Goal: Task Accomplishment & Management: Manage account settings

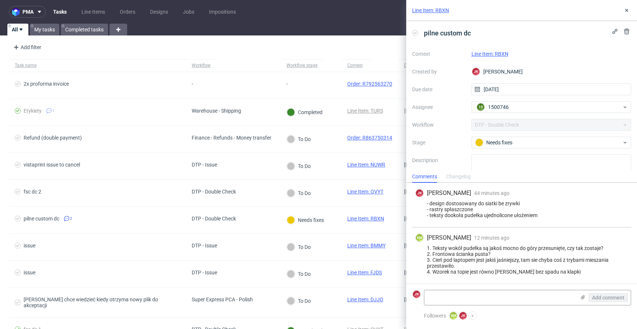
click at [496, 54] on link "Line Item: RBXN" at bounding box center [490, 54] width 37 height 6
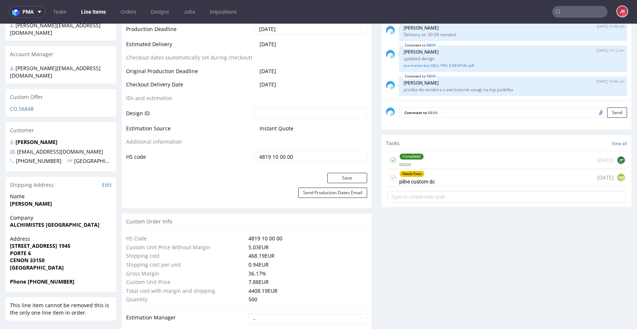
scroll to position [373, 0]
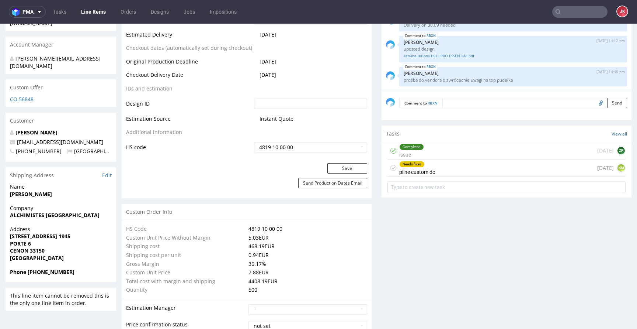
click at [426, 173] on div "Needs fixes pilne custom dc" at bounding box center [417, 167] width 36 height 17
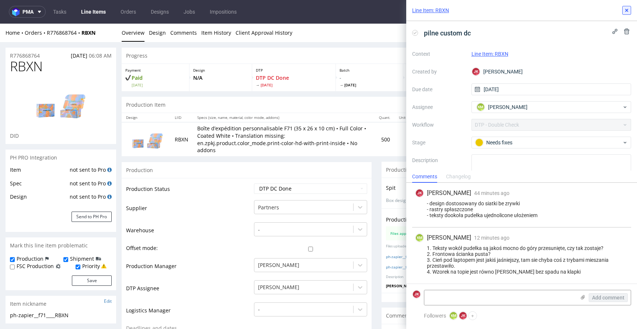
click at [625, 7] on button at bounding box center [627, 10] width 9 height 9
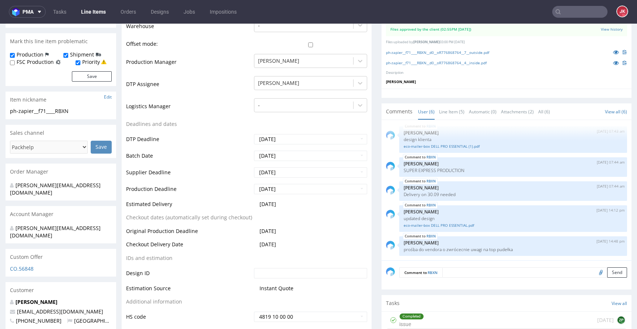
scroll to position [214, 0]
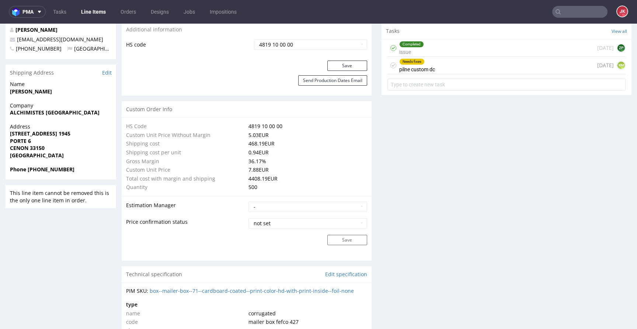
scroll to position [409, 0]
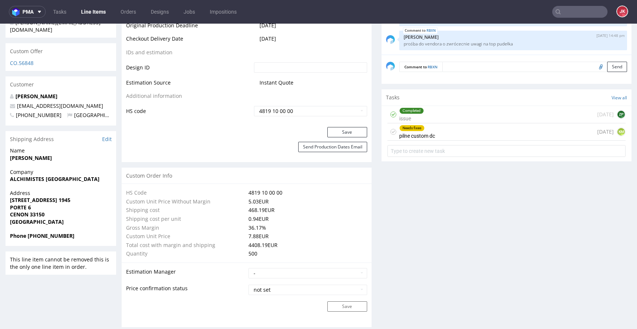
click at [422, 136] on div "Needs fixes pilne custom dc" at bounding box center [417, 131] width 36 height 17
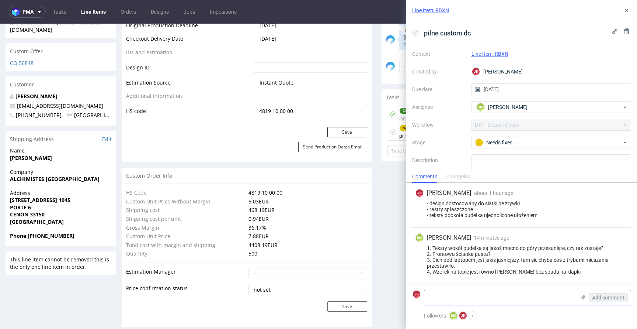
click at [467, 292] on textarea at bounding box center [499, 297] width 151 height 15
click at [469, 297] on textarea at bounding box center [499, 297] width 151 height 15
click at [445, 298] on textarea at bounding box center [499, 297] width 151 height 15
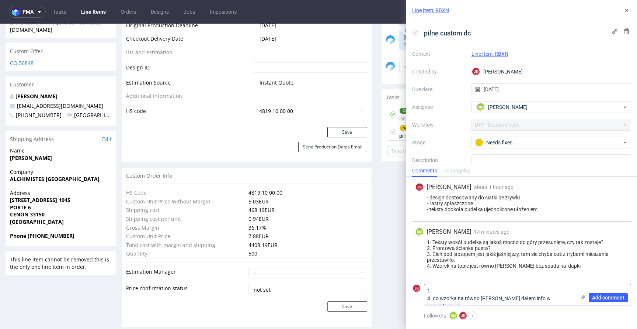
click at [481, 291] on textarea "1. 4. do wzorka na równo z bigą dałem info w komentarzach" at bounding box center [499, 294] width 151 height 21
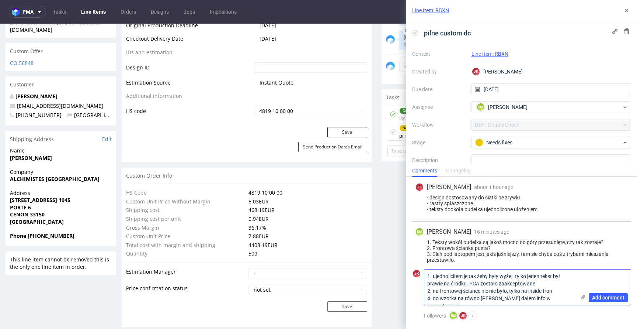
type textarea "1. ujednoliciłem je tak żeby były wyżej. tylko jeden tekst był prawie na środku…"
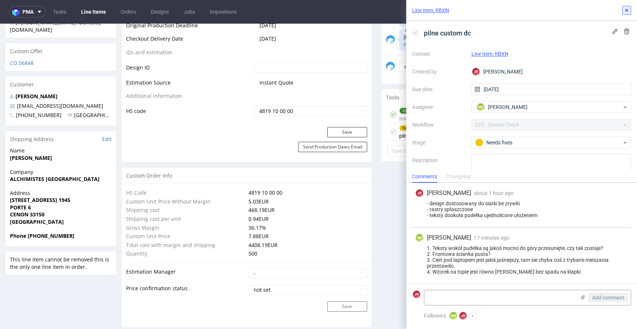
click at [626, 8] on icon at bounding box center [627, 10] width 6 height 6
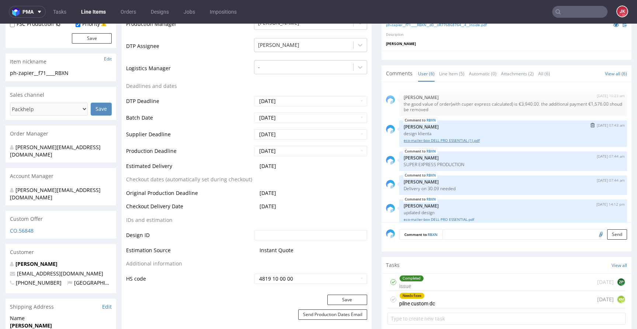
click at [450, 141] on link "eco-mailer-box DELL PRO ESSENTIAL (1).pdf" at bounding box center [513, 141] width 219 height 6
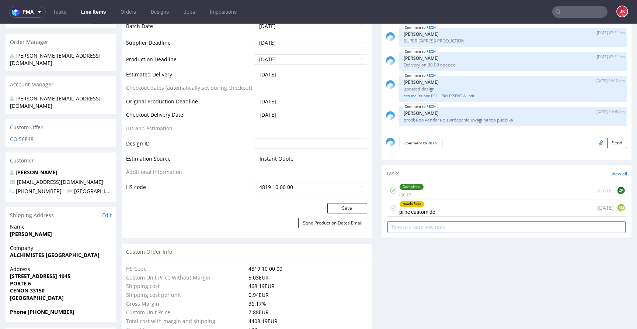
scroll to position [334, 0]
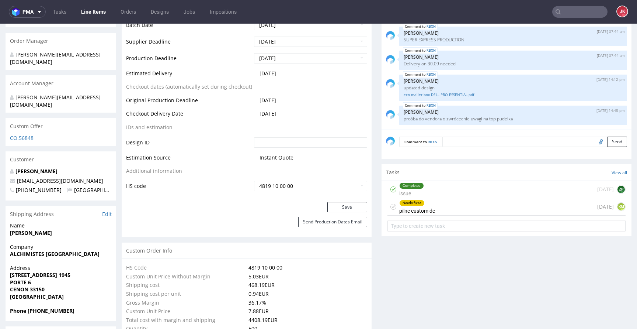
click at [434, 208] on div "Needs fixes pilne custom dc today KM" at bounding box center [507, 206] width 238 height 17
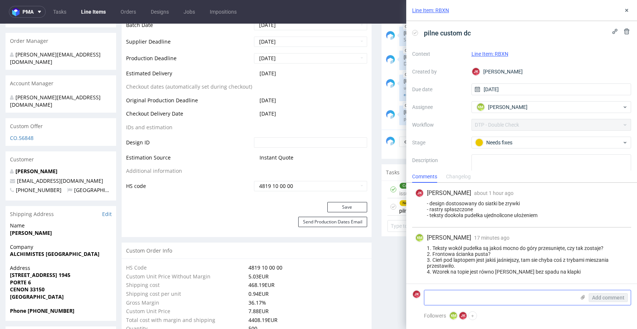
click at [483, 299] on textarea at bounding box center [499, 297] width 151 height 15
paste textarea "1. ujednoliciłem je tak żeby były wyżej. tylko jeden tekst był prawie na środku…"
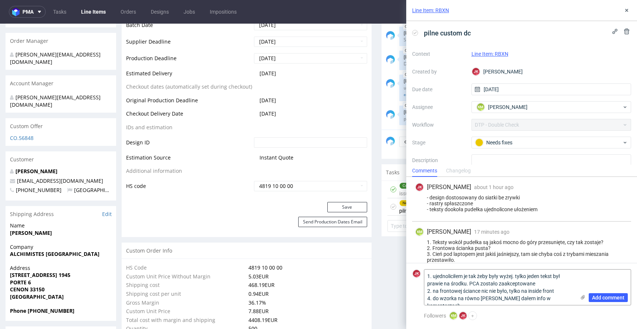
scroll to position [14, 0]
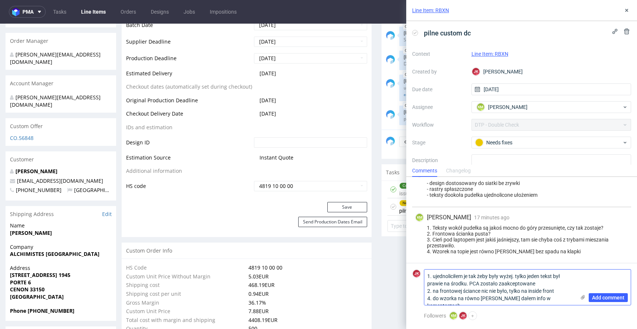
click at [563, 291] on textarea "1. ujednoliciłem je tak żeby były wyżej. tylko jeden tekst był prawie na środku…" at bounding box center [499, 286] width 151 height 35
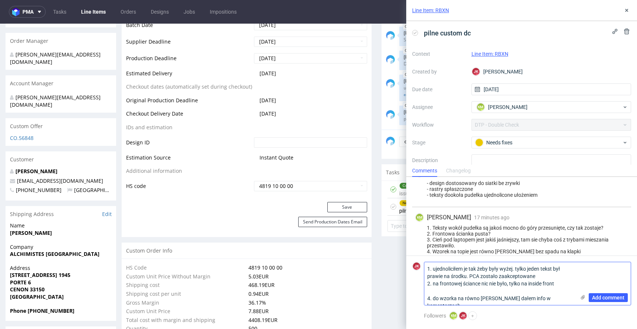
scroll to position [0, 0]
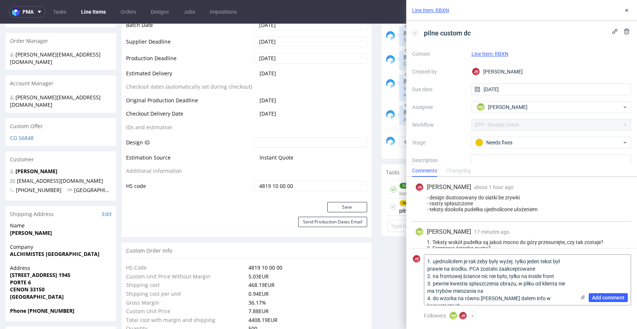
click at [400, 94] on div "Line Item: RBXN pilne custom dc Context Line Item: RBXN Created by JK Jan Kocik…" at bounding box center [518, 164] width 240 height 329
click at [506, 289] on textarea "1. ujednoliciłem je tak żeby były wyżej. tylko jeden tekst był prawie na środku…" at bounding box center [499, 279] width 151 height 50
type textarea "1. ujednoliciłem je tak żeby były wyżej. tylko jeden tekst był prawie na środku…"
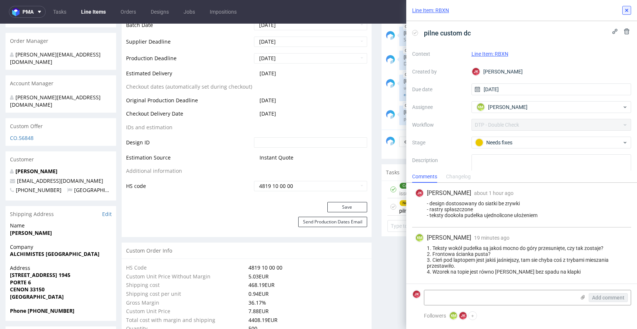
click at [628, 7] on icon at bounding box center [627, 10] width 6 height 6
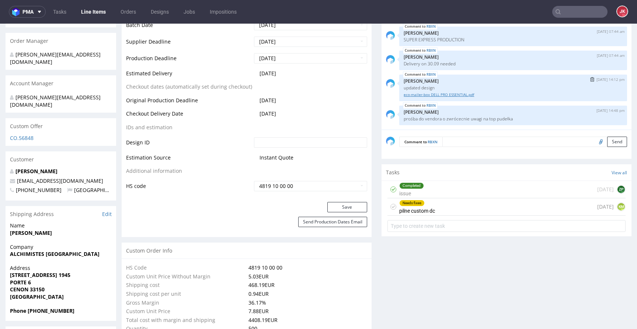
click at [422, 94] on link "eco-mailer-box DELL PRO ESSENTIAL.pdf" at bounding box center [513, 95] width 219 height 6
click at [458, 205] on div "Needs fixes pilne custom dc today KM" at bounding box center [507, 206] width 238 height 17
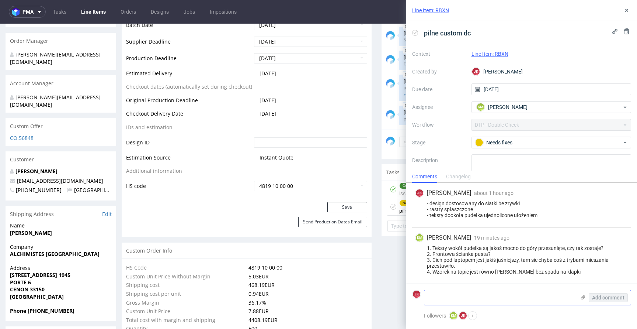
click at [467, 291] on textarea at bounding box center [499, 297] width 151 height 15
paste textarea "1. ujednoliciłem je tak żeby były wyżej. tylko jeden tekst był prawie na środku…"
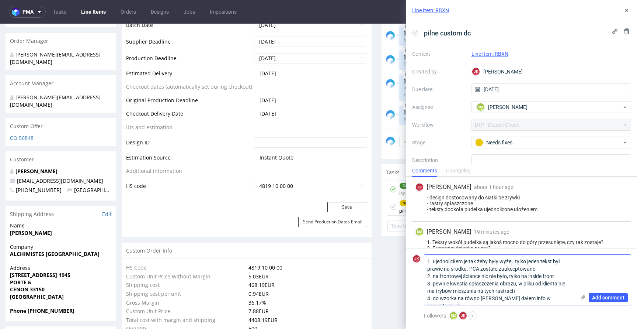
click at [567, 299] on textarea "1. ujednoliciłem je tak żeby były wyżej. tylko jeden tekst był prawie na środku…" at bounding box center [499, 279] width 151 height 50
click at [455, 299] on textarea "1. ujednoliciłem je tak żeby były wyżej. tylko jeden tekst był prawie na środku…" at bounding box center [499, 279] width 151 height 50
click at [565, 297] on textarea "1. ujednoliciłem je tak żeby były wyżej. tylko jeden tekst był prawie na środku…" at bounding box center [499, 279] width 151 height 50
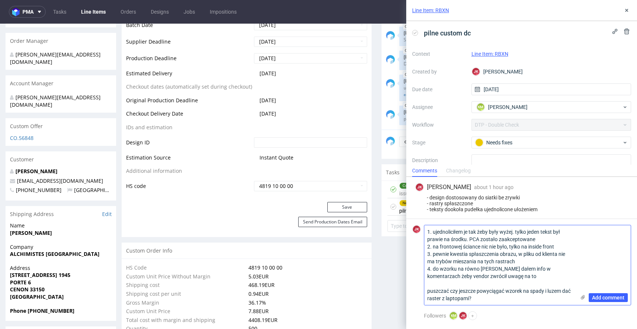
type textarea "1. ujednoliciłem je tak żeby były wyżej. tylko jeden tekst był prawie na środku…"
click at [497, 299] on textarea "1. ujednoliciłem je tak żeby były wyżej. tylko jeden tekst był prawie na środku…" at bounding box center [499, 265] width 151 height 80
click at [610, 299] on span "Add comment" at bounding box center [608, 297] width 32 height 5
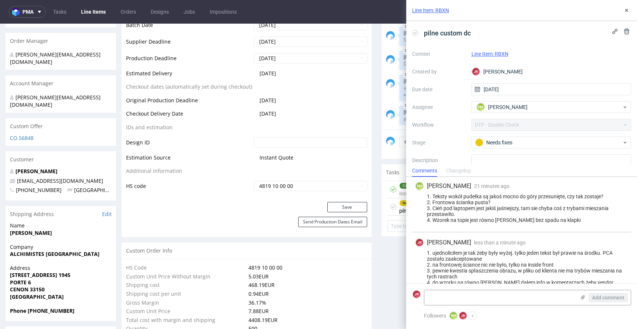
scroll to position [74, 0]
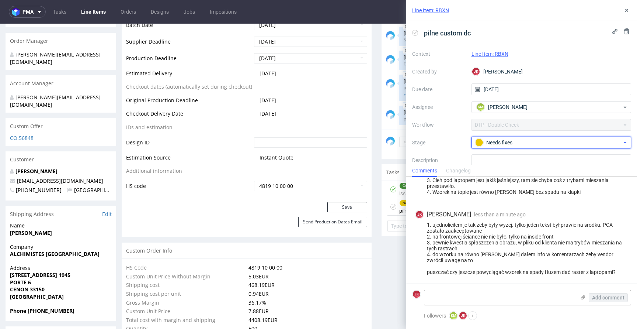
click at [513, 142] on div "Needs fixes" at bounding box center [548, 142] width 147 height 8
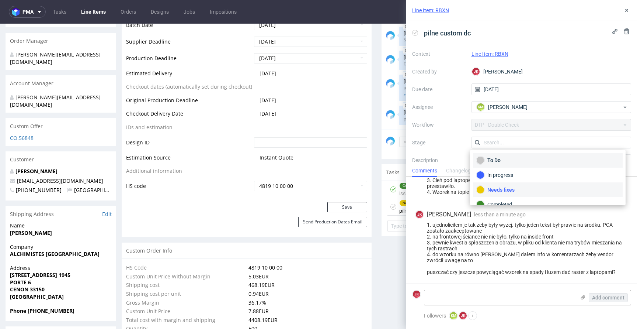
click at [506, 156] on div "To Do" at bounding box center [547, 160] width 143 height 8
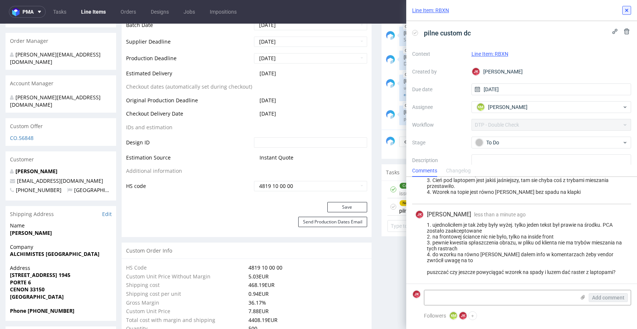
click at [629, 10] on icon at bounding box center [627, 10] width 6 height 6
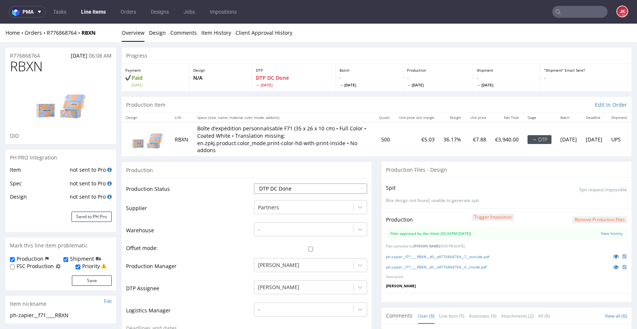
click at [291, 186] on select "Waiting for Artwork Waiting for Diecut Waiting for Mockup Waiting for DTP Waiti…" at bounding box center [310, 188] width 113 height 10
select select "dtp_waiting_for_double_check"
click at [254, 183] on select "Waiting for Artwork Waiting for Diecut Waiting for Mockup Waiting for DTP Waiti…" at bounding box center [310, 188] width 113 height 10
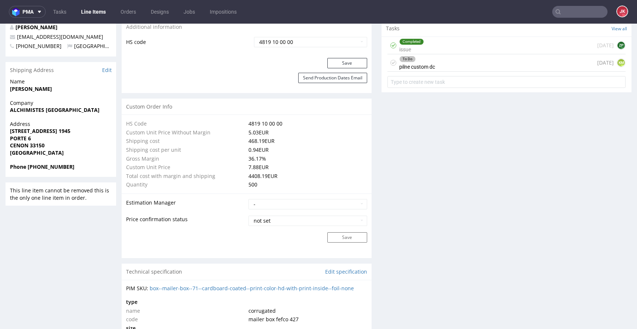
scroll to position [484, 0]
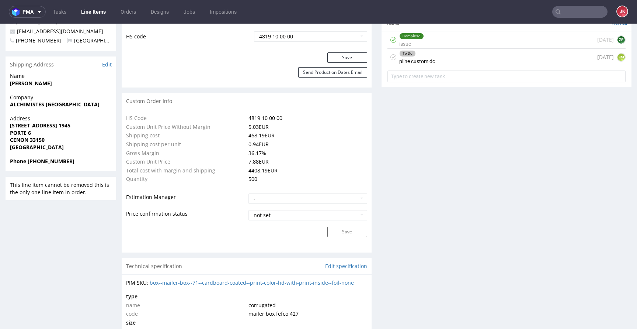
click at [340, 55] on button "Save" at bounding box center [347, 57] width 40 height 10
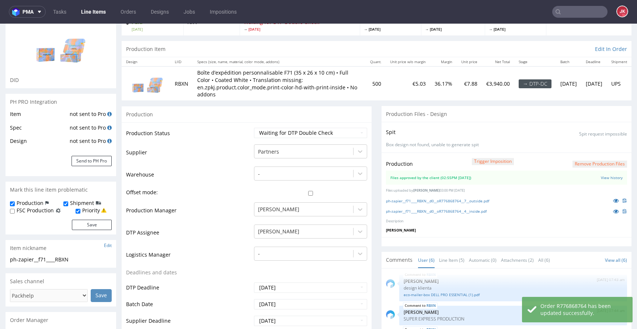
scroll to position [0, 0]
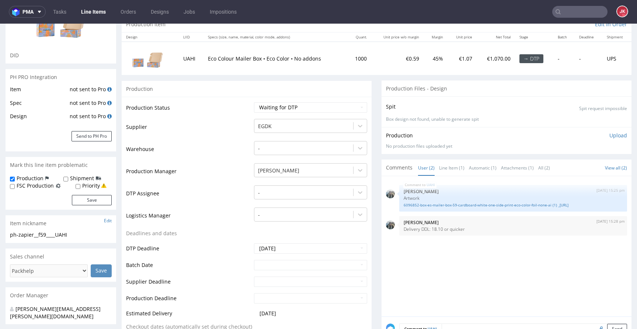
scroll to position [63, 0]
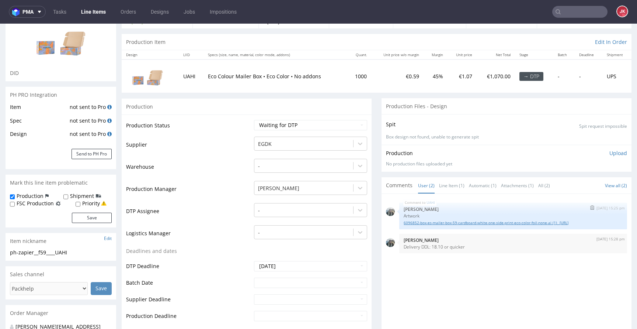
click at [427, 223] on link "6096852-box-es-mailer-box-59-cardboard-white-one-side-print-eco-color-foil-none…" at bounding box center [513, 223] width 219 height 6
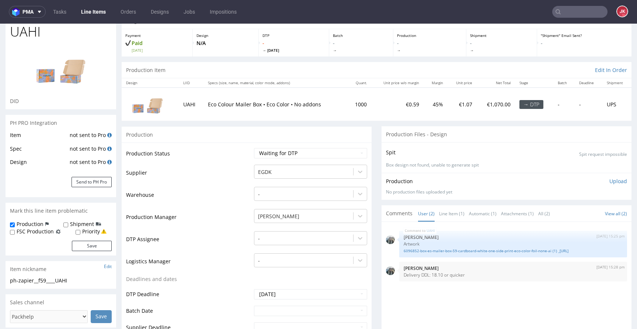
scroll to position [0, 0]
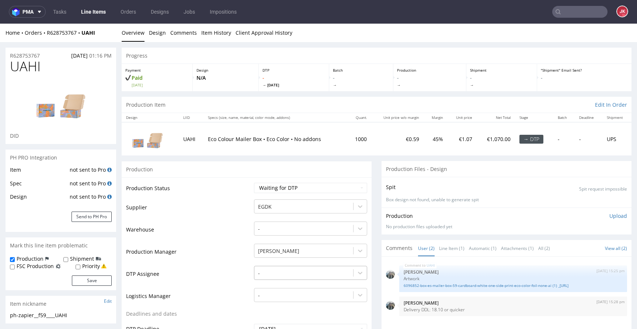
click at [268, 274] on div "-" at bounding box center [310, 271] width 113 height 10
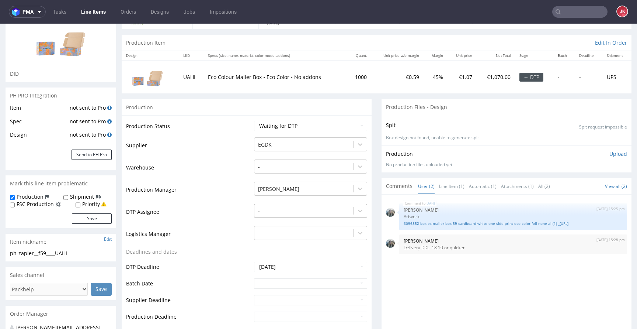
scroll to position [64, 0]
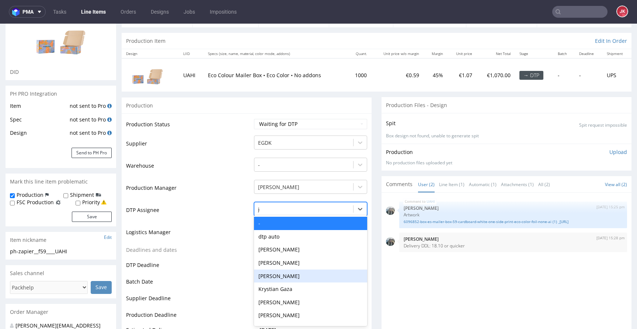
type input "jan"
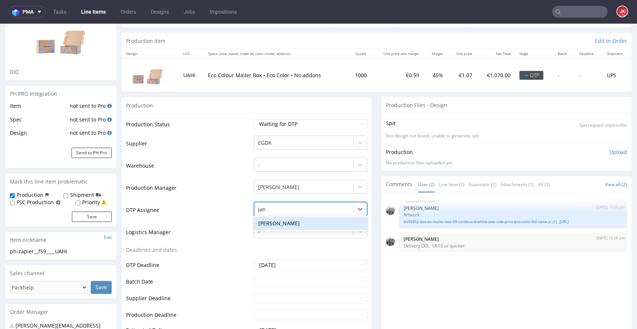
click at [299, 223] on div "[PERSON_NAME]" at bounding box center [310, 222] width 113 height 13
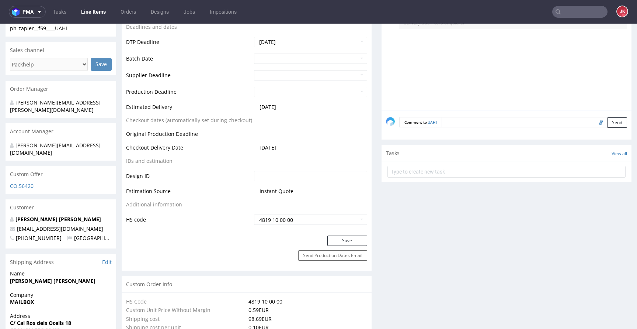
scroll to position [288, 0]
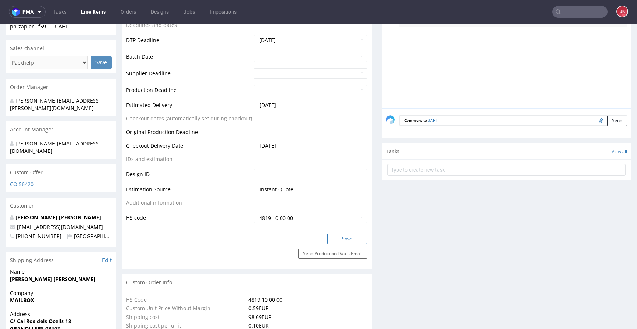
click at [331, 237] on button "Save" at bounding box center [347, 238] width 40 height 10
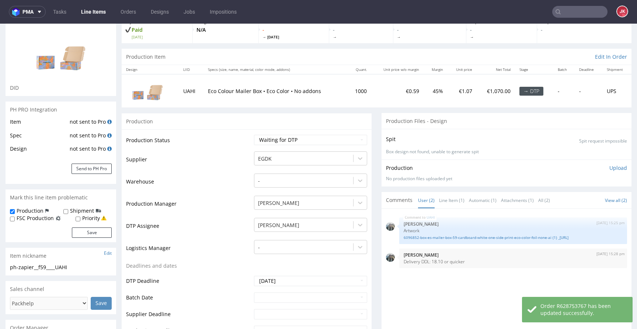
scroll to position [0, 0]
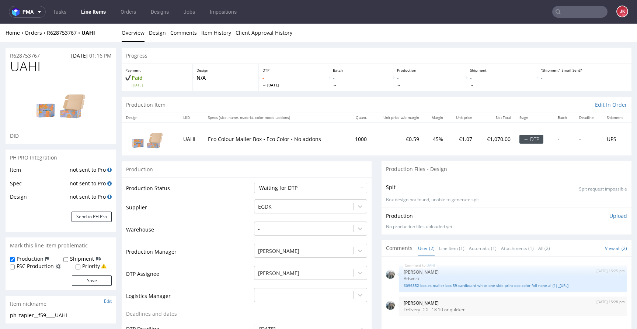
click at [263, 185] on select "Waiting for Artwork Waiting for Diecut Waiting for Mockup Waiting for DTP Waiti…" at bounding box center [310, 188] width 113 height 10
select select "dtp_in_process"
click at [254, 183] on select "Waiting for Artwork Waiting for Diecut Waiting for Mockup Waiting for DTP Waiti…" at bounding box center [310, 188] width 113 height 10
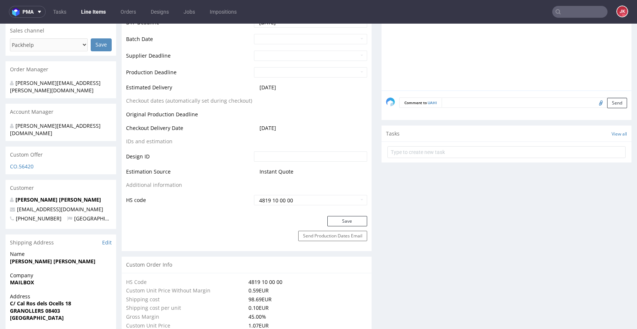
scroll to position [332, 0]
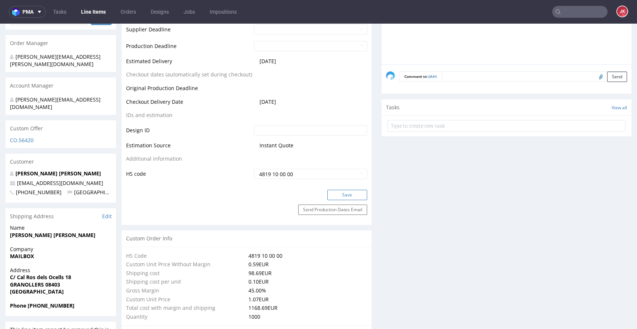
click at [329, 195] on button "Save" at bounding box center [347, 195] width 40 height 10
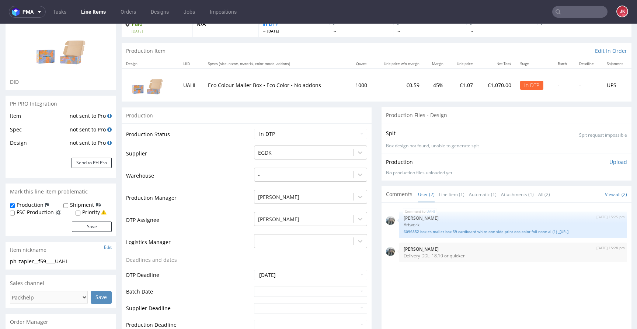
scroll to position [0, 0]
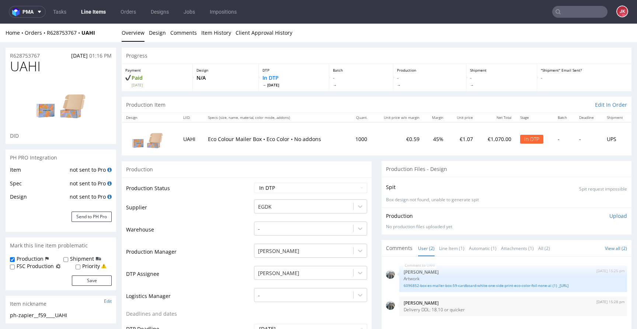
click at [21, 66] on span "UAHI" at bounding box center [25, 66] width 31 height 15
copy span "UAHI"
click at [213, 211] on td "Supplier" at bounding box center [189, 209] width 126 height 22
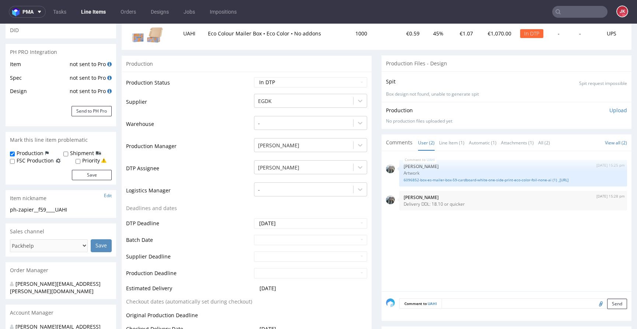
scroll to position [107, 0]
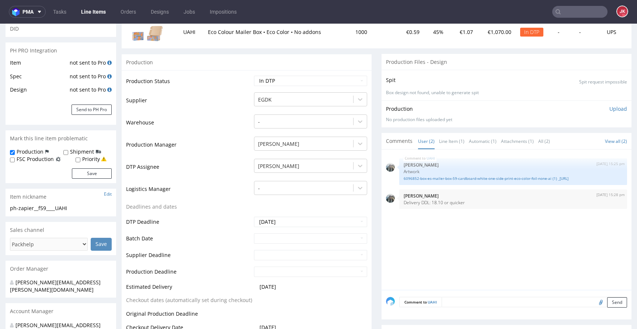
drag, startPoint x: 89, startPoint y: 207, endPoint x: 0, endPoint y: 213, distance: 88.7
drag, startPoint x: 90, startPoint y: 208, endPoint x: 0, endPoint y: 210, distance: 89.7
copy div "ph-zapier__f59____UAHI"
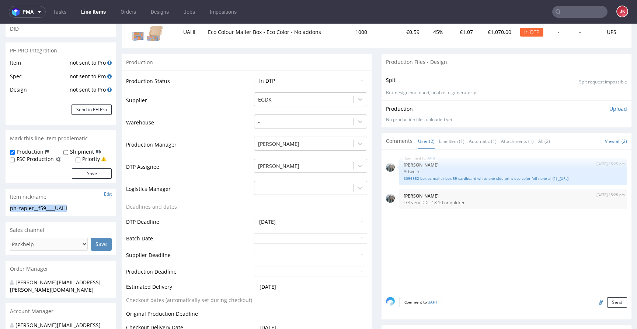
scroll to position [0, 0]
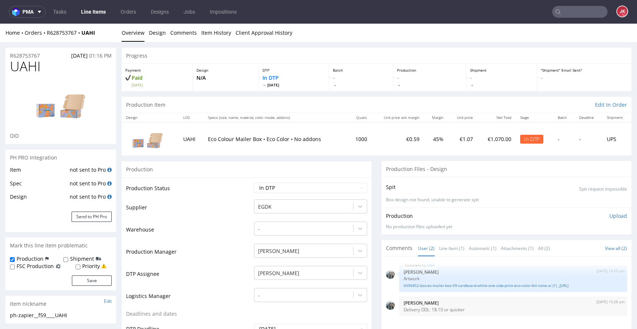
click at [45, 55] on div "R628753767 22.09.2025 01:16 PM" at bounding box center [61, 54] width 111 height 12
copy p "R628753767"
click at [610, 216] on p "Upload" at bounding box center [619, 215] width 18 height 7
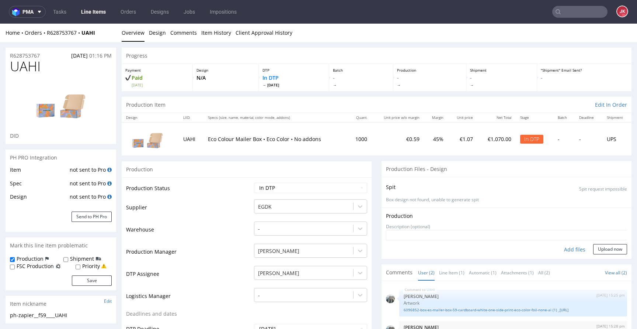
click at [564, 250] on div "Add files" at bounding box center [575, 249] width 37 height 11
type input "C:\fakepath\ph-zapier__f59____UAHI__d0__oR628753767__5__outside.pdf"
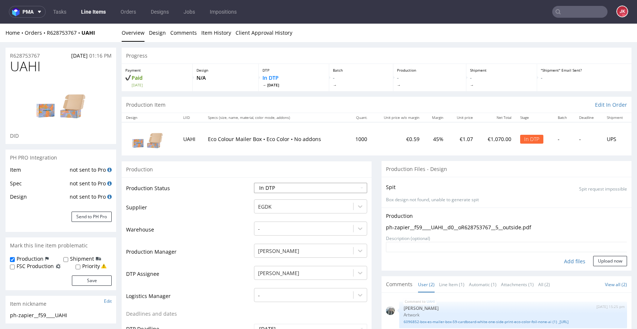
click at [315, 189] on select "Waiting for Artwork Waiting for Diecut Waiting for Mockup Waiting for DTP Waiti…" at bounding box center [310, 188] width 113 height 10
select select "dtp_ca_needed"
click at [254, 183] on select "Waiting for Artwork Waiting for Diecut Waiting for Mockup Waiting for DTP Waiti…" at bounding box center [310, 188] width 113 height 10
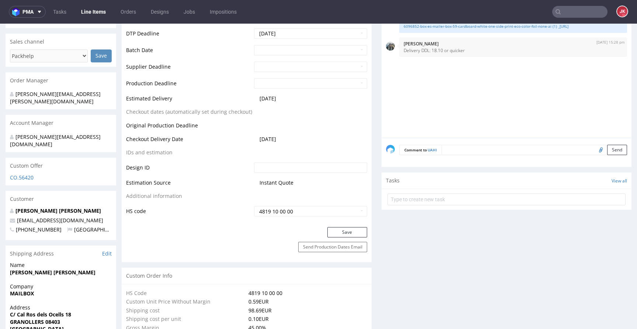
scroll to position [297, 0]
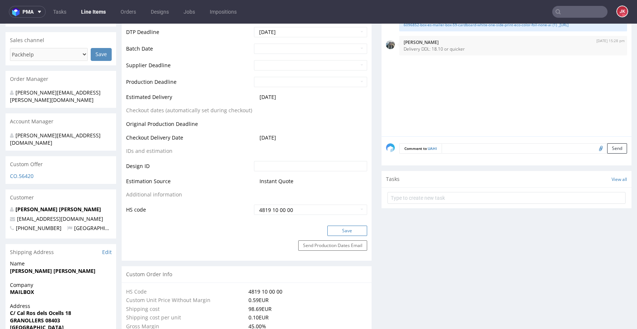
click at [350, 230] on button "Save" at bounding box center [347, 230] width 40 height 10
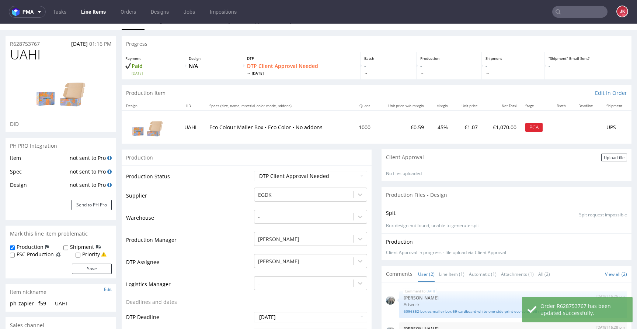
scroll to position [0, 0]
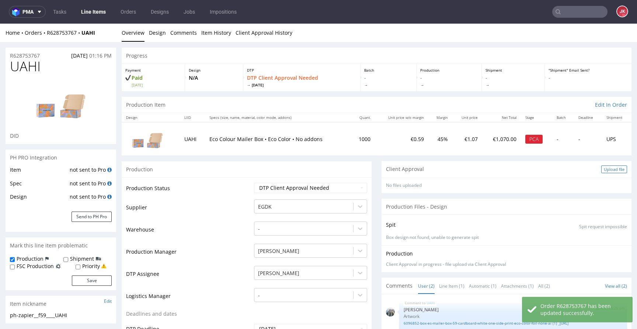
click at [601, 166] on div "Upload file" at bounding box center [614, 169] width 26 height 8
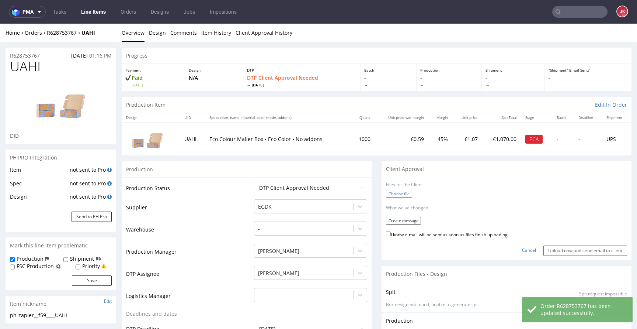
click at [401, 195] on label "Choose file" at bounding box center [399, 194] width 26 height 8
click at [0, 24] on input "Choose file" at bounding box center [0, 24] width 0 height 0
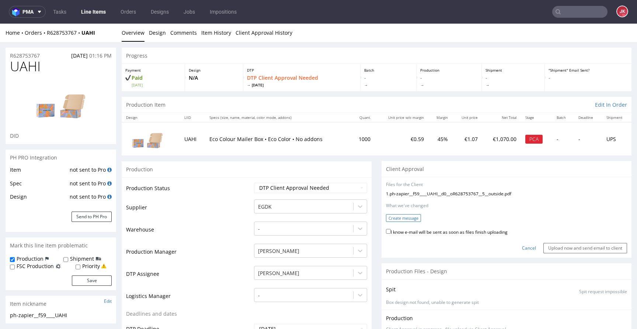
click at [394, 218] on button "Create message" at bounding box center [403, 218] width 35 height 8
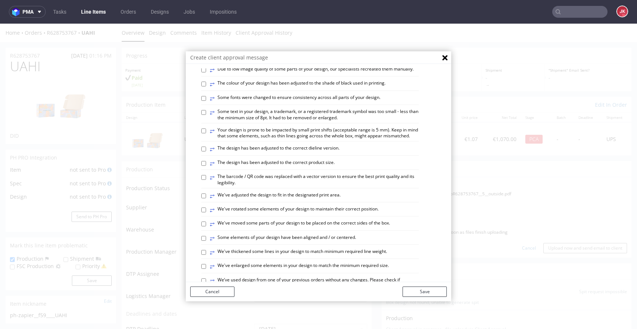
scroll to position [119, 0]
click at [238, 153] on label "⥂ The design has been adjusted to the correct dieline version." at bounding box center [275, 149] width 130 height 8
click at [206, 151] on input "⥂ The design has been adjusted to the correct dieline version." at bounding box center [203, 148] width 5 height 5
checkbox input "true"
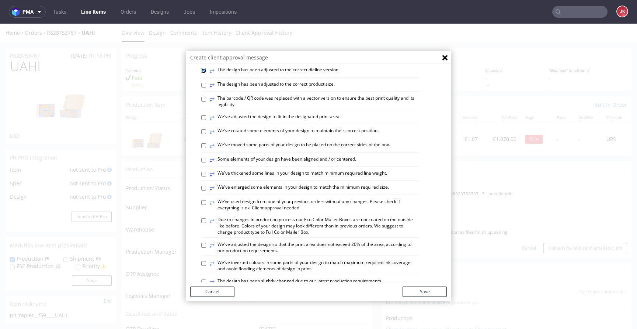
scroll to position [201, 0]
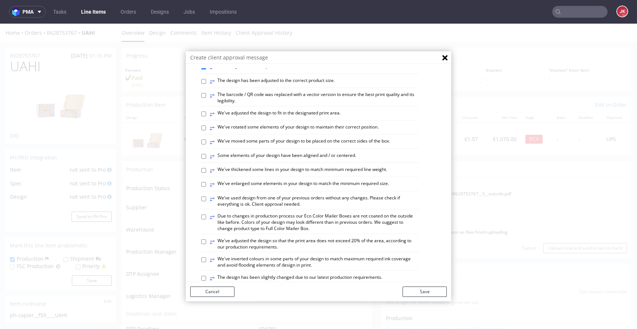
click at [230, 174] on label "⥂ We've thickened some lines in your design to match minimum required line weig…" at bounding box center [298, 170] width 177 height 8
click at [206, 173] on input "⥂ We've thickened some lines in your design to match minimum required line weig…" at bounding box center [203, 170] width 5 height 5
checkbox input "true"
click at [241, 160] on label "⥂ Some elements of your design have been aligned and / or centered." at bounding box center [283, 156] width 146 height 8
click at [206, 159] on input "⥂ Some elements of your design have been aligned and / or centered." at bounding box center [203, 156] width 5 height 5
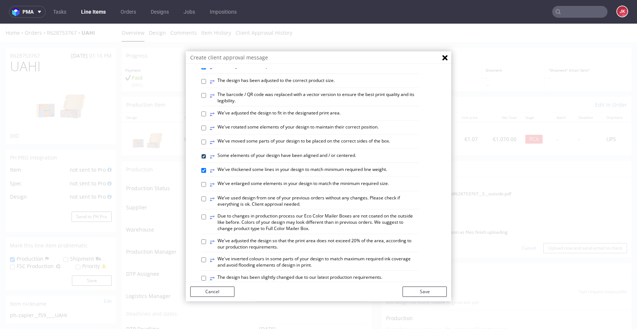
checkbox input "true"
click at [412, 288] on button "Save" at bounding box center [425, 291] width 44 height 10
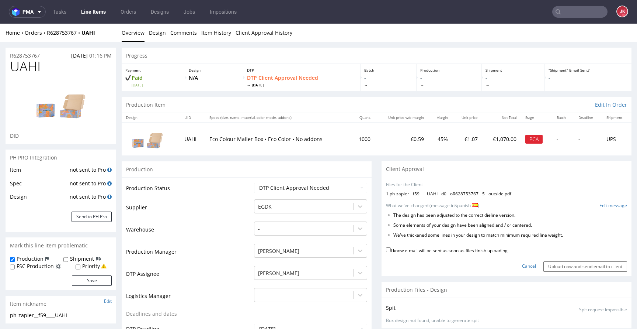
click at [413, 250] on label "I know e-mail will be sent as soon as files finish uploading" at bounding box center [447, 250] width 122 height 8
click at [391, 250] on input "I know e-mail will be sent as soon as files finish uploading" at bounding box center [388, 249] width 5 height 5
checkbox input "true"
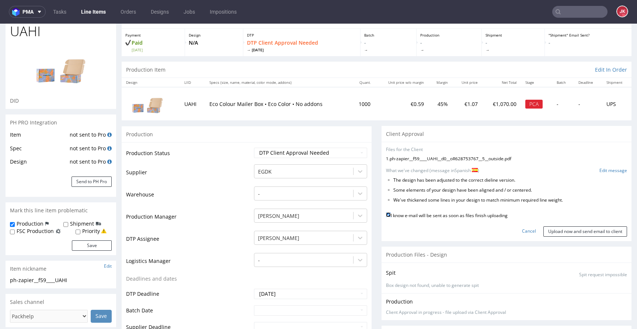
scroll to position [34, 0]
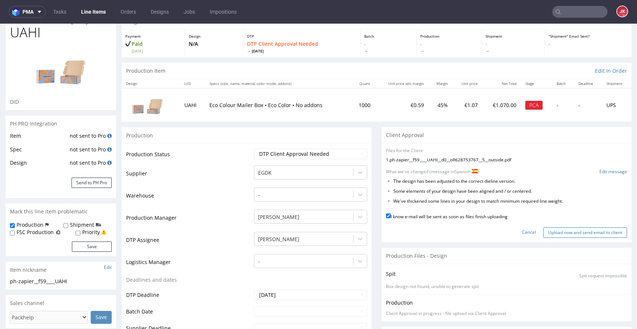
click at [575, 234] on input "Upload now and send email to client" at bounding box center [586, 232] width 84 height 10
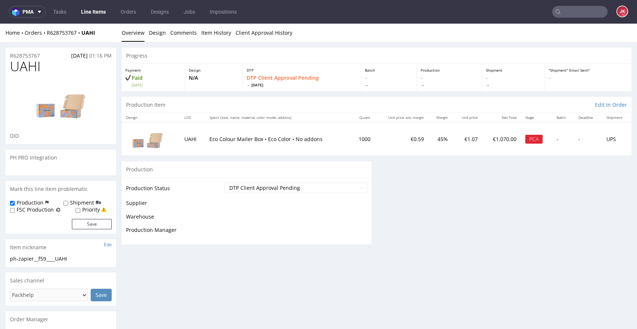
scroll to position [0, 0]
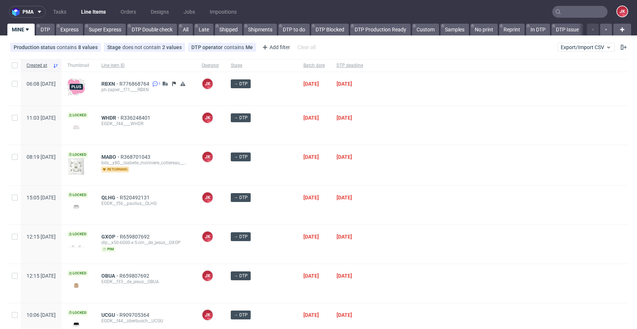
click at [369, 211] on div at bounding box center [498, 205] width 259 height 39
click at [408, 164] on div at bounding box center [498, 165] width 259 height 40
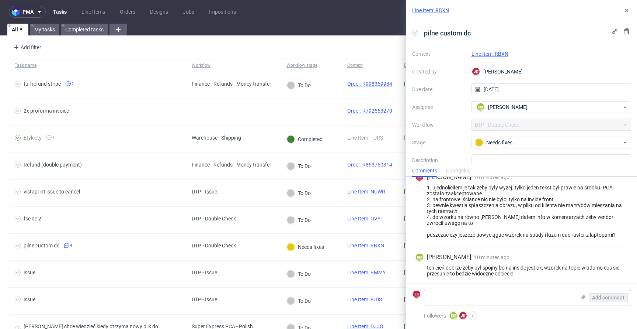
scroll to position [112, 0]
click at [484, 53] on link "Line Item: RBXN" at bounding box center [490, 54] width 37 height 6
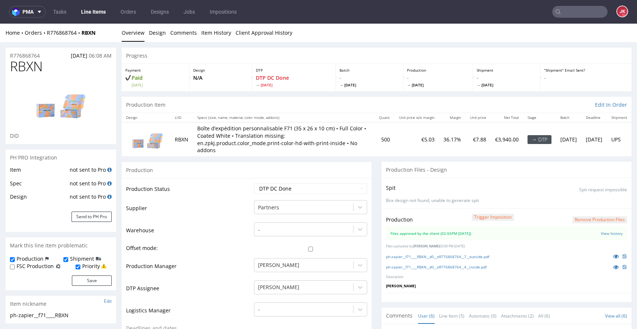
scroll to position [32, 0]
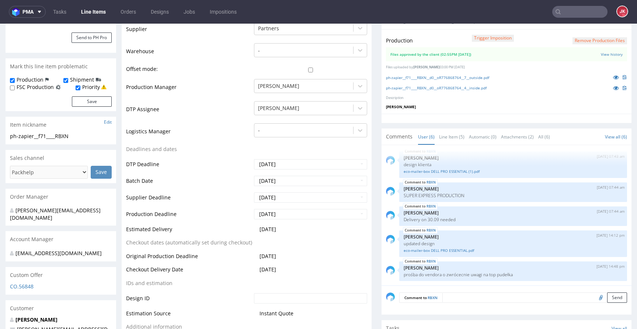
scroll to position [179, 0]
click at [424, 246] on div "eco-mailer-box DELL PRO ESSENTIAL.pdf" at bounding box center [513, 249] width 219 height 7
click at [420, 248] on link "eco-mailer-box DELL PRO ESSENTIAL.pdf" at bounding box center [513, 250] width 219 height 6
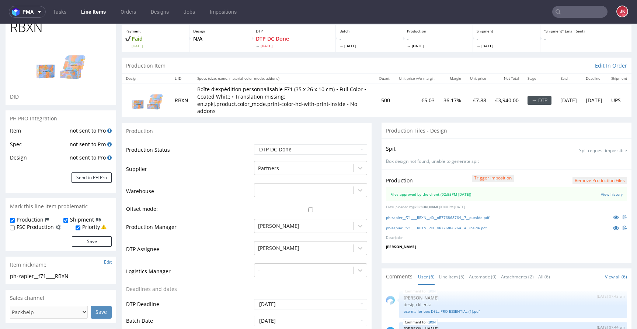
scroll to position [0, 0]
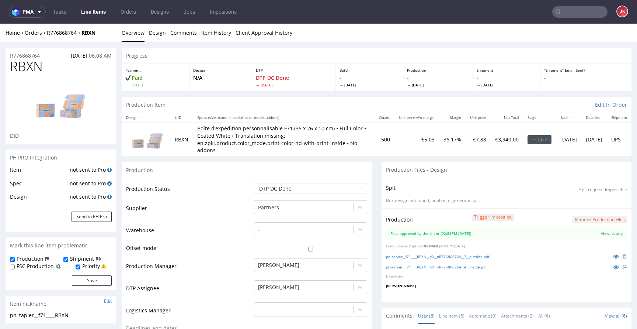
click at [573, 220] on button "Remove production files" at bounding box center [600, 219] width 55 height 7
click at [575, 207] on link "Yes" at bounding box center [576, 202] width 21 height 11
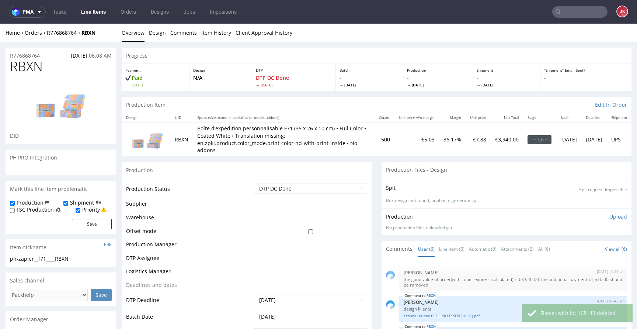
scroll to position [32, 0]
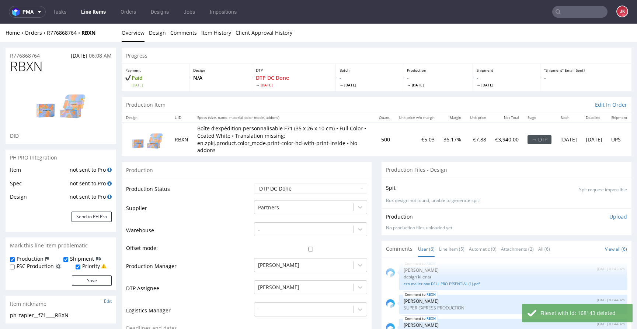
click at [610, 216] on p "Upload" at bounding box center [619, 216] width 18 height 7
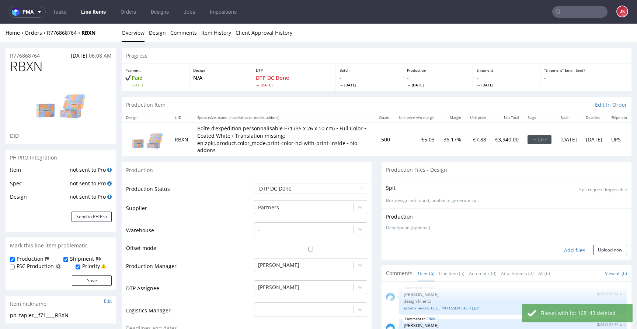
click at [557, 253] on div "Add files" at bounding box center [575, 250] width 37 height 11
type input "C:\fakepath\ph-zapier__f71____RBXN__d0__oR776868764__4__inside.pdf"
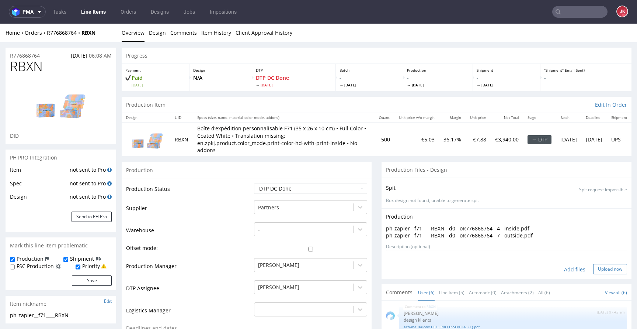
click at [593, 272] on button "Upload now" at bounding box center [610, 269] width 34 height 10
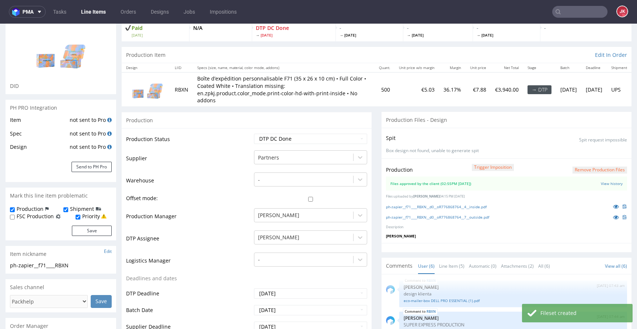
scroll to position [0, 0]
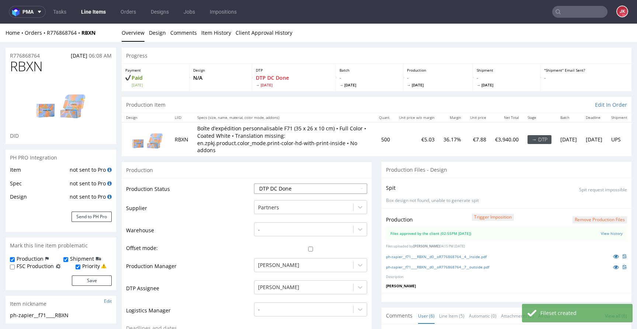
click at [332, 191] on select "Waiting for Artwork Waiting for Diecut Waiting for Mockup Waiting for DTP Waiti…" at bounding box center [310, 188] width 113 height 10
select select "dtp_waiting_for_double_check"
click at [254, 183] on select "Waiting for Artwork Waiting for Diecut Waiting for Mockup Waiting for DTP Waiti…" at bounding box center [310, 188] width 113 height 10
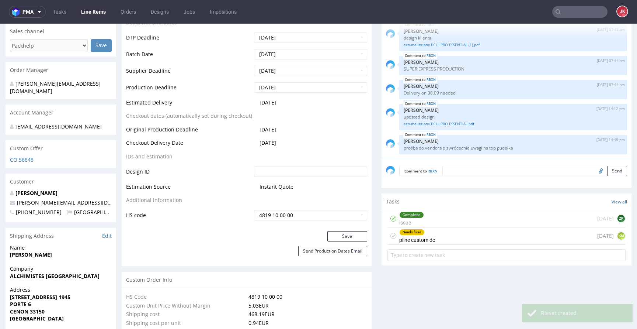
scroll to position [308, 0]
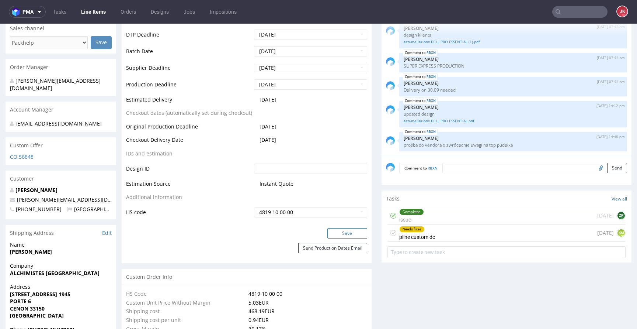
click at [343, 229] on button "Save" at bounding box center [347, 233] width 40 height 10
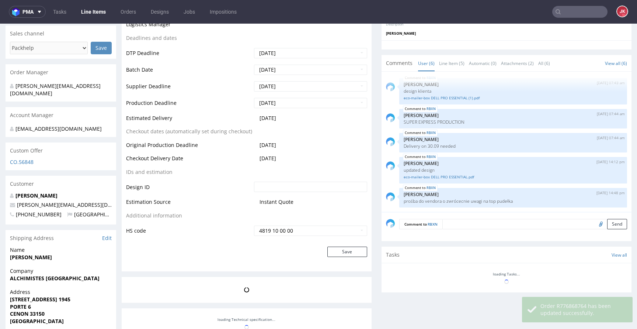
scroll to position [303, 0]
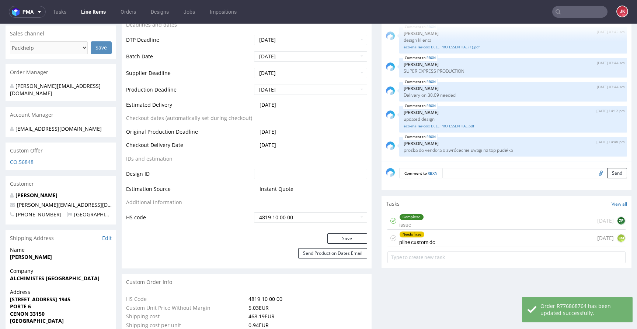
click at [414, 241] on div "Needs fixes pilne custom dc" at bounding box center [417, 237] width 36 height 17
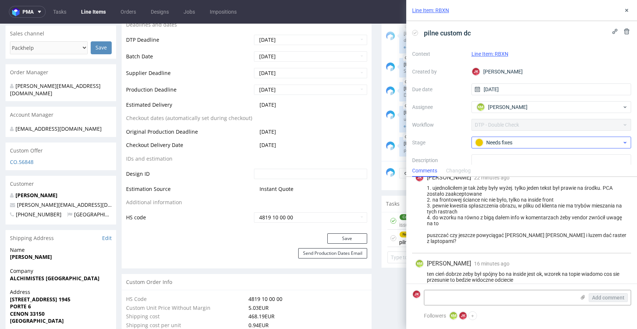
scroll to position [112, 0]
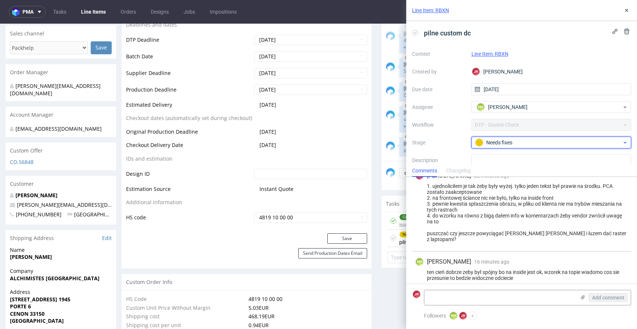
click at [497, 148] on div "Needs fixes" at bounding box center [552, 142] width 160 height 12
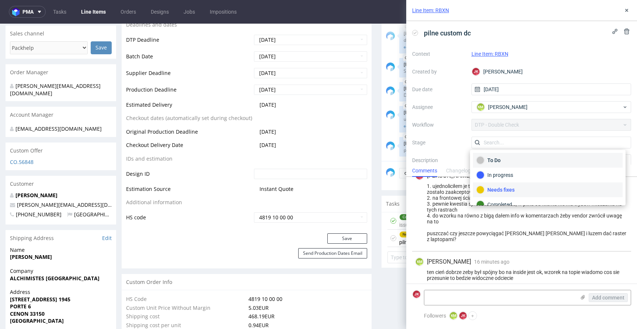
click at [497, 163] on div "To Do" at bounding box center [547, 160] width 143 height 8
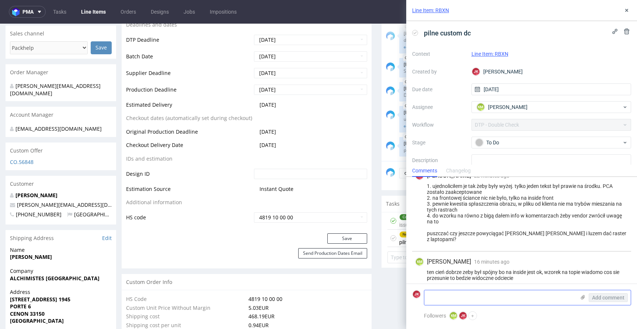
click at [480, 301] on textarea at bounding box center [499, 297] width 151 height 15
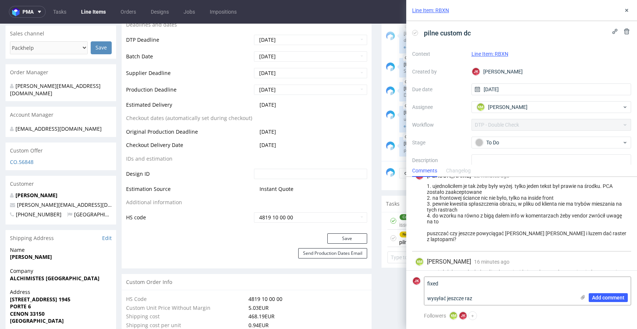
scroll to position [126, 0]
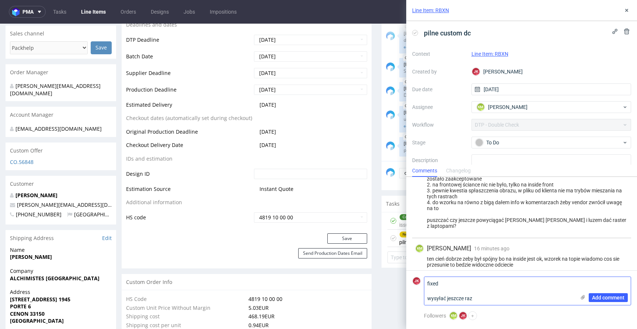
click at [495, 299] on textarea "fixed wysyłać jeszcze raz" at bounding box center [499, 291] width 151 height 28
type textarea "fixed wysyłać jeszcze raz pca?"
click at [623, 297] on span "Add comment" at bounding box center [608, 297] width 32 height 5
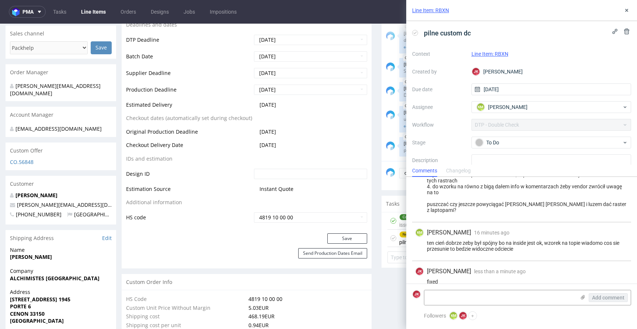
scroll to position [157, 0]
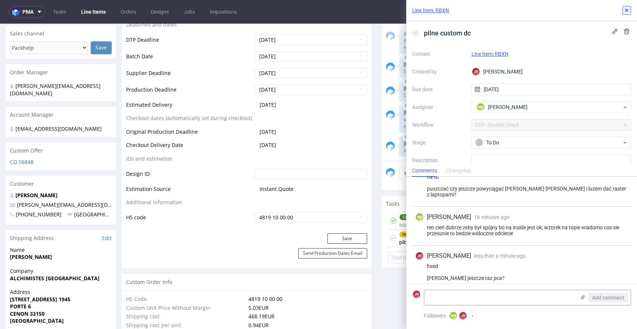
click at [625, 13] on icon at bounding box center [627, 10] width 6 height 6
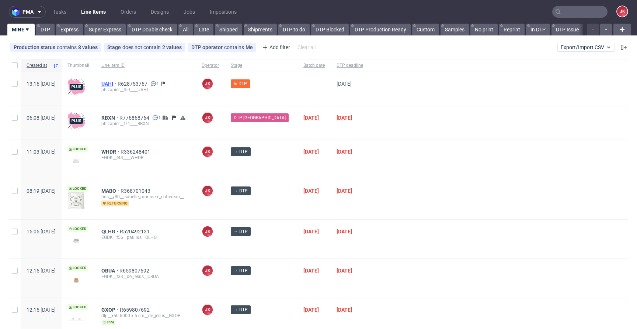
click at [118, 84] on span "UAHI" at bounding box center [109, 84] width 16 height 6
click at [372, 173] on div at bounding box center [498, 159] width 259 height 39
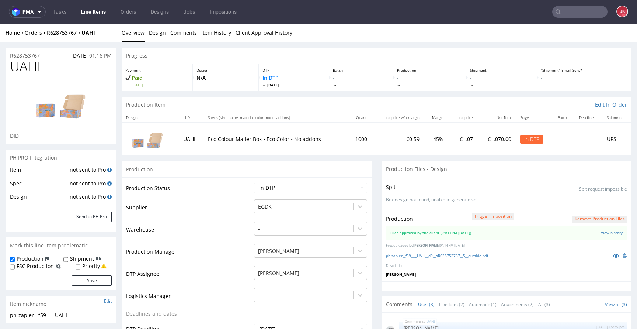
click at [613, 257] on icon at bounding box center [616, 255] width 6 height 5
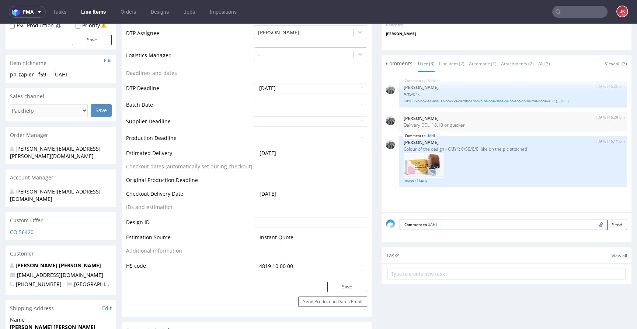
scroll to position [235, 0]
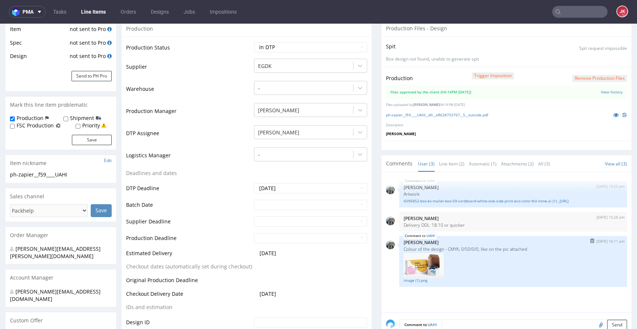
scroll to position [158, 0]
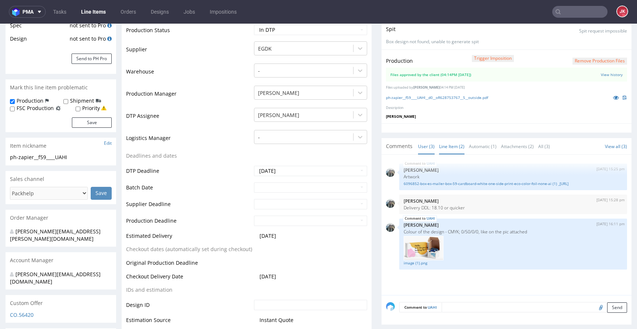
click at [443, 150] on link "Line Item (2)" at bounding box center [451, 146] width 25 height 16
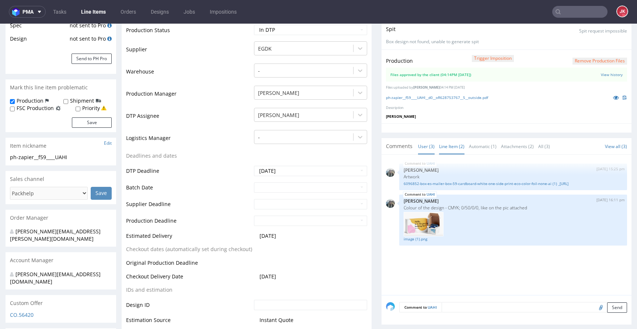
click at [423, 149] on link "User (3)" at bounding box center [426, 146] width 17 height 16
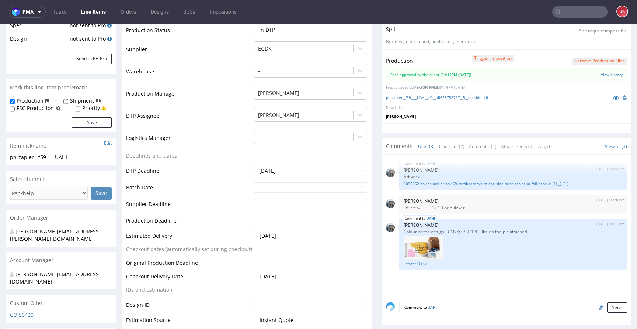
click at [410, 261] on link "image (1).png" at bounding box center [513, 263] width 219 height 6
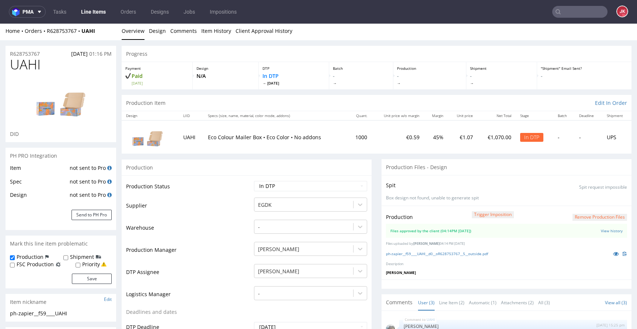
scroll to position [0, 0]
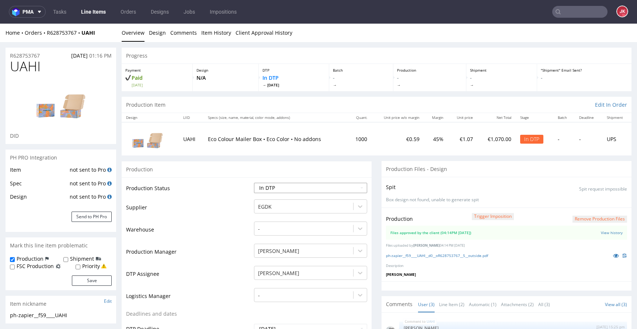
click at [311, 186] on select "Waiting for Artwork Waiting for Diecut Waiting for Mockup Waiting for DTP Waiti…" at bounding box center [310, 188] width 113 height 10
select select "dtp_ca_needed"
click at [254, 183] on select "Waiting for Artwork Waiting for Diecut Waiting for Mockup Waiting for DTP Waiti…" at bounding box center [310, 188] width 113 height 10
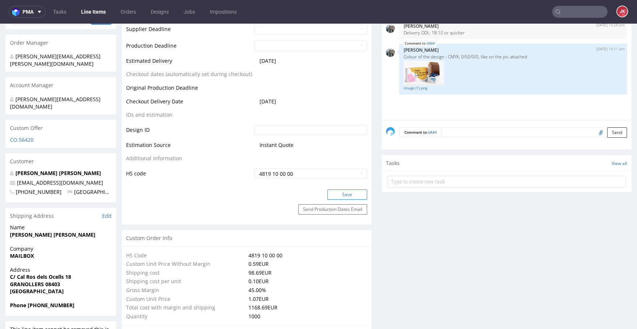
scroll to position [349, 0]
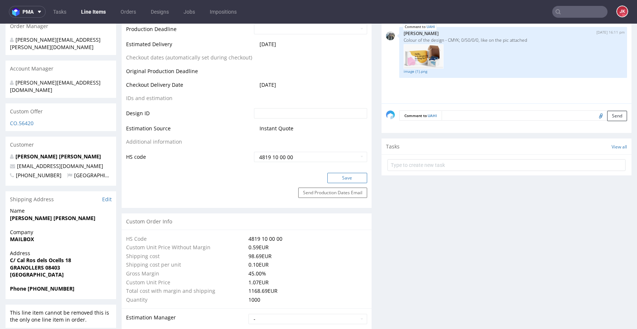
click at [335, 177] on button "Save" at bounding box center [347, 178] width 40 height 10
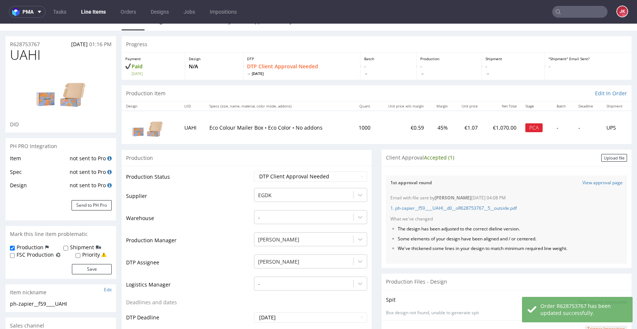
scroll to position [8, 0]
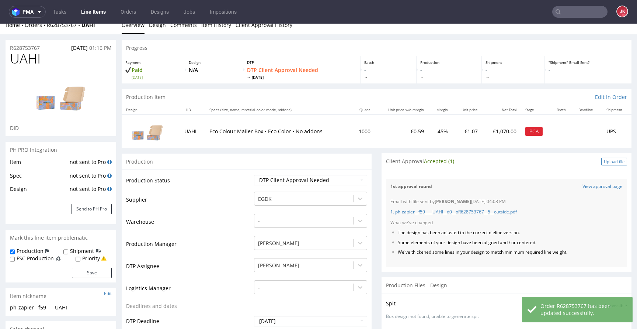
click at [601, 163] on div "Upload file" at bounding box center [614, 161] width 26 height 8
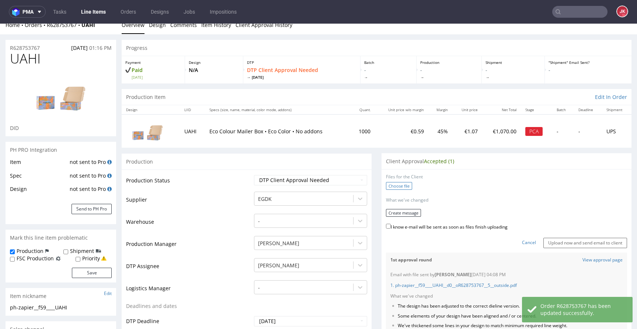
click at [402, 186] on label "Choose file" at bounding box center [399, 186] width 26 height 8
click at [0, 24] on input "Choose file" at bounding box center [0, 24] width 0 height 0
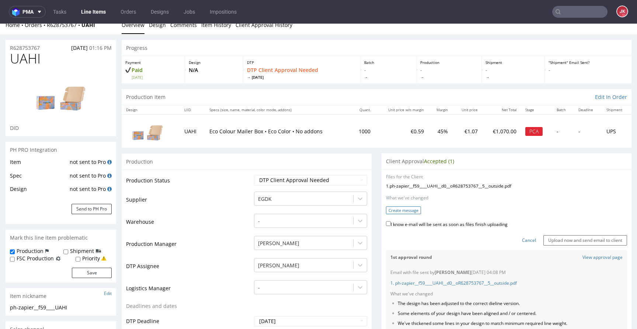
click at [409, 213] on button "Create message" at bounding box center [403, 210] width 35 height 8
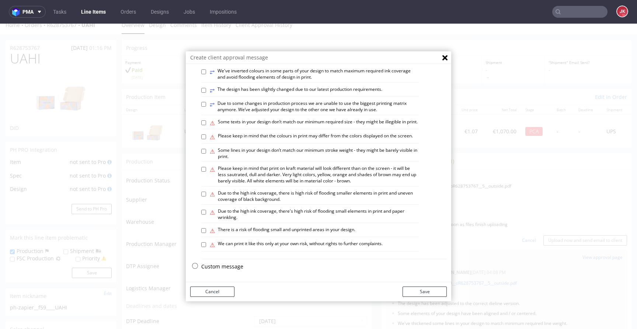
scroll to position [430, 0]
click at [226, 244] on label "⚠ We can print it like this only at your own risk, without rights to further co…" at bounding box center [296, 244] width 173 height 8
click at [206, 244] on input "⚠ We can print it like this only at your own risk, without rights to further co…" at bounding box center [203, 244] width 5 height 5
checkbox input "true"
click at [409, 287] on button "Save" at bounding box center [425, 291] width 44 height 10
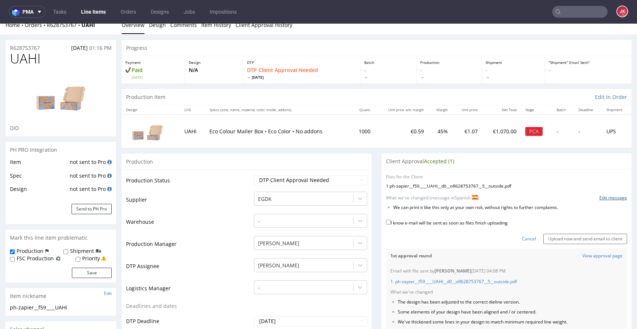
click at [600, 200] on link "Edit message" at bounding box center [614, 198] width 28 height 6
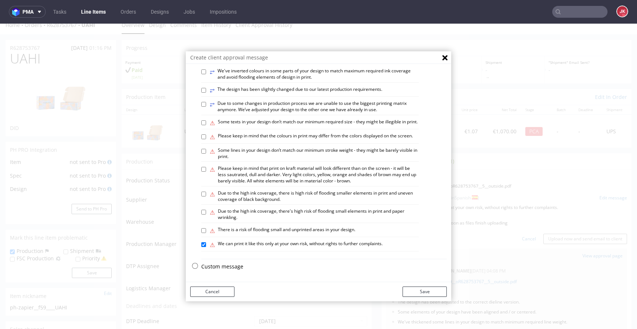
click at [215, 267] on p "Custom message" at bounding box center [324, 266] width 246 height 7
checkbox input "false"
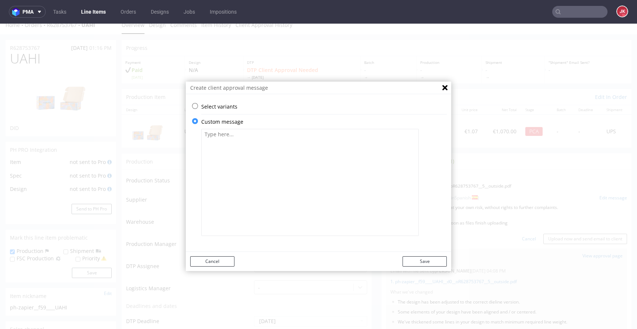
scroll to position [0, 0]
click at [298, 183] on textarea at bounding box center [310, 182] width 218 height 107
paste textarea "Hemos actualizado el color de tu diseño a 0/50/0/0. Anteriormente era 0/100/0/0…"
type textarea "Hemos actualizado el color de tu diseño a 0/50/0/0. Anteriormente era 0/100/0/0…"
click at [430, 260] on button "Save" at bounding box center [425, 261] width 44 height 10
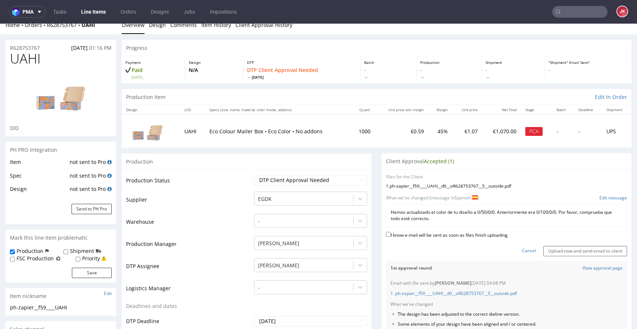
click at [448, 232] on label "I know e-mail will be sent as soon as files finish uploading" at bounding box center [447, 234] width 122 height 8
click at [391, 232] on input "I know e-mail will be sent as soon as files finish uploading" at bounding box center [388, 234] width 5 height 5
checkbox input "true"
click at [553, 247] on input "Upload now and send email to client" at bounding box center [586, 251] width 84 height 10
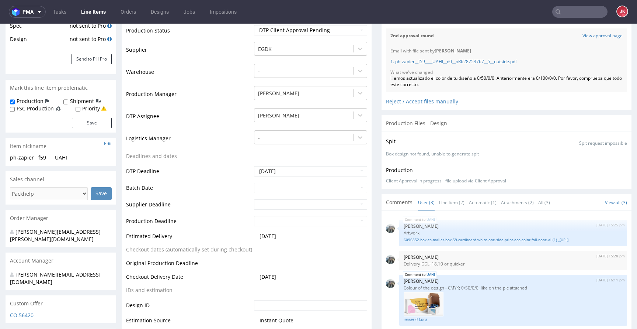
scroll to position [185, 0]
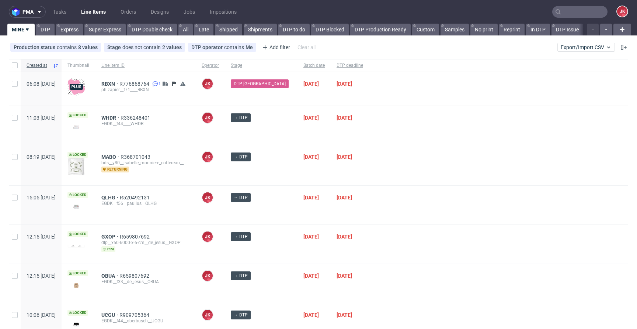
click at [219, 170] on span "[PERSON_NAME] [PERSON_NAME]" at bounding box center [210, 163] width 17 height 25
click at [331, 216] on div "[DATE]" at bounding box center [350, 205] width 38 height 39
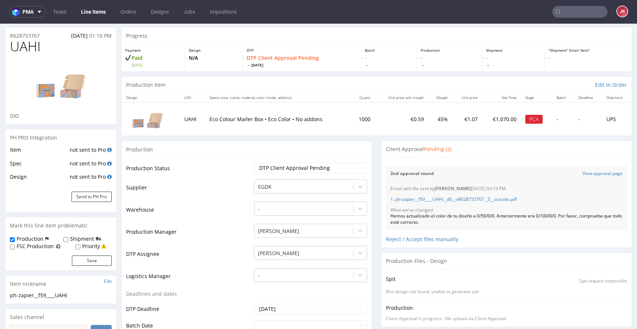
scroll to position [15, 0]
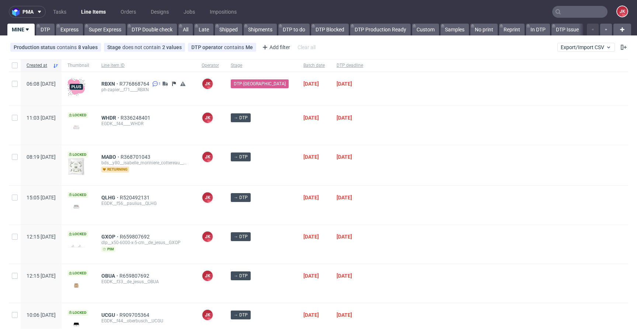
click at [280, 174] on div "→ DTP" at bounding box center [261, 165] width 73 height 40
click at [369, 150] on div at bounding box center [498, 165] width 259 height 40
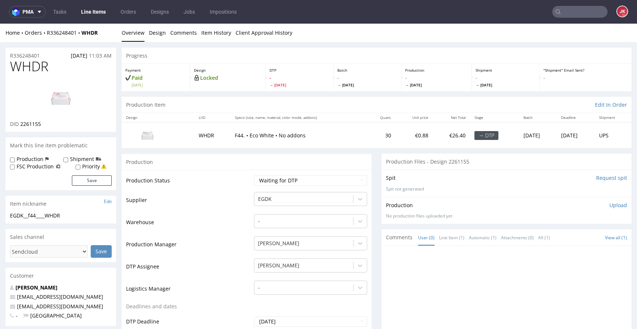
click at [495, 174] on div "Spit Request spit" at bounding box center [506, 177] width 241 height 7
click at [597, 178] on input "Request spit" at bounding box center [611, 177] width 31 height 7
click at [33, 122] on span "2261155" at bounding box center [30, 123] width 21 height 7
copy span "2261155"
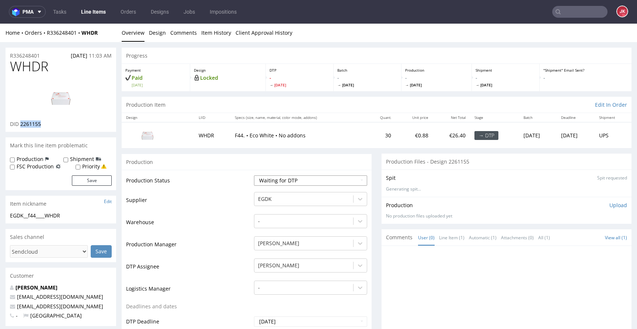
click at [270, 180] on select "Waiting for Artwork Waiting for Diecut Waiting for Mockup Waiting for DTP Waiti…" at bounding box center [310, 180] width 113 height 10
select select "dtp_in_process"
click at [254, 175] on select "Waiting for Artwork Waiting for Diecut Waiting for Mockup Waiting for DTP Waiti…" at bounding box center [310, 180] width 113 height 10
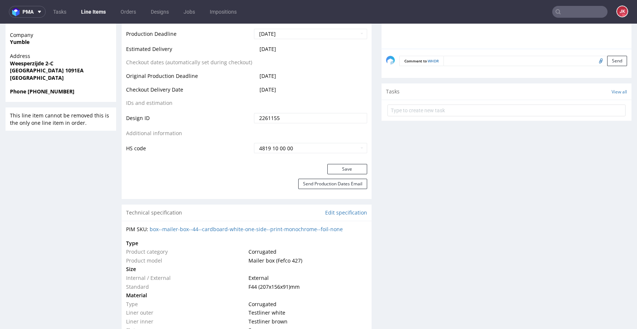
scroll to position [339, 0]
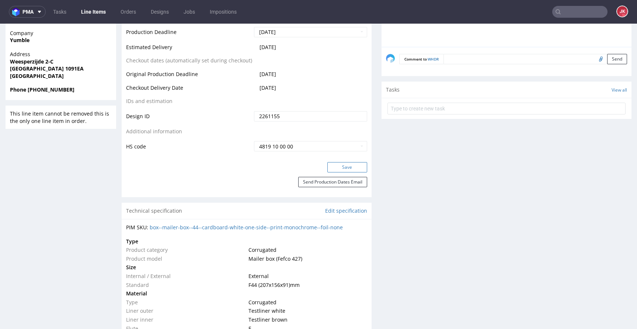
click at [328, 166] on button "Save" at bounding box center [347, 167] width 40 height 10
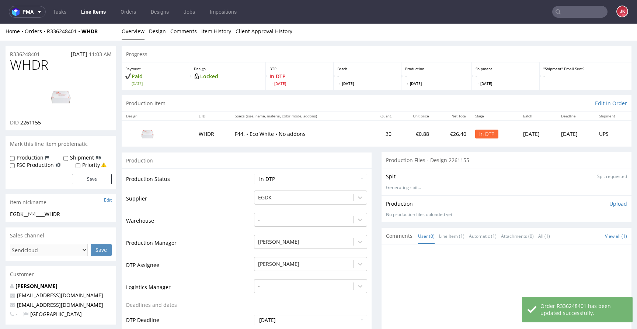
scroll to position [0, 0]
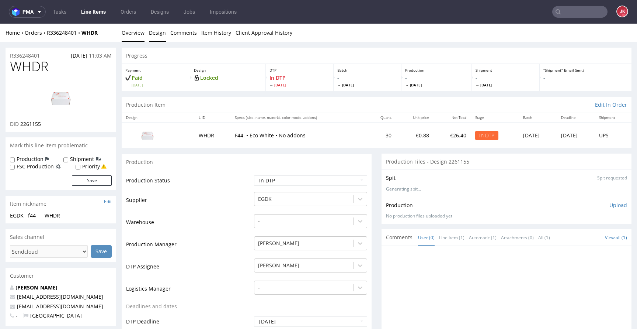
click at [161, 27] on link "Design" at bounding box center [157, 33] width 17 height 18
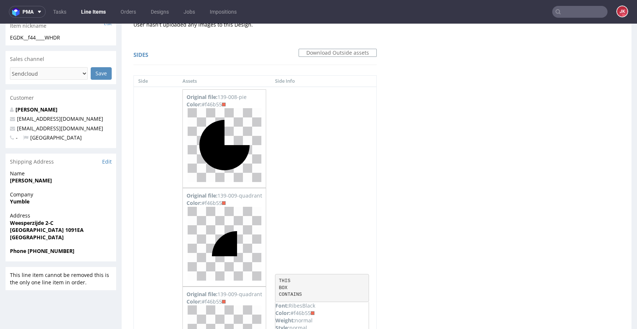
scroll to position [169, 0]
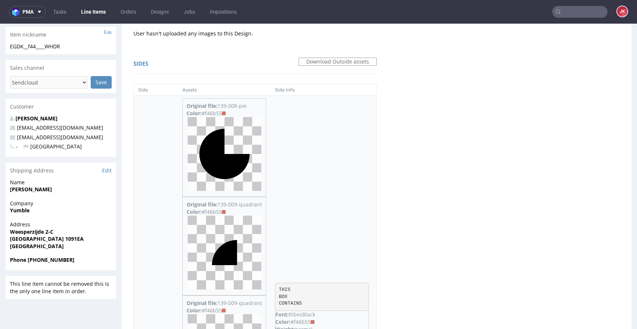
click at [230, 155] on img at bounding box center [225, 154] width 74 height 74
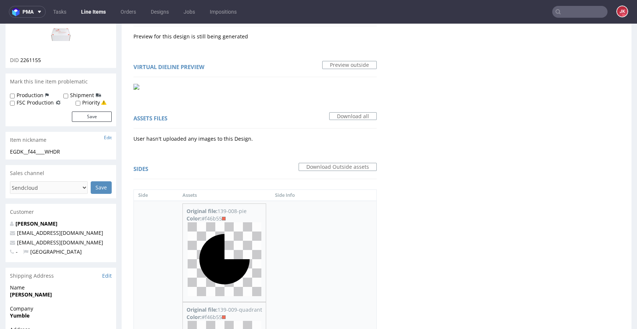
scroll to position [0, 0]
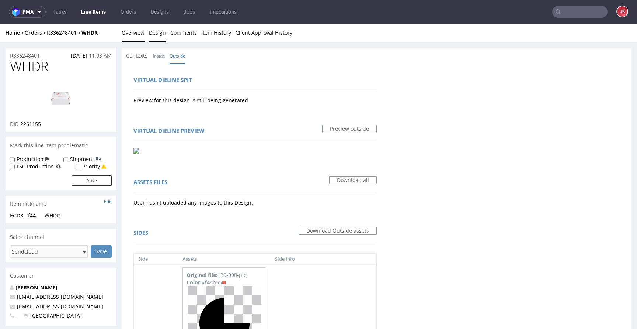
click at [131, 32] on link "Overview" at bounding box center [133, 33] width 23 height 18
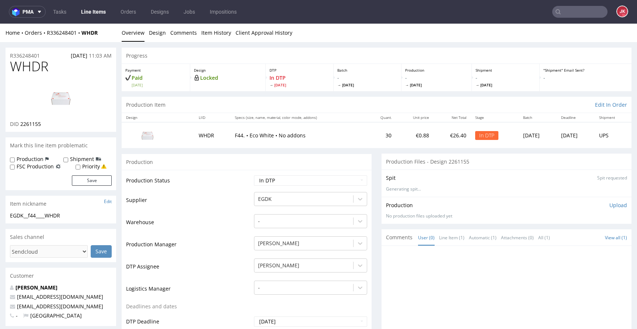
click at [38, 107] on img at bounding box center [60, 97] width 59 height 33
click at [44, 68] on span "WHDR" at bounding box center [29, 66] width 38 height 15
copy span "WHDR"
click at [239, 211] on td "Supplier" at bounding box center [189, 202] width 126 height 22
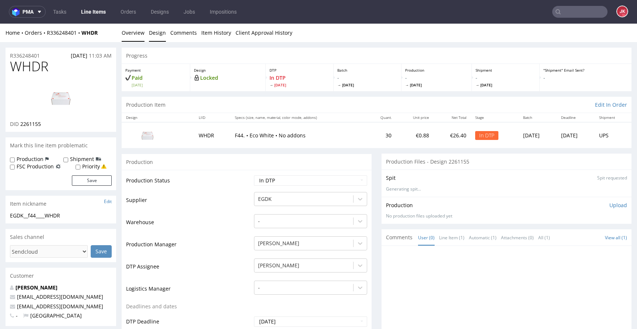
click at [150, 31] on link "Design" at bounding box center [157, 33] width 17 height 18
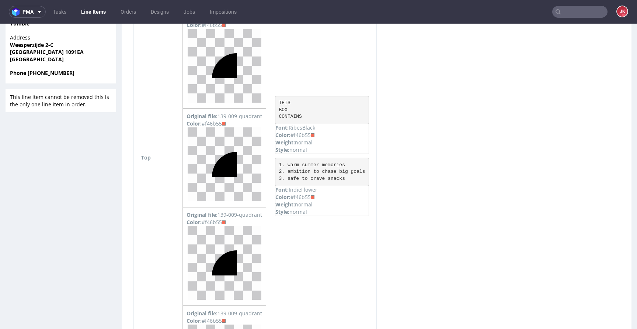
scroll to position [350, 0]
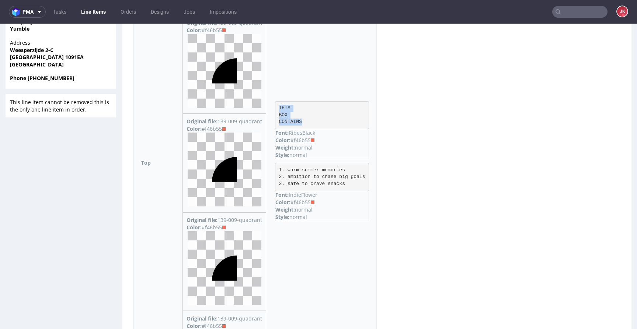
drag, startPoint x: 280, startPoint y: 105, endPoint x: 312, endPoint y: 123, distance: 36.5
click at [312, 123] on pre "THIS BOX CONTAINS" at bounding box center [322, 115] width 94 height 28
copy pre "THIS BOX CONTAINS"
drag, startPoint x: 280, startPoint y: 169, endPoint x: 357, endPoint y: 185, distance: 78.3
click at [357, 185] on pre "1. warm summer memories 2. ambition to chase big goals 3. safe to crave snacks" at bounding box center [322, 177] width 94 height 28
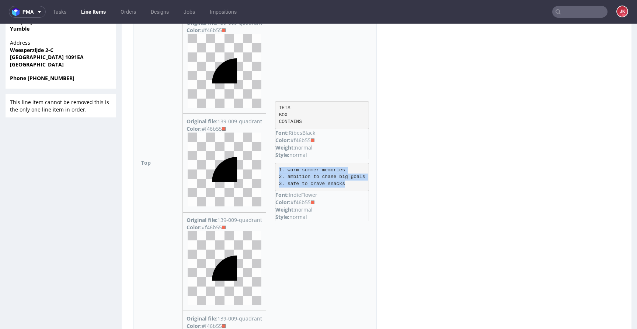
copy pre "1. warm summer memories 2. ambition to chase big goals 3. safe to crave snacks"
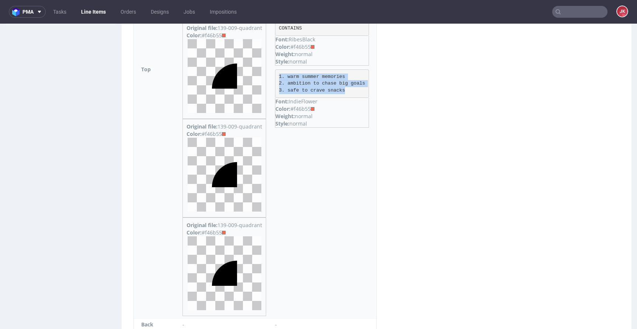
scroll to position [681, 0]
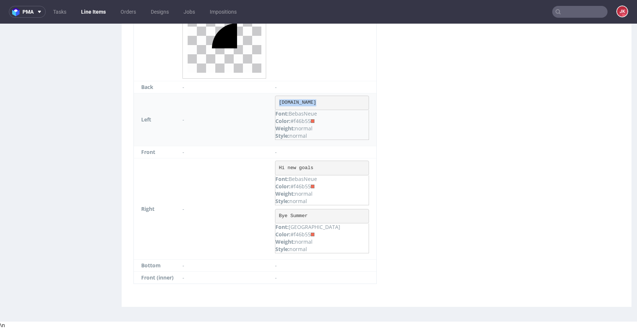
drag, startPoint x: 280, startPoint y: 102, endPoint x: 333, endPoint y: 100, distance: 52.8
click at [333, 100] on pre "safe2crave.nl" at bounding box center [322, 103] width 94 height 15
copy pre "safe2crave.nl"
drag, startPoint x: 281, startPoint y: 167, endPoint x: 344, endPoint y: 166, distance: 63.8
click at [344, 166] on pre "Hi new goals" at bounding box center [322, 167] width 94 height 15
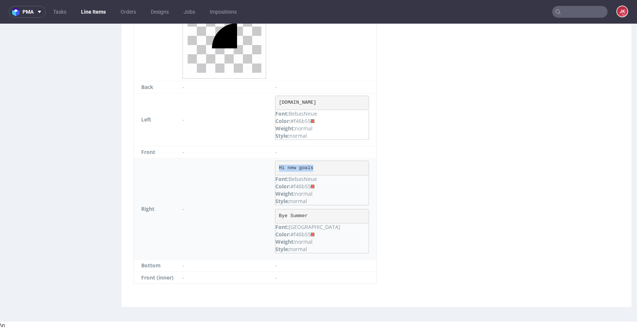
copy pre "Hi new goals"
drag, startPoint x: 280, startPoint y: 215, endPoint x: 329, endPoint y: 214, distance: 49.1
click at [329, 214] on pre "Bye Summer" at bounding box center [322, 216] width 94 height 15
copy pre "Bye Summer"
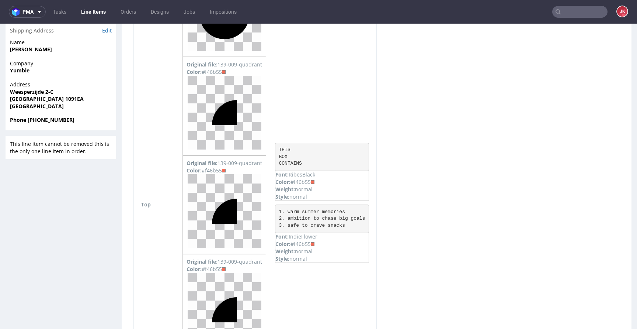
scroll to position [310, 0]
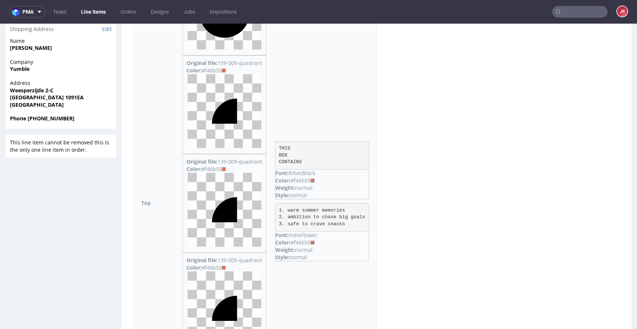
click at [301, 180] on div "Color: #f46b55" at bounding box center [321, 180] width 93 height 7
copy div "f46b55"
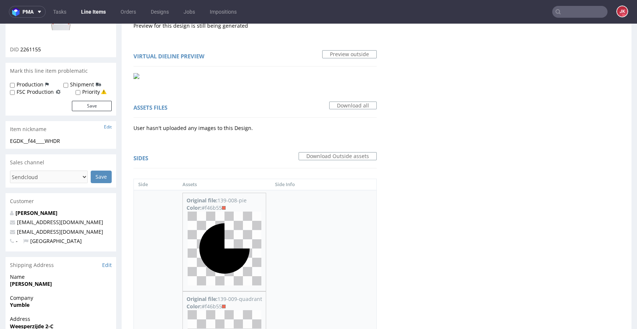
scroll to position [0, 0]
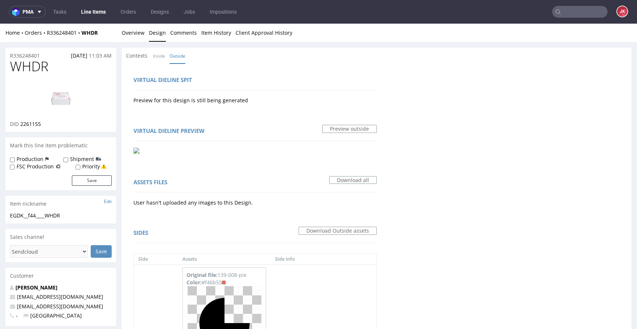
click at [45, 90] on img at bounding box center [60, 97] width 59 height 33
click at [197, 157] on div "Virtual dieline preview Preview outside" at bounding box center [255, 140] width 258 height 42
click at [133, 34] on link "Overview" at bounding box center [133, 33] width 23 height 18
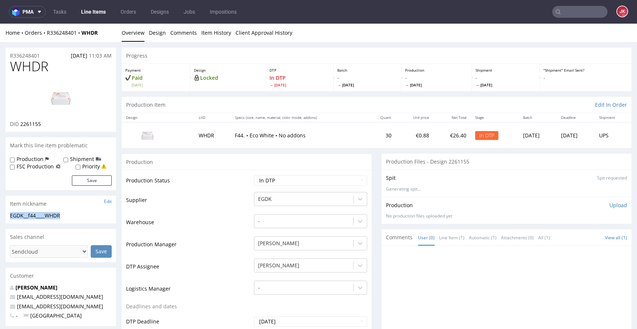
copy div "EGDK__f44____WHDR"
drag, startPoint x: 51, startPoint y: 56, endPoint x: 0, endPoint y: 60, distance: 51.0
click at [50, 53] on div "R336248401 15.09.2025 11:03 AM" at bounding box center [61, 54] width 111 height 12
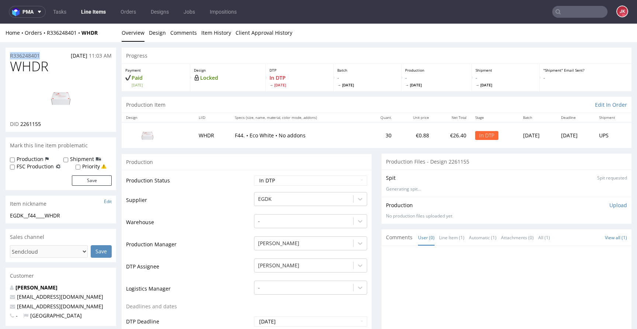
drag, startPoint x: 10, startPoint y: 56, endPoint x: 5, endPoint y: 56, distance: 4.9
copy p "R336248401"
drag, startPoint x: 20, startPoint y: 126, endPoint x: 53, endPoint y: 122, distance: 33.5
click at [53, 122] on div "DID 2261155" at bounding box center [61, 123] width 102 height 7
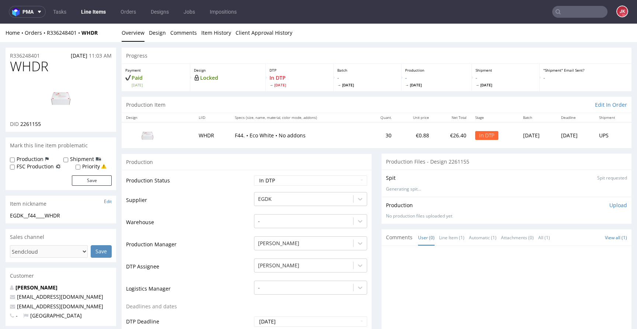
click at [610, 206] on p "Upload" at bounding box center [619, 204] width 18 height 7
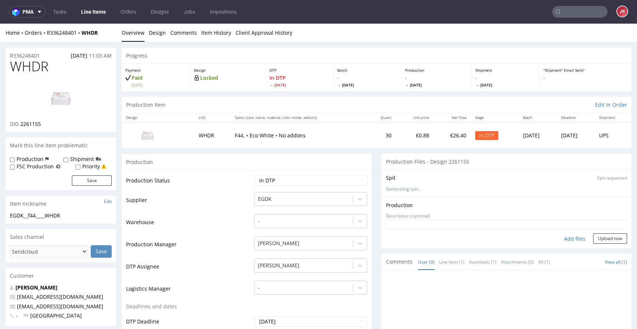
click at [558, 239] on div "Add files" at bounding box center [575, 238] width 37 height 11
type input "C:\fakepath\EGDK__f44____WHDR__d2261155__oR336248401__5__outside.pdf"
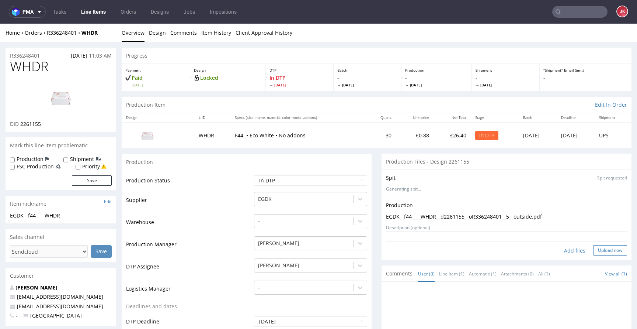
click at [596, 252] on button "Upload now" at bounding box center [610, 250] width 34 height 10
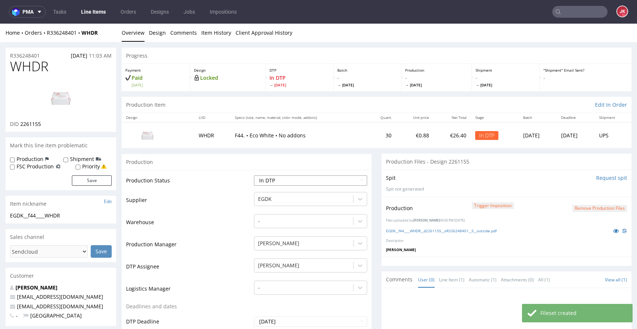
click at [295, 178] on select "Waiting for Artwork Waiting for Diecut Waiting for Mockup Waiting for DTP Waiti…" at bounding box center [310, 180] width 113 height 10
select select "dtp_production_ready"
click at [254, 175] on select "Waiting for Artwork Waiting for Diecut Waiting for Mockup Waiting for DTP Waiti…" at bounding box center [310, 180] width 113 height 10
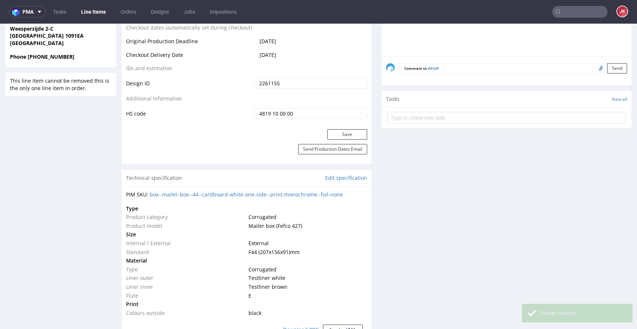
scroll to position [391, 0]
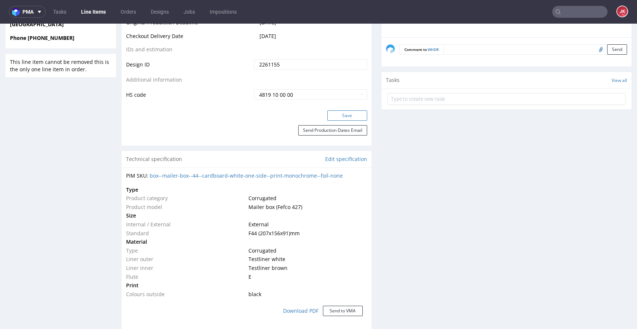
click at [346, 114] on button "Save" at bounding box center [347, 115] width 40 height 10
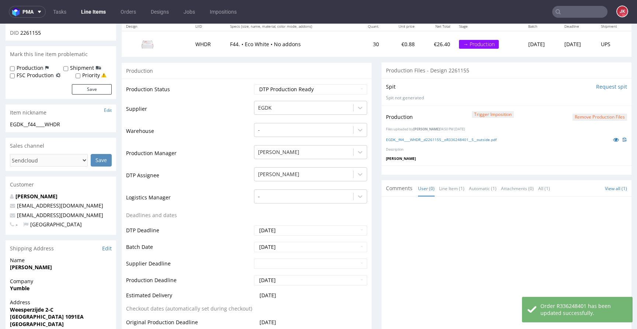
scroll to position [0, 0]
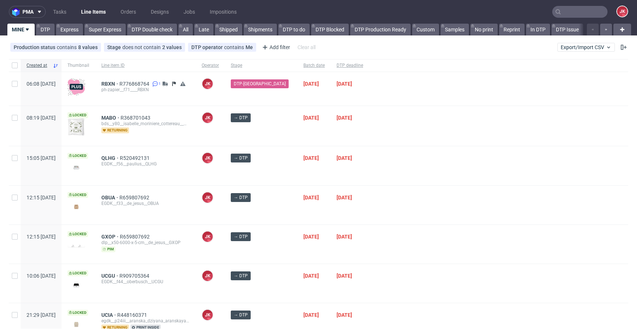
click at [369, 135] on div at bounding box center [498, 126] width 259 height 40
click at [121, 118] on span "MABO" at bounding box center [110, 118] width 19 height 6
click at [405, 206] on div at bounding box center [498, 205] width 259 height 39
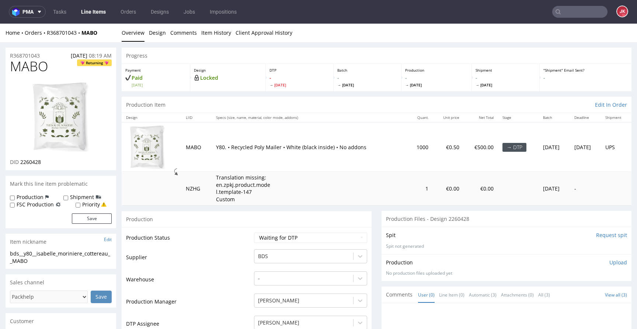
click at [601, 234] on input "Request spit" at bounding box center [611, 234] width 31 height 7
click at [158, 32] on link "Design" at bounding box center [157, 33] width 17 height 18
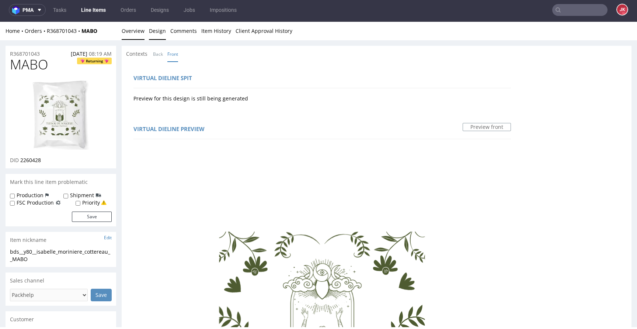
click at [124, 31] on link "Overview" at bounding box center [133, 31] width 23 height 18
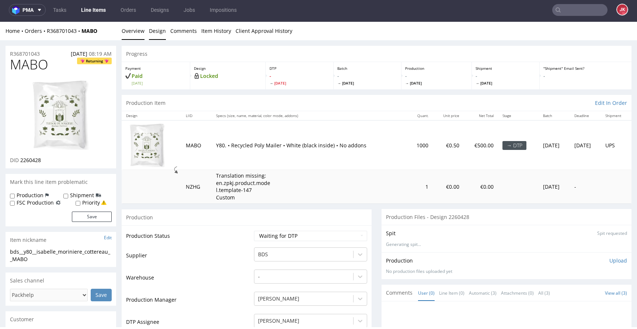
click at [152, 31] on link "Design" at bounding box center [157, 31] width 17 height 18
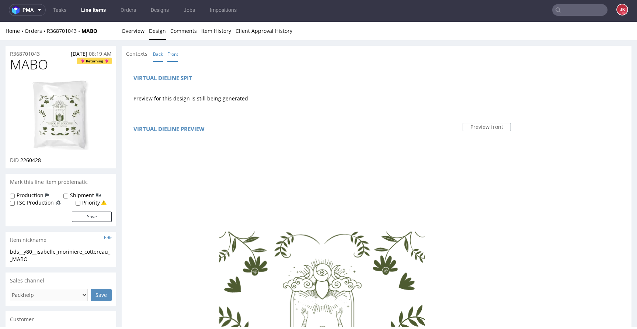
click at [157, 51] on link "Back" at bounding box center [158, 54] width 10 height 16
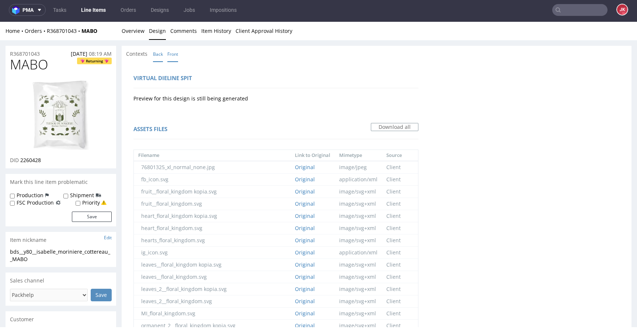
click at [170, 55] on link "Front" at bounding box center [172, 54] width 11 height 16
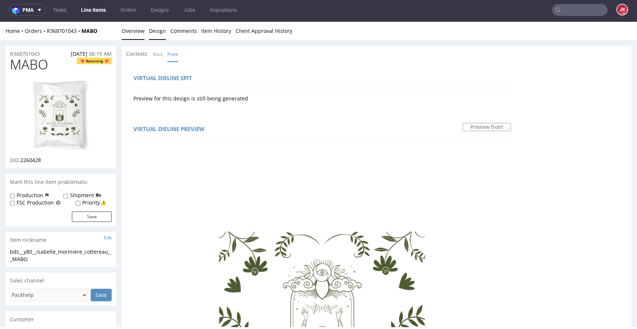
click at [131, 31] on link "Overview" at bounding box center [133, 31] width 23 height 18
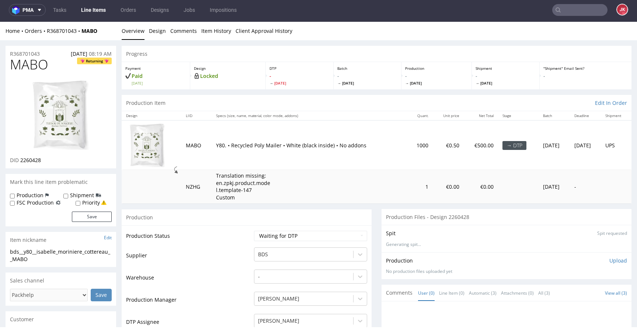
click at [74, 122] on img at bounding box center [60, 114] width 59 height 71
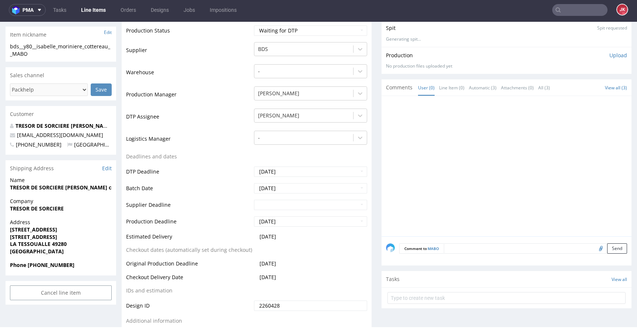
scroll to position [185, 0]
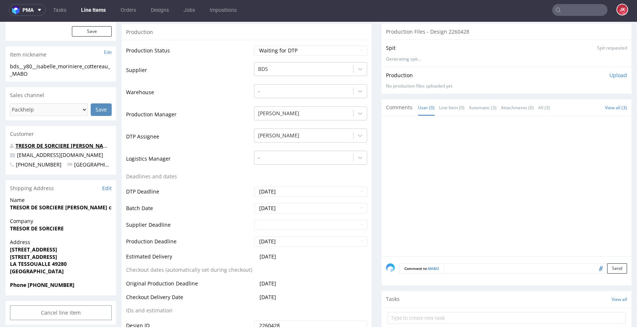
click at [51, 146] on link "TRESOR DE SORCIERE [PERSON_NAME] cottereau" at bounding box center [77, 145] width 124 height 7
click at [233, 173] on td "Deadlines and dates" at bounding box center [189, 179] width 126 height 14
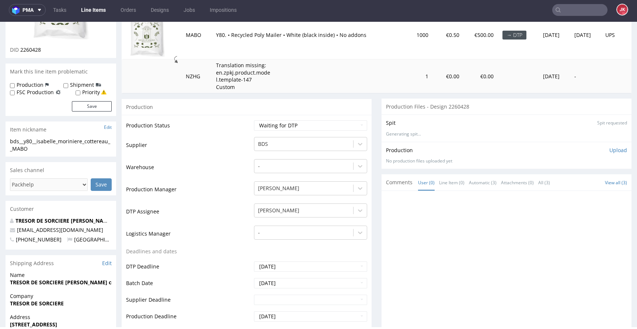
scroll to position [0, 0]
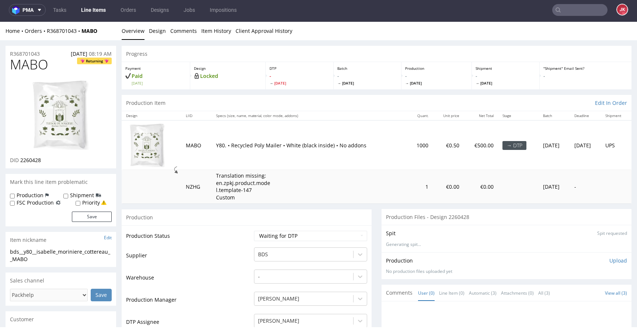
click at [24, 63] on span "MABO" at bounding box center [29, 64] width 38 height 15
copy span "MABO"
click at [282, 232] on select "Waiting for Artwork Waiting for Diecut Waiting for Mockup Waiting for DTP Waiti…" at bounding box center [310, 235] width 113 height 10
select select "dtp_in_process"
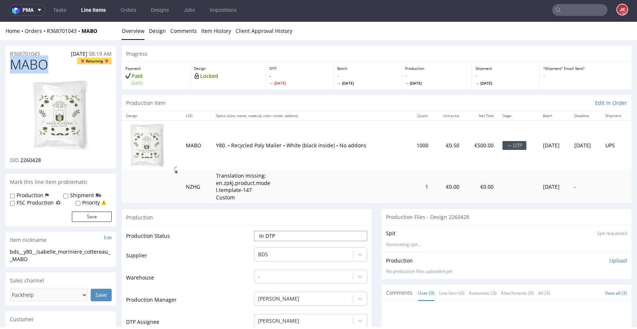
click at [254, 230] on select "Waiting for Artwork Waiting for Diecut Waiting for Mockup Waiting for DTP Waiti…" at bounding box center [310, 235] width 113 height 10
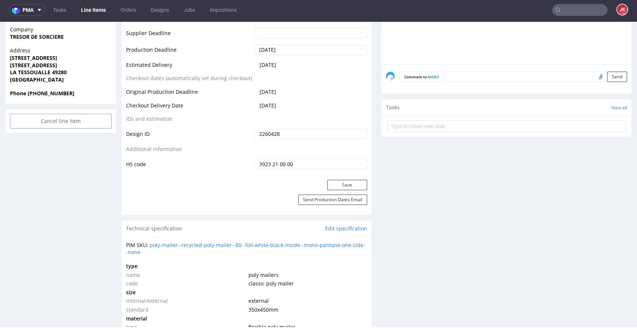
scroll to position [382, 0]
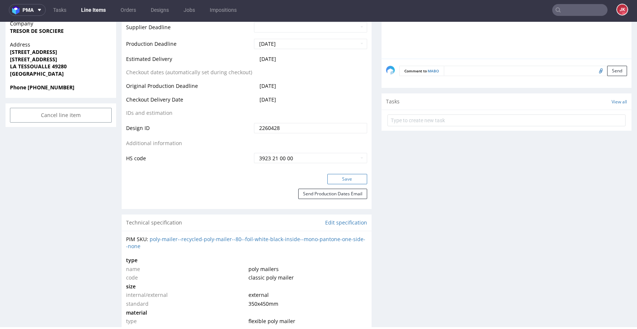
click at [334, 180] on button "Save" at bounding box center [347, 179] width 40 height 10
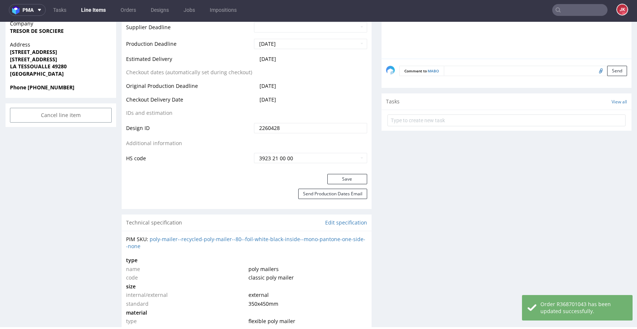
scroll to position [0, 0]
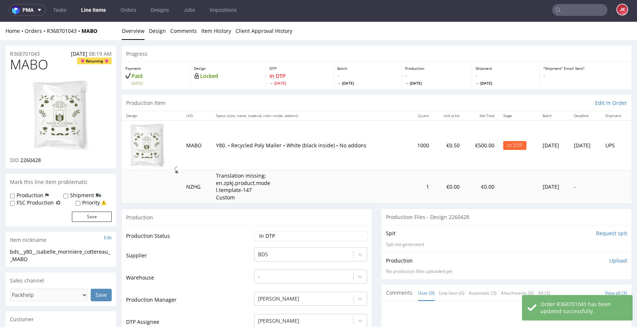
click at [78, 104] on img at bounding box center [60, 114] width 59 height 71
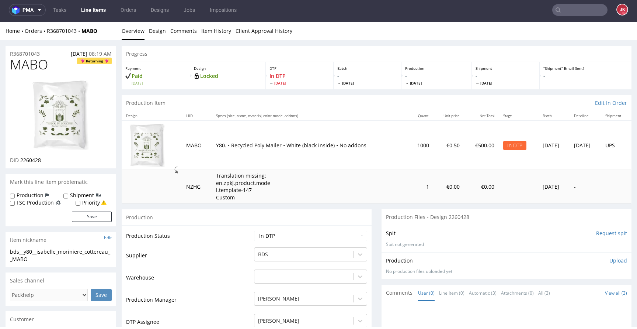
click at [235, 238] on td "Production Status" at bounding box center [189, 238] width 126 height 17
click at [155, 34] on link "Design" at bounding box center [157, 31] width 17 height 18
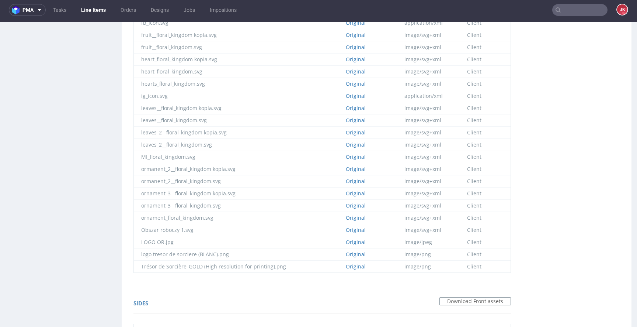
scroll to position [661, 0]
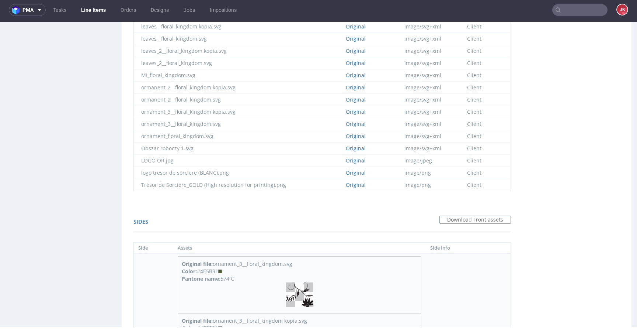
drag, startPoint x: 213, startPoint y: 173, endPoint x: 239, endPoint y: 173, distance: 25.5
copy div "574 C"
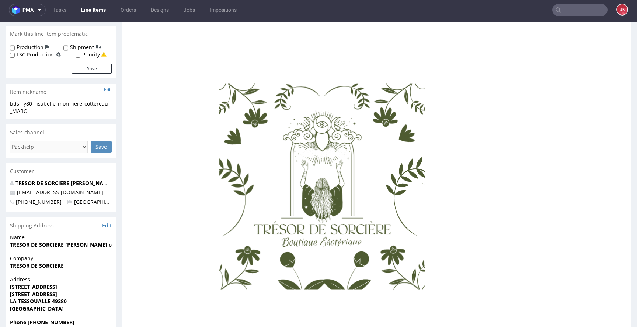
scroll to position [0, 0]
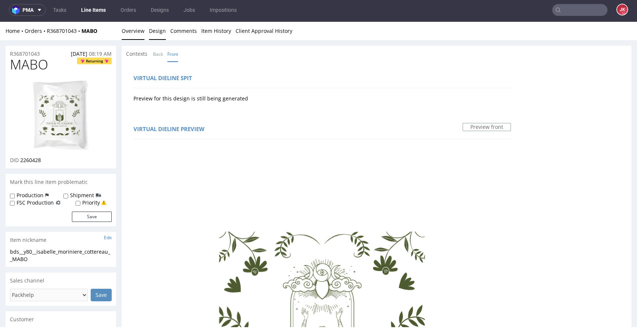
click at [134, 32] on link "Overview" at bounding box center [133, 31] width 23 height 18
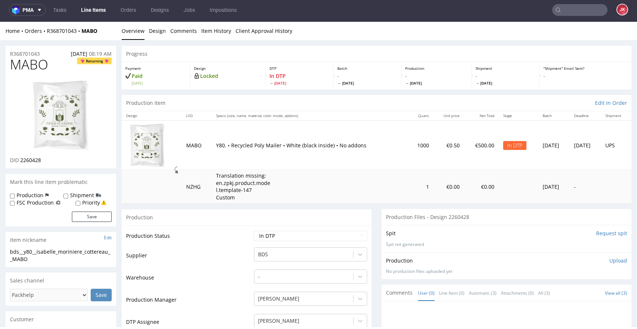
click at [22, 63] on span "MABO" at bounding box center [29, 64] width 38 height 15
copy span "MABO"
click at [158, 55] on div "Progress" at bounding box center [377, 54] width 510 height 16
click at [156, 30] on link "Design" at bounding box center [157, 31] width 17 height 18
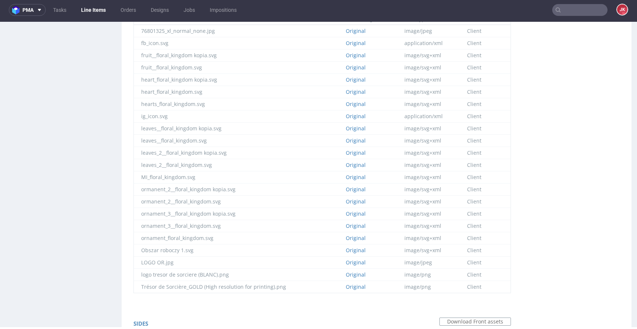
scroll to position [402, 0]
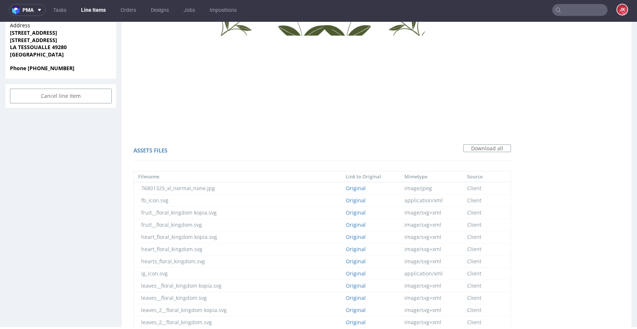
drag, startPoint x: 219, startPoint y: 166, endPoint x: 232, endPoint y: 164, distance: 12.3
copy div "574 C"
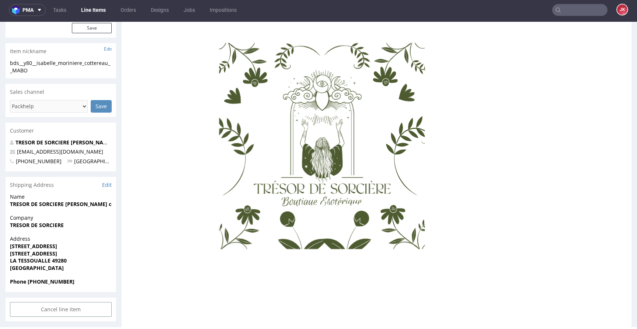
scroll to position [0, 0]
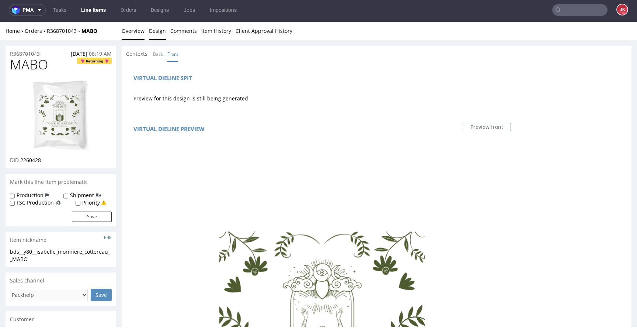
click at [137, 37] on link "Overview" at bounding box center [133, 31] width 23 height 18
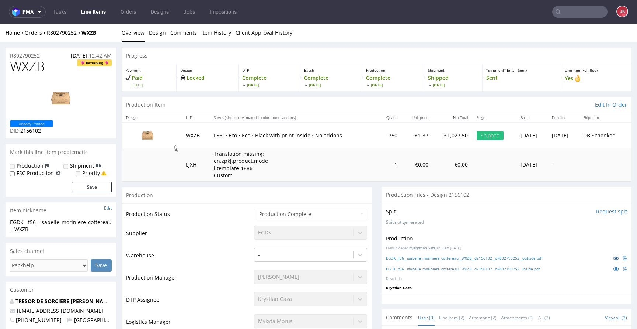
click at [613, 260] on icon at bounding box center [616, 257] width 6 height 5
click at [613, 268] on icon at bounding box center [616, 268] width 6 height 5
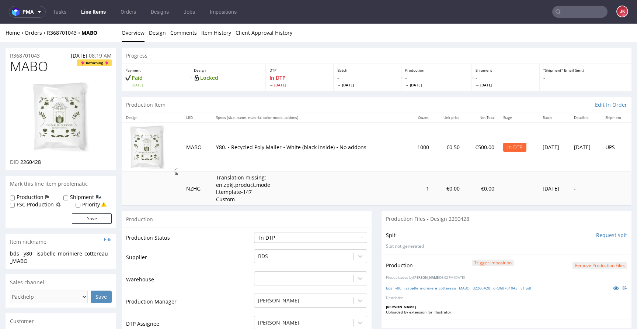
click at [326, 238] on select "Waiting for Artwork Waiting for Diecut Waiting for Mockup Waiting for DTP Waiti…" at bounding box center [310, 237] width 113 height 10
select select "dtp_waiting_for_double_check"
click at [254, 232] on select "Waiting for Artwork Waiting for Diecut Waiting for Mockup Waiting for DTP Waiti…" at bounding box center [310, 237] width 113 height 10
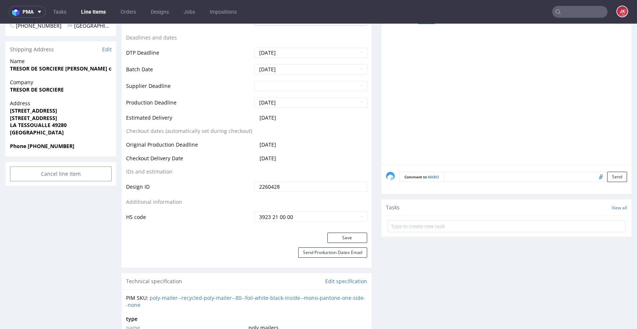
scroll to position [336, 0]
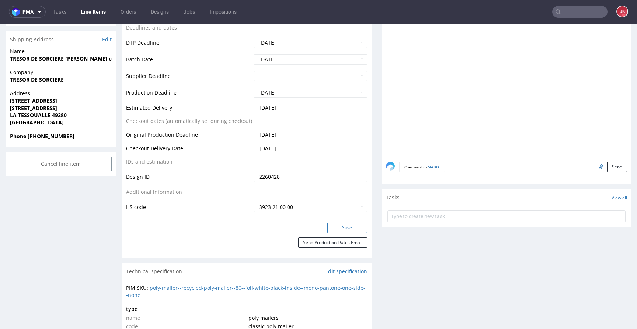
click at [332, 225] on button "Save" at bounding box center [347, 227] width 40 height 10
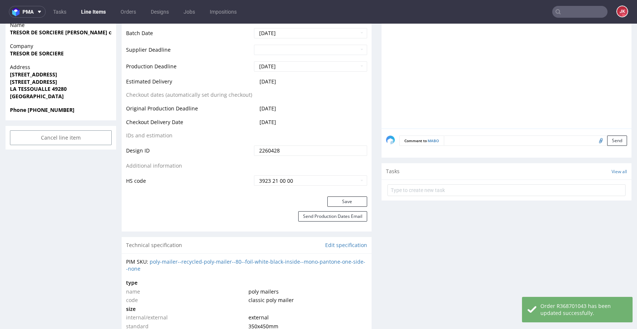
scroll to position [370, 0]
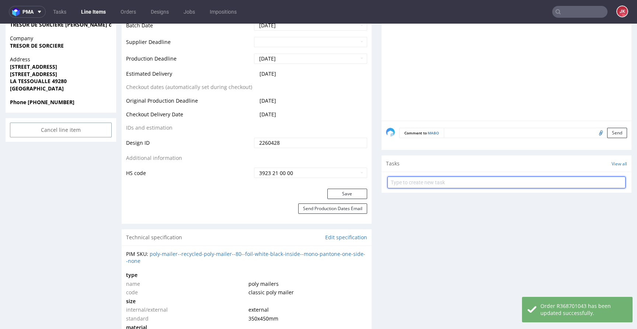
click at [401, 181] on input "text" at bounding box center [507, 182] width 238 height 12
type input "dc"
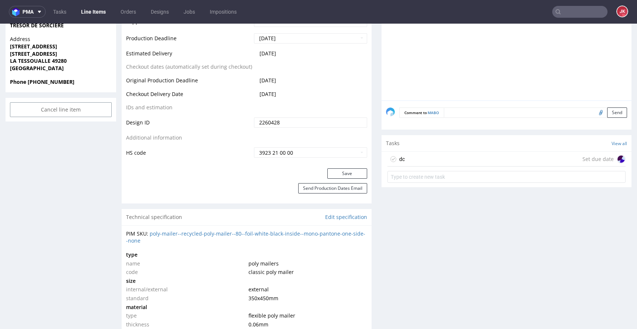
scroll to position [413, 0]
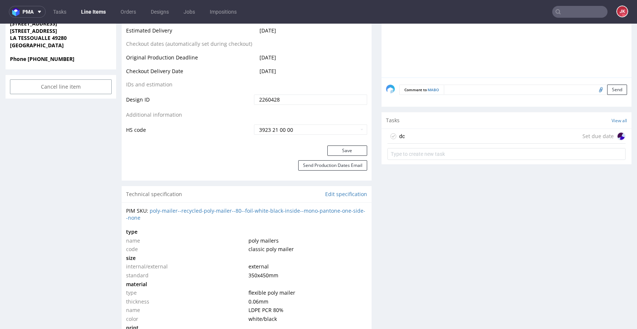
click at [399, 134] on div "dc" at bounding box center [402, 136] width 6 height 9
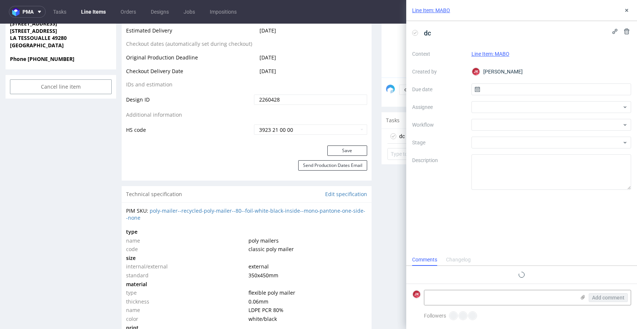
scroll to position [6, 0]
click at [492, 88] on input "text" at bounding box center [552, 89] width 160 height 12
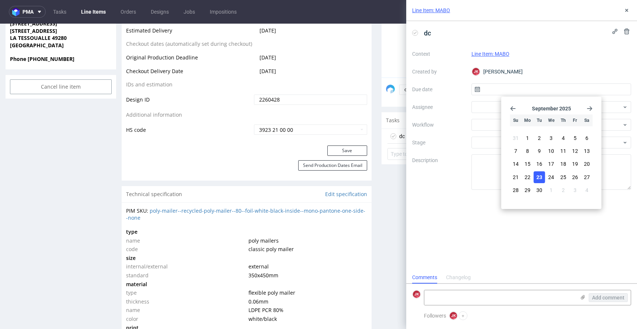
click at [538, 180] on span "23" at bounding box center [540, 176] width 6 height 7
type input "23/09/2025"
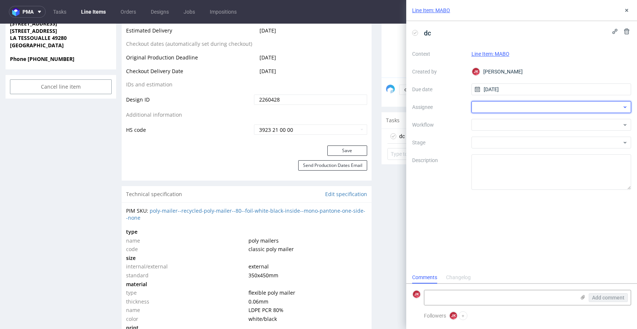
click at [496, 108] on div at bounding box center [552, 107] width 160 height 12
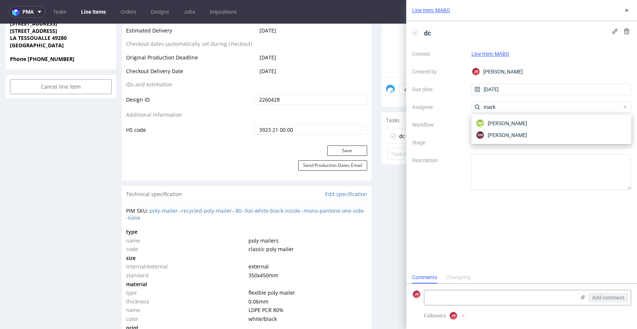
type input "mark"
click at [507, 117] on div "KM Karol Markowski SM Sebastian Markut" at bounding box center [552, 129] width 160 height 30
click at [505, 120] on span "Karol Markowski" at bounding box center [507, 122] width 39 height 7
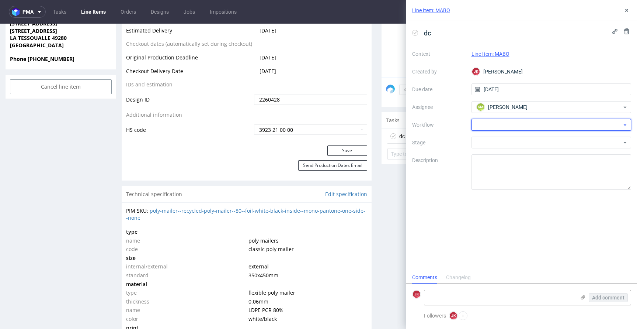
click at [494, 124] on div at bounding box center [552, 125] width 160 height 12
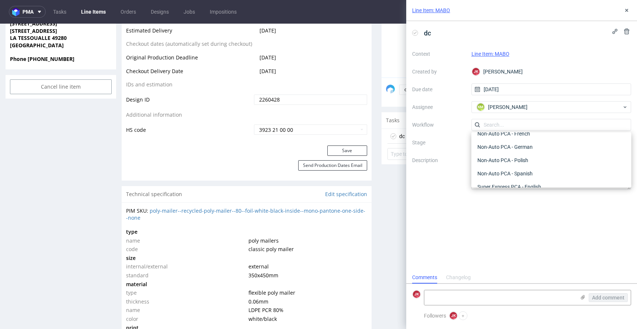
scroll to position [0, 0]
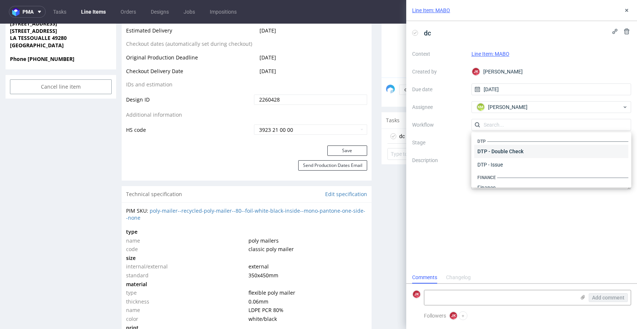
click at [502, 152] on div "DTP - Double Check" at bounding box center [552, 151] width 154 height 13
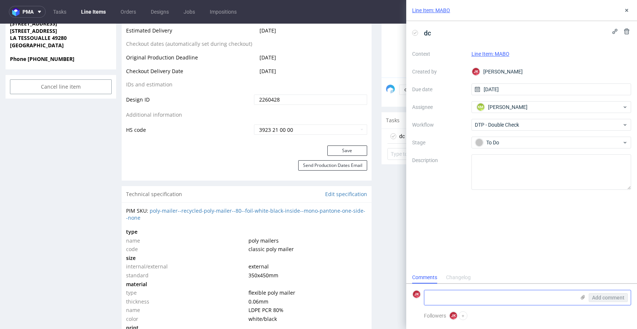
click at [476, 291] on textarea at bounding box center [499, 297] width 151 height 15
type textarea "duża ilość"
click at [609, 298] on span "Add comment" at bounding box center [608, 297] width 32 height 5
click at [472, 291] on textarea at bounding box center [499, 297] width 151 height 15
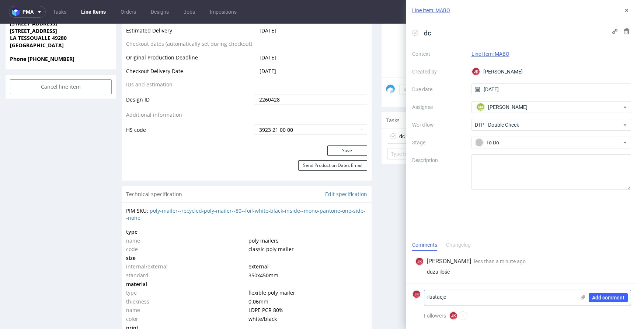
click at [430, 296] on textarea "ilustacje" at bounding box center [499, 297] width 151 height 15
click at [457, 296] on textarea "ilustacje" at bounding box center [499, 297] width 151 height 15
type textarea "raster zamieniłem na wektory tylko"
click at [613, 301] on button "Add comment" at bounding box center [608, 297] width 39 height 9
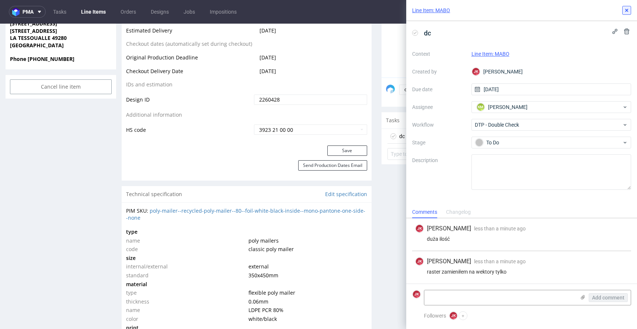
click at [626, 6] on button at bounding box center [627, 10] width 9 height 9
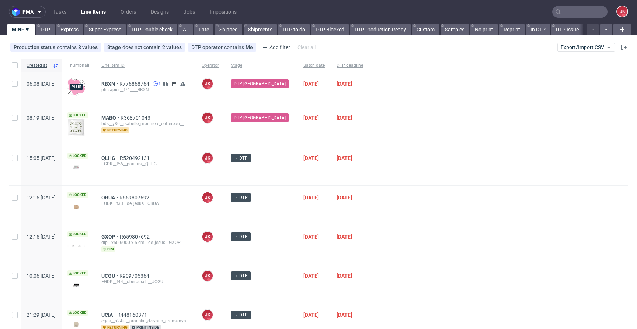
click at [320, 173] on div "[DATE]" at bounding box center [314, 165] width 33 height 39
click at [120, 157] on span "QLHG" at bounding box center [110, 158] width 18 height 6
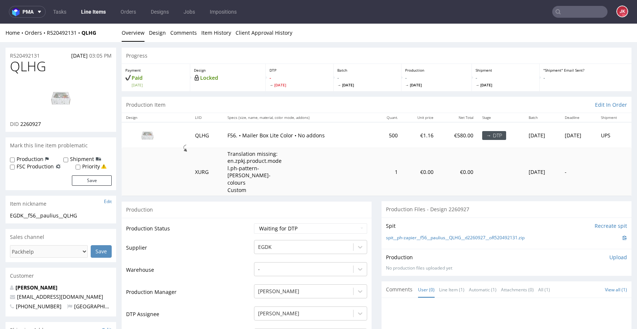
click at [160, 36] on link "Design" at bounding box center [157, 33] width 17 height 18
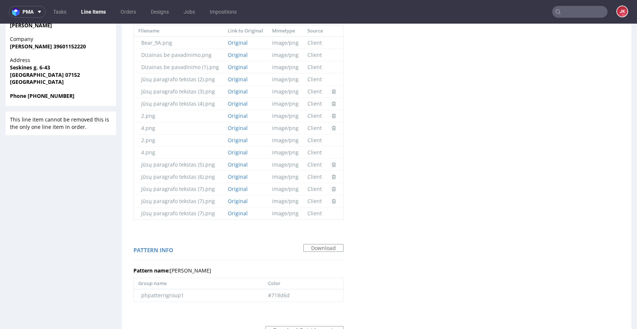
scroll to position [548, 0]
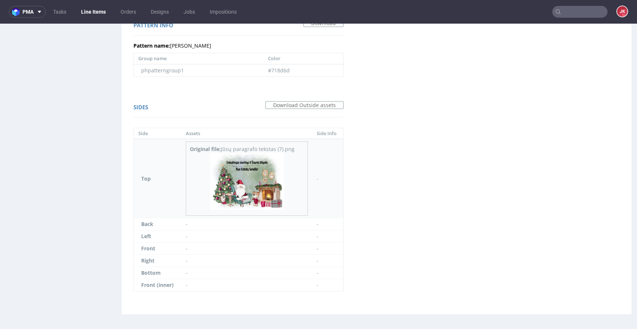
click at [256, 178] on img at bounding box center [247, 181] width 74 height 57
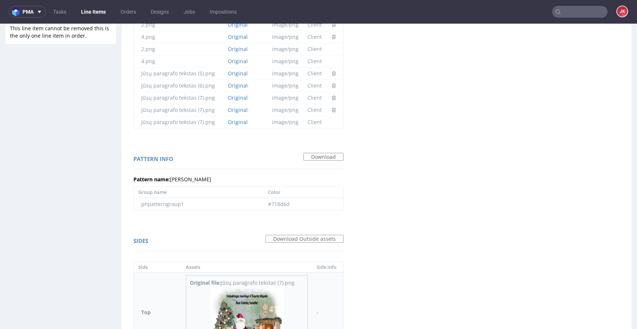
scroll to position [387, 0]
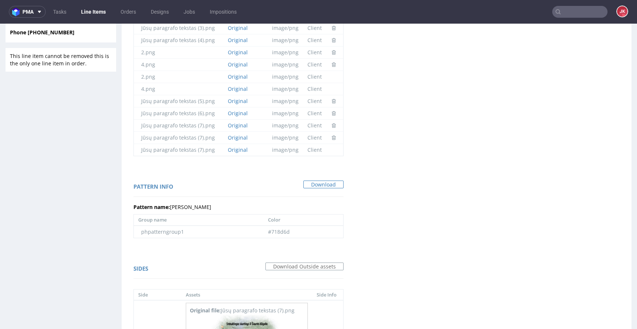
click at [312, 187] on link "Download" at bounding box center [324, 184] width 40 height 8
click at [350, 102] on div "Virtual dieline spit Preview in a new tab Assets files Download all Filename Li…" at bounding box center [239, 76] width 234 height 798
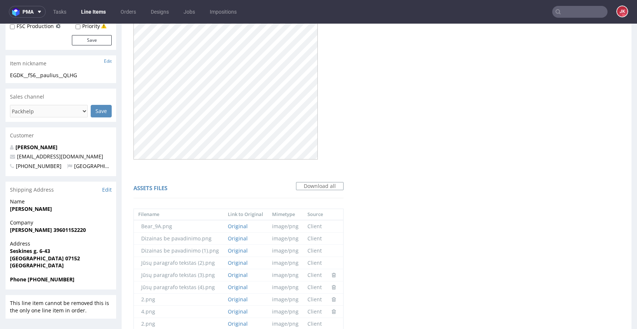
scroll to position [0, 0]
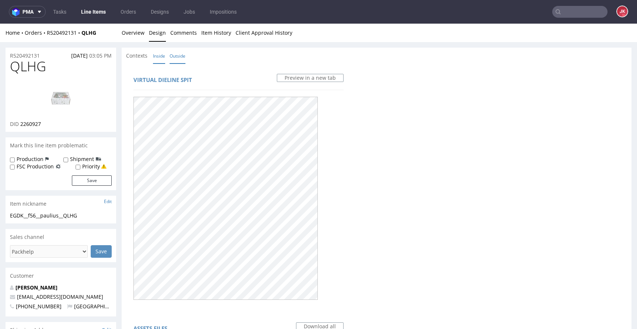
click at [159, 53] on link "Inside" at bounding box center [159, 56] width 12 height 16
click at [122, 34] on link "Overview" at bounding box center [133, 33] width 23 height 18
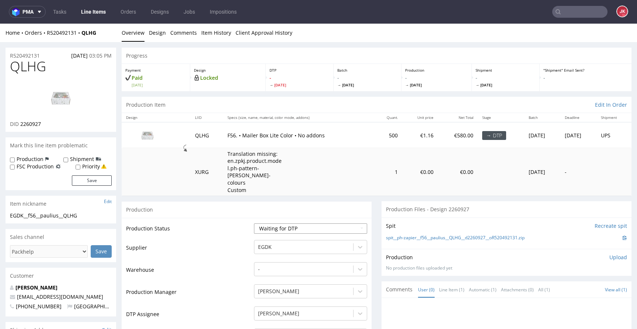
click at [276, 223] on select "Waiting for Artwork Waiting for Diecut Waiting for Mockup Waiting for DTP Waiti…" at bounding box center [310, 228] width 113 height 10
select select "dtp_in_process"
click at [254, 223] on select "Waiting for Artwork Waiting for Diecut Waiting for Mockup Waiting for DTP Waiti…" at bounding box center [310, 228] width 113 height 10
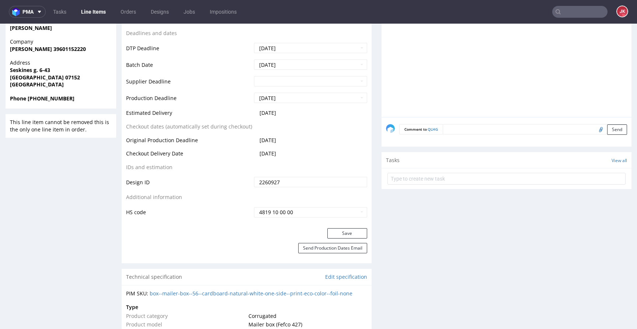
scroll to position [329, 0]
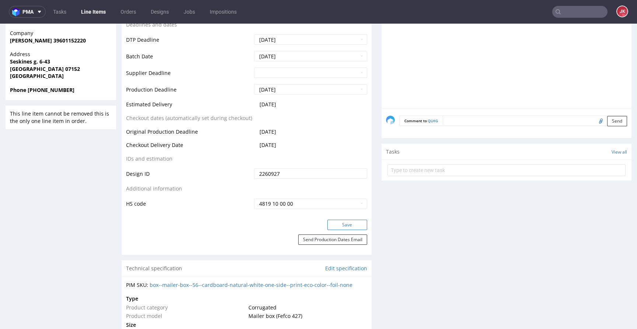
click at [336, 219] on button "Save" at bounding box center [347, 224] width 40 height 10
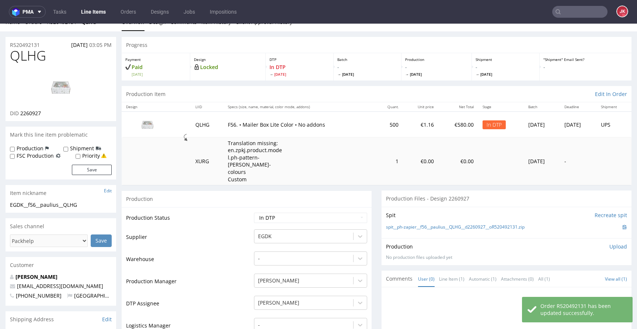
scroll to position [0, 0]
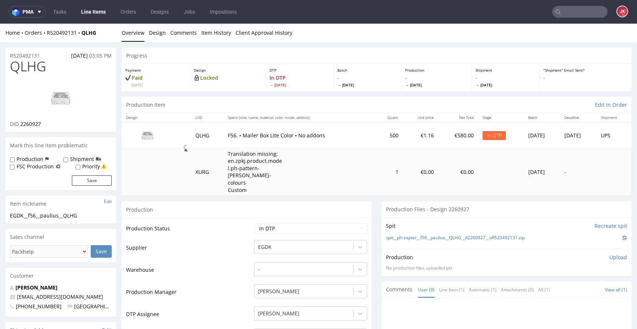
click at [55, 96] on img at bounding box center [60, 97] width 59 height 33
click at [28, 63] on span "QLHG" at bounding box center [28, 66] width 36 height 15
copy span "QLHG"
click at [161, 35] on link "Design" at bounding box center [157, 33] width 17 height 18
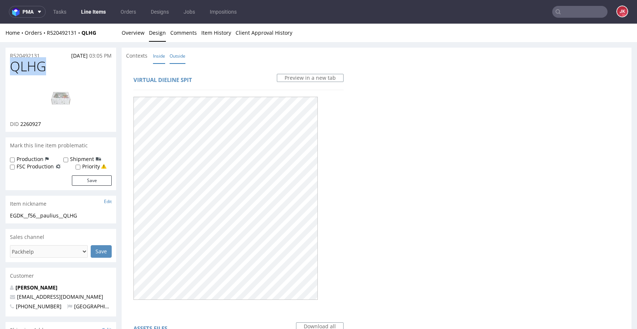
click at [163, 53] on link "Inside" at bounding box center [159, 56] width 12 height 16
click at [178, 60] on link "Outside" at bounding box center [178, 56] width 16 height 16
click at [149, 29] on link "Design" at bounding box center [157, 33] width 17 height 18
click at [136, 31] on link "Overview" at bounding box center [133, 33] width 23 height 18
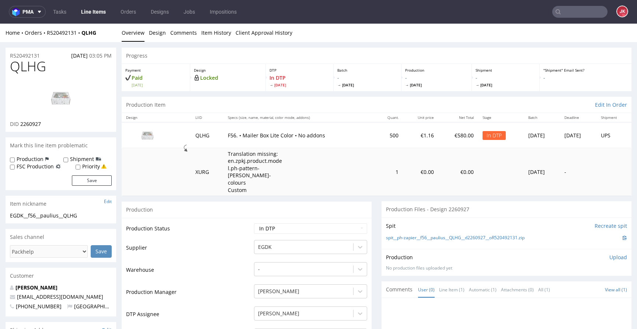
click at [218, 222] on td "Production Status" at bounding box center [189, 230] width 126 height 17
click at [162, 31] on link "Design" at bounding box center [157, 33] width 17 height 18
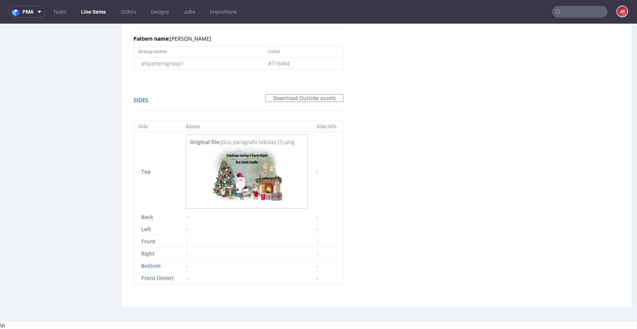
scroll to position [402, 0]
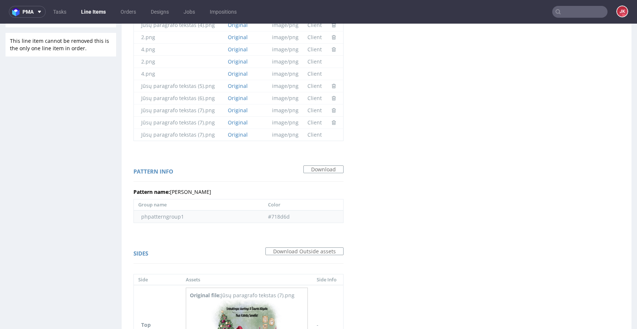
click at [274, 215] on td "#718d6d" at bounding box center [304, 216] width 80 height 12
copy td "718d6d"
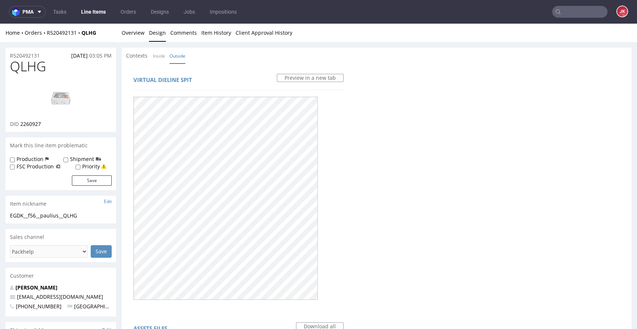
click at [219, 62] on div "Contexts Inside Outside" at bounding box center [377, 56] width 510 height 16
click at [135, 34] on link "Overview" at bounding box center [133, 33] width 23 height 18
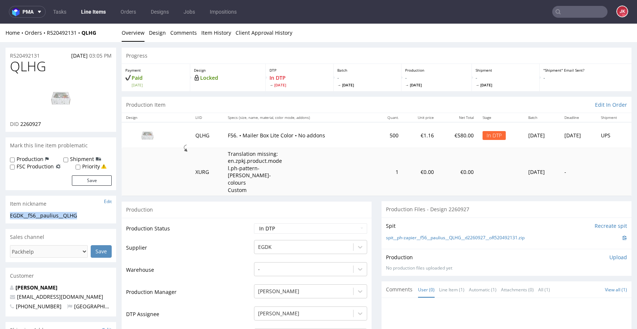
drag, startPoint x: 89, startPoint y: 214, endPoint x: 0, endPoint y: 216, distance: 89.3
copy div "EGDK__f56__paulius__QLHG"
click at [86, 218] on div "EGDK__f56__paulius__QLHG" at bounding box center [61, 215] width 102 height 7
drag, startPoint x: 52, startPoint y: 55, endPoint x: 0, endPoint y: 56, distance: 52.0
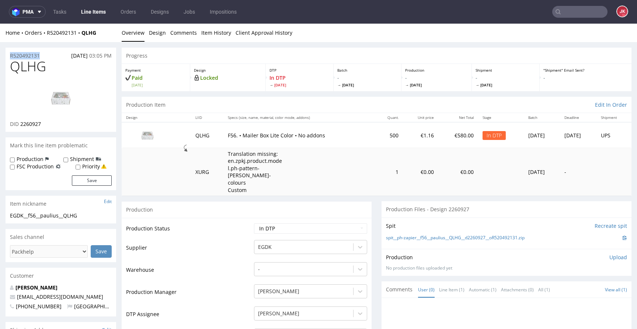
drag, startPoint x: 21, startPoint y: 124, endPoint x: 63, endPoint y: 124, distance: 41.7
click at [63, 124] on div "DID 2260927" at bounding box center [61, 123] width 102 height 7
copy span "2260927"
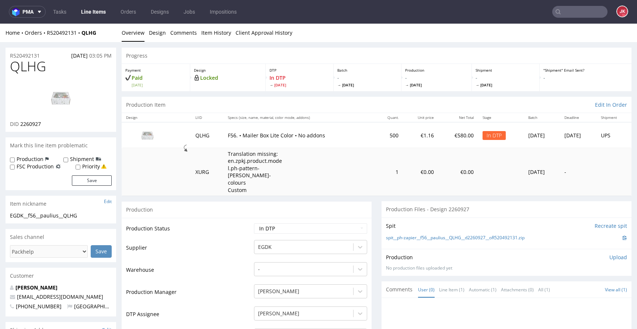
click at [610, 253] on p "Upload" at bounding box center [619, 256] width 18 height 7
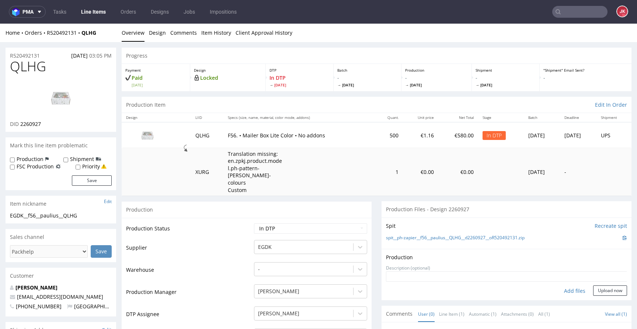
click at [562, 285] on div "Add files" at bounding box center [575, 290] width 37 height 11
type input "C:\fakepath\EGDK__f56__paulius__QLHG__d2260927__oR520492131__5__outside.pdf"
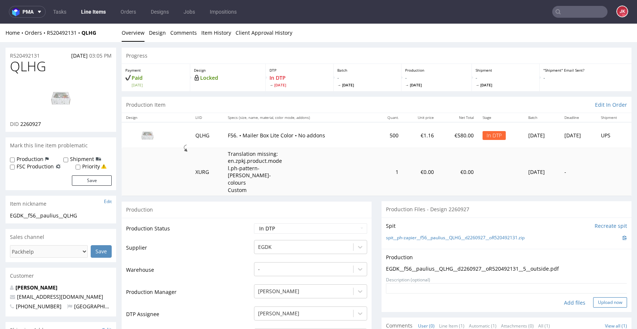
click at [598, 297] on button "Upload now" at bounding box center [610, 302] width 34 height 10
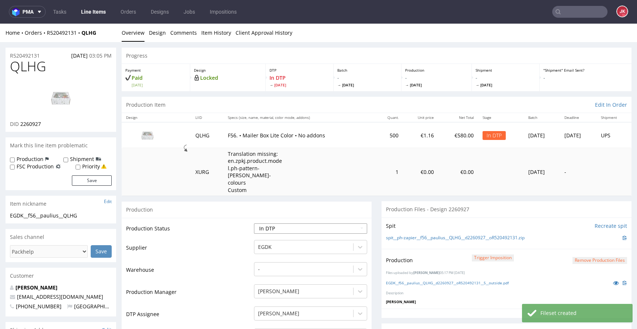
click at [303, 223] on select "Waiting for Artwork Waiting for Diecut Waiting for Mockup Waiting for DTP Waiti…" at bounding box center [310, 228] width 113 height 10
select select "dtp_production_ready"
click at [254, 223] on select "Waiting for Artwork Waiting for Diecut Waiting for Mockup Waiting for DTP Waiti…" at bounding box center [310, 228] width 113 height 10
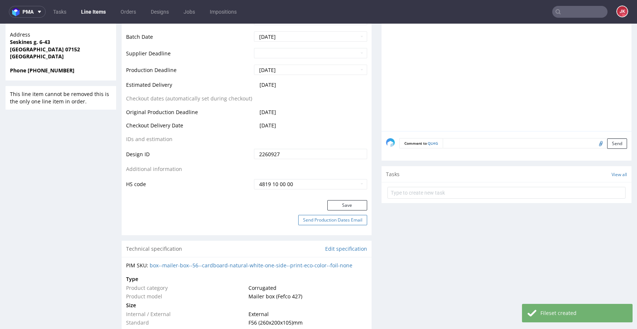
scroll to position [357, 0]
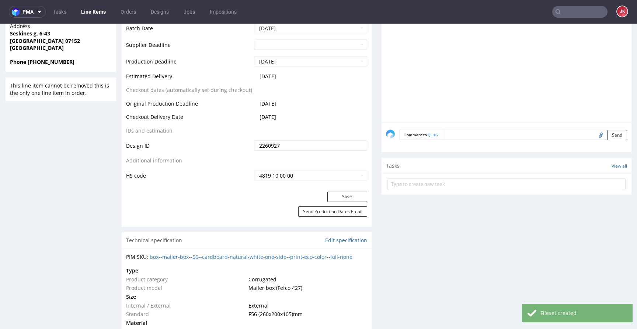
click at [336, 196] on div "Save" at bounding box center [247, 198] width 250 height 15
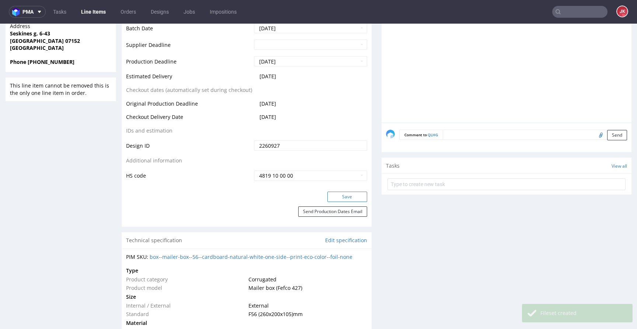
click at [336, 191] on button "Save" at bounding box center [347, 196] width 40 height 10
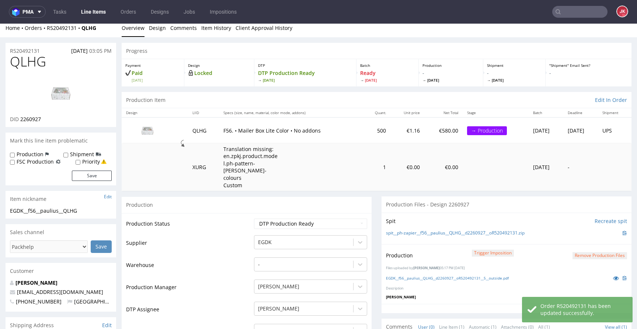
scroll to position [0, 0]
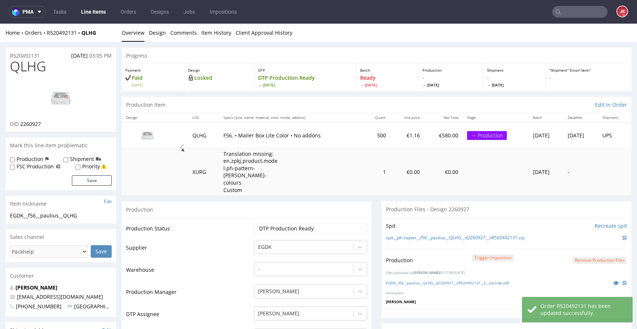
click at [244, 222] on td "Production Status" at bounding box center [189, 230] width 126 height 17
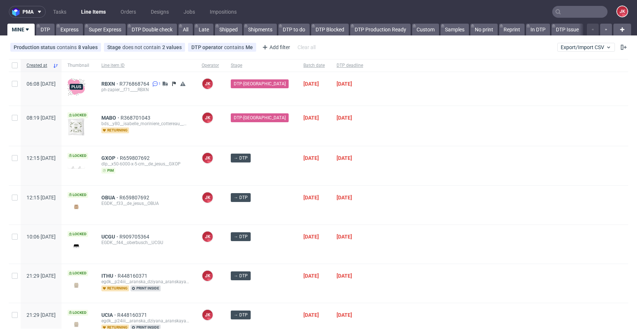
click at [564, 11] on input "text" at bounding box center [579, 12] width 55 height 12
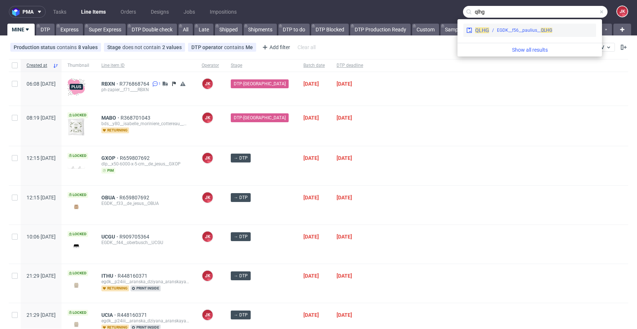
type input "qlhg"
click at [522, 30] on div "EGDK__f56__paulius__ QLHG" at bounding box center [524, 30] width 55 height 7
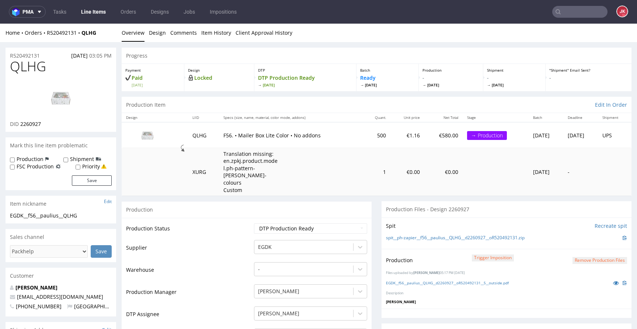
click at [93, 11] on link "Line Items" at bounding box center [94, 12] width 34 height 12
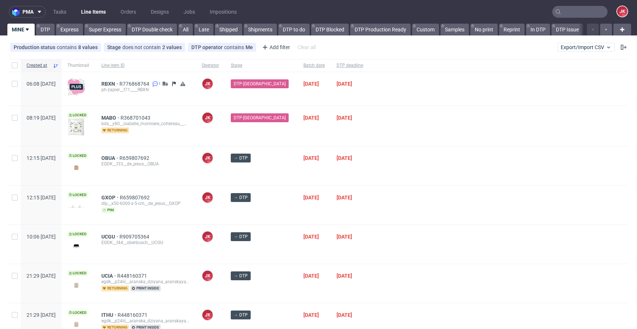
click at [572, 14] on input "text" at bounding box center [579, 12] width 55 height 12
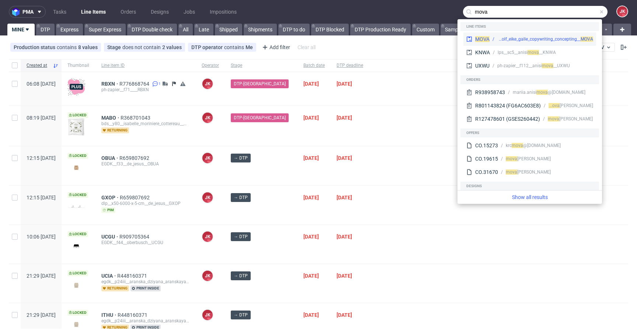
type input "mova"
click at [530, 37] on div "egdk__4__wolf_eike_galle_copywriting_concepting__ MOVA" at bounding box center [545, 39] width 96 height 7
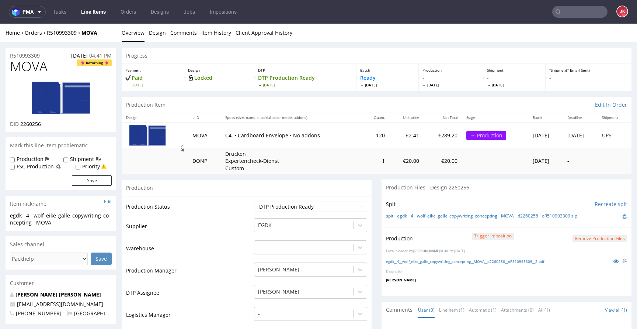
click at [576, 238] on button "Remove production files" at bounding box center [600, 238] width 55 height 7
click at [568, 258] on div "egdk__4__wolf_eike_galle_copywriting_concepting__MOVA__d2260256__oR510993309__2…" at bounding box center [506, 261] width 241 height 8
click at [613, 260] on icon at bounding box center [616, 260] width 6 height 5
click at [576, 222] on link "Yes" at bounding box center [576, 221] width 21 height 11
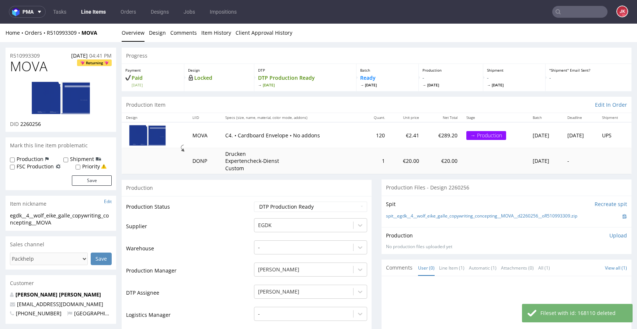
click at [610, 232] on p "Upload" at bounding box center [619, 235] width 18 height 7
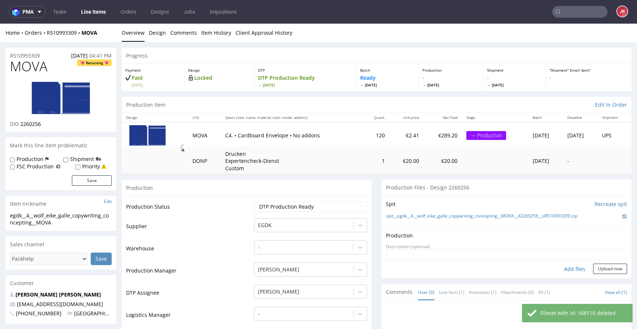
click at [566, 268] on div "Add files" at bounding box center [575, 268] width 37 height 11
type input "C:\fakepath\egdk__4__wolf_eike_galle_copywriting_concepting__MOVA__d2260256__oR…"
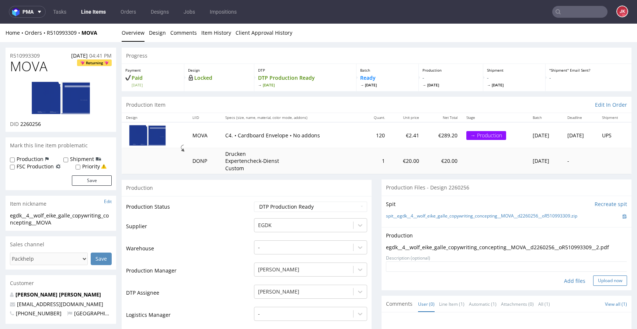
click at [597, 281] on button "Upload now" at bounding box center [610, 280] width 34 height 10
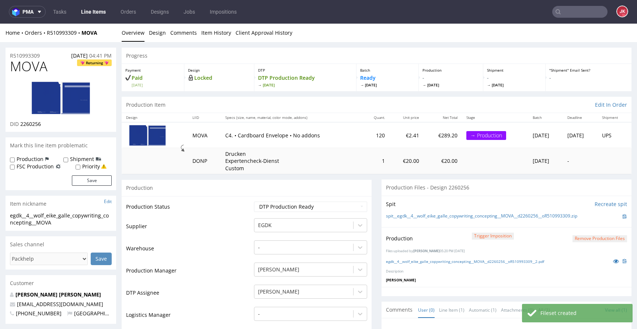
click at [89, 13] on link "Line Items" at bounding box center [94, 12] width 34 height 12
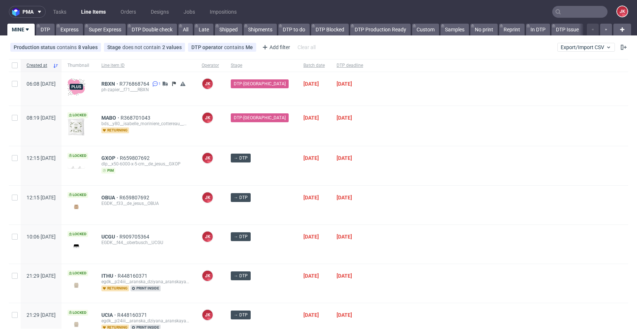
click at [374, 209] on div at bounding box center [498, 205] width 259 height 39
click at [331, 222] on div "17/09/2025" at bounding box center [350, 205] width 38 height 39
click at [331, 212] on div "[DATE]" at bounding box center [350, 205] width 38 height 39
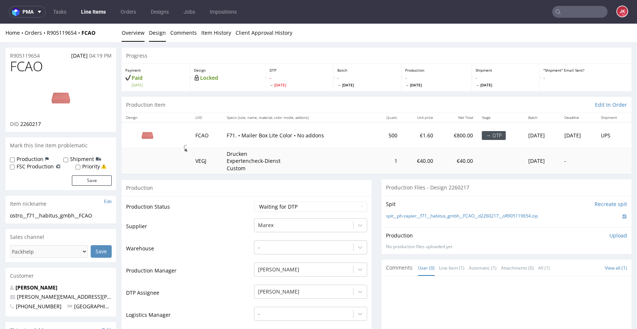
click at [156, 35] on link "Design" at bounding box center [157, 33] width 17 height 18
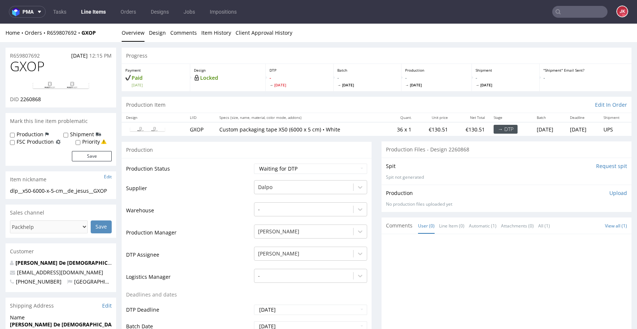
click at [242, 173] on td "Production Status" at bounding box center [189, 171] width 126 height 17
click at [157, 28] on link "Design" at bounding box center [157, 33] width 17 height 18
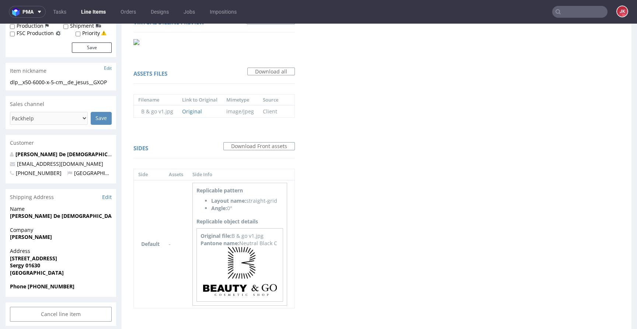
scroll to position [125, 0]
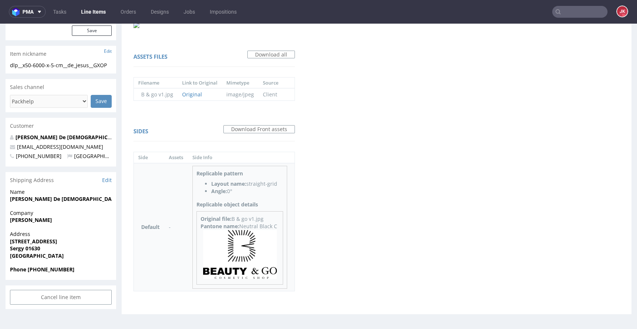
click at [243, 260] on img at bounding box center [240, 254] width 74 height 49
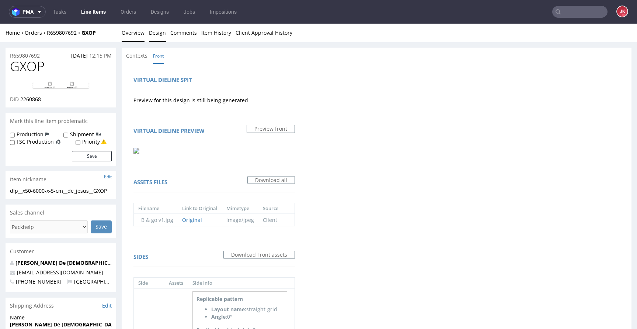
click at [133, 30] on link "Overview" at bounding box center [133, 33] width 23 height 18
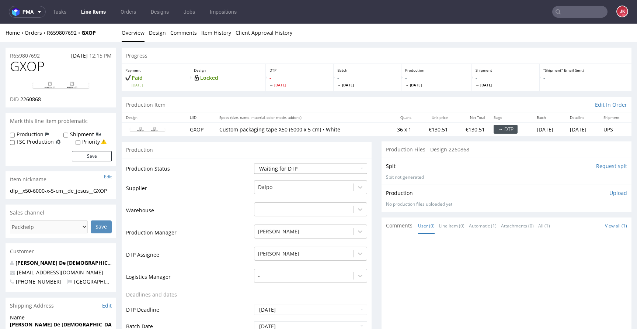
click at [294, 166] on select "Waiting for Artwork Waiting for Diecut Waiting for Mockup Waiting for DTP Waiti…" at bounding box center [310, 168] width 113 height 10
select select "dtp_in_process"
click at [254, 163] on select "Waiting for Artwork Waiting for Diecut Waiting for Mockup Waiting for DTP Waiti…" at bounding box center [310, 168] width 113 height 10
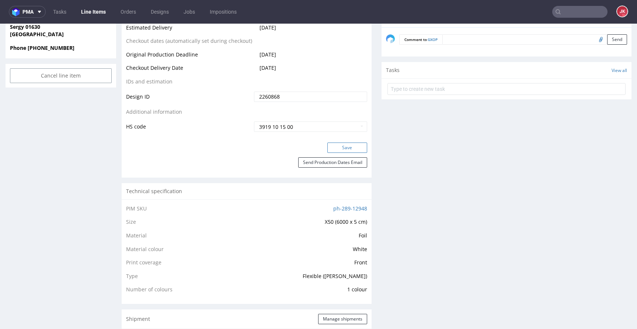
click at [336, 149] on button "Save" at bounding box center [347, 147] width 40 height 10
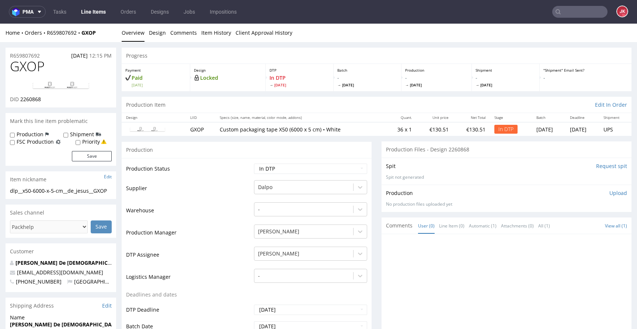
click at [237, 194] on td "Supplier" at bounding box center [189, 190] width 126 height 22
click at [56, 84] on img at bounding box center [60, 85] width 59 height 9
click at [28, 66] on span "GXOP" at bounding box center [27, 66] width 35 height 15
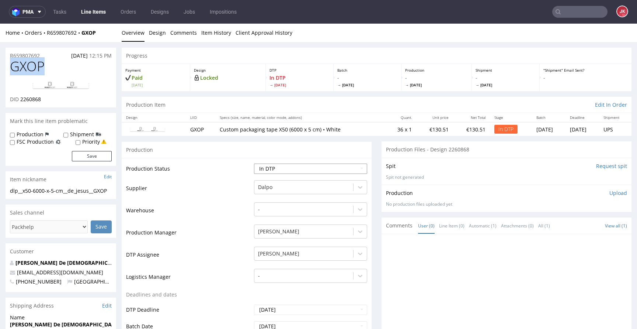
copy span "GXOP"
drag, startPoint x: 21, startPoint y: 100, endPoint x: 52, endPoint y: 99, distance: 31.7
click at [52, 99] on div "DID 2260868" at bounding box center [61, 99] width 102 height 7
copy span "2260868"
click at [167, 48] on div "Progress" at bounding box center [377, 56] width 510 height 16
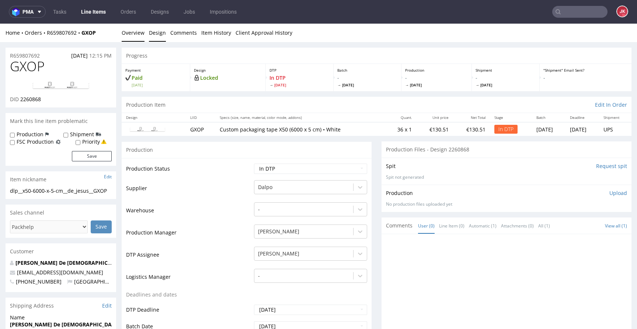
click at [156, 36] on link "Design" at bounding box center [157, 33] width 17 height 18
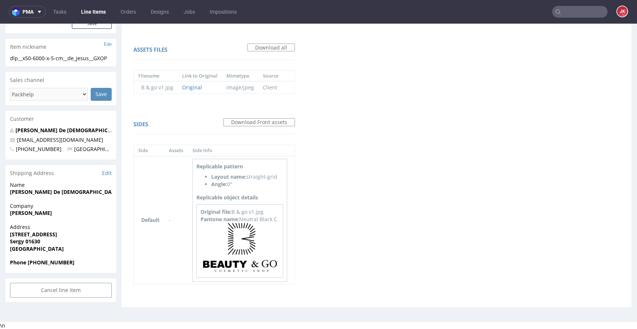
scroll to position [132, 0]
drag, startPoint x: 240, startPoint y: 220, endPoint x: 282, endPoint y: 218, distance: 41.7
click at [282, 218] on div "Replicable pattern Layout name: straight-grid Angle: 0° Replicable object detai…" at bounding box center [240, 220] width 95 height 123
copy div "Neutral Black C"
click at [377, 190] on div "Virtual dieline spit Preview for this design is still being generated Virtual d…" at bounding box center [377, 119] width 510 height 376
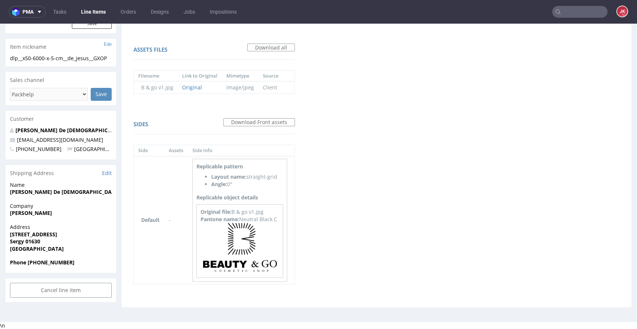
scroll to position [0, 0]
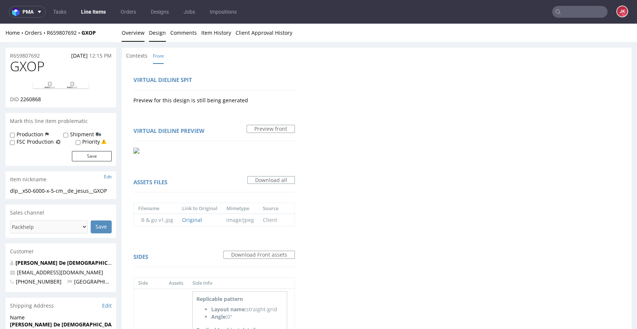
click at [143, 35] on link "Overview" at bounding box center [133, 33] width 23 height 18
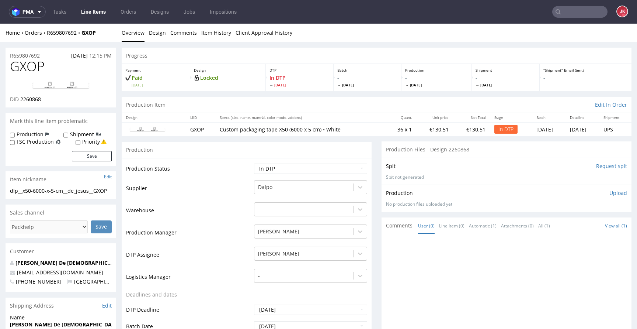
drag, startPoint x: 72, startPoint y: 195, endPoint x: 85, endPoint y: 202, distance: 14.7
click at [72, 194] on div "dlp__x50-6000-x-5-cm__de_jesus__GXOP" at bounding box center [61, 190] width 102 height 7
drag, startPoint x: 77, startPoint y: 199, endPoint x: 0, endPoint y: 188, distance: 77.4
copy div "dlp__x50-6000-x-5-cm__de_jesus__GXOP"
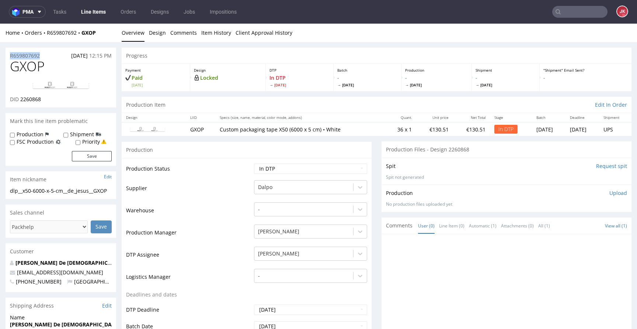
copy p "R659807692"
drag, startPoint x: 21, startPoint y: 99, endPoint x: 74, endPoint y: 97, distance: 53.9
click at [74, 97] on div "DID 2260868" at bounding box center [61, 99] width 102 height 7
copy span "2260868"
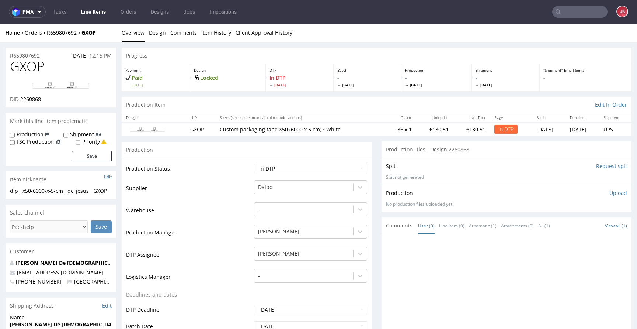
click at [610, 193] on p "Upload" at bounding box center [619, 192] width 18 height 7
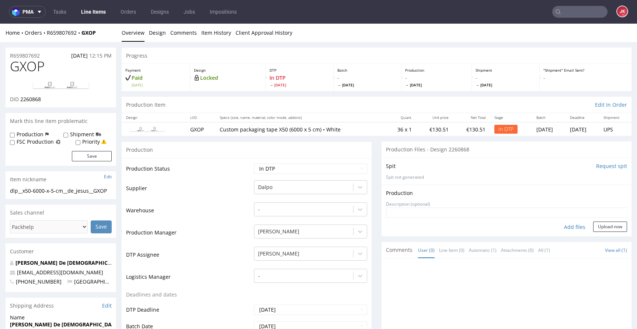
click at [559, 228] on div "Add files" at bounding box center [575, 226] width 37 height 11
type input "C:\fakepath\dlp__x50-6000-x-5-cm__de_jesus__GXOP__d2260868__oR659807692__2.pdf"
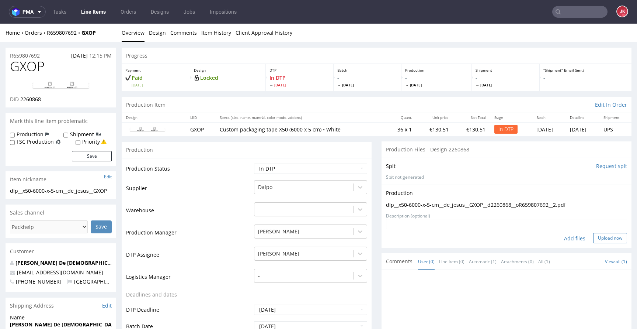
click at [593, 238] on button "Upload now" at bounding box center [610, 238] width 34 height 10
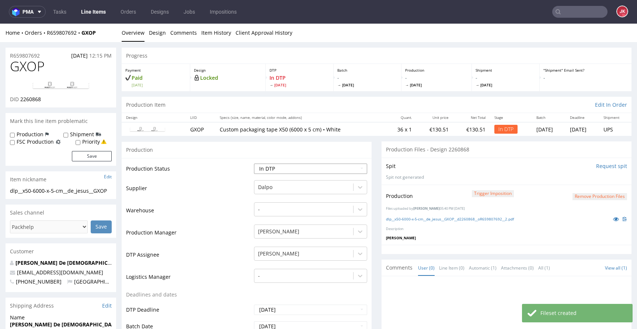
click at [311, 170] on select "Waiting for Artwork Waiting for Diecut Waiting for Mockup Waiting for DTP Waiti…" at bounding box center [310, 168] width 113 height 10
click at [254, 163] on select "Waiting for Artwork Waiting for Diecut Waiting for Mockup Waiting for DTP Waiti…" at bounding box center [310, 168] width 113 height 10
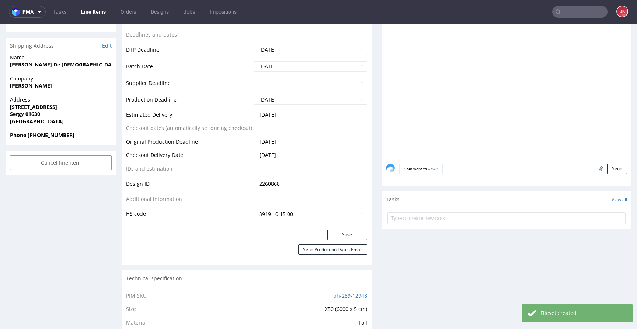
scroll to position [274, 0]
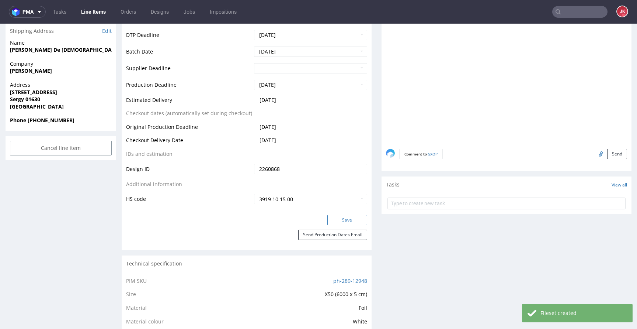
click at [331, 222] on button "Save" at bounding box center [347, 220] width 40 height 10
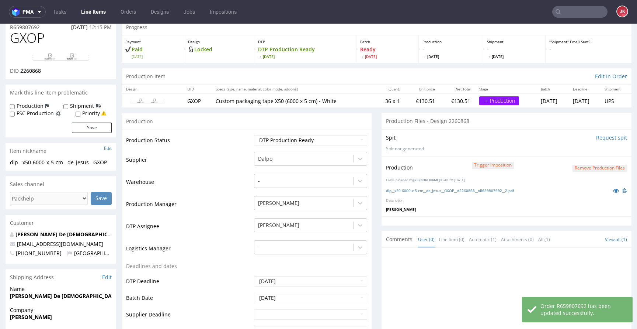
scroll to position [0, 0]
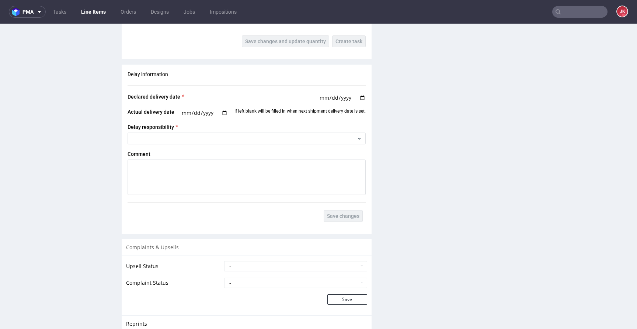
scroll to position [925, 0]
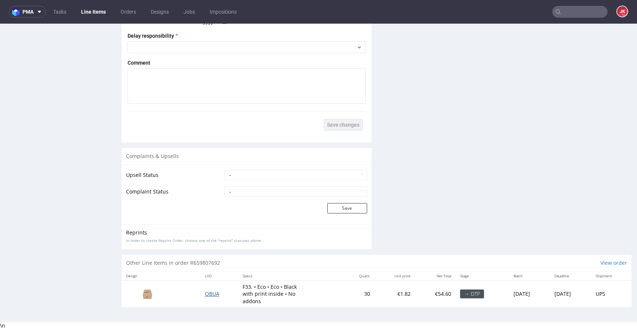
click at [211, 292] on span "OBUA" at bounding box center [212, 293] width 14 height 7
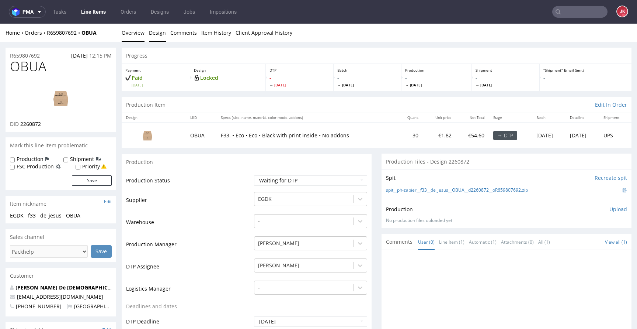
click at [152, 38] on link "Design" at bounding box center [157, 33] width 17 height 18
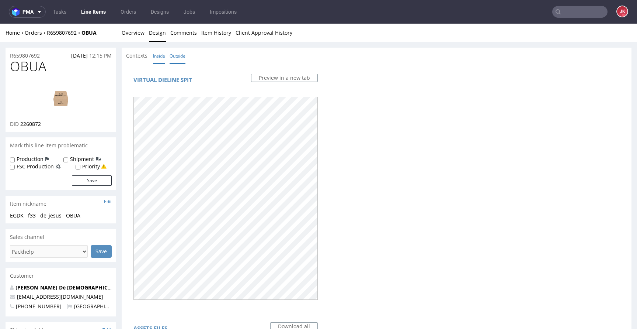
click at [161, 56] on link "Inside" at bounding box center [159, 56] width 12 height 16
click at [142, 35] on link "Overview" at bounding box center [133, 33] width 23 height 18
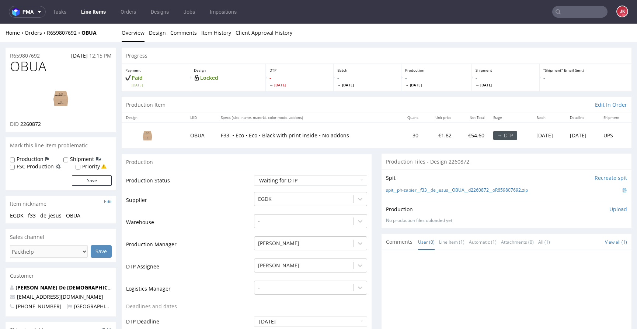
click at [158, 36] on link "Design" at bounding box center [157, 33] width 17 height 18
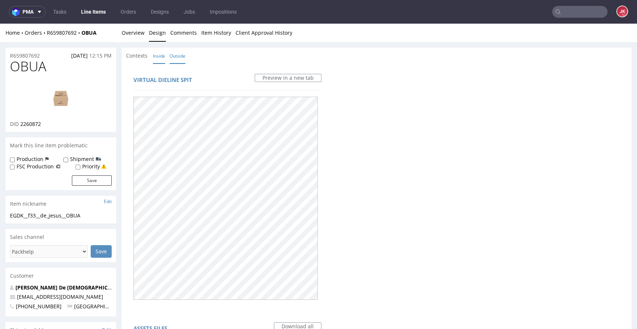
click at [177, 53] on link "Outside" at bounding box center [178, 56] width 16 height 16
click at [132, 37] on link "Overview" at bounding box center [133, 33] width 23 height 18
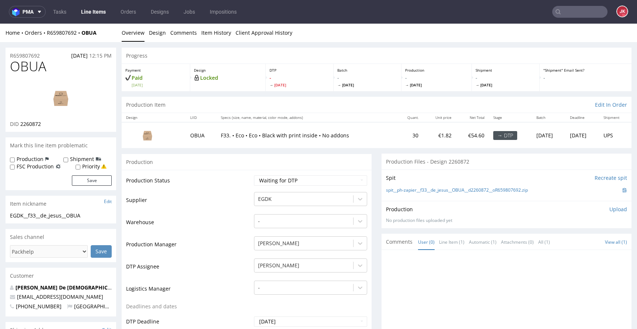
click at [161, 28] on link "Design" at bounding box center [157, 33] width 17 height 18
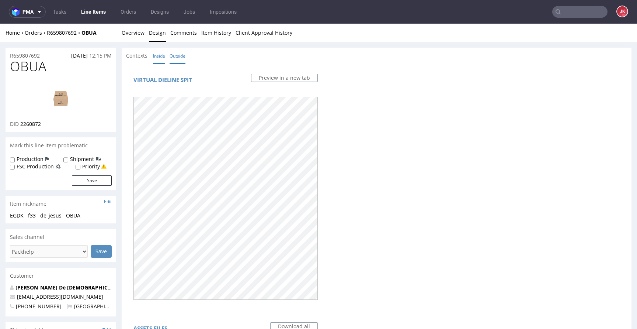
click at [159, 54] on link "Inside" at bounding box center [159, 56] width 12 height 16
click at [141, 37] on link "Overview" at bounding box center [133, 33] width 23 height 18
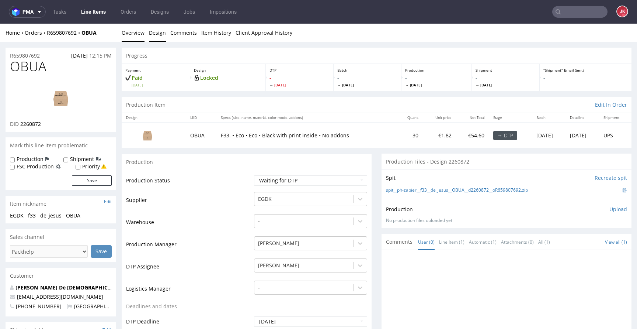
click at [163, 37] on link "Design" at bounding box center [157, 33] width 17 height 18
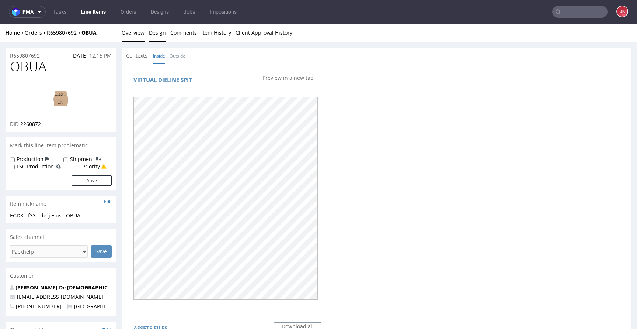
click at [124, 27] on link "Overview" at bounding box center [133, 33] width 23 height 18
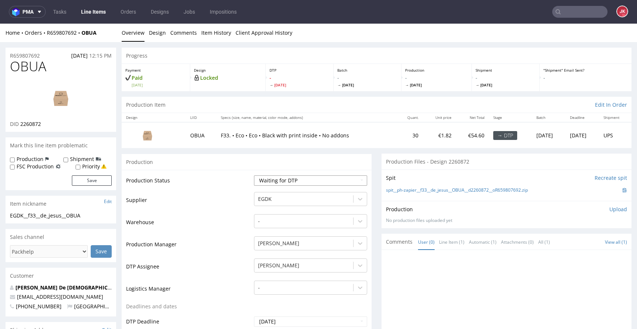
click at [309, 180] on select "Waiting for Artwork Waiting for Diecut Waiting for Mockup Waiting for DTP Waiti…" at bounding box center [310, 180] width 113 height 10
select select "dtp_in_process"
click at [254, 175] on select "Waiting for Artwork Waiting for Diecut Waiting for Mockup Waiting for DTP Waiti…" at bounding box center [310, 180] width 113 height 10
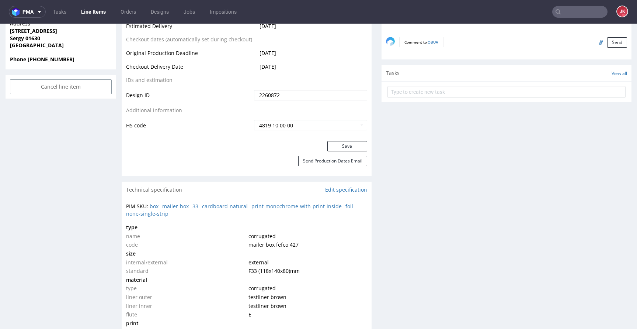
scroll to position [445, 0]
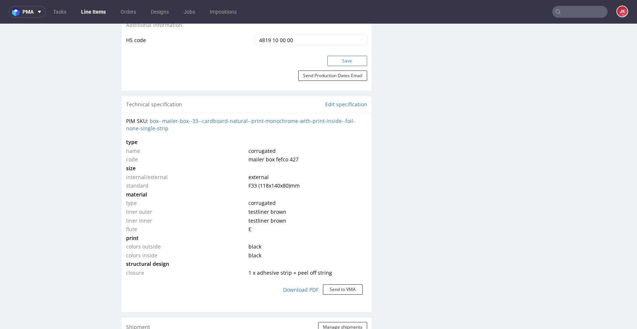
click at [342, 64] on button "Save" at bounding box center [347, 61] width 40 height 10
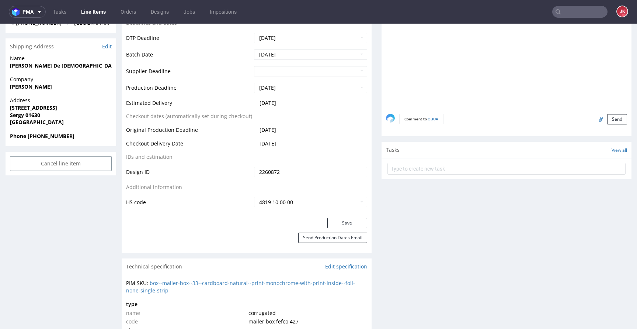
scroll to position [0, 0]
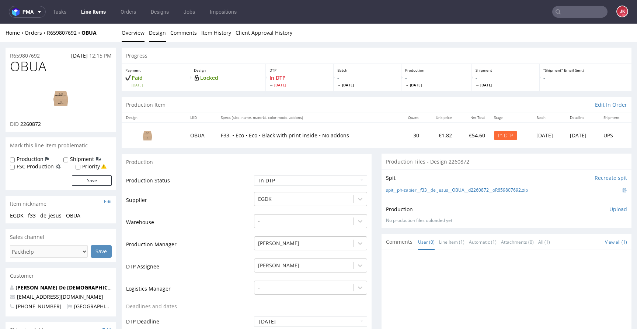
click at [159, 34] on link "Design" at bounding box center [157, 33] width 17 height 18
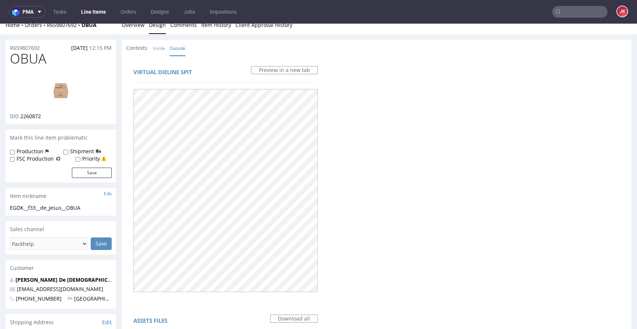
scroll to position [9, 0]
drag, startPoint x: 217, startPoint y: 51, endPoint x: 157, endPoint y: 47, distance: 60.6
click at [216, 51] on div "Contexts Inside Outside" at bounding box center [377, 46] width 510 height 16
click at [156, 48] on link "Inside" at bounding box center [159, 47] width 12 height 16
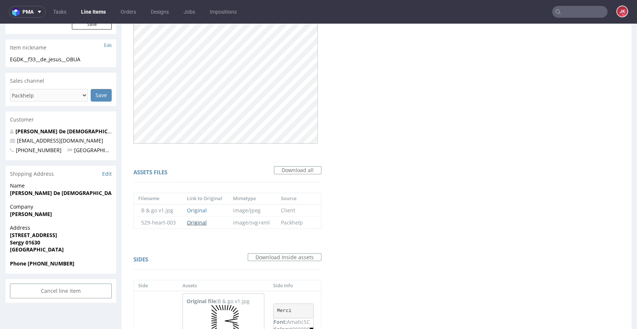
scroll to position [0, 0]
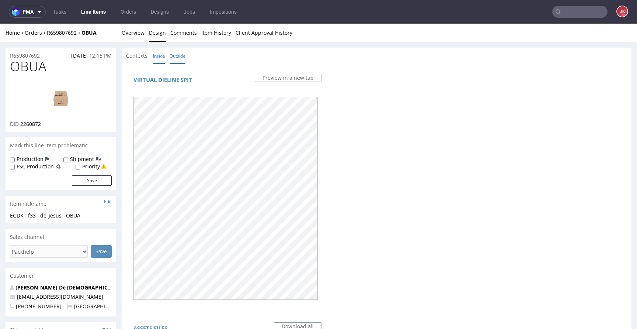
click at [183, 55] on link "Outside" at bounding box center [178, 56] width 16 height 16
click at [34, 67] on span "OBUA" at bounding box center [28, 66] width 37 height 15
copy span "OBUA"
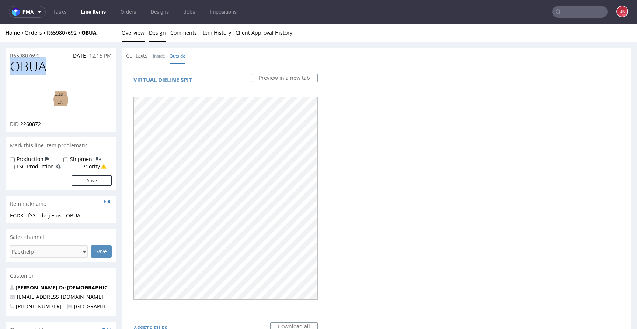
click at [132, 39] on link "Overview" at bounding box center [133, 33] width 23 height 18
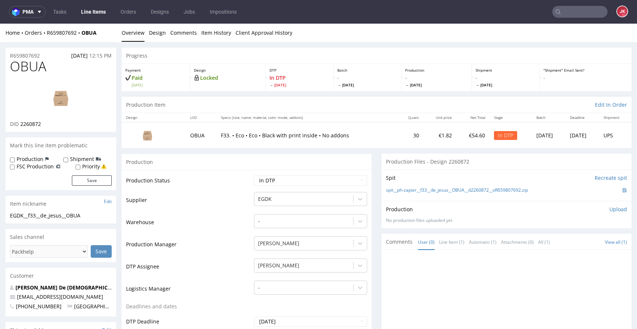
click at [215, 210] on td "Supplier" at bounding box center [189, 202] width 126 height 22
click at [188, 227] on td "Warehouse" at bounding box center [189, 224] width 126 height 22
drag, startPoint x: 96, startPoint y: 212, endPoint x: 0, endPoint y: 215, distance: 95.6
copy div "EGDK__f33__de_jesus__OBUA"
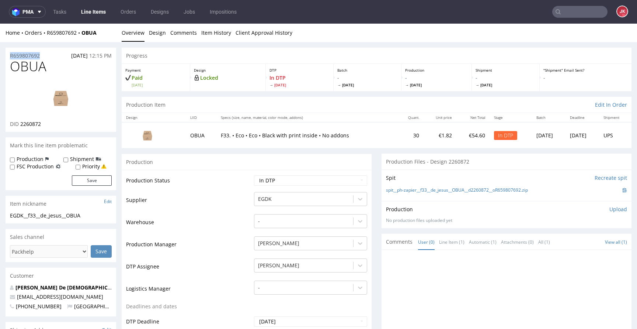
drag, startPoint x: 47, startPoint y: 54, endPoint x: 2, endPoint y: 53, distance: 45.0
copy p "R659807692"
drag, startPoint x: 19, startPoint y: 124, endPoint x: 49, endPoint y: 123, distance: 30.3
click at [49, 123] on div "DID 2260872" at bounding box center [61, 123] width 102 height 7
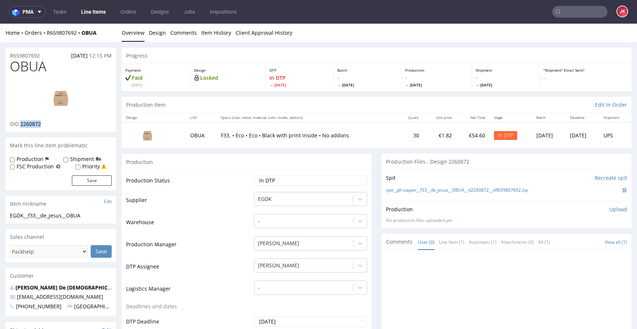
drag, startPoint x: 22, startPoint y: 125, endPoint x: 48, endPoint y: 125, distance: 26.2
click at [47, 125] on div "DID 2260872" at bounding box center [61, 123] width 102 height 7
click at [610, 210] on p "Upload" at bounding box center [619, 208] width 18 height 7
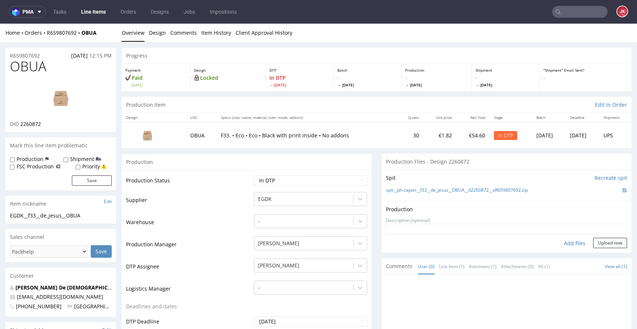
click at [557, 241] on div "Add files" at bounding box center [575, 243] width 37 height 11
type input "C:\fakepath\EGDK__f33__de_jesus__OBUA__d2260872__oR659807692__1__outside.pdf"
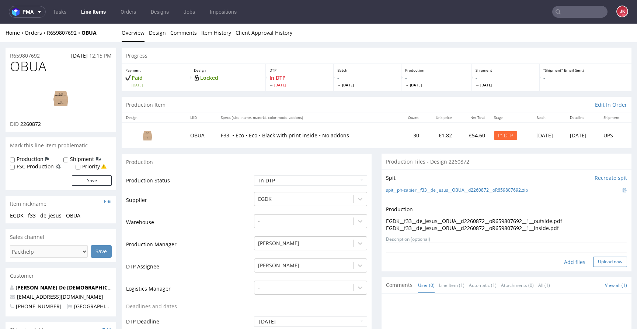
click at [593, 260] on button "Upload now" at bounding box center [610, 261] width 34 height 10
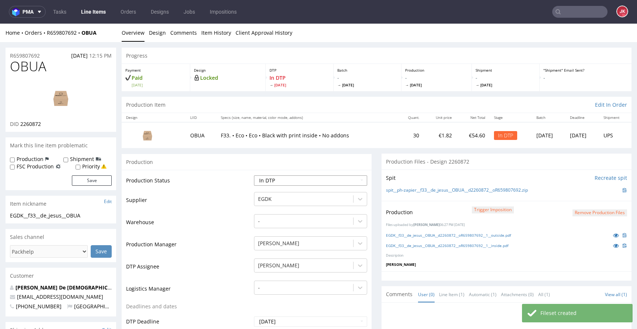
click at [291, 183] on select "Waiting for Artwork Waiting for Diecut Waiting for Mockup Waiting for DTP Waiti…" at bounding box center [310, 180] width 113 height 10
select select "dtp_production_ready"
click at [254, 175] on select "Waiting for Artwork Waiting for Diecut Waiting for Mockup Waiting for DTP Waiti…" at bounding box center [310, 180] width 113 height 10
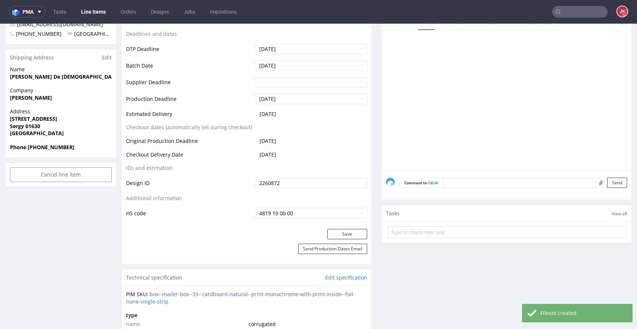
scroll to position [274, 0]
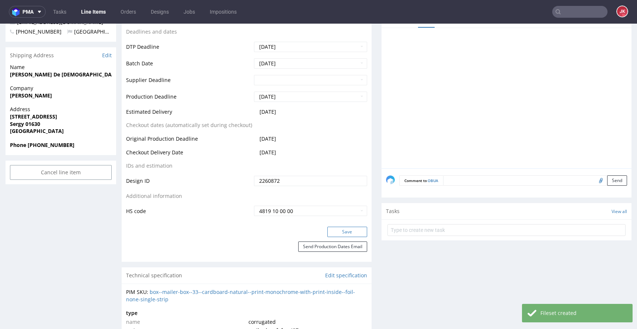
click at [335, 229] on button "Save" at bounding box center [347, 231] width 40 height 10
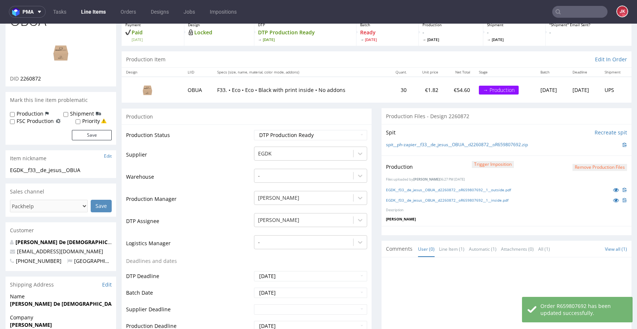
scroll to position [0, 0]
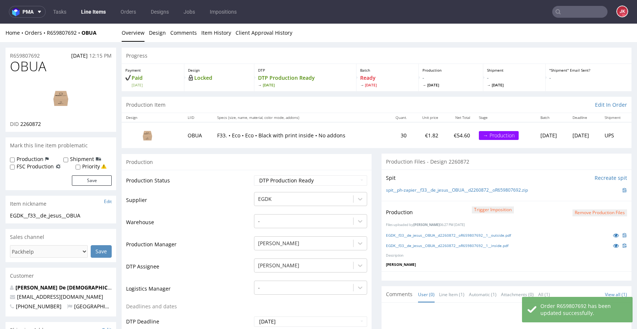
click at [241, 194] on td "Supplier" at bounding box center [189, 202] width 126 height 22
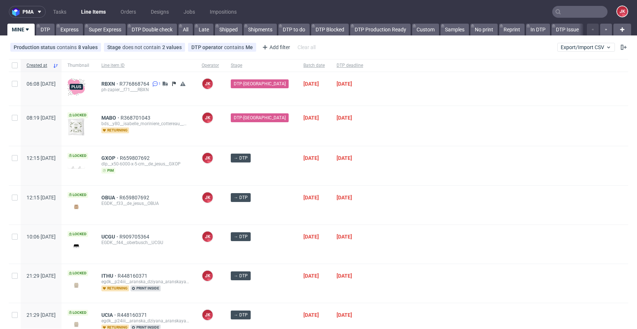
click at [380, 191] on div at bounding box center [498, 205] width 259 height 39
click at [119, 156] on span "UCGU" at bounding box center [110, 158] width 18 height 6
click at [298, 180] on div "18/09/2025" at bounding box center [314, 165] width 33 height 39
click at [384, 165] on div at bounding box center [498, 165] width 259 height 39
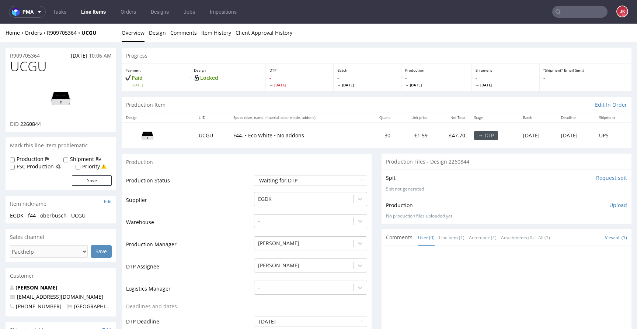
click at [32, 124] on span "2260844" at bounding box center [30, 123] width 21 height 7
copy span "2260844"
click at [268, 185] on select "Waiting for Artwork Waiting for Diecut Waiting for Mockup Waiting for DTP Waiti…" at bounding box center [310, 180] width 113 height 10
select select "dtp_in_process"
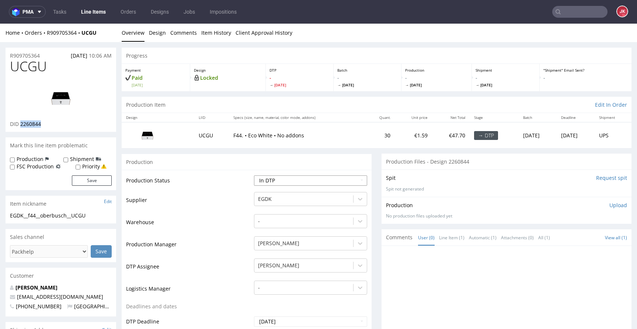
click at [254, 175] on select "Waiting for Artwork Waiting for Diecut Waiting for Mockup Waiting for DTP Waiti…" at bounding box center [310, 180] width 113 height 10
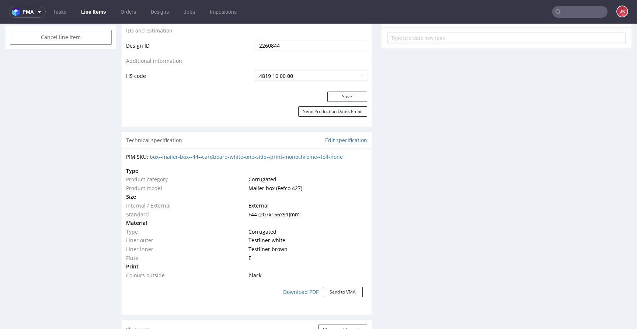
scroll to position [412, 0]
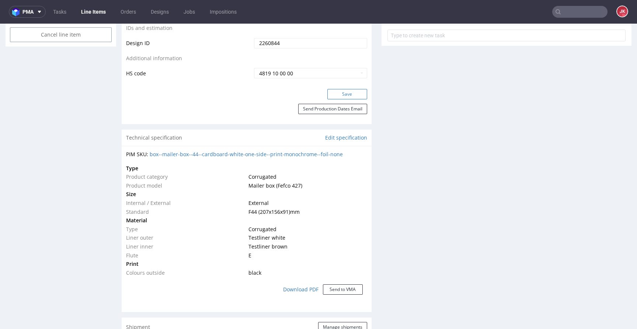
click at [343, 96] on button "Save" at bounding box center [347, 94] width 40 height 10
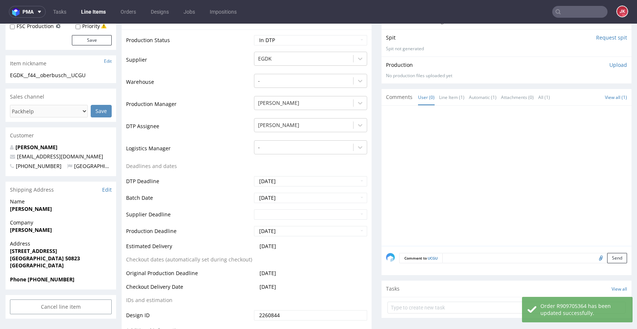
scroll to position [0, 0]
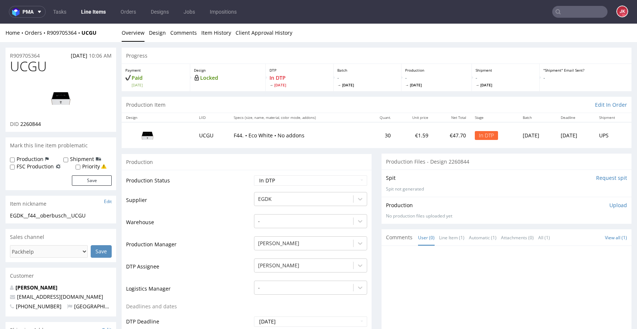
click at [45, 92] on img at bounding box center [60, 97] width 59 height 33
click at [160, 30] on link "Design" at bounding box center [157, 33] width 17 height 18
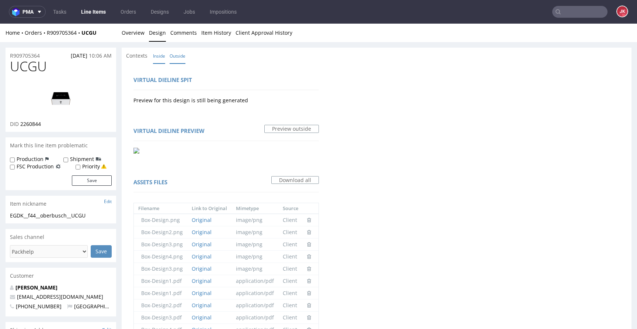
click at [155, 49] on link "Inside" at bounding box center [159, 56] width 12 height 16
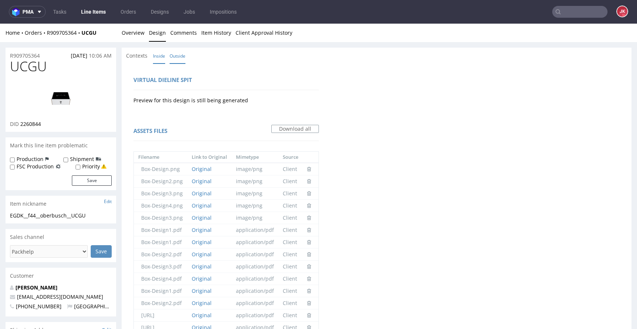
click at [183, 57] on link "Outside" at bounding box center [178, 56] width 16 height 16
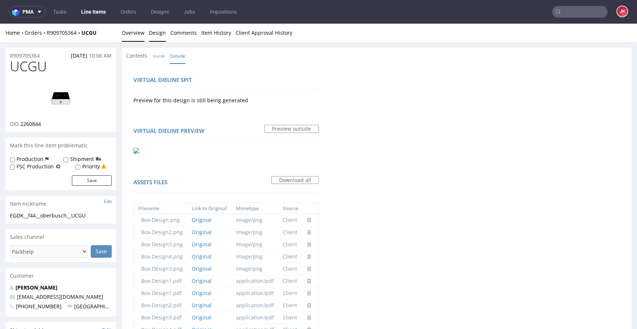
click at [128, 29] on link "Overview" at bounding box center [133, 33] width 23 height 18
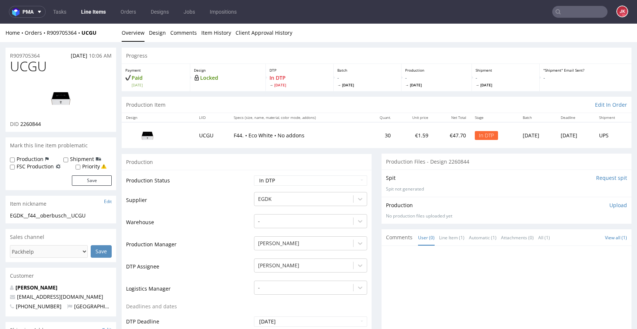
click at [27, 66] on span "UCGU" at bounding box center [28, 66] width 37 height 15
copy span "UCGU"
click at [208, 210] on td "Supplier" at bounding box center [189, 202] width 126 height 22
drag, startPoint x: 96, startPoint y: 215, endPoint x: 0, endPoint y: 214, distance: 95.9
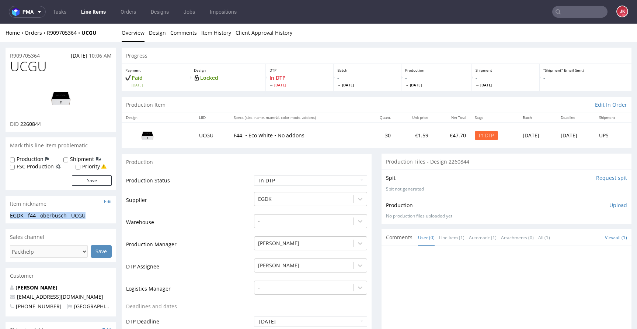
copy div "EGDK__f44__oberbusch__UCGU"
drag, startPoint x: 51, startPoint y: 55, endPoint x: 22, endPoint y: 60, distance: 28.4
copy p "R909705364"
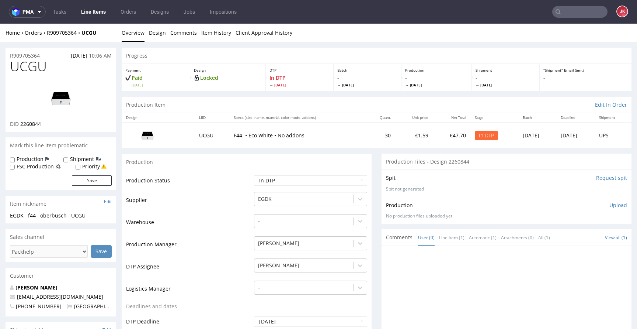
click at [610, 203] on p "Upload" at bounding box center [619, 204] width 18 height 7
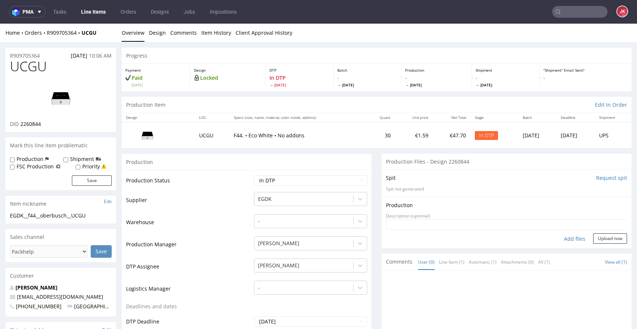
click at [557, 238] on div "Add files" at bounding box center [575, 238] width 37 height 11
type input "C:\fakepath\EGDK__f44__oberbusch__UCGU__d2260844__oR909705364__outside.pdf"
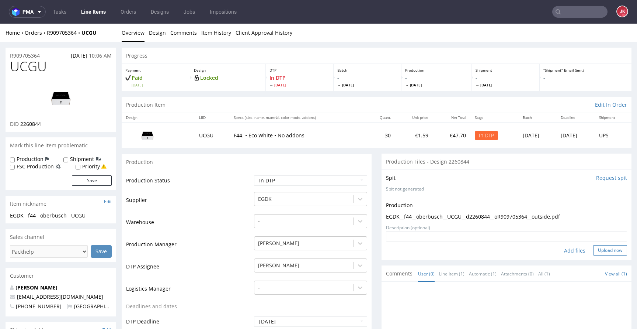
click at [602, 246] on button "Upload now" at bounding box center [610, 250] width 34 height 10
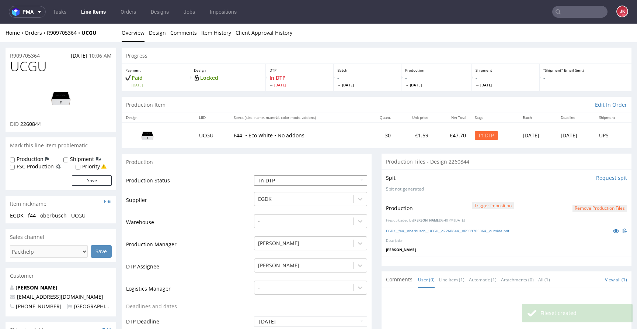
click at [325, 181] on select "Waiting for Artwork Waiting for Diecut Waiting for Mockup Waiting for DTP Waiti…" at bounding box center [310, 180] width 113 height 10
select select "dtp_production_ready"
click at [254, 175] on select "Waiting for Artwork Waiting for Diecut Waiting for Mockup Waiting for DTP Waiti…" at bounding box center [310, 180] width 113 height 10
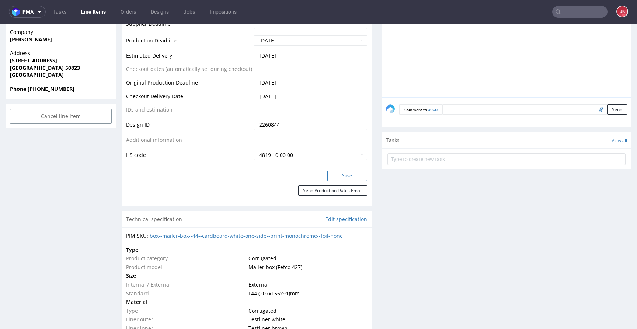
scroll to position [332, 0]
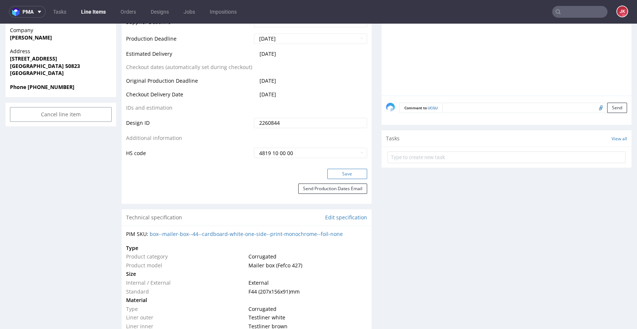
click at [333, 175] on button "Save" at bounding box center [347, 174] width 40 height 10
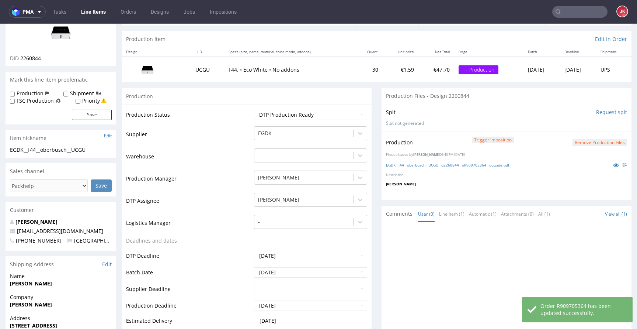
scroll to position [0, 0]
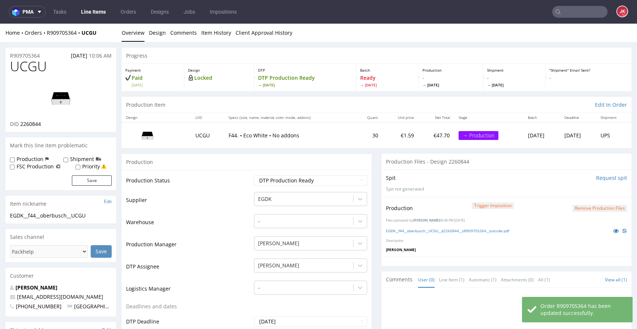
click at [240, 175] on td "Production Status" at bounding box center [189, 182] width 126 height 17
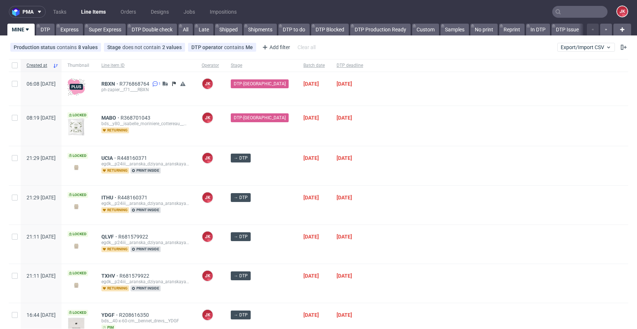
click at [279, 138] on div "DTP-[GEOGRAPHIC_DATA]" at bounding box center [261, 126] width 73 height 40
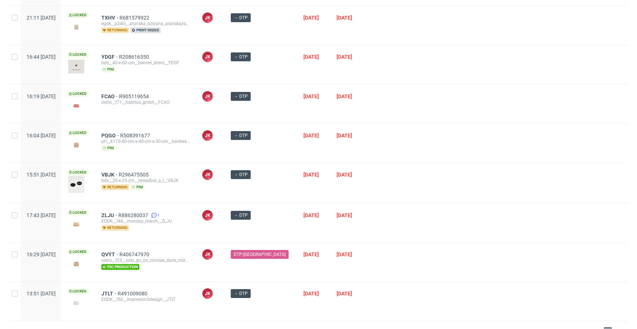
scroll to position [272, 0]
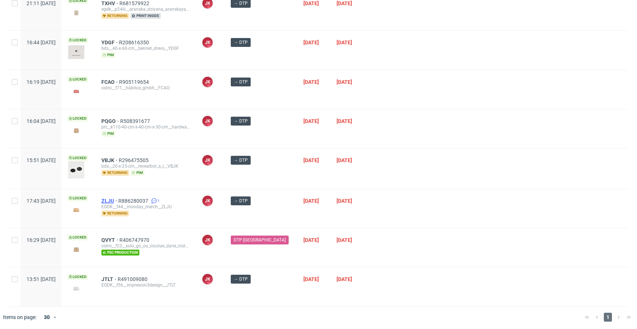
click at [118, 200] on span "ZLJU" at bounding box center [109, 201] width 17 height 6
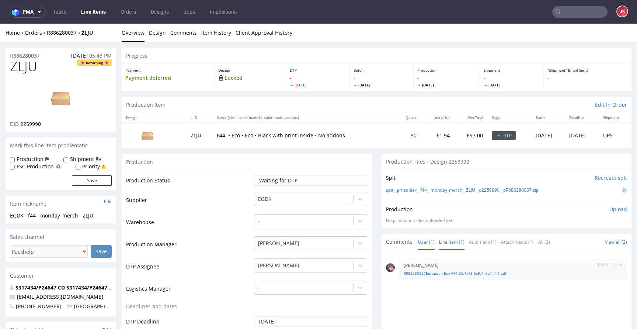
click at [439, 241] on link "Line Item (1)" at bounding box center [451, 242] width 25 height 16
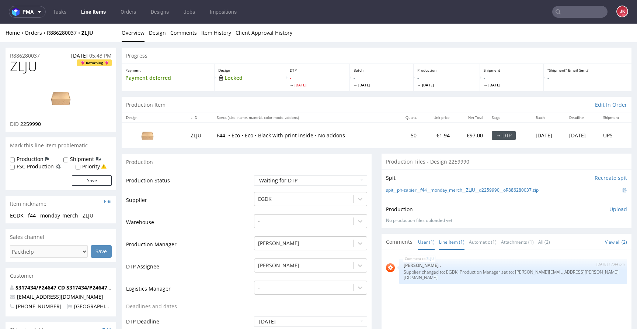
click at [426, 242] on link "User (1)" at bounding box center [426, 242] width 17 height 16
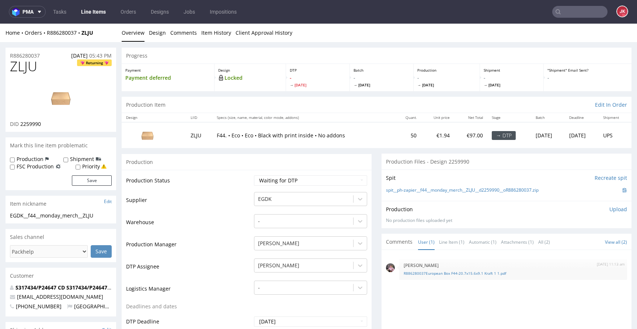
click at [159, 39] on link "Design" at bounding box center [157, 33] width 17 height 18
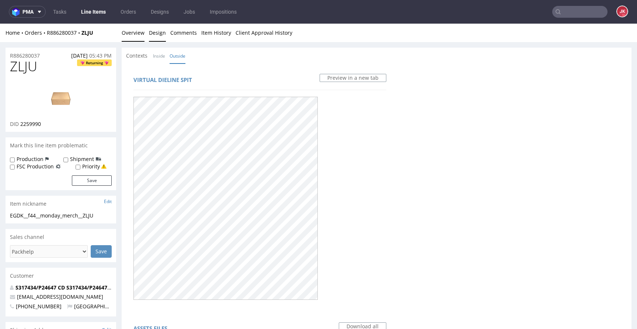
click at [135, 35] on link "Overview" at bounding box center [133, 33] width 23 height 18
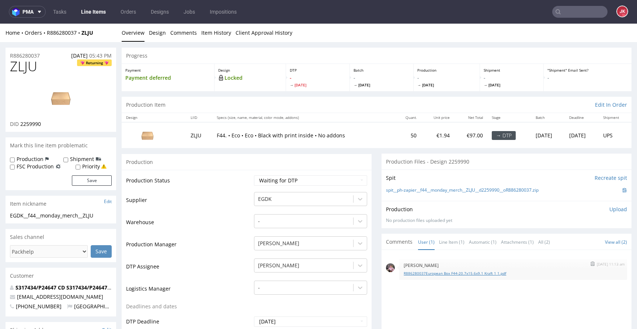
click at [413, 275] on link "R886280037European Box F44-20.7x15.6x9.1 Kraft 1 1.pdf" at bounding box center [513, 273] width 219 height 6
click at [162, 27] on link "Design" at bounding box center [157, 33] width 17 height 18
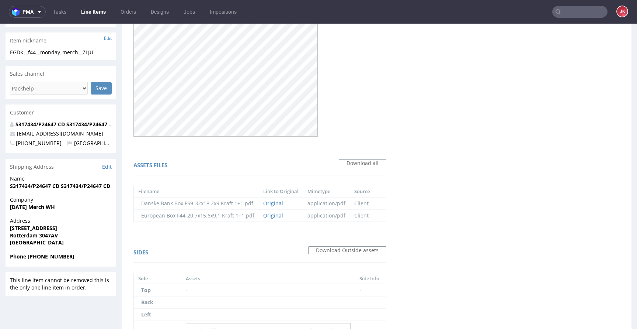
scroll to position [276, 0]
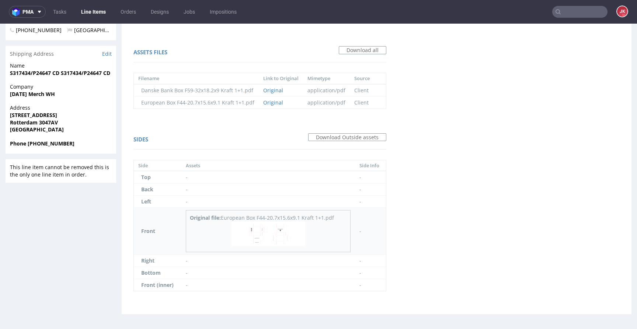
click at [255, 226] on img at bounding box center [269, 233] width 74 height 25
click at [246, 130] on div "Sides Download Outside assets Side Assets Side Info Top - - Back - - Left - - F…" at bounding box center [260, 213] width 268 height 173
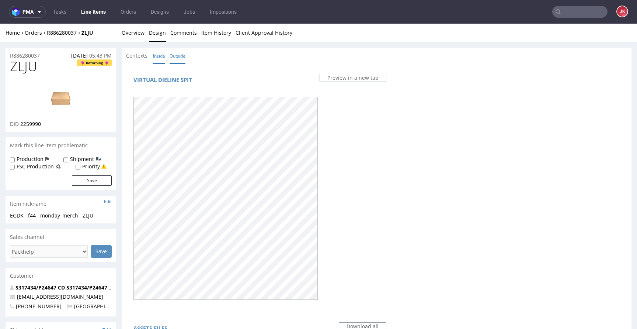
click at [160, 55] on link "Inside" at bounding box center [159, 56] width 12 height 16
click at [177, 52] on link "Outside" at bounding box center [178, 56] width 16 height 16
click at [141, 37] on link "Overview" at bounding box center [133, 33] width 23 height 18
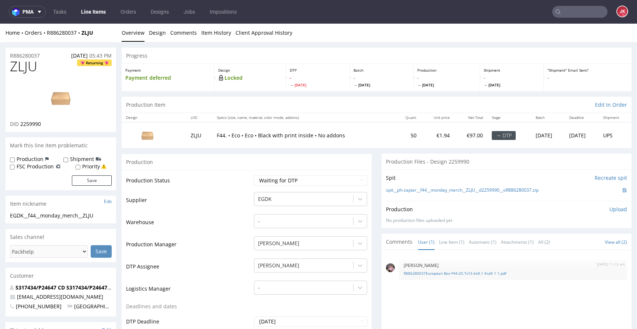
click at [27, 63] on span "ZLJU" at bounding box center [23, 66] width 27 height 15
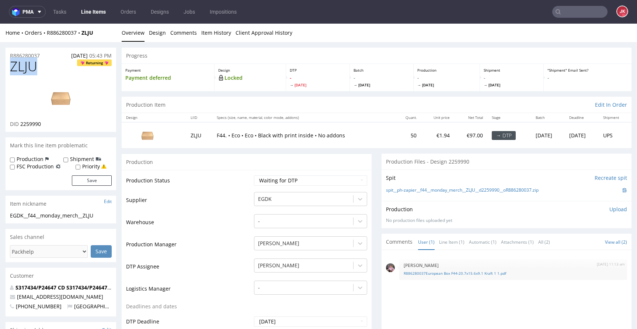
click at [27, 63] on span "ZLJU" at bounding box center [23, 66] width 27 height 15
copy span "ZLJU"
click at [310, 183] on select "Waiting for Artwork Waiting for Diecut Waiting for Mockup Waiting for DTP Waiti…" at bounding box center [310, 180] width 113 height 10
select select "dtp_in_process"
click at [254, 175] on select "Waiting for Artwork Waiting for Diecut Waiting for Mockup Waiting for DTP Waiti…" at bounding box center [310, 180] width 113 height 10
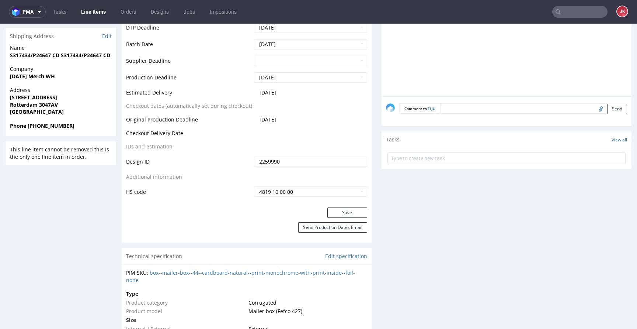
scroll to position [338, 0]
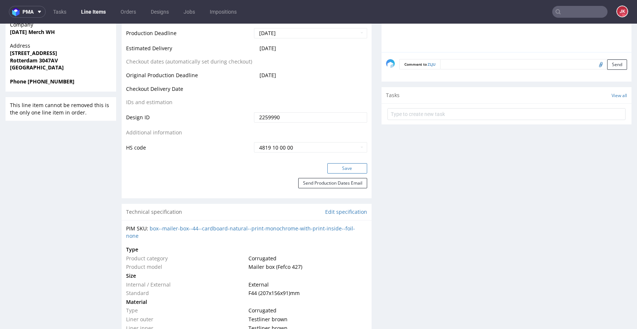
click at [333, 171] on button "Save" at bounding box center [347, 168] width 40 height 10
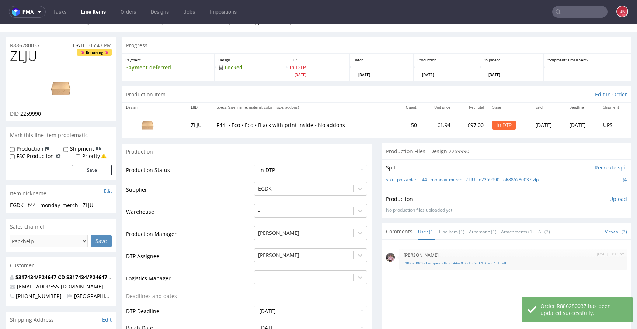
scroll to position [0, 0]
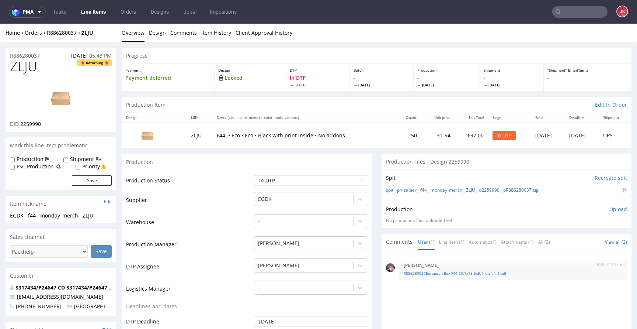
click at [24, 72] on span "ZLJU" at bounding box center [23, 66] width 27 height 15
copy span "ZLJU"
drag, startPoint x: 106, startPoint y: 215, endPoint x: 0, endPoint y: 214, distance: 105.8
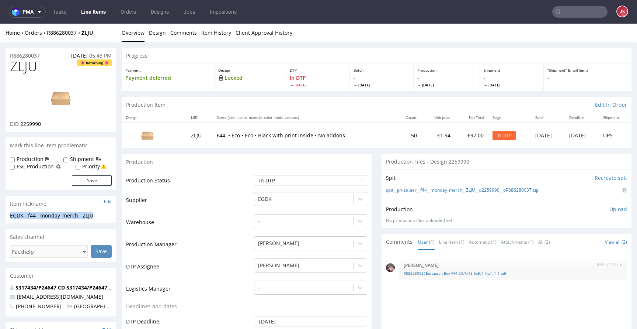
copy div "EGDK__f44__monday_merch__ZLJU"
drag, startPoint x: 49, startPoint y: 55, endPoint x: 62, endPoint y: 70, distance: 19.3
copy p "R886280037"
drag, startPoint x: 21, startPoint y: 126, endPoint x: 76, endPoint y: 123, distance: 55.4
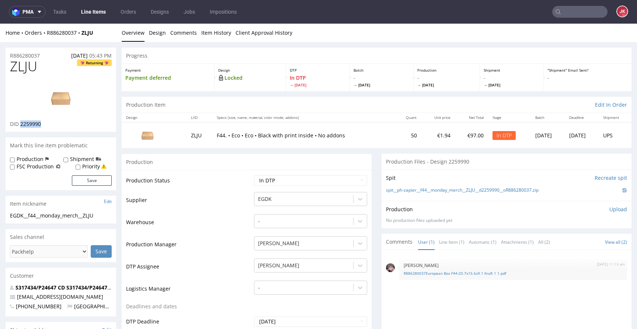
click at [75, 123] on div "DID 2259990" at bounding box center [61, 123] width 102 height 7
copy span "2259990"
click at [610, 210] on p "Upload" at bounding box center [619, 208] width 18 height 7
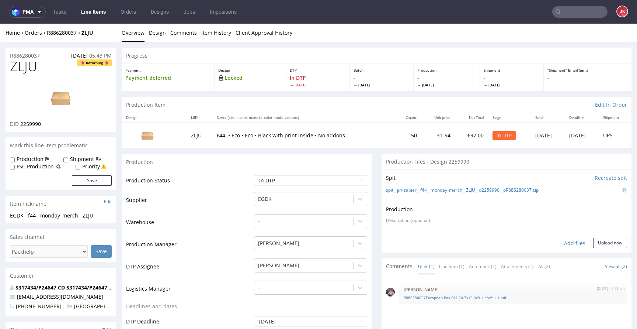
click at [558, 246] on div "Add files" at bounding box center [575, 243] width 37 height 11
type input "C:\fakepath\EGDK__f44__monday_merch__ZLJU__d2259990__oR886280037__2__inside.pdf"
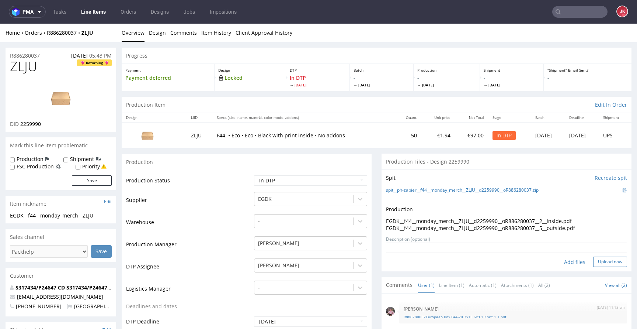
click at [601, 262] on button "Upload now" at bounding box center [610, 261] width 34 height 10
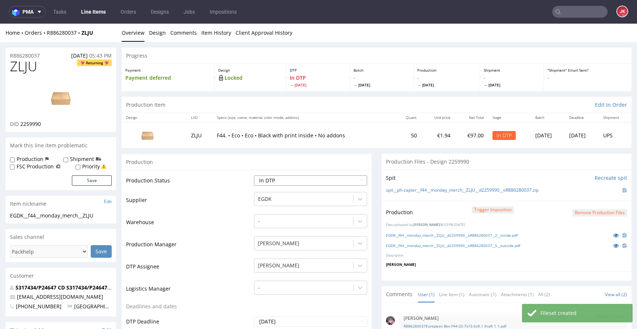
click at [320, 180] on select "Waiting for Artwork Waiting for Diecut Waiting for Mockup Waiting for DTP Waiti…" at bounding box center [310, 180] width 113 height 10
select select "dtp_production_ready"
click at [254, 175] on select "Waiting for Artwork Waiting for Diecut Waiting for Mockup Waiting for DTP Waiti…" at bounding box center [310, 180] width 113 height 10
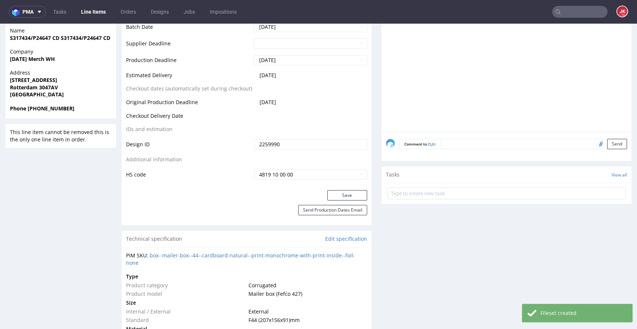
scroll to position [336, 0]
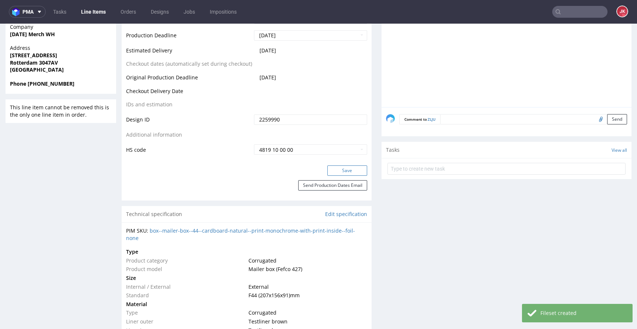
click at [334, 170] on button "Save" at bounding box center [347, 170] width 40 height 10
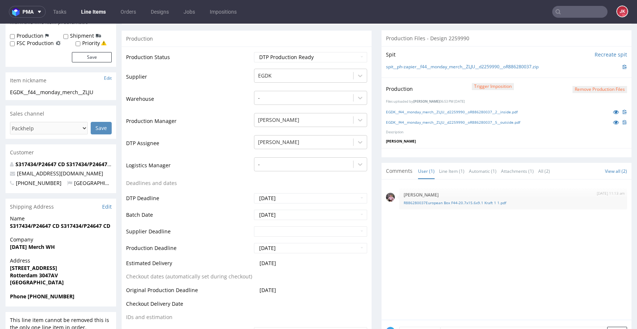
scroll to position [0, 0]
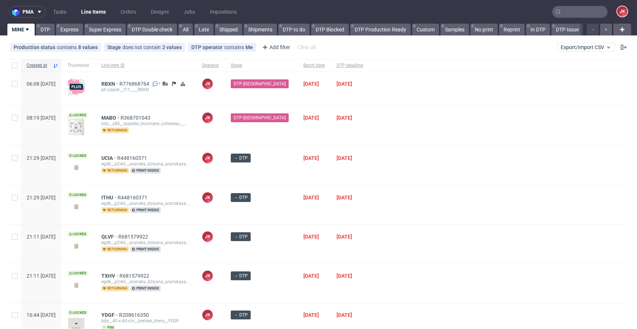
click at [281, 140] on div "DTP-[GEOGRAPHIC_DATA]" at bounding box center [261, 126] width 73 height 40
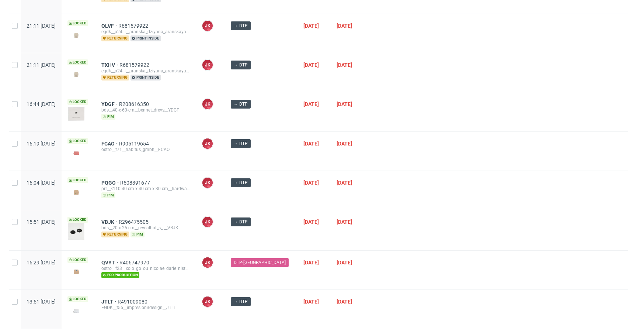
scroll to position [233, 0]
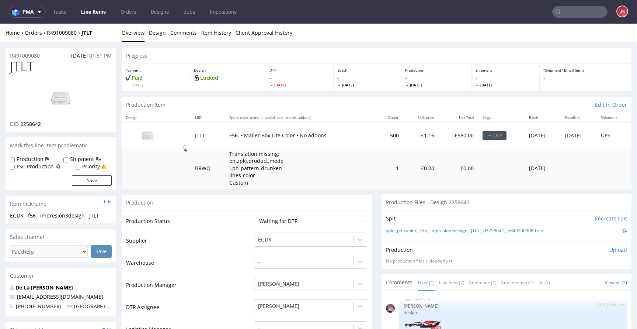
click at [214, 31] on link "Item History" at bounding box center [216, 33] width 30 height 18
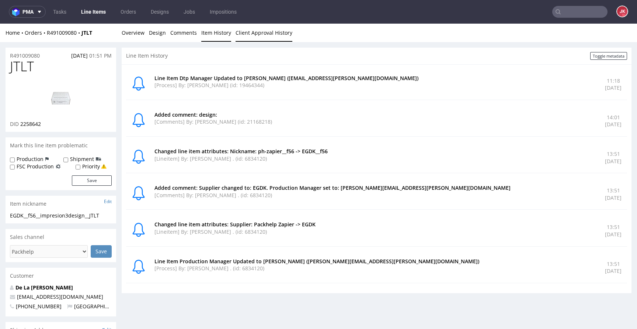
click at [242, 34] on link "Client Approval History" at bounding box center [264, 33] width 57 height 18
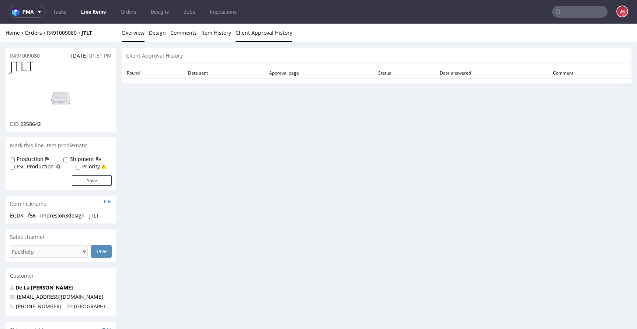
click at [139, 39] on link "Overview" at bounding box center [133, 33] width 23 height 18
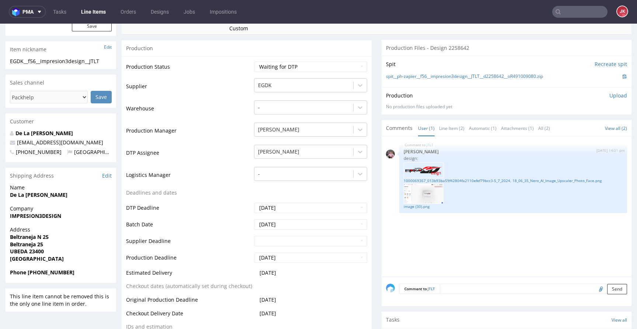
scroll to position [155, 0]
click at [429, 178] on link "1000069367_013b93ba59f42804fa2110efef79bcc3-5_7_2024, 18_06_35_Nero_AI_Image_Up…" at bounding box center [513, 180] width 219 height 6
click at [413, 207] on link "image (30).png" at bounding box center [513, 205] width 219 height 6
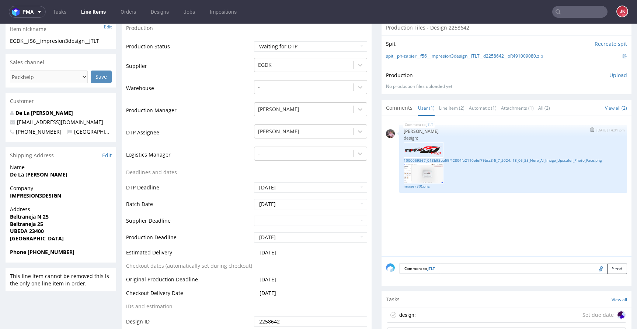
click at [416, 187] on link "image (30).png" at bounding box center [513, 186] width 219 height 6
click at [446, 161] on link "1000069367_013b93ba59f42804fa2110efef79bcc3-5_7_2024, 18_06_35_Nero_AI_Image_Up…" at bounding box center [513, 160] width 219 height 6
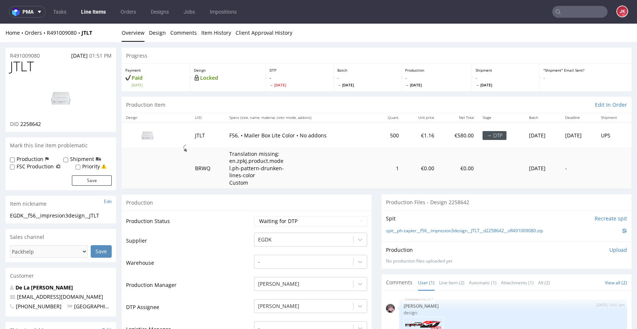
click at [162, 35] on link "Design" at bounding box center [157, 33] width 17 height 18
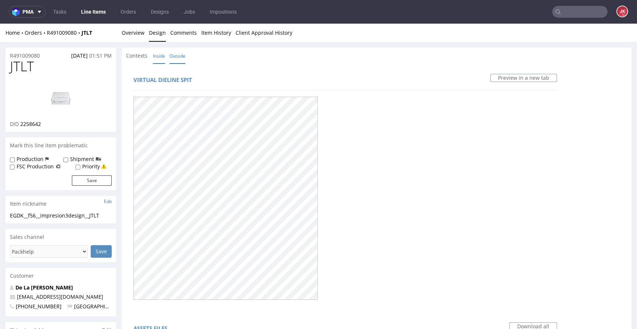
click at [157, 53] on link "Inside" at bounding box center [159, 56] width 12 height 16
click at [174, 59] on link "Outside" at bounding box center [178, 56] width 16 height 16
click at [132, 37] on link "Overview" at bounding box center [133, 33] width 23 height 18
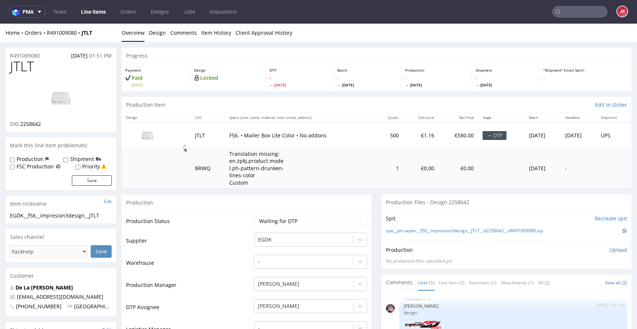
click at [86, 98] on img at bounding box center [60, 97] width 59 height 33
click at [241, 208] on div "Production" at bounding box center [247, 202] width 250 height 17
click at [161, 38] on link "Design" at bounding box center [157, 33] width 17 height 18
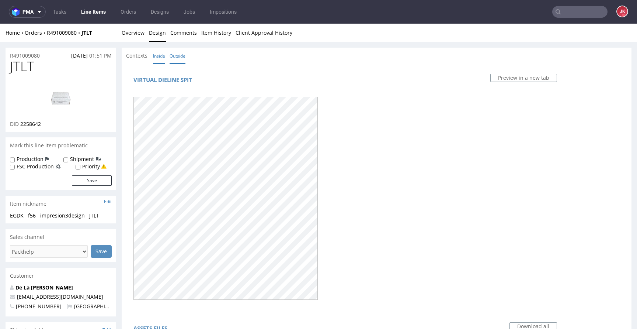
click at [156, 56] on link "Inside" at bounding box center [159, 56] width 12 height 16
click at [175, 59] on link "Outside" at bounding box center [178, 56] width 16 height 16
click at [132, 35] on link "Overview" at bounding box center [133, 33] width 23 height 18
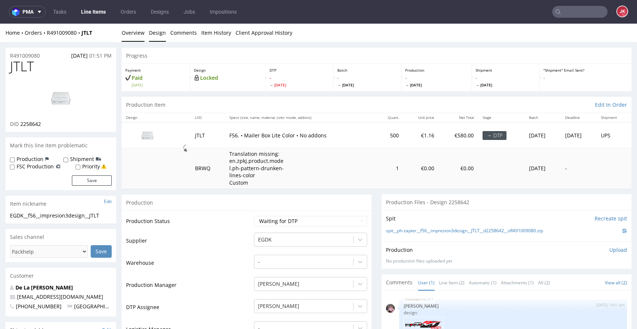
click at [156, 35] on link "Design" at bounding box center [157, 33] width 17 height 18
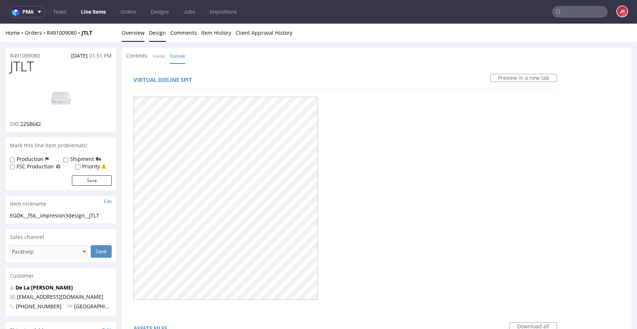
click at [135, 36] on link "Overview" at bounding box center [133, 33] width 23 height 18
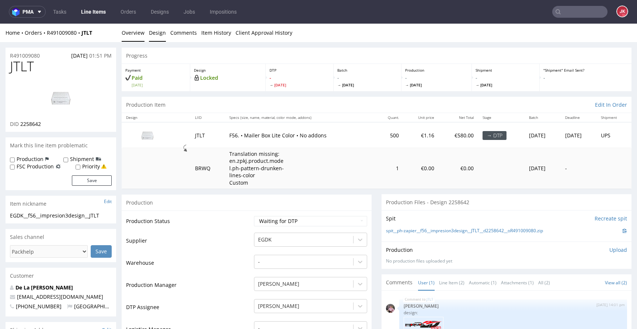
click at [153, 36] on link "Design" at bounding box center [157, 33] width 17 height 18
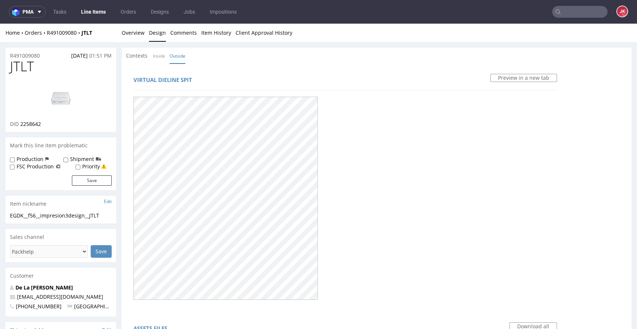
click at [333, 149] on div at bounding box center [346, 198] width 424 height 208
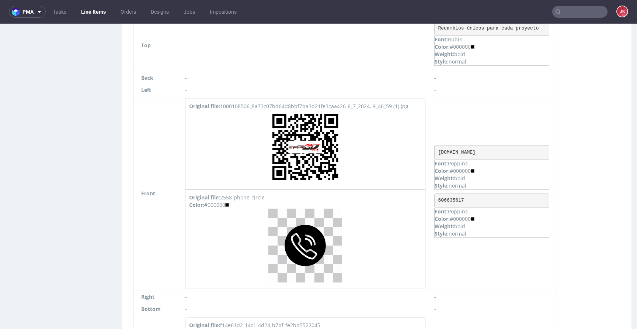
scroll to position [715, 0]
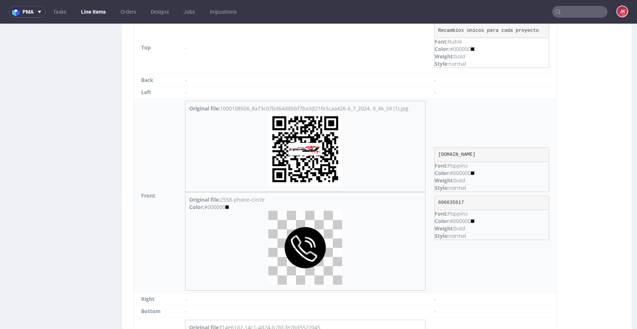
click at [308, 149] on img at bounding box center [305, 149] width 74 height 74
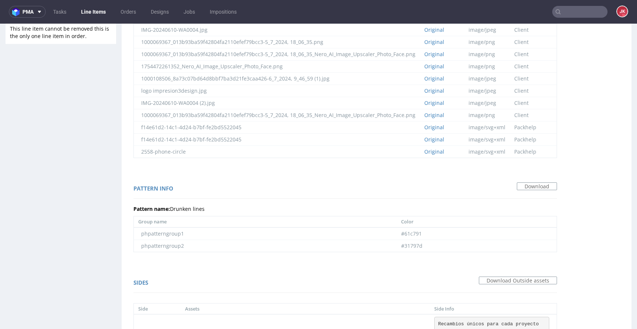
scroll to position [421, 0]
click at [443, 153] on link "Original" at bounding box center [434, 151] width 20 height 7
click at [440, 137] on link "Original" at bounding box center [434, 139] width 20 height 7
click at [442, 131] on td "Original" at bounding box center [442, 127] width 44 height 12
click at [443, 126] on link "Original" at bounding box center [434, 127] width 20 height 7
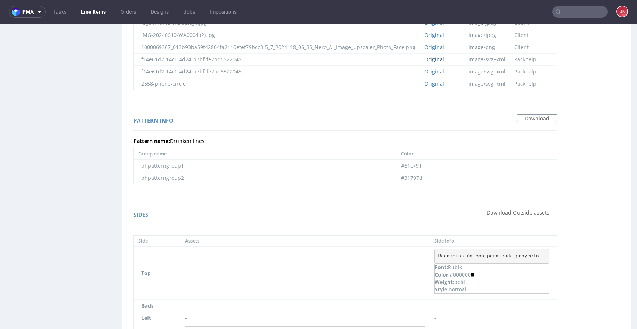
scroll to position [486, 0]
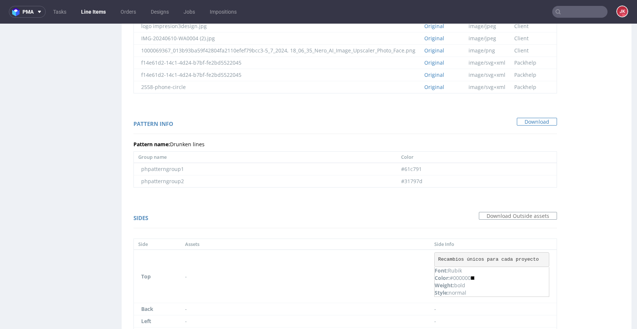
click at [528, 122] on link "Download" at bounding box center [537, 122] width 40 height 8
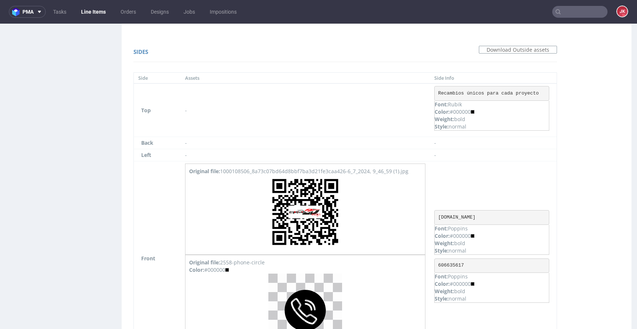
scroll to position [661, 0]
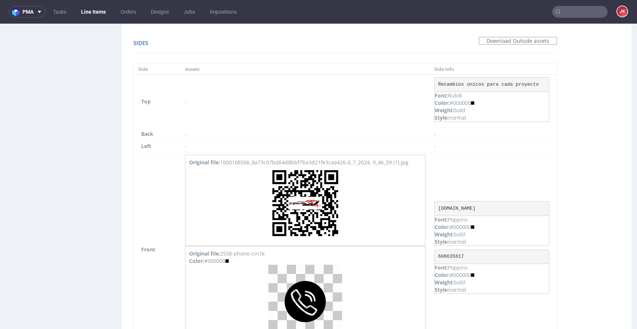
click at [129, 183] on div "Sides Download Outside assets Side Assets Side Info Top - Recambios únicos para…" at bounding box center [345, 257] width 438 height 453
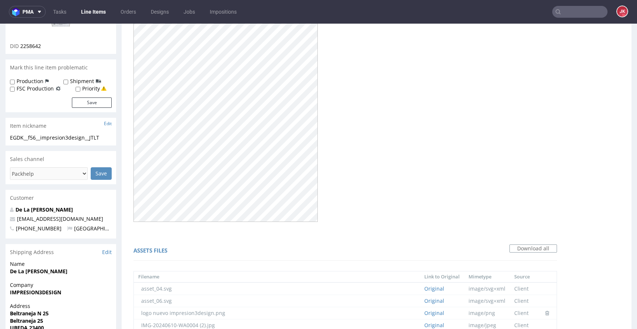
scroll to position [0, 0]
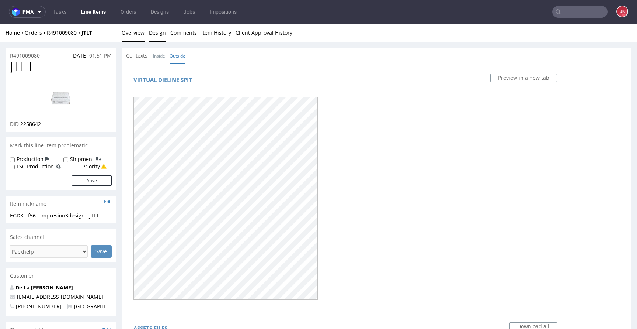
click at [127, 26] on link "Overview" at bounding box center [133, 33] width 23 height 18
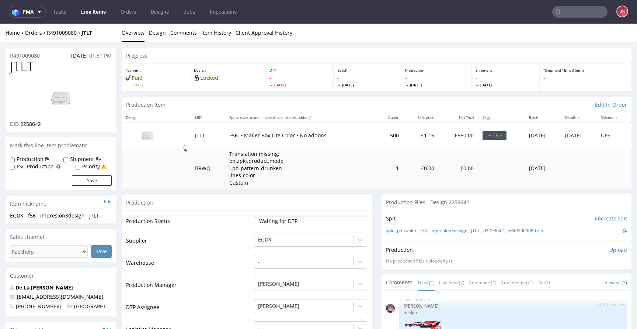
click at [260, 223] on select "Waiting for Artwork Waiting for Diecut Waiting for Mockup Waiting for DTP Waiti…" at bounding box center [310, 221] width 113 height 10
select select "dtp_in_process"
click at [254, 216] on select "Waiting for Artwork Waiting for Diecut Waiting for Mockup Waiting for DTP Waiti…" at bounding box center [310, 221] width 113 height 10
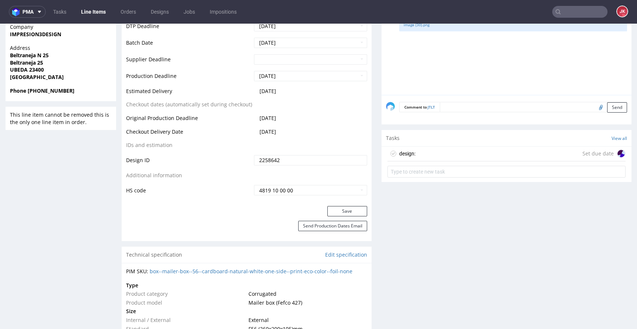
scroll to position [352, 0]
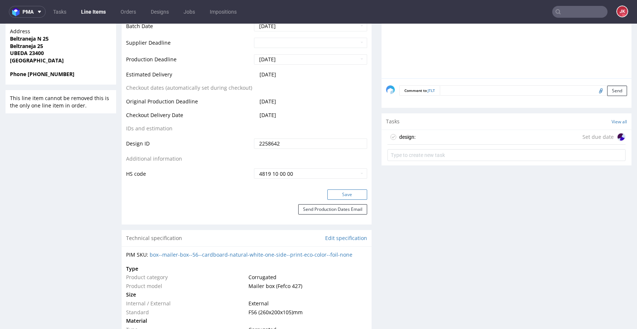
click at [332, 193] on button "Save" at bounding box center [347, 194] width 40 height 10
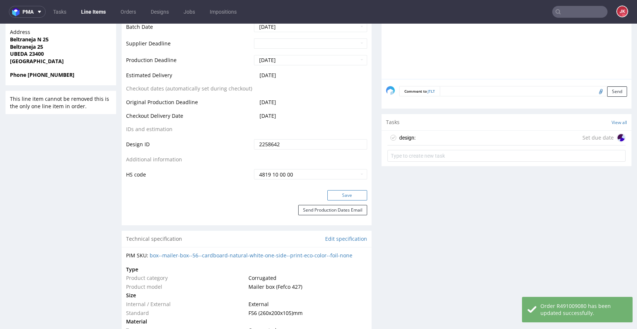
scroll to position [0, 0]
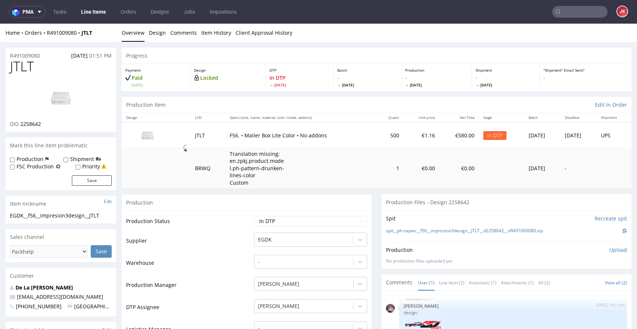
click at [35, 124] on span "2258642" at bounding box center [30, 123] width 21 height 7
copy span "2258642"
click at [153, 32] on link "Design" at bounding box center [157, 33] width 17 height 18
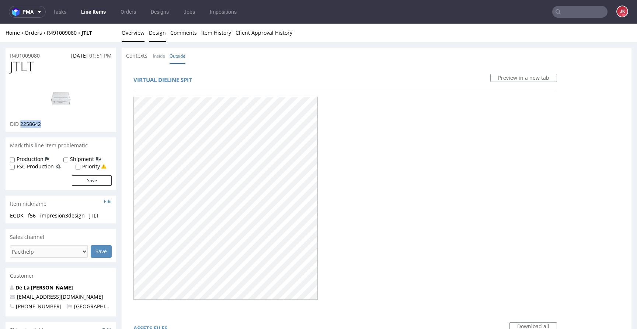
click at [135, 30] on link "Overview" at bounding box center [133, 33] width 23 height 18
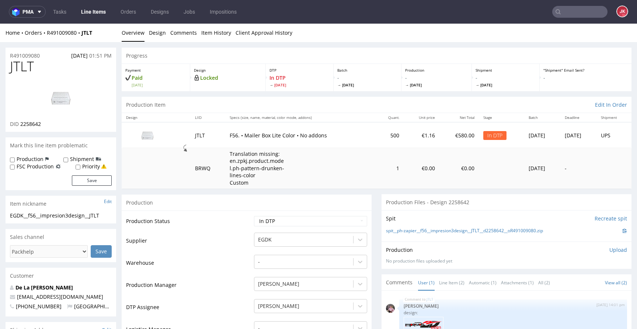
click at [27, 69] on span "JTLT" at bounding box center [22, 66] width 24 height 15
copy span "JTLT"
click at [302, 203] on div "Production" at bounding box center [247, 202] width 250 height 17
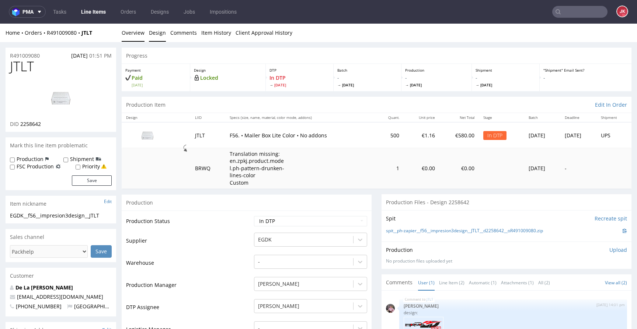
click at [158, 39] on link "Design" at bounding box center [157, 33] width 17 height 18
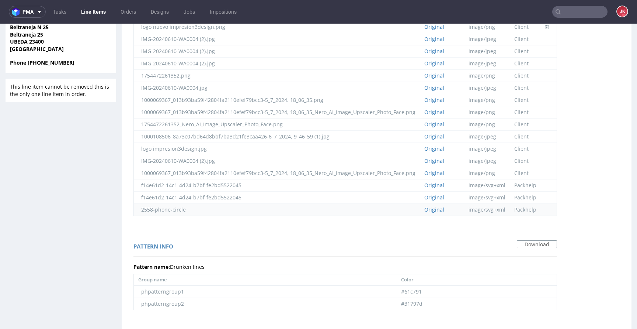
scroll to position [446, 0]
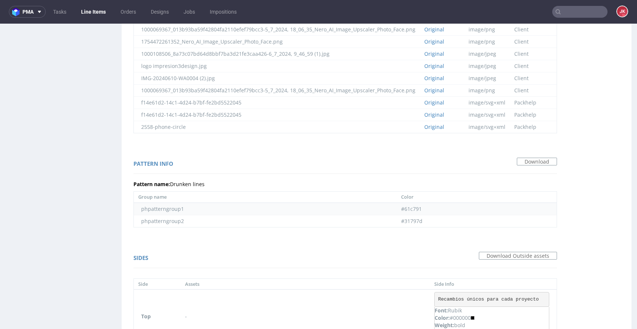
click at [413, 208] on td "#61c791" at bounding box center [477, 208] width 160 height 13
copy td "61c791"
drag, startPoint x: 407, startPoint y: 222, endPoint x: 441, endPoint y: 222, distance: 34.3
click at [441, 222] on td "#31797d" at bounding box center [477, 221] width 160 height 12
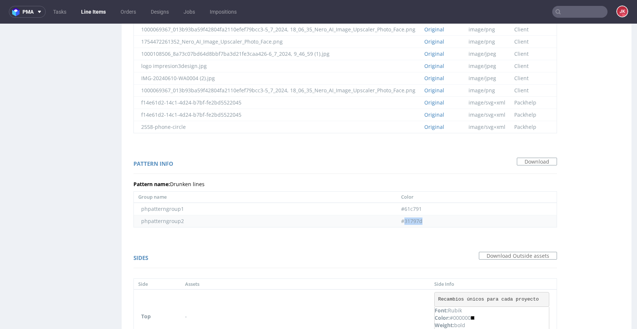
copy td "31797d"
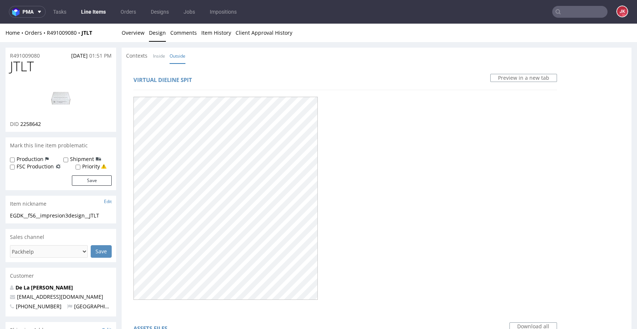
click at [212, 49] on div "Contexts Inside Outside" at bounding box center [377, 56] width 510 height 16
click at [136, 34] on link "Overview" at bounding box center [133, 33] width 23 height 18
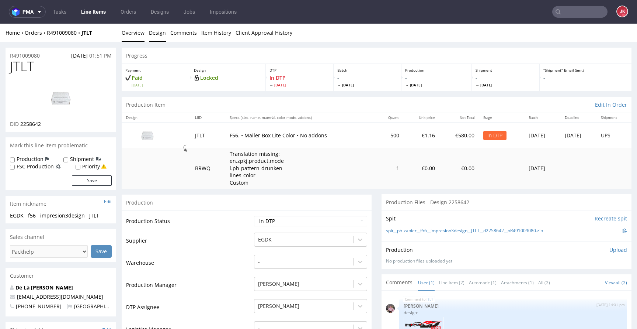
click at [159, 34] on link "Design" at bounding box center [157, 33] width 17 height 18
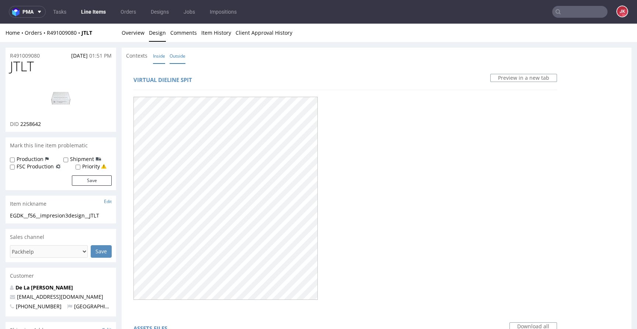
click at [157, 51] on link "Inside" at bounding box center [159, 56] width 12 height 16
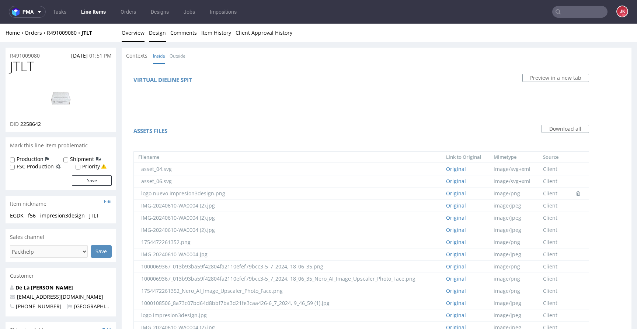
click at [137, 34] on link "Overview" at bounding box center [133, 33] width 23 height 18
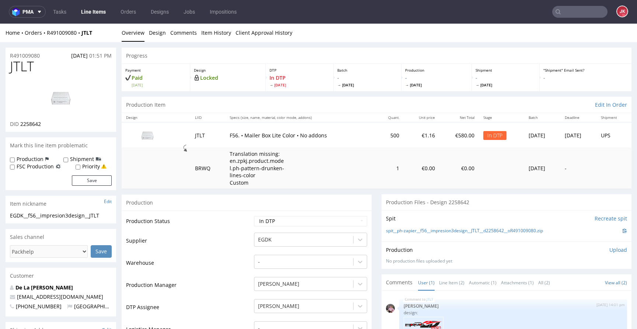
drag, startPoint x: 110, startPoint y: 216, endPoint x: 0, endPoint y: 217, distance: 109.9
copy div "EGDK__f56__impresion3design__JTLT"
drag, startPoint x: 52, startPoint y: 55, endPoint x: 0, endPoint y: 56, distance: 52.4
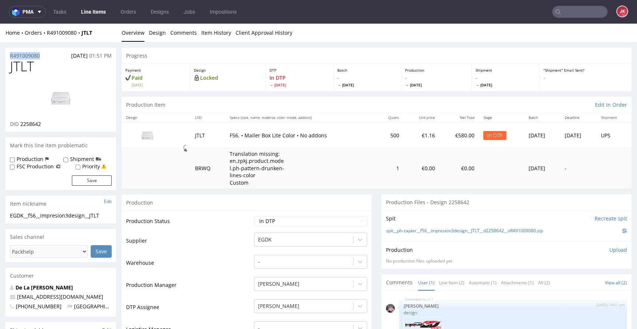
copy p "R491009080"
drag, startPoint x: 21, startPoint y: 125, endPoint x: 45, endPoint y: 125, distance: 24.3
click at [45, 125] on div "DID 2258642" at bounding box center [61, 123] width 102 height 7
copy span "2258642"
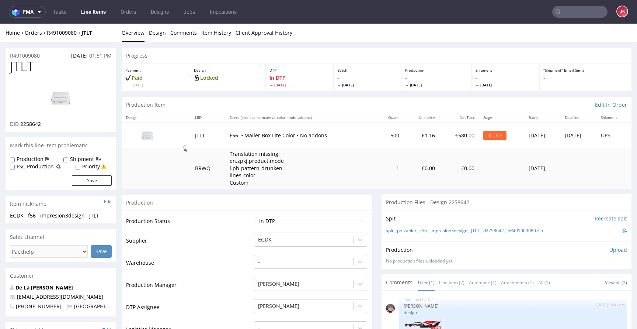
click at [331, 215] on td "Waiting for Artwork Waiting for Diecut Waiting for Mockup Waiting for DTP Waiti…" at bounding box center [309, 223] width 115 height 17
click at [331, 217] on select "Waiting for Artwork Waiting for Diecut Waiting for Mockup Waiting for DTP Waiti…" at bounding box center [310, 221] width 113 height 10
select select "dtp_ca_needed"
click at [254, 216] on select "Waiting for Artwork Waiting for Diecut Waiting for Mockup Waiting for DTP Waiti…" at bounding box center [310, 221] width 113 height 10
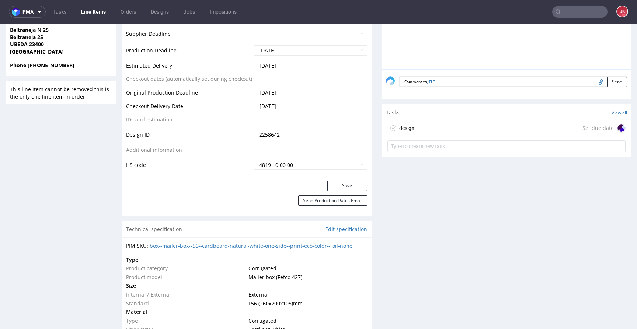
scroll to position [364, 0]
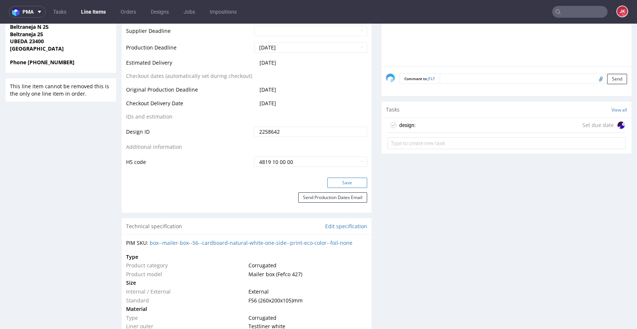
click at [346, 183] on button "Save" at bounding box center [347, 182] width 40 height 10
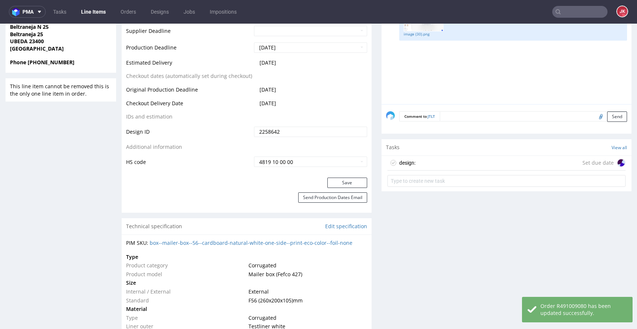
click at [413, 159] on div "design: Set due date" at bounding box center [507, 163] width 238 height 15
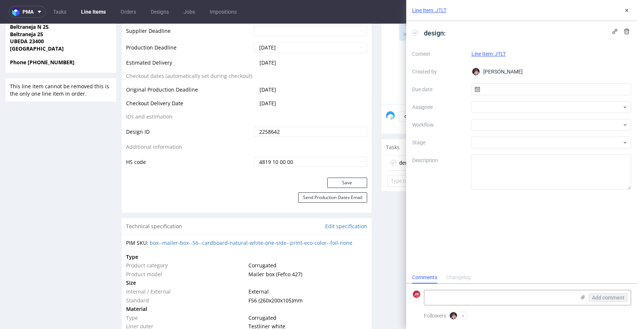
scroll to position [6, 0]
click at [629, 10] on icon at bounding box center [627, 10] width 6 height 6
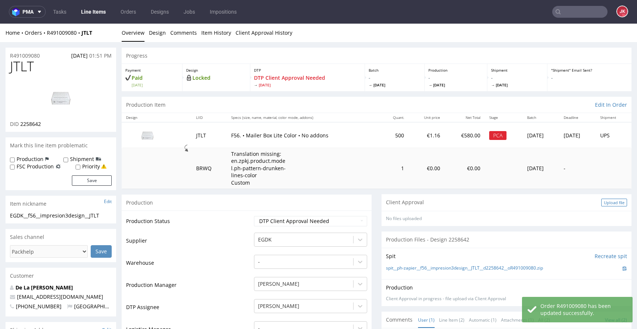
click at [601, 201] on div "Upload file" at bounding box center [614, 202] width 26 height 8
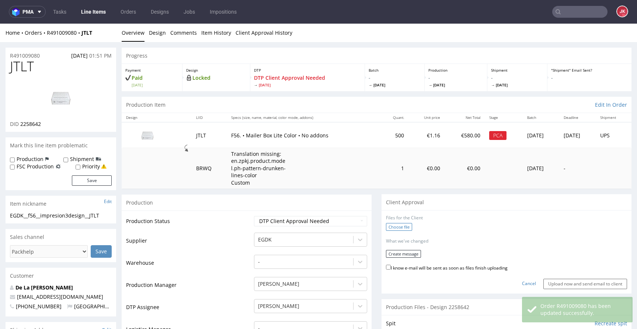
click at [390, 227] on label "Choose file" at bounding box center [399, 227] width 26 height 8
click at [0, 24] on input "Choose file" at bounding box center [0, 24] width 0 height 0
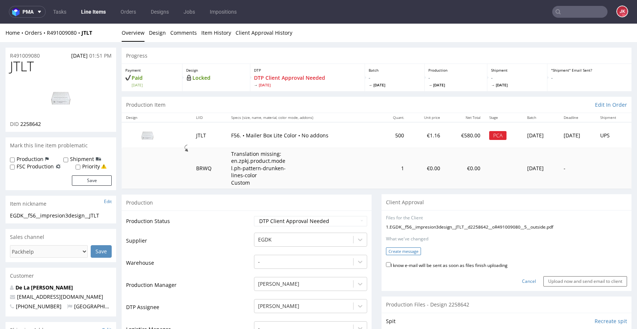
click at [392, 250] on button "Create message" at bounding box center [403, 251] width 35 height 8
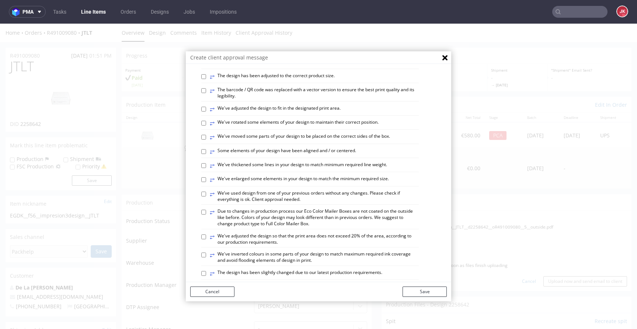
scroll to position [189, 0]
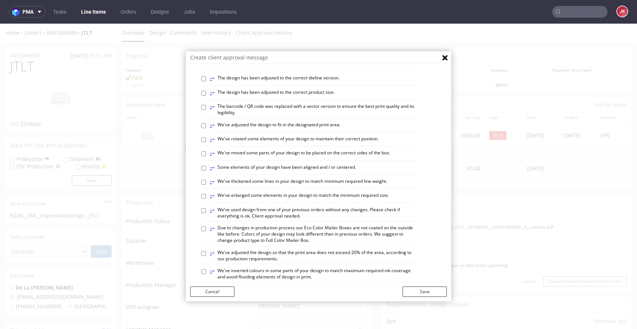
click at [245, 83] on label "⥂ The design has been adjusted to the correct dieline version." at bounding box center [275, 79] width 130 height 8
click at [206, 81] on input "⥂ The design has been adjusted to the correct dieline version." at bounding box center [203, 78] width 5 height 5
checkbox input "true"
click at [250, 172] on label "⥂ Some elements of your design have been aligned and / or centered." at bounding box center [283, 168] width 146 height 8
click at [206, 170] on input "⥂ Some elements of your design have been aligned and / or centered." at bounding box center [203, 168] width 5 height 5
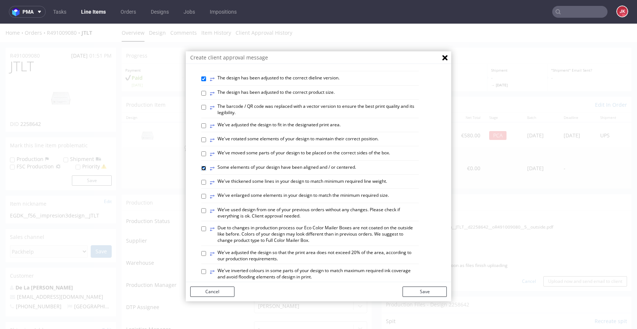
checkbox input "true"
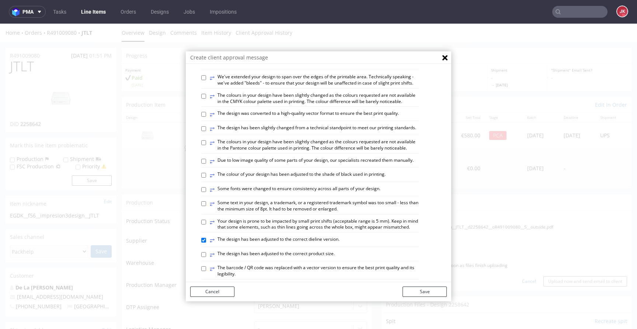
scroll to position [0, 0]
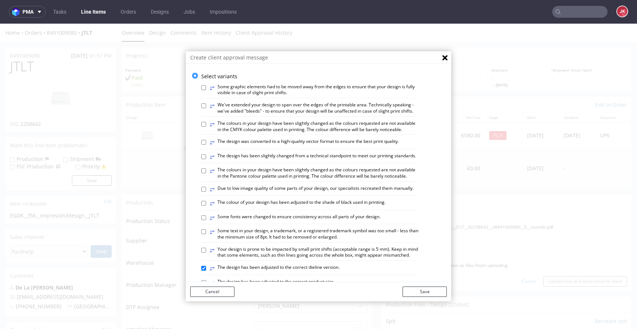
click at [245, 111] on label "⥂ We've extended your design to span over the edges of the printable area. Tech…" at bounding box center [314, 108] width 209 height 13
click at [206, 108] on input "⥂ We've extended your design to span over the edges of the printable area. Tech…" at bounding box center [203, 105] width 5 height 5
checkbox input "true"
click at [430, 285] on div "Cancel Save" at bounding box center [319, 291] width 266 height 19
click at [427, 291] on button "Save" at bounding box center [425, 291] width 44 height 10
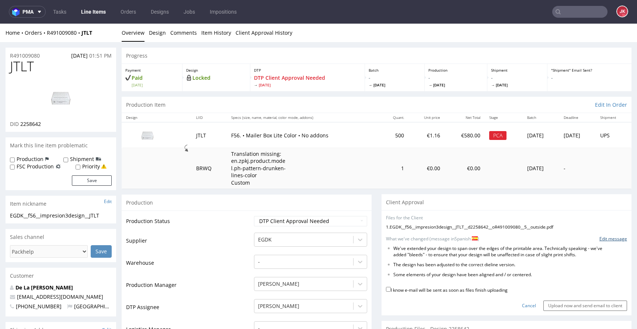
click at [600, 240] on link "Edit message" at bounding box center [614, 239] width 28 height 6
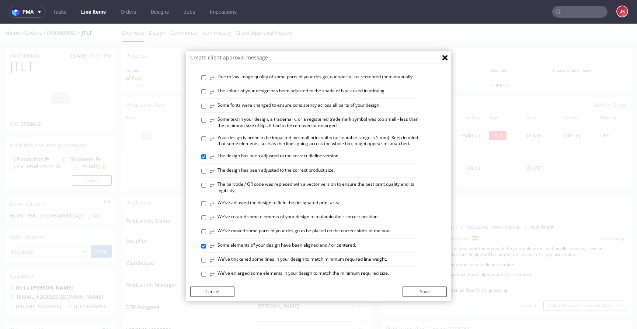
scroll to position [112, 0]
click at [305, 211] on div "⥂ Some graphic elements had to be moved away from the edges to ensure that your…" at bounding box center [324, 250] width 246 height 564
click at [303, 193] on label "⥂ The barcode / QR code was replaced with a vector version to ensure the best p…" at bounding box center [314, 187] width 209 height 13
click at [206, 187] on input "⥂ The barcode / QR code was replaced with a vector version to ensure the best p…" at bounding box center [203, 184] width 5 height 5
checkbox input "true"
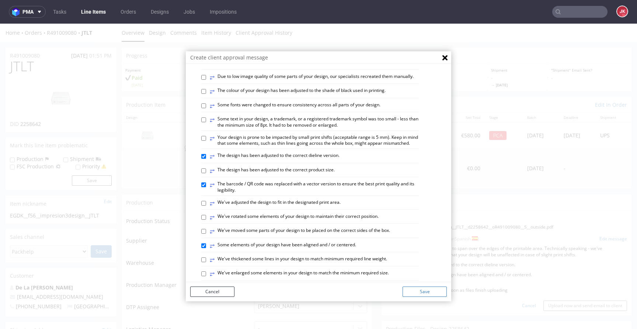
click at [411, 294] on button "Save" at bounding box center [425, 291] width 44 height 10
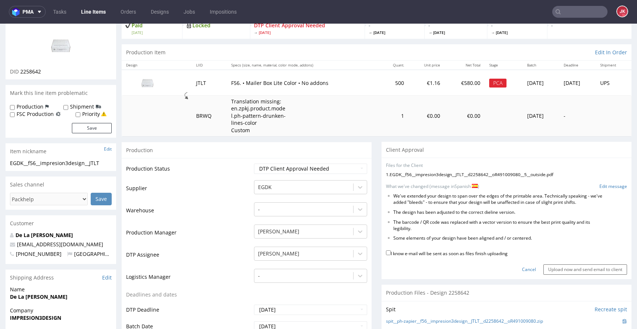
scroll to position [56, 0]
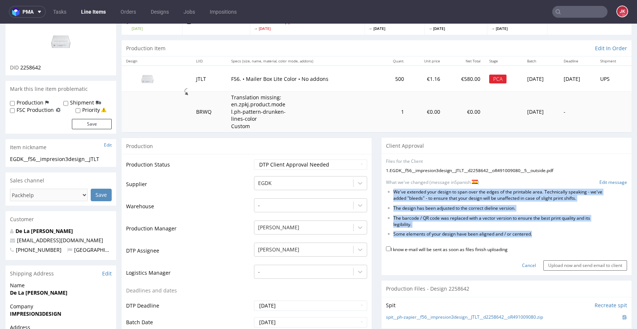
drag, startPoint x: 388, startPoint y: 191, endPoint x: 547, endPoint y: 238, distance: 165.7
click at [547, 238] on form "Files for the Client 1 . EGDK__f56__impresion3design__JTLT__d2258642__oR4910090…" at bounding box center [506, 214] width 241 height 112
copy form "We've extended your design to span over the edges of the printable area. Techni…"
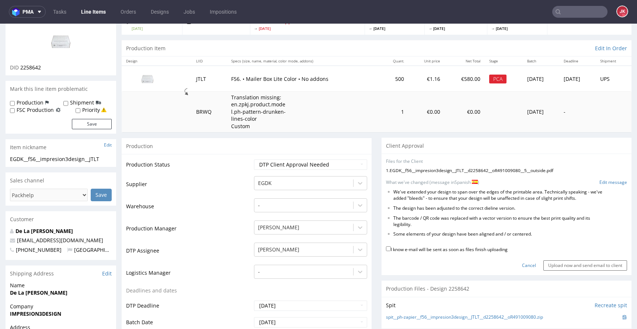
click at [600, 177] on form "Files for the Client 1 . EGDK__f56__impresion3design__JTLT__d2258642__oR4910090…" at bounding box center [506, 214] width 241 height 112
click at [600, 183] on link "Edit message" at bounding box center [614, 182] width 28 height 6
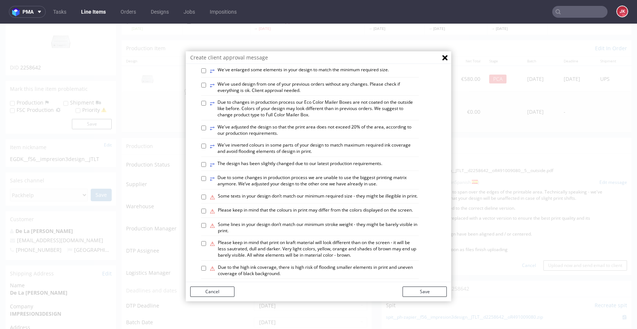
scroll to position [304, 0]
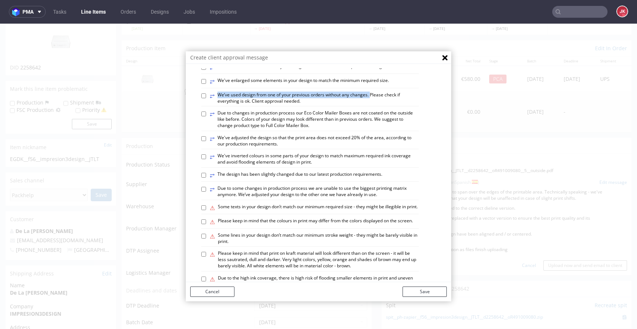
drag, startPoint x: 370, startPoint y: 126, endPoint x: 376, endPoint y: 137, distance: 12.1
click at [376, 104] on label "⥂ We’ve used design from one of your previous orders without any changes. Pleas…" at bounding box center [314, 98] width 209 height 13
click at [380, 104] on label "⥂ We’ve used design from one of your previous orders without any changes. Pleas…" at bounding box center [314, 98] width 209 height 13
click at [206, 98] on input "⥂ We’ve used design from one of your previous orders without any changes. Pleas…" at bounding box center [203, 95] width 5 height 5
checkbox input "true"
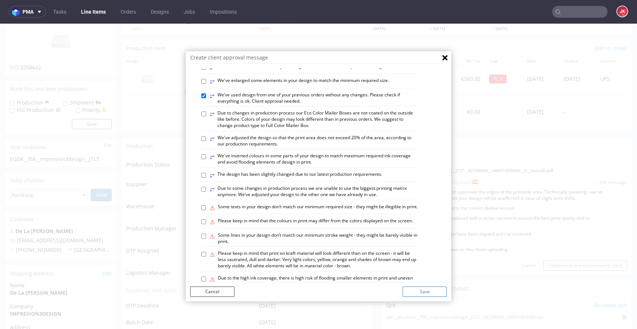
click at [431, 290] on button "Save" at bounding box center [425, 291] width 44 height 10
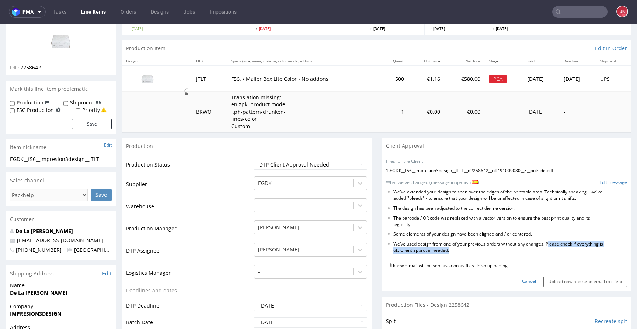
drag, startPoint x: 545, startPoint y: 243, endPoint x: 545, endPoint y: 253, distance: 9.6
click at [545, 253] on li "We’ve used design from one of your previous orders without any changes. Please …" at bounding box center [499, 247] width 210 height 13
copy li "lease check if everything is ok. Client approval needed."
drag, startPoint x: 544, startPoint y: 242, endPoint x: 544, endPoint y: 251, distance: 8.5
click at [544, 251] on li "We’ve used design from one of your previous orders without any changes. Please …" at bounding box center [499, 247] width 210 height 13
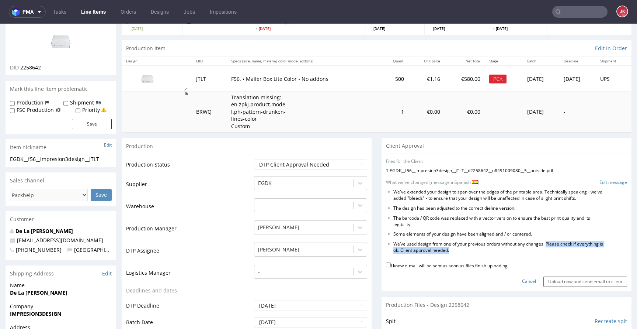
copy li "Please check if everything is ok. Client approval needed."
click at [600, 182] on link "Edit message" at bounding box center [614, 182] width 28 height 6
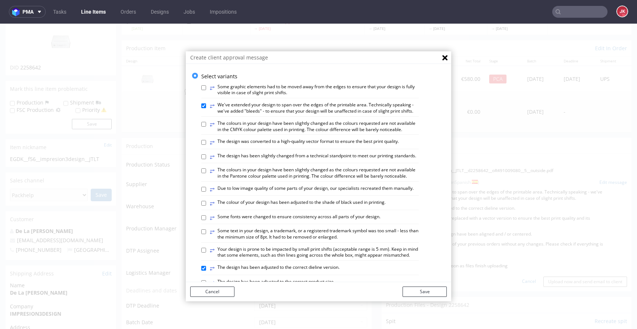
scroll to position [430, 0]
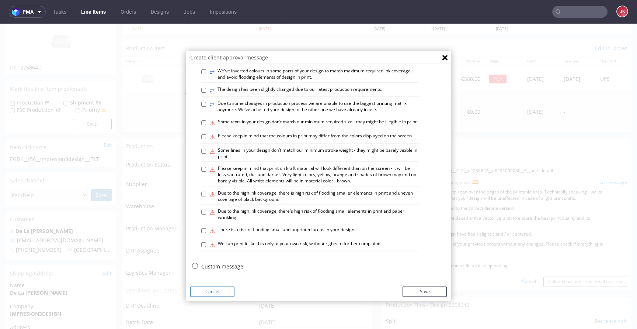
click at [218, 263] on p "Custom message" at bounding box center [324, 266] width 246 height 7
checkbox input "false"
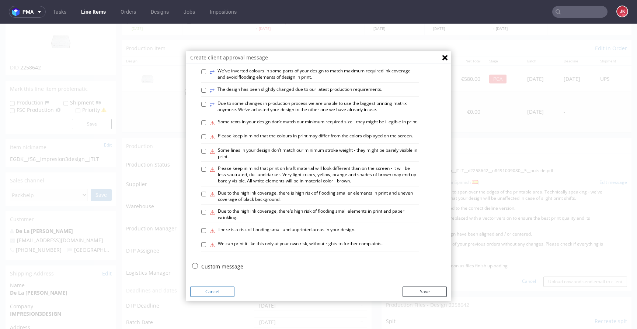
checkbox input "false"
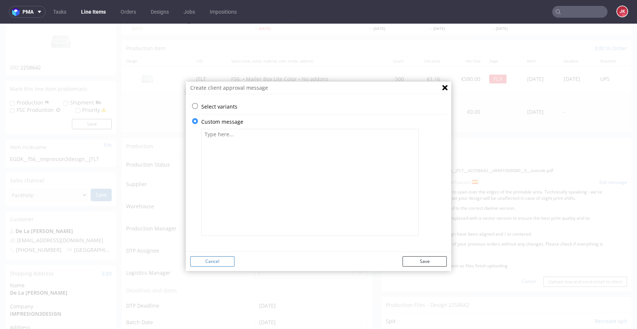
scroll to position [0, 0]
click at [218, 261] on button "Cancel" at bounding box center [212, 261] width 44 height 10
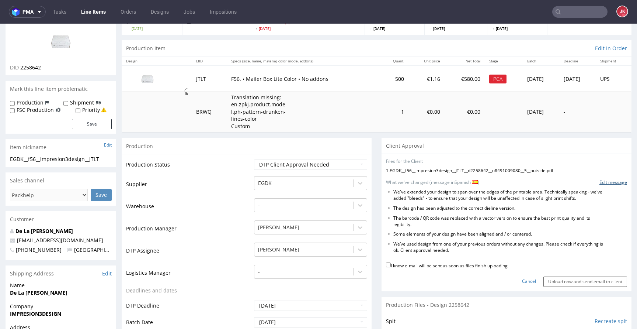
click at [600, 180] on link "Edit message" at bounding box center [614, 182] width 28 height 6
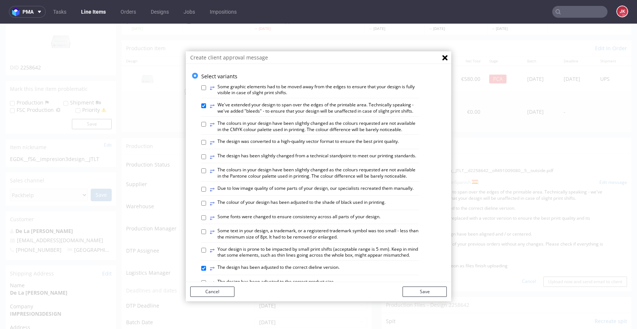
scroll to position [430, 0]
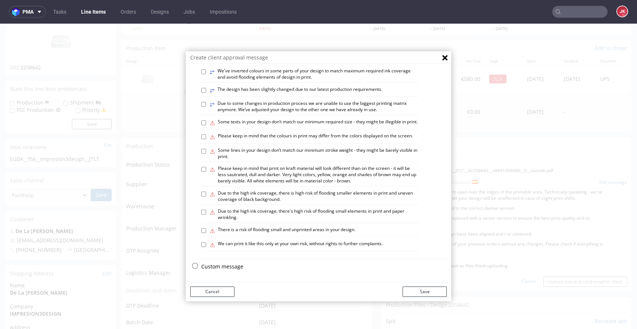
click at [217, 267] on p "Custom message" at bounding box center [324, 266] width 246 height 7
checkbox input "false"
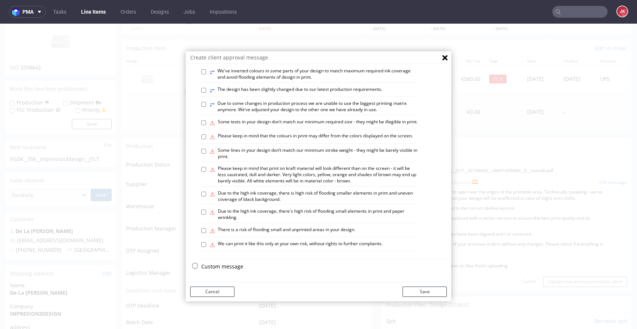
checkbox input "false"
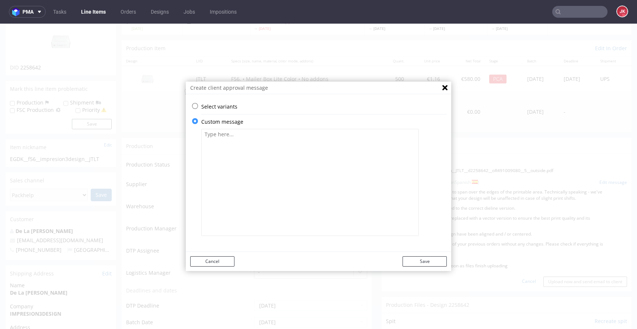
click at [281, 197] on textarea at bounding box center [310, 182] width 218 height 107
paste textarea "Bitte überprüfen Sie, ob alles in Ordnung ist. Kundenfreigabe erforderlich. Das…"
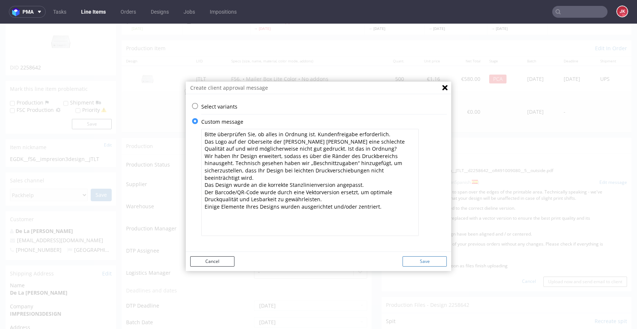
type textarea "Bitte überprüfen Sie, ob alles in Ordnung ist. Kundenfreigabe erforderlich. Das…"
click at [436, 259] on button "Save" at bounding box center [425, 261] width 44 height 10
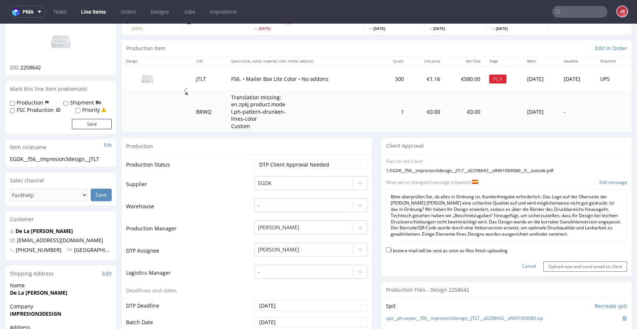
click at [441, 250] on label "I know e-mail will be sent as soon as files finish uploading" at bounding box center [447, 250] width 122 height 8
click at [391, 250] on input "I know e-mail will be sent as soon as files finish uploading" at bounding box center [388, 249] width 5 height 5
checkbox input "true"
click at [572, 268] on input "Upload now and send email to client" at bounding box center [586, 266] width 84 height 10
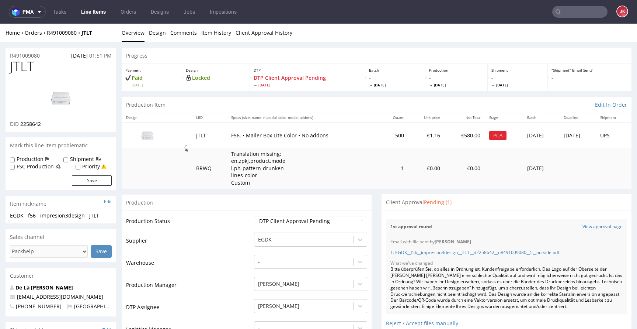
click at [27, 67] on span "JTLT" at bounding box center [22, 66] width 24 height 15
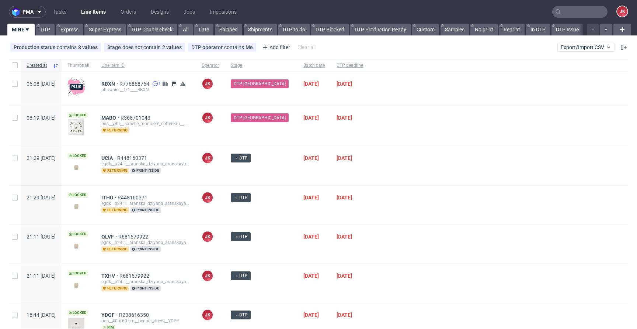
scroll to position [233, 0]
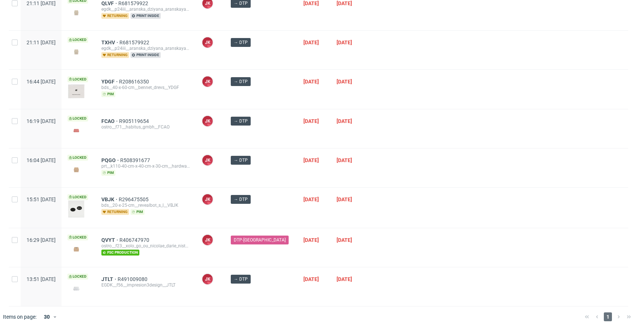
click at [395, 186] on div at bounding box center [498, 167] width 259 height 39
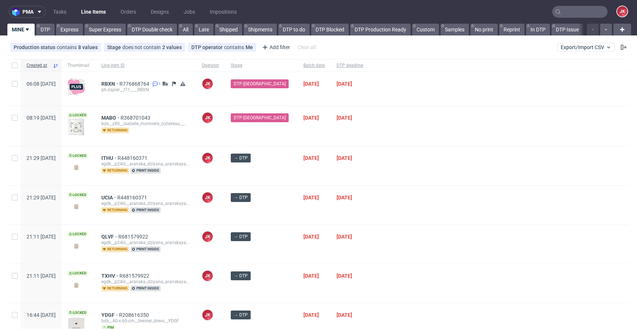
click at [280, 171] on div "→ DTP" at bounding box center [261, 165] width 73 height 39
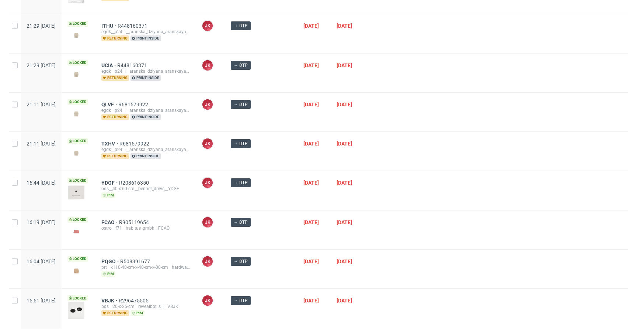
scroll to position [194, 0]
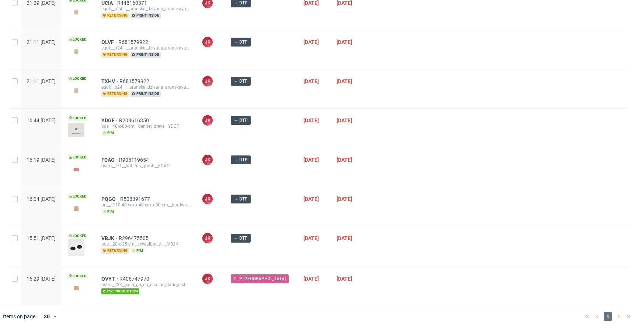
click at [412, 179] on div at bounding box center [498, 167] width 259 height 39
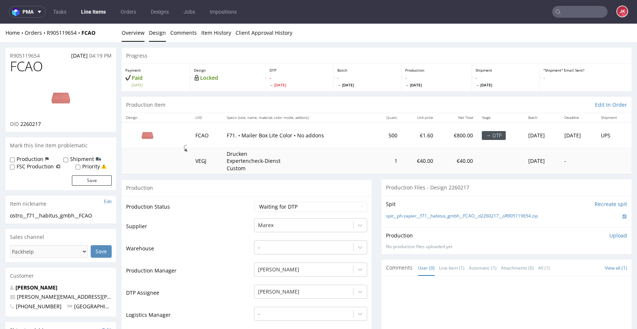
click at [158, 34] on link "Design" at bounding box center [157, 33] width 17 height 18
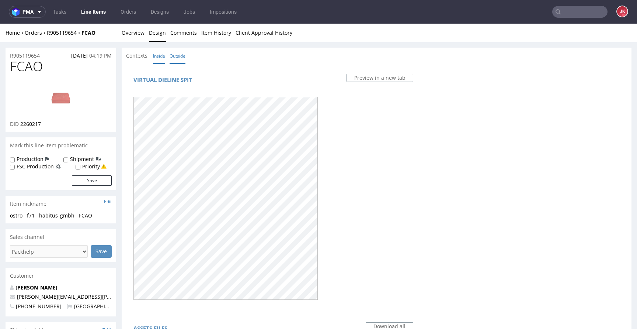
click at [158, 51] on link "Inside" at bounding box center [159, 56] width 12 height 16
click at [127, 26] on link "Overview" at bounding box center [133, 33] width 23 height 18
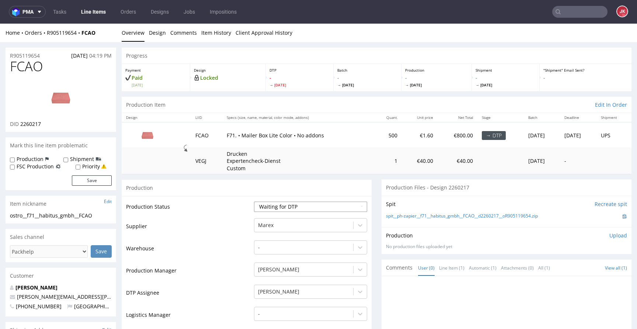
click at [280, 202] on select "Waiting for Artwork Waiting for Diecut Waiting for Mockup Waiting for DTP Waiti…" at bounding box center [310, 206] width 113 height 10
click at [254, 201] on select "Waiting for Artwork Waiting for Diecut Waiting for Mockup Waiting for DTP Waiti…" at bounding box center [310, 206] width 113 height 10
click at [316, 206] on select "Waiting for Artwork Waiting for Diecut Waiting for Mockup Waiting for DTP Waiti…" at bounding box center [310, 206] width 113 height 10
select select "dtp_issue"
click at [254, 201] on select "Waiting for Artwork Waiting for Diecut Waiting for Mockup Waiting for DTP Waiti…" at bounding box center [310, 206] width 113 height 10
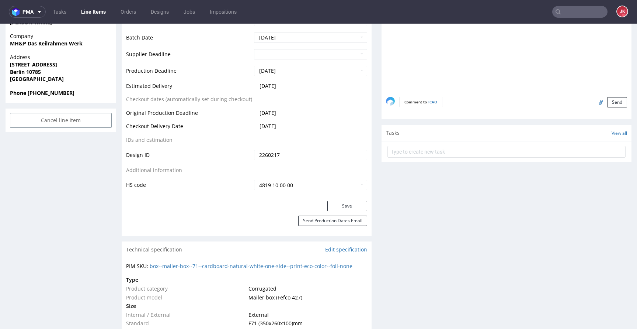
scroll to position [330, 0]
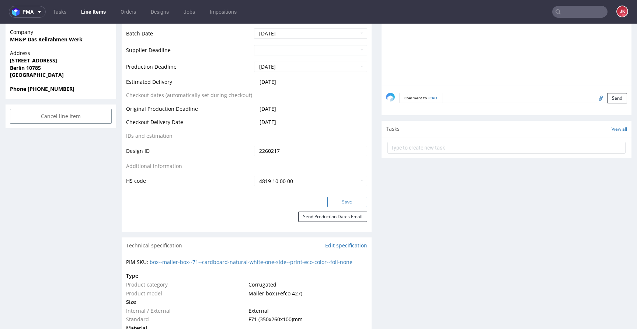
click at [331, 201] on button "Save" at bounding box center [347, 202] width 40 height 10
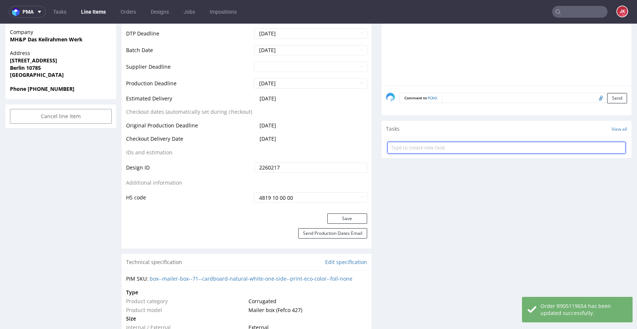
click at [411, 149] on input "text" at bounding box center [507, 148] width 238 height 12
type input "issue"
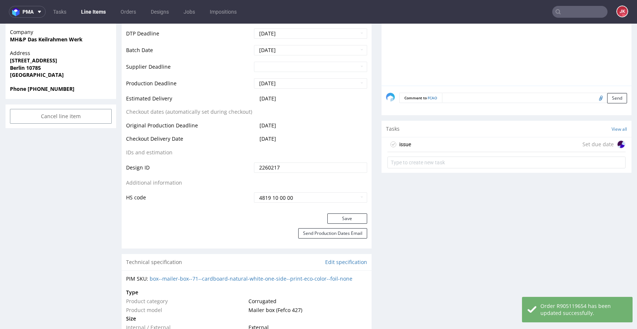
click at [420, 145] on div "issue Set due date" at bounding box center [507, 144] width 238 height 15
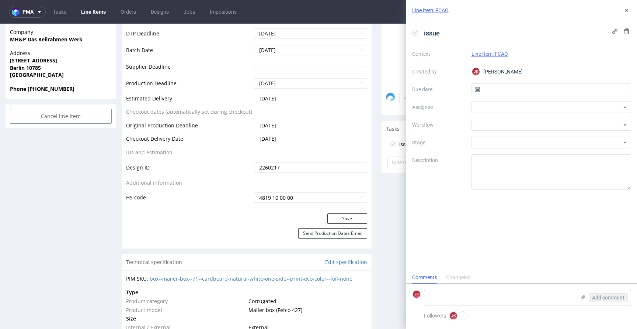
scroll to position [6, 0]
click at [486, 93] on input "text" at bounding box center [552, 89] width 160 height 12
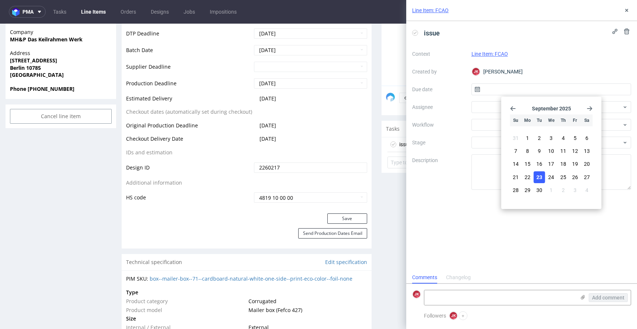
click at [540, 177] on span "23" at bounding box center [540, 176] width 6 height 7
type input "[DATE]"
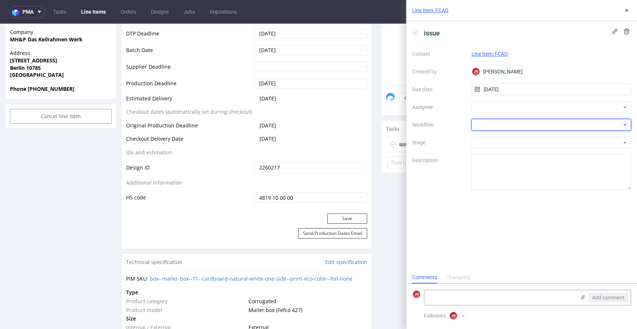
click at [490, 128] on div at bounding box center [552, 125] width 160 height 12
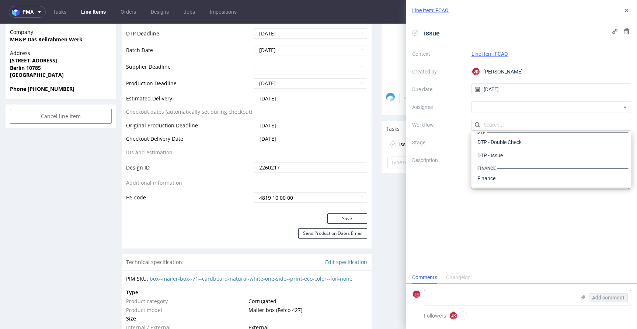
scroll to position [0, 0]
click at [493, 166] on div "DTP - Issue" at bounding box center [552, 164] width 154 height 13
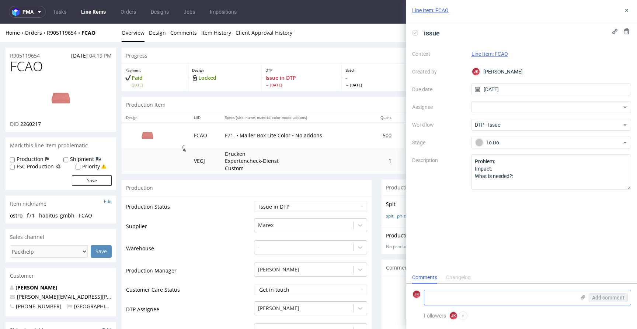
click at [479, 305] on div "Add comment" at bounding box center [527, 297] width 207 height 15
click at [481, 300] on textarea at bounding box center [499, 297] width 151 height 15
click at [512, 298] on textarea "There is too much" at bounding box center [499, 297] width 151 height 15
click at [528, 292] on textarea "There is too much of print coverage for" at bounding box center [499, 297] width 151 height 15
paste textarea "print coverage for Lite Color variant. I suggest Eco Color variant(additional c…"
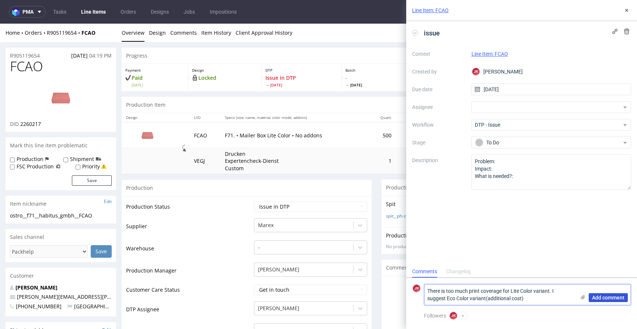
type textarea "There is too much print coverage for Lite Color variant. I suggest Eco Color va…"
click at [604, 299] on span "Add comment" at bounding box center [608, 297] width 32 height 5
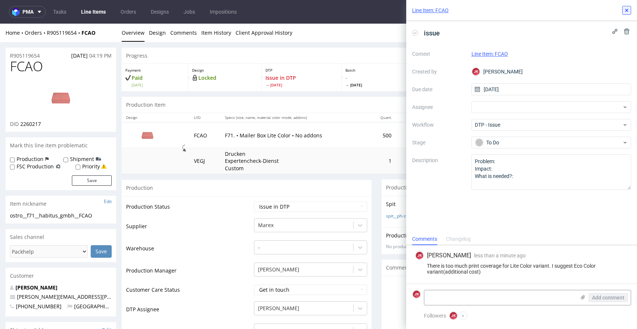
click at [625, 12] on icon at bounding box center [627, 10] width 6 height 6
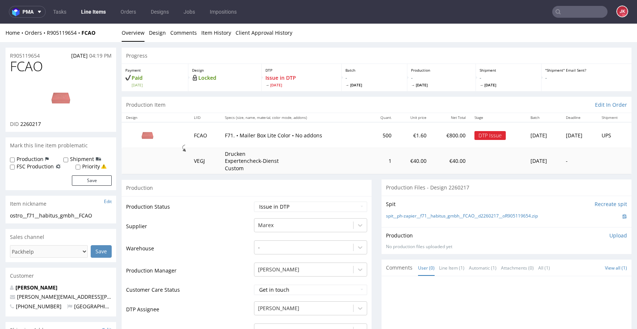
click at [25, 65] on span "FCAO" at bounding box center [26, 66] width 33 height 15
copy span "FCAO"
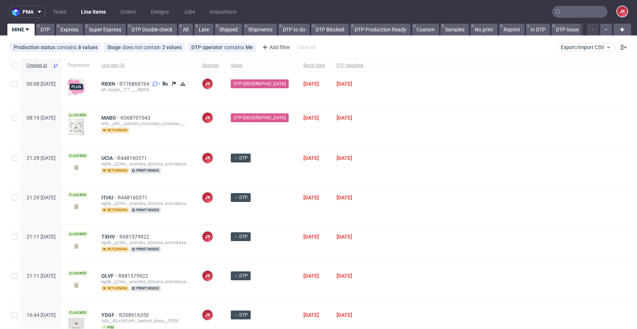
click at [369, 133] on div at bounding box center [498, 126] width 259 height 40
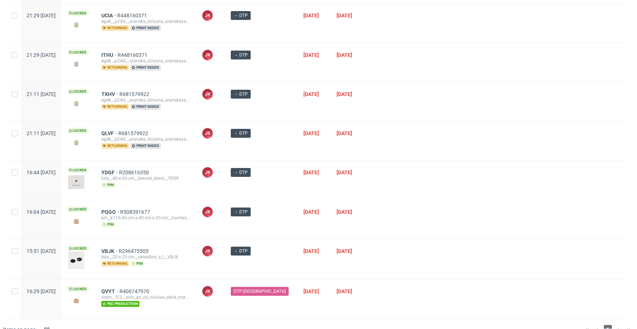
scroll to position [155, 0]
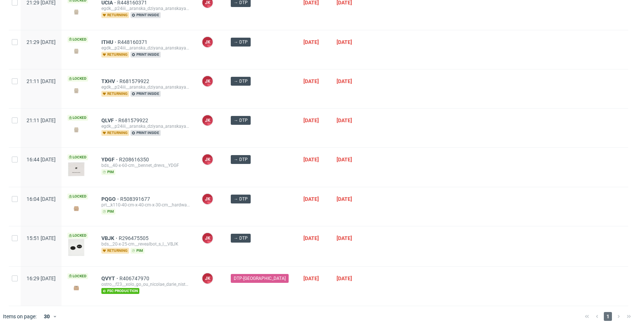
click at [281, 140] on div "→ DTP" at bounding box center [261, 127] width 73 height 39
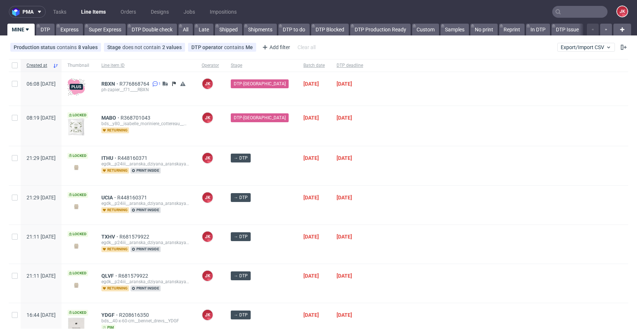
click at [281, 139] on div "DTP-[GEOGRAPHIC_DATA]" at bounding box center [261, 126] width 73 height 40
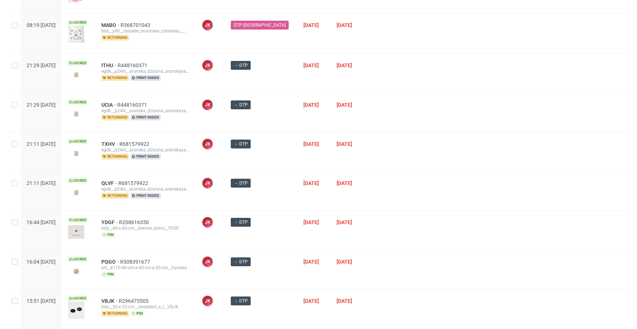
scroll to position [155, 0]
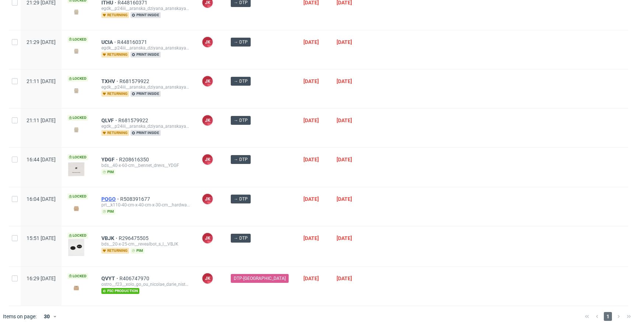
click at [120, 199] on span "PQGO" at bounding box center [110, 199] width 19 height 6
click at [395, 135] on div at bounding box center [498, 127] width 259 height 39
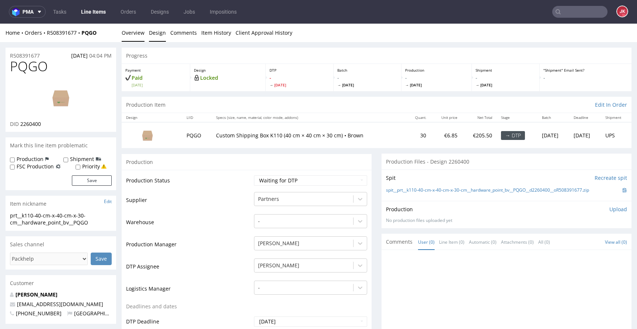
click at [153, 34] on link "Design" at bounding box center [157, 33] width 17 height 18
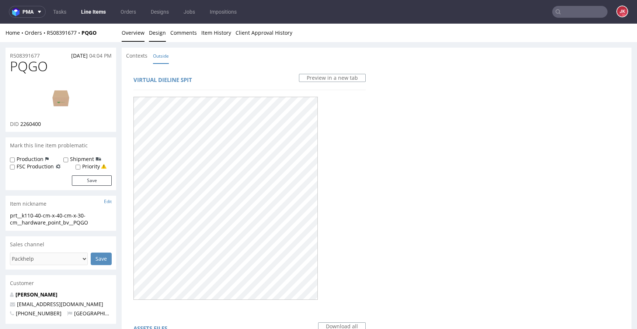
click at [130, 31] on link "Overview" at bounding box center [133, 33] width 23 height 18
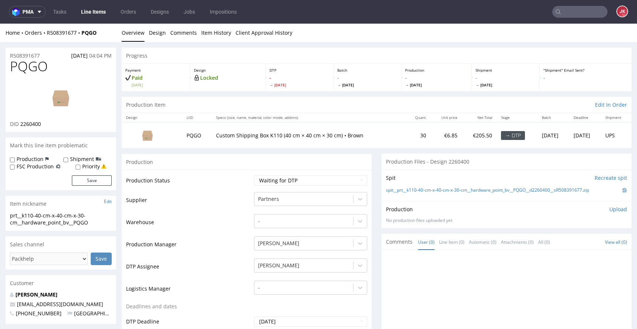
click at [239, 199] on td "Supplier" at bounding box center [189, 202] width 126 height 22
click at [80, 107] on img at bounding box center [60, 97] width 59 height 33
click at [245, 226] on td "Warehouse" at bounding box center [189, 224] width 126 height 22
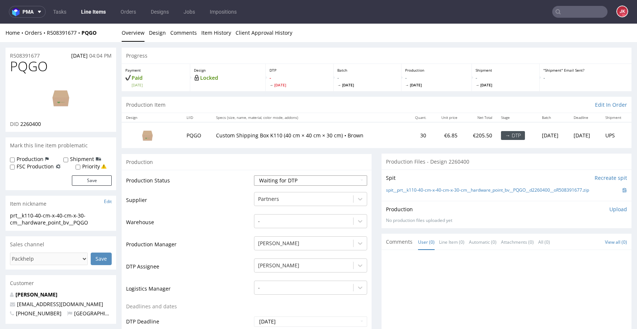
click at [277, 180] on select "Waiting for Artwork Waiting for Diecut Waiting for Mockup Waiting for DTP Waiti…" at bounding box center [310, 180] width 113 height 10
select select "dtp_in_process"
click at [254, 175] on select "Waiting for Artwork Waiting for Diecut Waiting for Mockup Waiting for DTP Waiti…" at bounding box center [310, 180] width 113 height 10
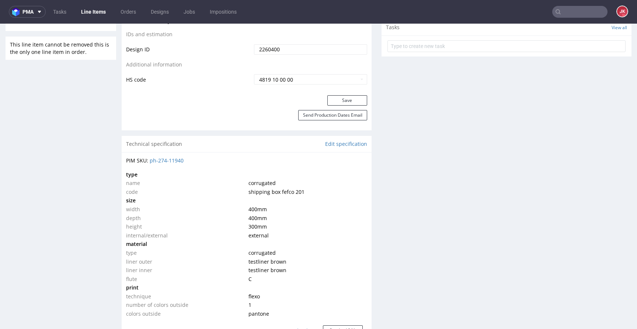
scroll to position [412, 0]
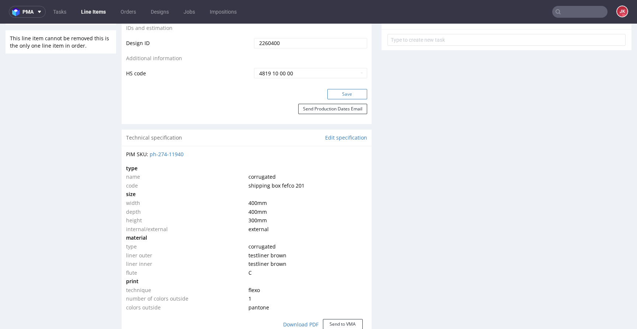
click at [336, 91] on button "Save" at bounding box center [347, 94] width 40 height 10
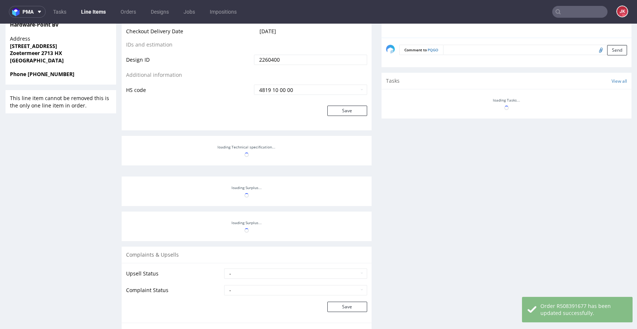
scroll to position [0, 0]
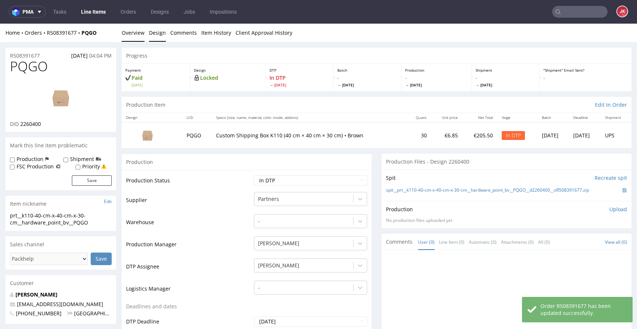
click at [155, 35] on link "Design" at bounding box center [157, 33] width 17 height 18
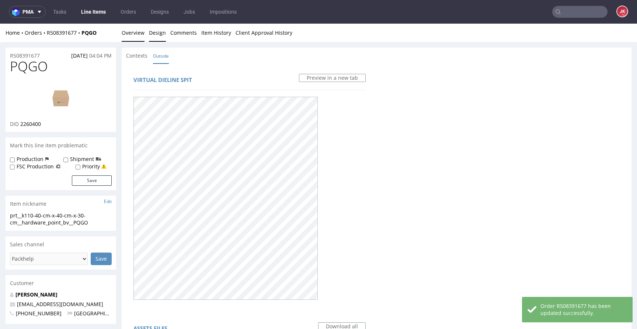
click at [139, 37] on link "Overview" at bounding box center [133, 33] width 23 height 18
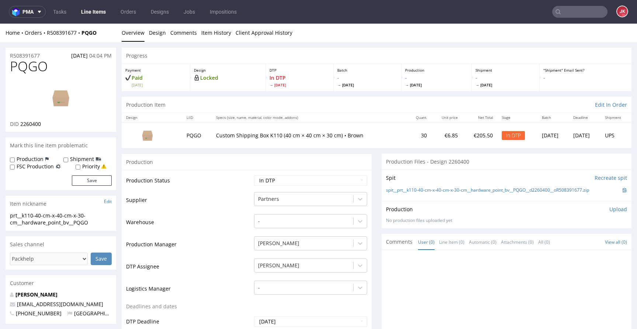
click at [65, 71] on h1 "PQGO" at bounding box center [61, 66] width 102 height 15
click at [66, 97] on img at bounding box center [60, 97] width 59 height 33
click at [164, 52] on div "Progress" at bounding box center [377, 56] width 510 height 16
click at [155, 34] on link "Design" at bounding box center [157, 33] width 17 height 18
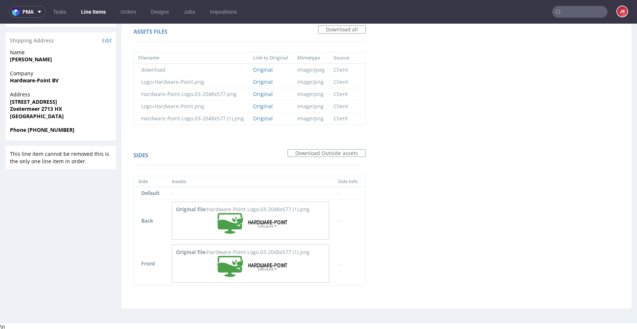
scroll to position [298, 0]
click at [238, 222] on img at bounding box center [251, 222] width 74 height 21
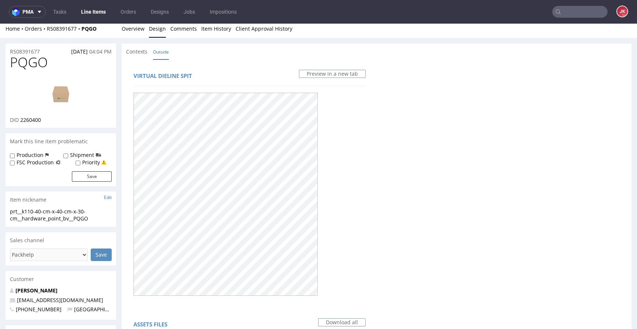
scroll to position [0, 0]
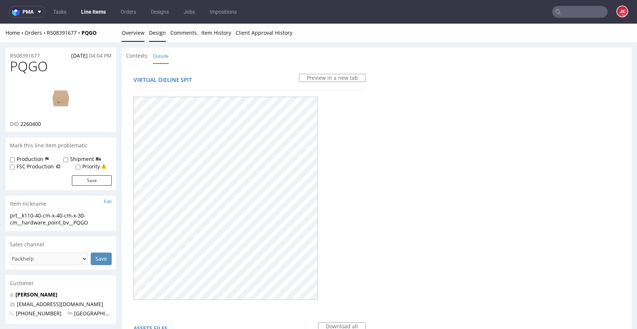
click at [136, 31] on link "Overview" at bounding box center [133, 33] width 23 height 18
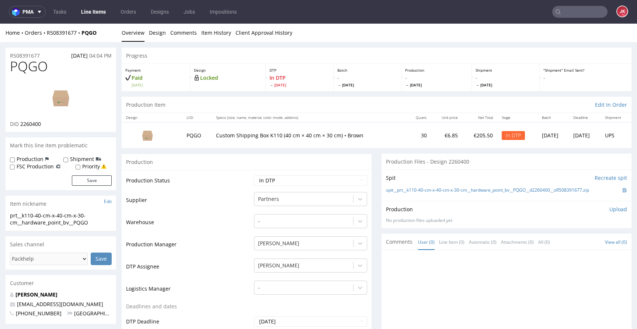
click at [66, 98] on img at bounding box center [60, 97] width 59 height 33
click at [67, 97] on img at bounding box center [60, 97] width 59 height 33
click at [223, 189] on td "Production Status" at bounding box center [189, 182] width 126 height 17
drag, startPoint x: 377, startPoint y: 191, endPoint x: 594, endPoint y: 191, distance: 217.2
click at [594, 191] on div "Spit Recreate spit spit__prt__k110-40-cm-x-40-cm-x-30-cm__hardware_point_bv__PQ…" at bounding box center [507, 184] width 250 height 31
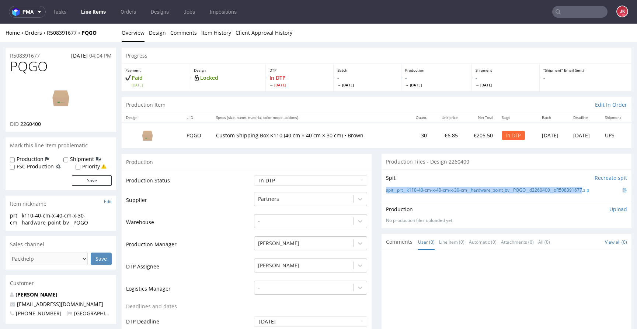
copy link "spit__prt__k110-40-cm-x-40-cm-x-30-cm__hardware_point_bv__PQGO__d2260400__oR508…"
click at [598, 209] on div "Production Upload" at bounding box center [506, 208] width 241 height 7
click at [610, 209] on p "Upload" at bounding box center [619, 208] width 18 height 7
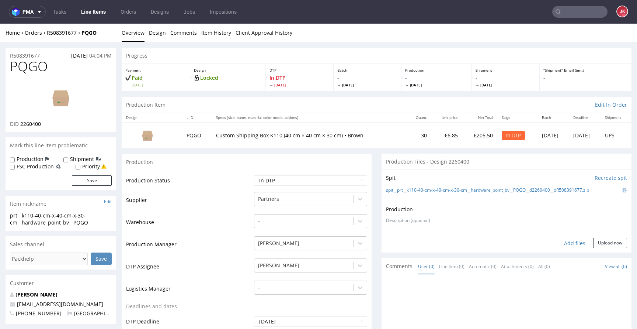
click at [566, 245] on div "Add files" at bounding box center [575, 243] width 37 height 11
type input "C:\fakepath\prt__k110-40-cm-x-40-cm-x-30-cm__hardware_point_bv__PQGO__d2260400_…"
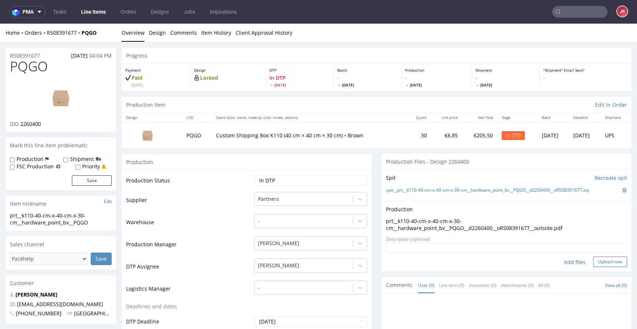
click at [603, 259] on button "Upload now" at bounding box center [610, 261] width 34 height 10
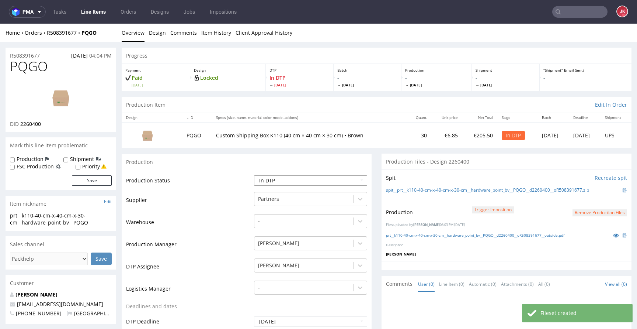
click at [327, 181] on select "Waiting for Artwork Waiting for Diecut Waiting for Mockup Waiting for DTP Waiti…" at bounding box center [310, 180] width 113 height 10
select select "dtp_production_ready"
click at [254, 175] on select "Waiting for Artwork Waiting for Diecut Waiting for Mockup Waiting for DTP Waiti…" at bounding box center [310, 180] width 113 height 10
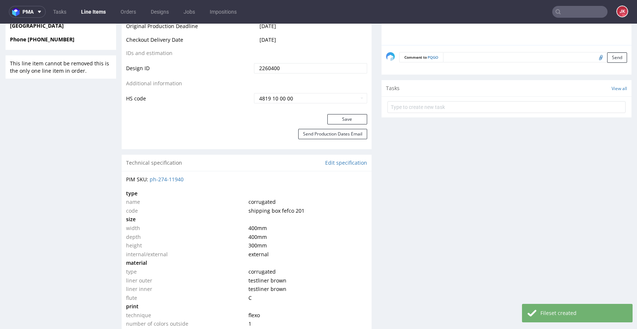
scroll to position [471, 0]
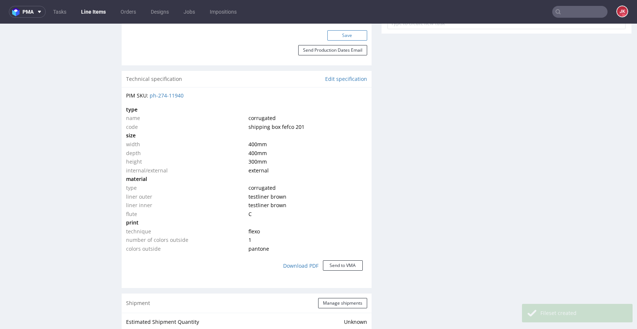
click at [337, 39] on button "Save" at bounding box center [347, 35] width 40 height 10
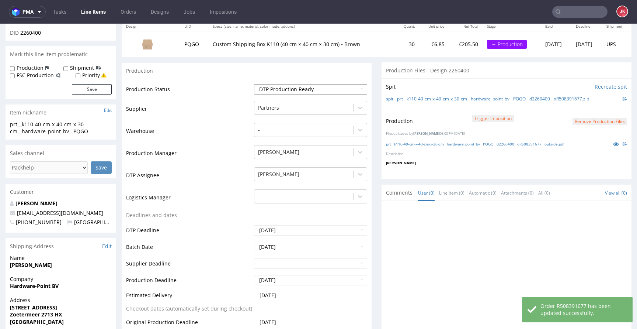
scroll to position [0, 0]
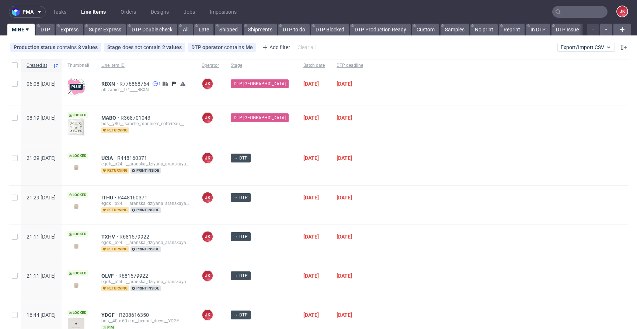
scroll to position [116, 0]
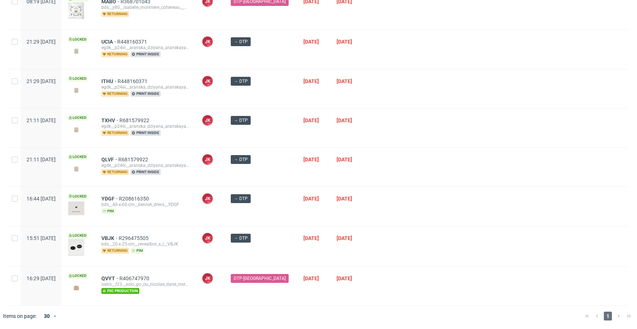
click at [377, 191] on div at bounding box center [498, 206] width 259 height 39
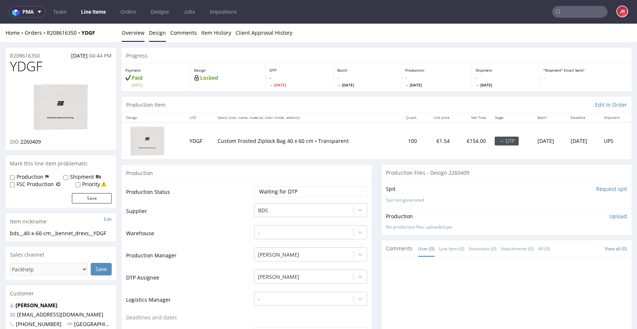
click at [156, 32] on link "Design" at bounding box center [157, 33] width 17 height 18
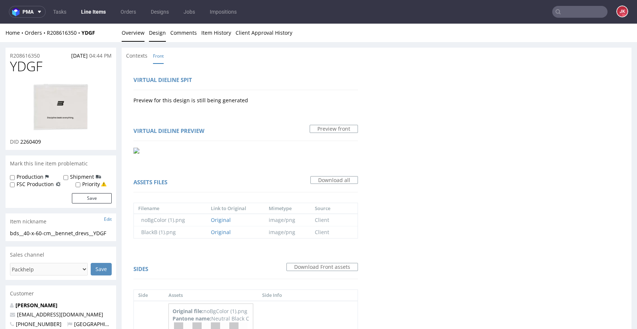
click at [137, 35] on link "Overview" at bounding box center [133, 33] width 23 height 18
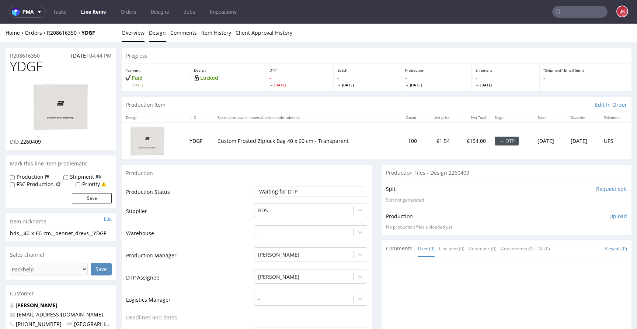
click at [158, 34] on link "Design" at bounding box center [157, 33] width 17 height 18
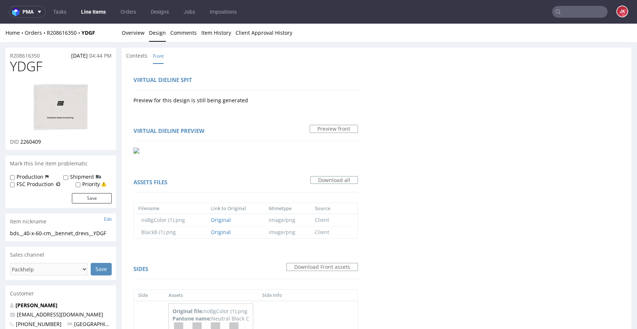
scroll to position [157, 0]
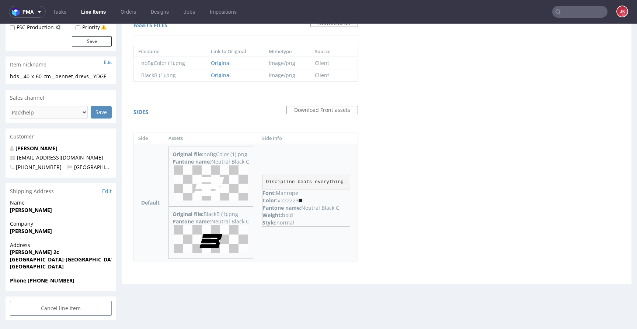
click at [213, 234] on img at bounding box center [211, 239] width 74 height 28
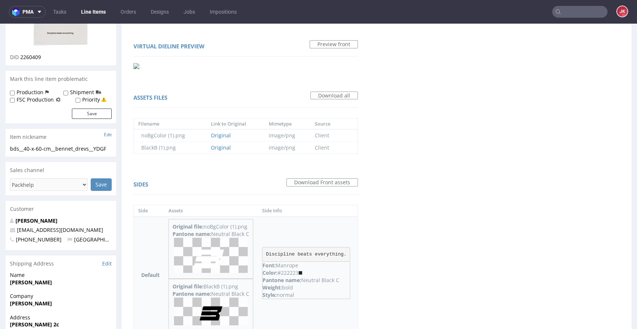
scroll to position [0, 0]
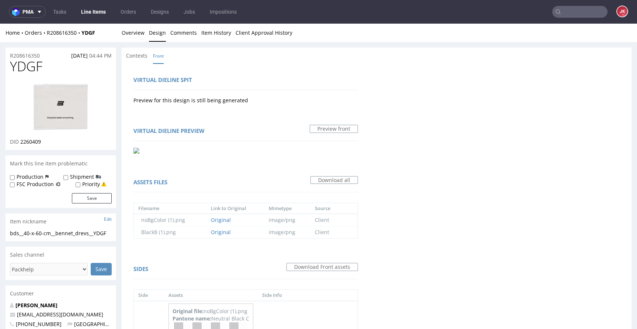
click at [83, 103] on img at bounding box center [60, 106] width 59 height 51
click at [129, 31] on link "Overview" at bounding box center [133, 33] width 23 height 18
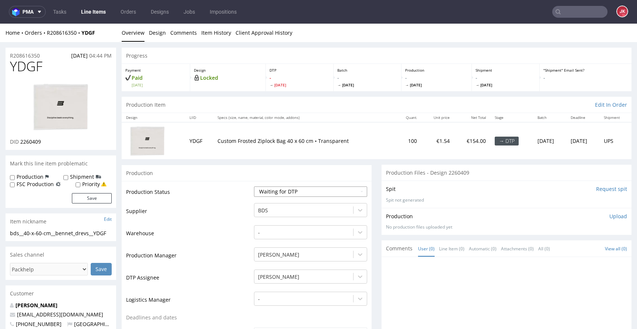
click at [321, 193] on select "Waiting for Artwork Waiting for Diecut Waiting for Mockup Waiting for DTP Waiti…" at bounding box center [310, 191] width 113 height 10
select select "dtp_in_process"
click at [254, 186] on select "Waiting for Artwork Waiting for Diecut Waiting for Mockup Waiting for DTP Waiti…" at bounding box center [310, 191] width 113 height 10
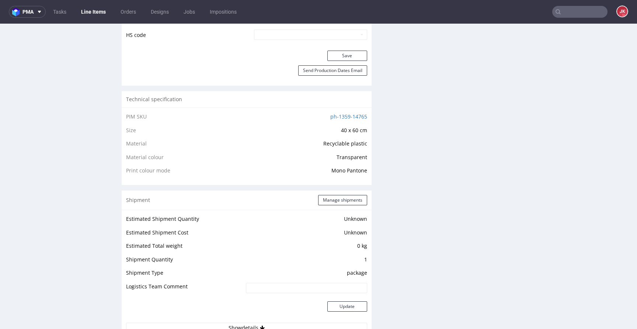
scroll to position [466, 0]
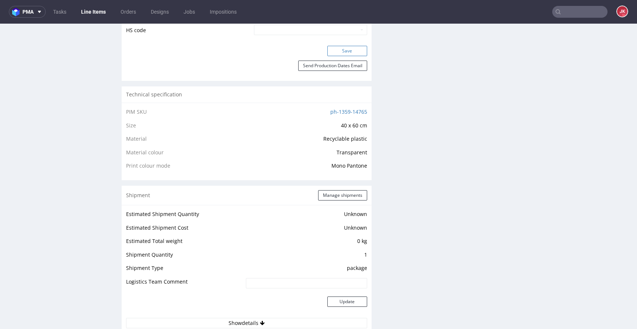
click at [345, 50] on button "Save" at bounding box center [347, 51] width 40 height 10
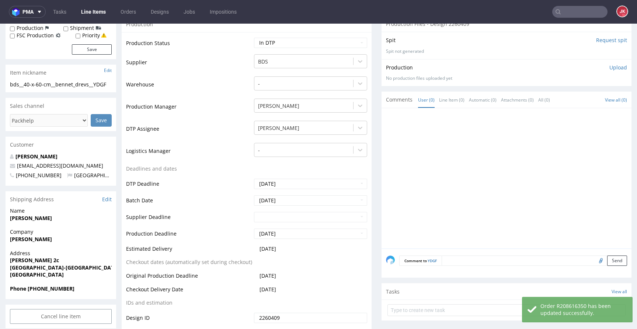
scroll to position [0, 0]
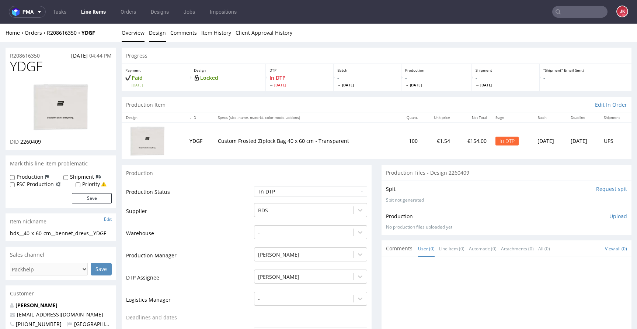
click at [156, 35] on link "Design" at bounding box center [157, 33] width 17 height 18
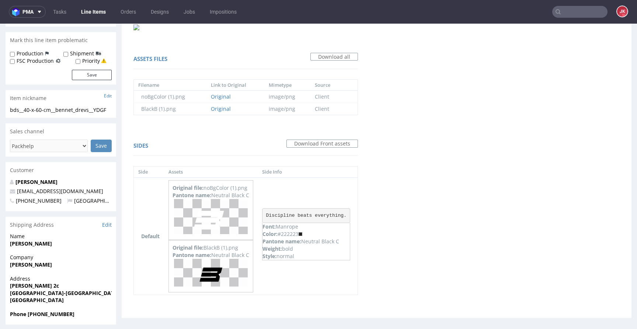
scroll to position [128, 0]
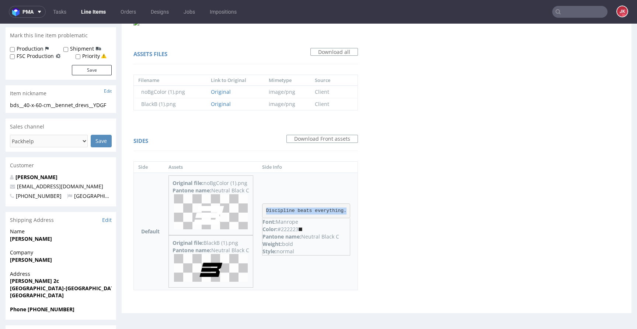
drag, startPoint x: 265, startPoint y: 209, endPoint x: 346, endPoint y: 210, distance: 81.5
click at [346, 210] on pre "Discipline beats everything." at bounding box center [306, 210] width 88 height 15
copy pre "Discipline beats everything."
drag, startPoint x: 302, startPoint y: 237, endPoint x: 351, endPoint y: 237, distance: 48.7
click at [351, 237] on td "Discipline beats everything. Font: Manrope Color: #222223 Pantone name: Neutral…" at bounding box center [308, 231] width 100 height 117
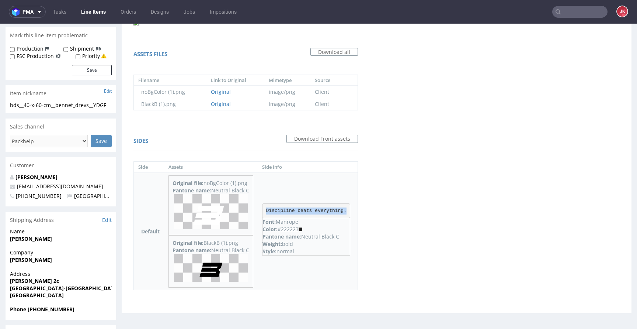
copy div "Neutral Black C"
click at [369, 207] on div "Virtual dieline spit Preview for this design is still being generated Virtual d…" at bounding box center [246, 123] width 248 height 377
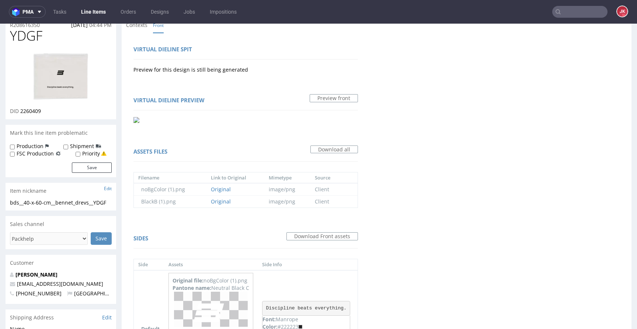
scroll to position [0, 0]
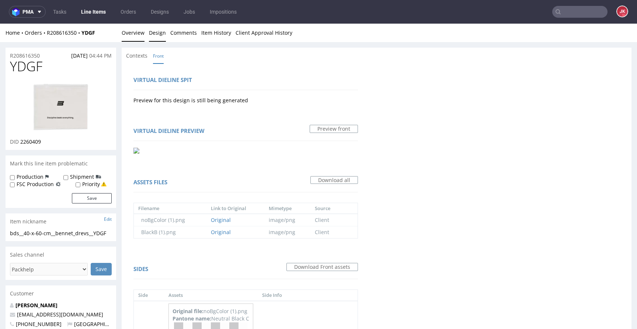
click at [137, 33] on link "Overview" at bounding box center [133, 33] width 23 height 18
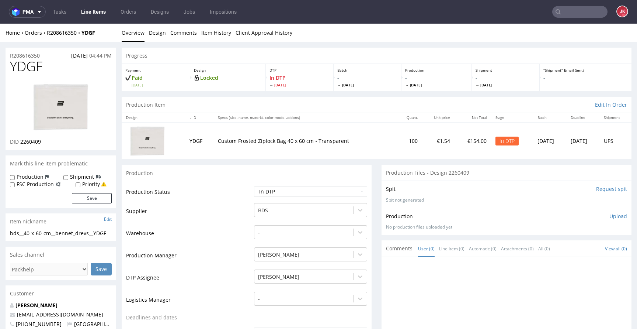
click at [610, 216] on p "Upload" at bounding box center [619, 215] width 18 height 7
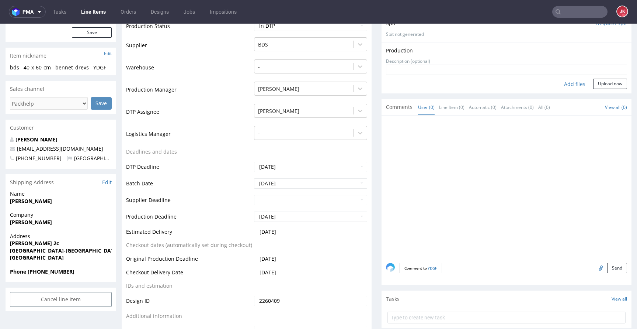
scroll to position [171, 0]
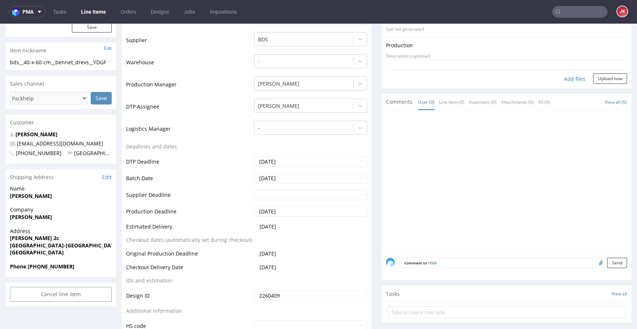
click at [466, 266] on textarea at bounding box center [535, 262] width 186 height 10
paste textarea "Neutral Black C"
type textarea "Pantone Neutral Black C"
click at [607, 299] on button "Send" at bounding box center [617, 297] width 20 height 10
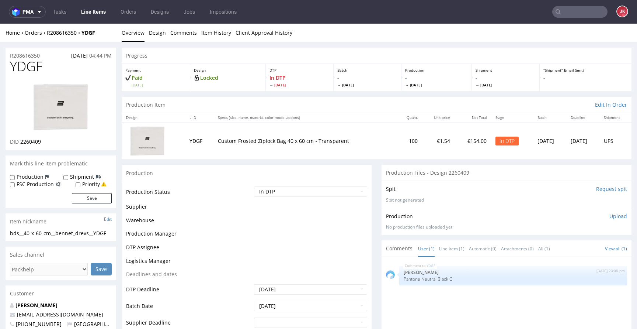
scroll to position [0, 0]
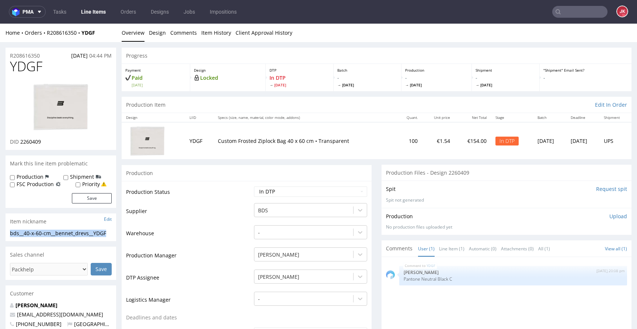
drag, startPoint x: 10, startPoint y: 231, endPoint x: 111, endPoint y: 232, distance: 101.0
click at [111, 232] on div "bds__40-x-60-cm__bennet_drevs__YDGF" at bounding box center [61, 232] width 102 height 7
copy div "bds__40-x-60-cm__bennet_drevs__YDGF"
drag, startPoint x: 46, startPoint y: 55, endPoint x: 1, endPoint y: 57, distance: 45.0
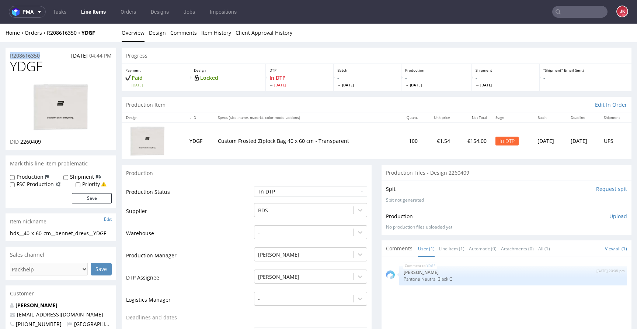
copy p "R208616350"
drag, startPoint x: 20, startPoint y: 143, endPoint x: 56, endPoint y: 142, distance: 36.1
click at [56, 142] on div "DID 2260409" at bounding box center [61, 141] width 102 height 7
copy span "2260409"
click at [539, 209] on div "Production Upload No production files uploaded yet Description (optional) Add f…" at bounding box center [507, 221] width 250 height 27
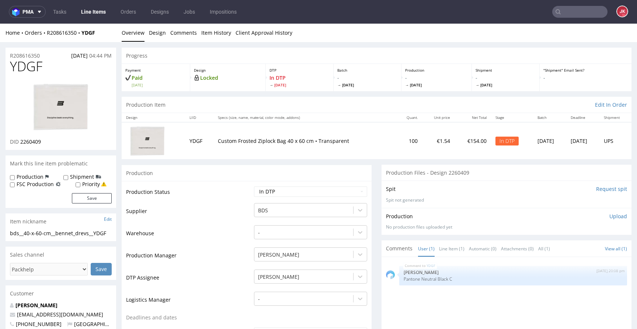
click at [610, 217] on p "Upload" at bounding box center [619, 215] width 18 height 7
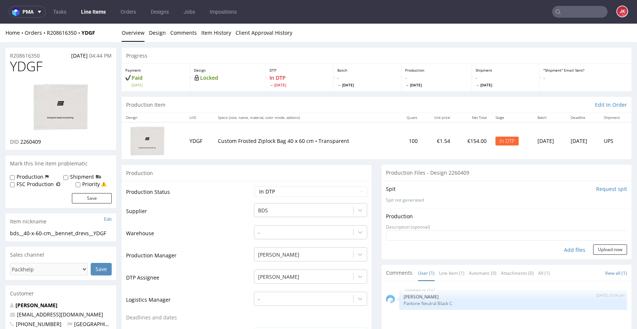
click at [565, 250] on div "Add files" at bounding box center [575, 249] width 37 height 11
type input "C:\fakepath\bds__40-x-60-cm__bennet_drevs__YDGF__d2260409__oR208616350.pdf"
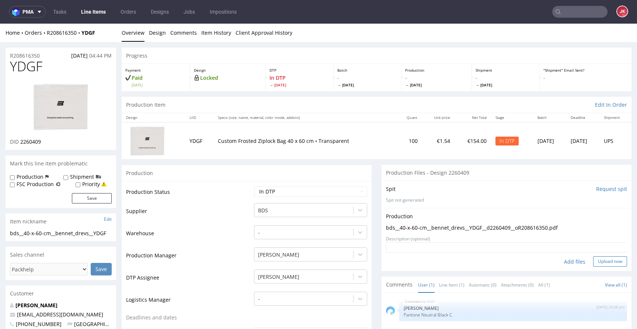
click at [599, 261] on button "Upload now" at bounding box center [610, 261] width 34 height 10
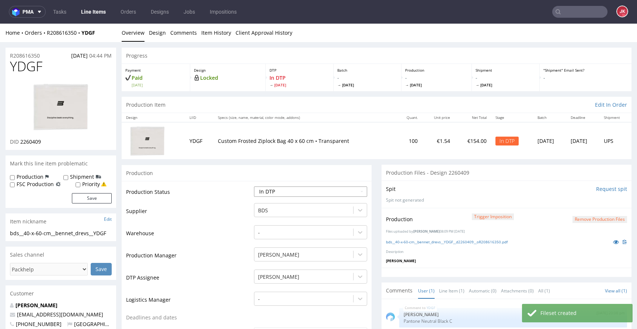
click at [299, 187] on select "Waiting for Artwork Waiting for Diecut Waiting for Mockup Waiting for DTP Waiti…" at bounding box center [310, 191] width 113 height 10
select select "dtp_production_ready"
click at [254, 186] on select "Waiting for Artwork Waiting for Diecut Waiting for Mockup Waiting for DTP Waiti…" at bounding box center [310, 191] width 113 height 10
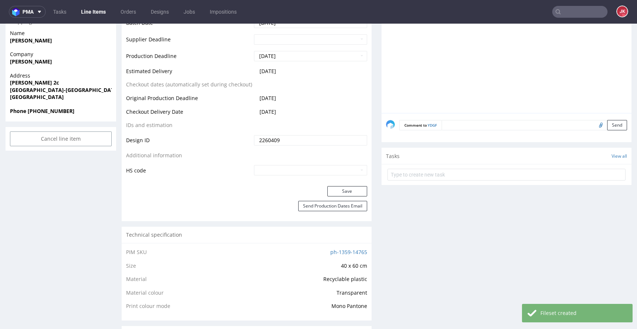
scroll to position [368, 0]
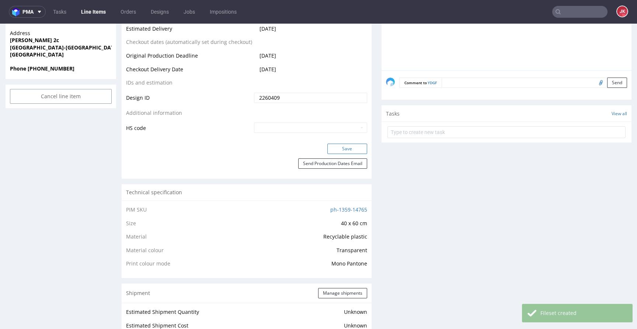
click at [343, 146] on button "Save" at bounding box center [347, 148] width 40 height 10
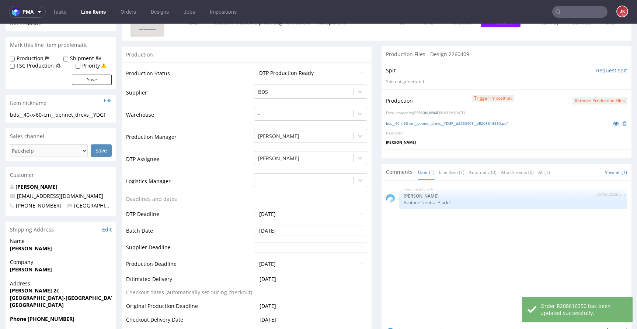
scroll to position [0, 0]
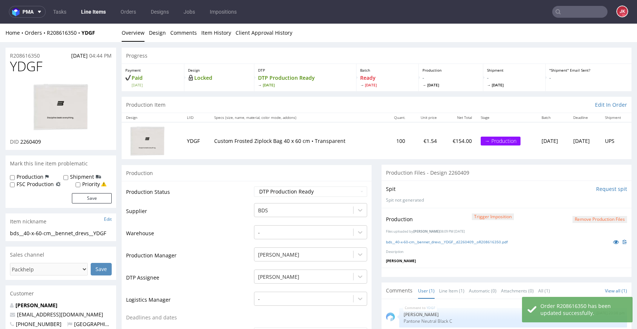
click at [243, 198] on td "Production Status" at bounding box center [189, 194] width 126 height 17
click at [245, 199] on td "Production Status" at bounding box center [189, 194] width 126 height 17
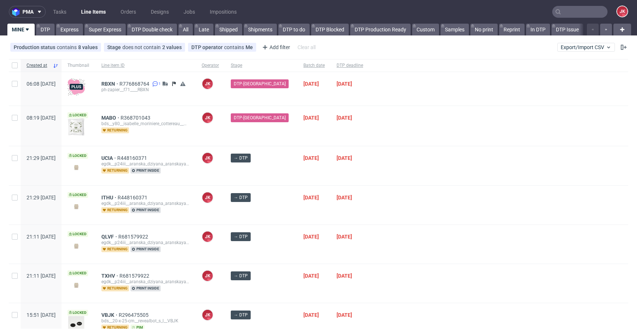
scroll to position [77, 0]
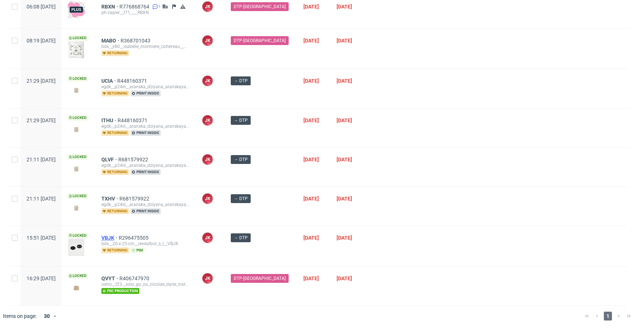
click at [119, 237] on span "VBJK" at bounding box center [109, 238] width 17 height 6
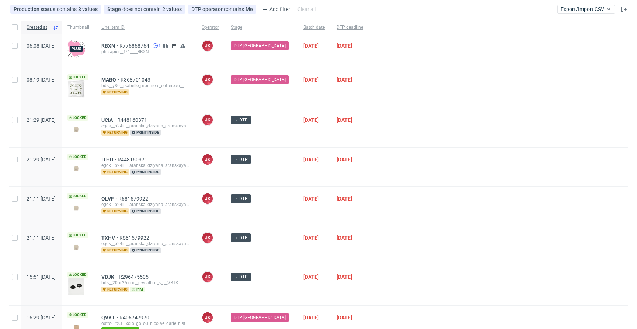
scroll to position [13, 0]
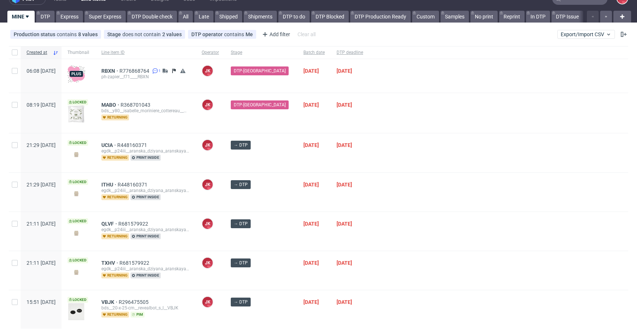
click at [395, 124] on div at bounding box center [498, 113] width 259 height 40
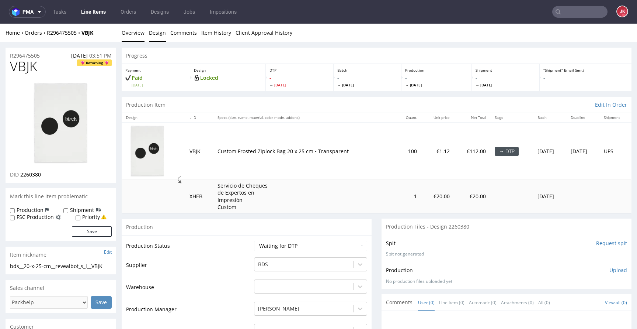
click at [162, 32] on link "Design" at bounding box center [157, 33] width 17 height 18
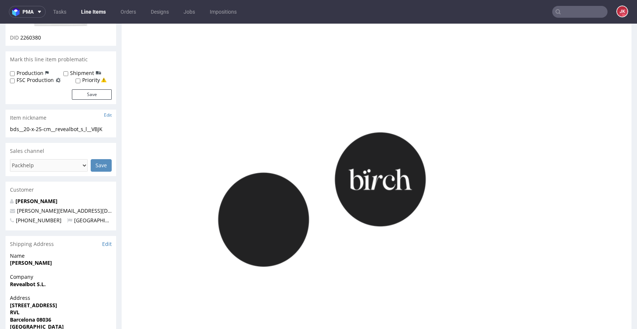
scroll to position [197, 0]
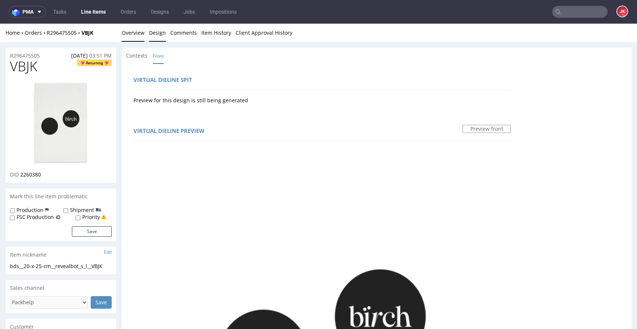
click at [137, 40] on link "Overview" at bounding box center [133, 33] width 23 height 18
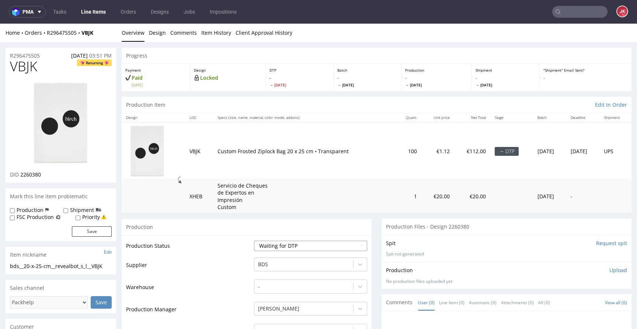
click at [275, 248] on select "Waiting for Artwork Waiting for Diecut Waiting for Mockup Waiting for DTP Waiti…" at bounding box center [310, 245] width 113 height 10
select select "dtp_in_process"
click at [254, 240] on select "Waiting for Artwork Waiting for Diecut Waiting for Mockup Waiting for DTP Waiti…" at bounding box center [310, 245] width 113 height 10
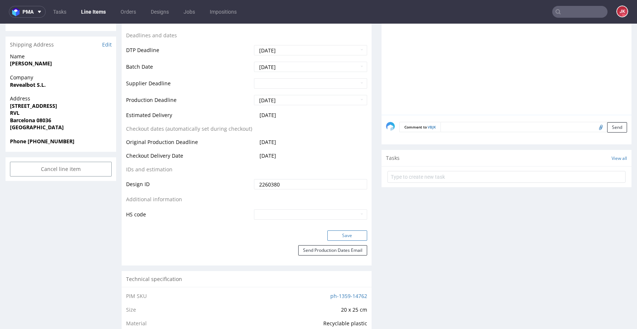
scroll to position [349, 0]
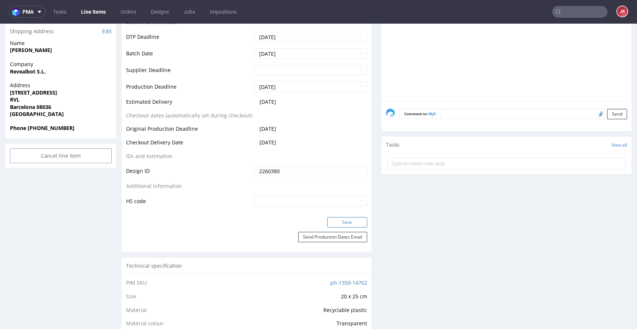
click at [339, 225] on button "Save" at bounding box center [347, 222] width 40 height 10
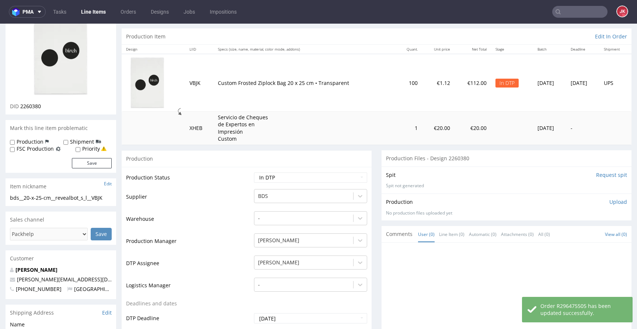
scroll to position [0, 0]
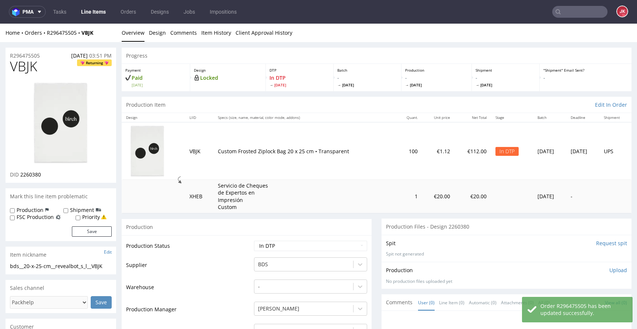
click at [72, 136] on img at bounding box center [60, 123] width 59 height 84
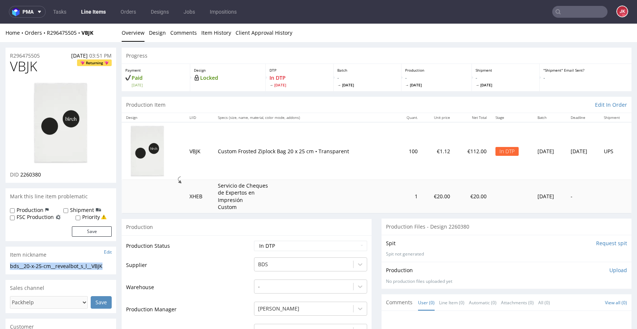
drag, startPoint x: 113, startPoint y: 266, endPoint x: 0, endPoint y: 267, distance: 113.2
copy div "bds__20-x-25-cm__revealbot_s_l__VBJK"
click at [48, 55] on div "R296475505 12.09.2025 03:51 PM" at bounding box center [61, 54] width 111 height 12
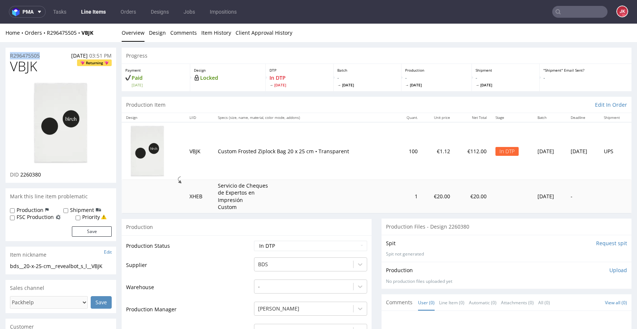
drag, startPoint x: 50, startPoint y: 55, endPoint x: 0, endPoint y: 55, distance: 50.2
copy p "R296475505"
drag, startPoint x: 21, startPoint y: 174, endPoint x: 51, endPoint y: 172, distance: 30.4
click at [51, 172] on div "DID 2260380" at bounding box center [61, 174] width 102 height 7
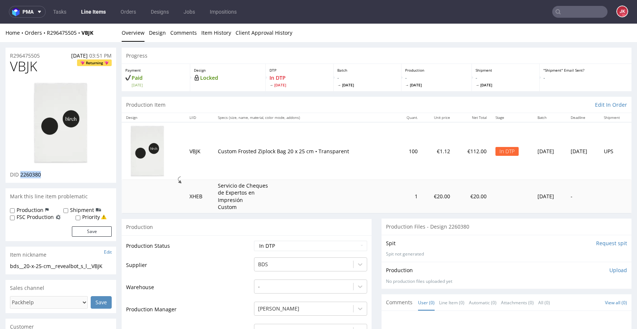
copy span "2260380"
click at [612, 272] on p "Upload" at bounding box center [619, 269] width 18 height 7
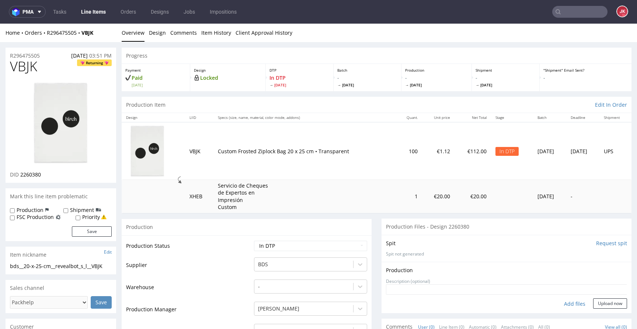
click at [567, 301] on div "Add files" at bounding box center [575, 303] width 37 height 11
type input "C:\fakepath\bds__20-x-25-cm__revealbot_s_l__VBJK__d2260380__oR296475505.pdf"
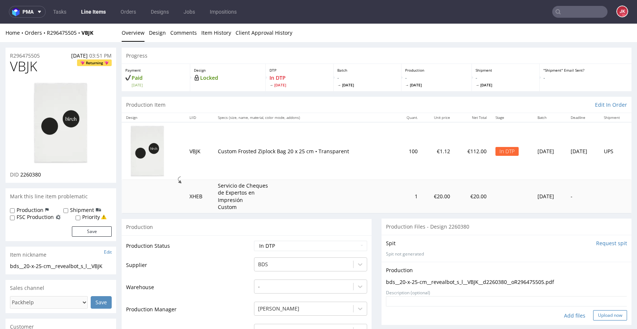
click at [594, 312] on button "Upload now" at bounding box center [610, 315] width 34 height 10
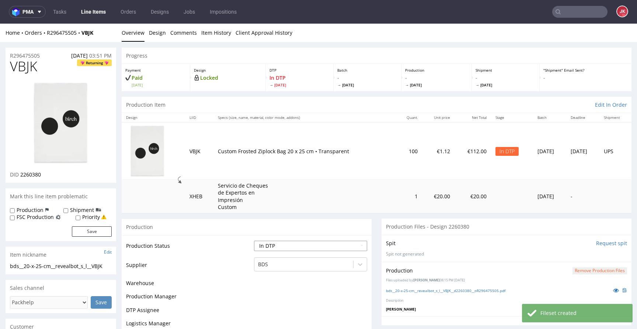
click at [336, 247] on select "Waiting for Artwork Waiting for Diecut Waiting for Mockup Waiting for DTP Waiti…" at bounding box center [310, 245] width 113 height 10
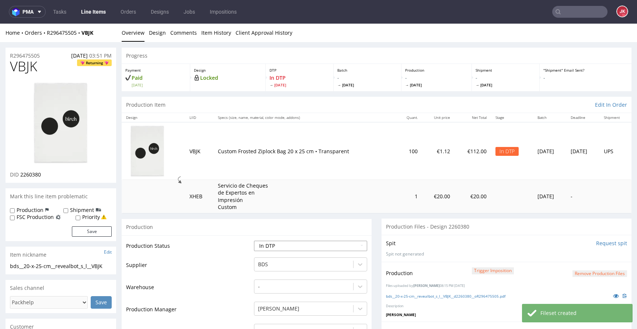
select select "dtp_production_ready"
click at [254, 240] on select "Waiting for Artwork Waiting for Diecut Waiting for Mockup Waiting for DTP Waiti…" at bounding box center [310, 245] width 113 height 10
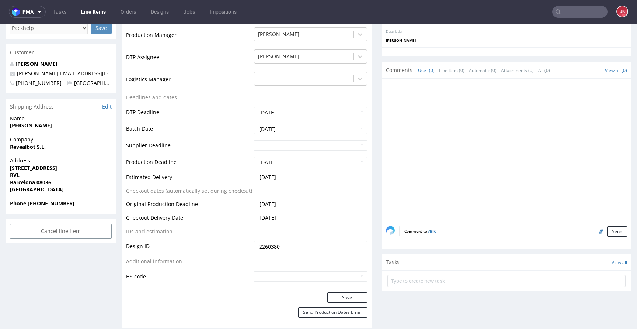
scroll to position [335, 0]
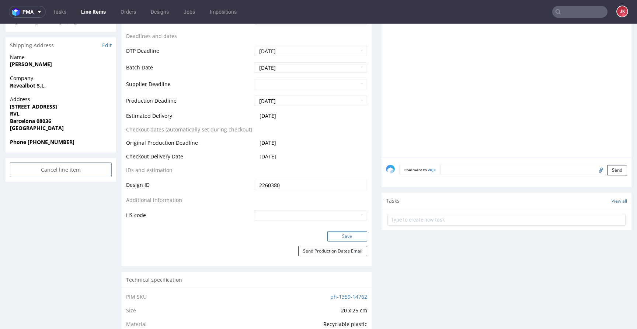
click at [354, 235] on button "Save" at bounding box center [347, 236] width 40 height 10
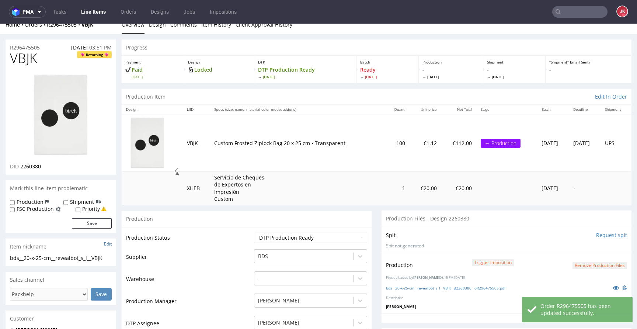
scroll to position [0, 0]
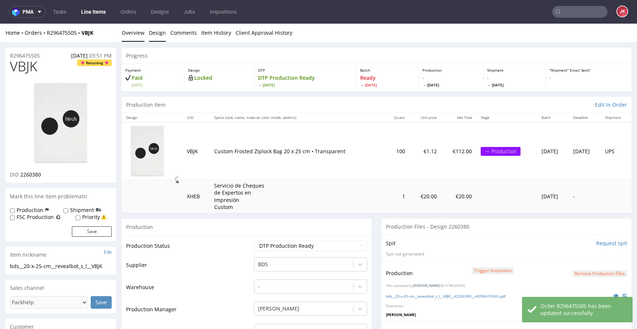
click at [152, 31] on link "Design" at bounding box center [157, 33] width 17 height 18
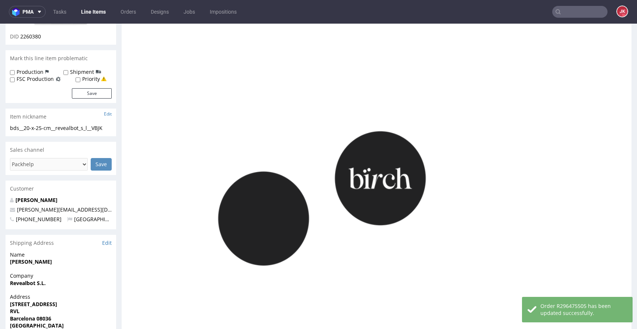
scroll to position [204, 0]
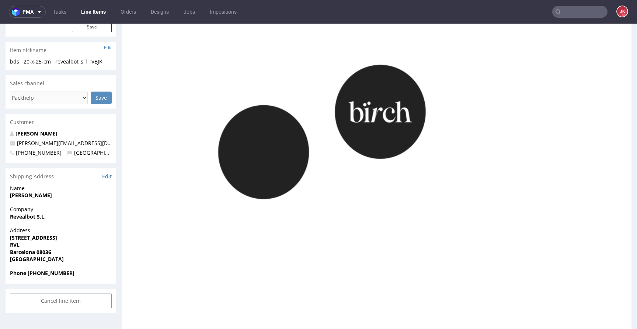
drag, startPoint x: 178, startPoint y: 114, endPoint x: 278, endPoint y: 111, distance: 99.2
copy div "Pantone name: Neutral Black C"
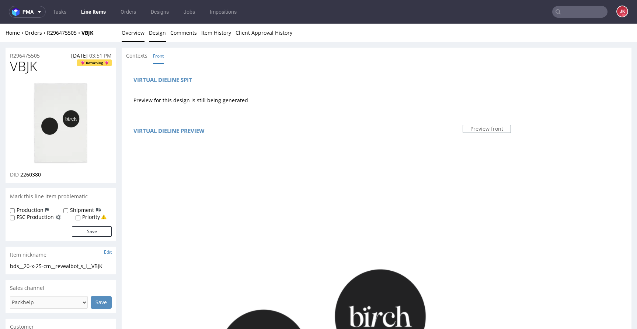
click at [129, 31] on link "Overview" at bounding box center [133, 33] width 23 height 18
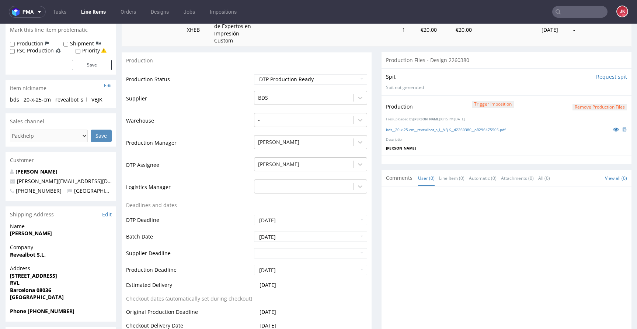
scroll to position [225, 0]
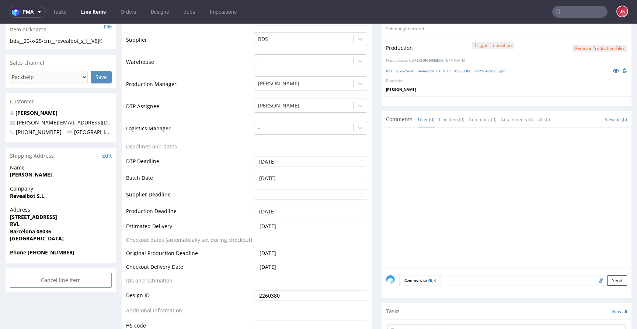
click at [446, 275] on textarea at bounding box center [534, 280] width 187 height 10
paste textarea "Pantone name: Neutral Black C"
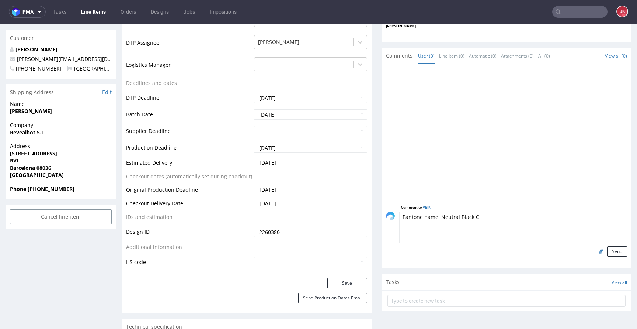
scroll to position [325, 0]
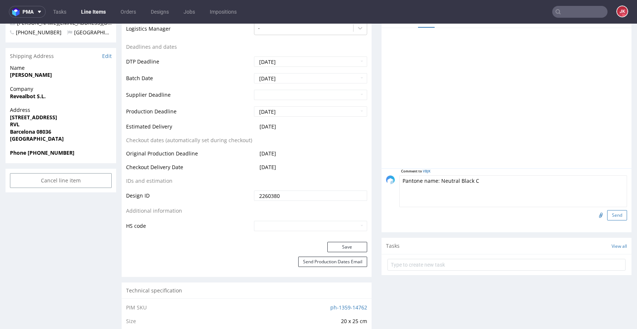
type textarea "Pantone name: Neutral Black C"
click at [607, 216] on button "Send" at bounding box center [617, 215] width 20 height 10
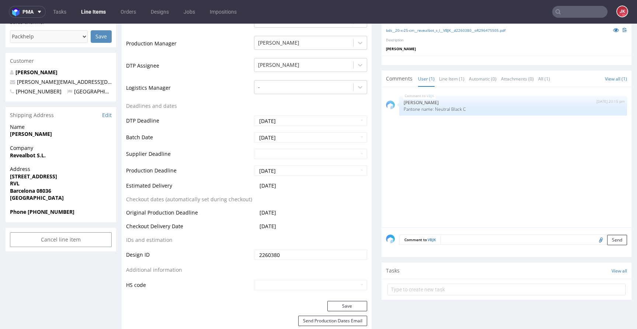
scroll to position [0, 0]
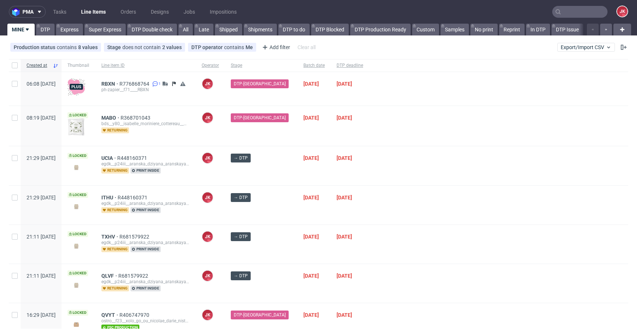
click at [321, 170] on div "[DATE]" at bounding box center [314, 165] width 33 height 39
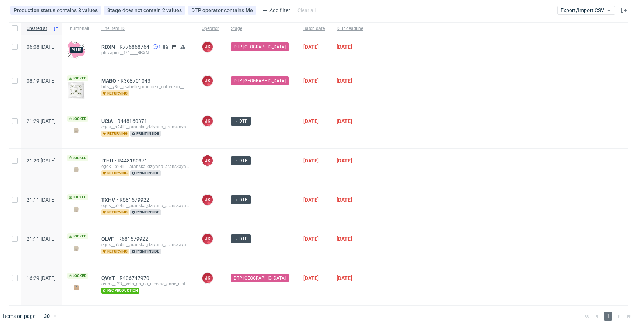
click at [320, 174] on div "[DATE]" at bounding box center [314, 168] width 33 height 39
click at [282, 174] on div "→ DTP" at bounding box center [261, 168] width 73 height 39
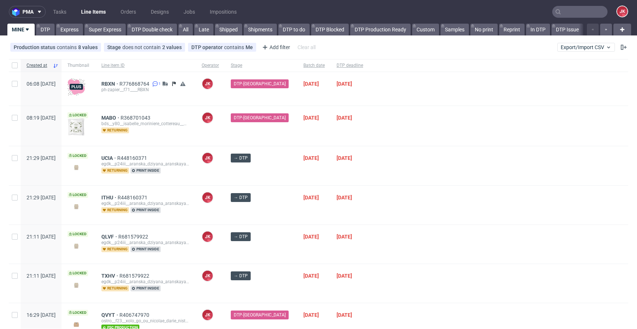
click at [281, 172] on div "→ DTP" at bounding box center [261, 165] width 73 height 39
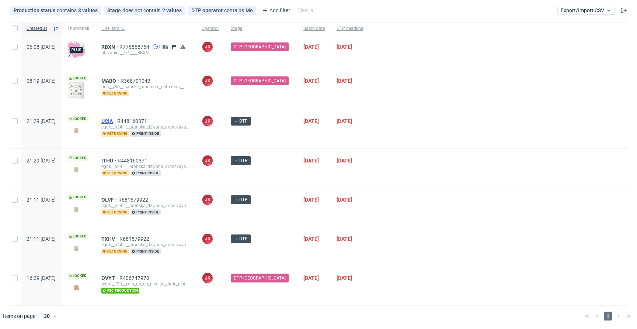
click at [117, 121] on span "UCIA" at bounding box center [109, 121] width 16 height 6
click at [118, 159] on span "ITHU" at bounding box center [109, 160] width 16 height 6
click at [131, 202] on div "egdk__p24iii__aranska_dziyana_aranskaya__QLVF" at bounding box center [145, 205] width 89 height 6
click at [118, 199] on span "QLVF" at bounding box center [109, 200] width 17 height 6
click at [119, 237] on span "TXHV" at bounding box center [110, 239] width 18 height 6
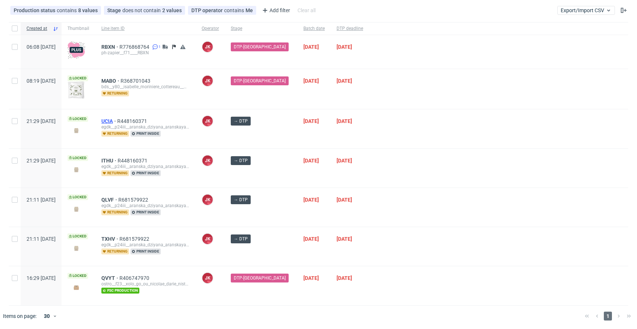
click at [117, 122] on span "UCIA" at bounding box center [109, 121] width 16 height 6
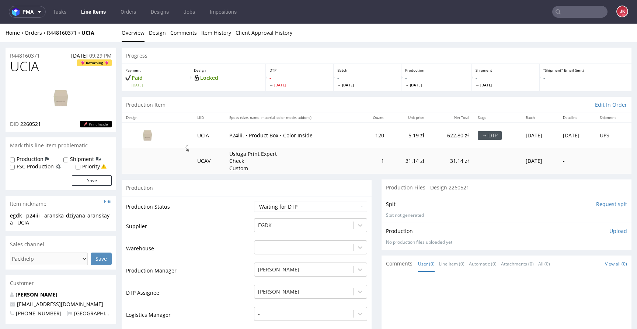
click at [240, 203] on td "Production Status" at bounding box center [189, 209] width 126 height 17
click at [155, 39] on link "Design" at bounding box center [157, 33] width 17 height 18
click at [156, 37] on link "Design" at bounding box center [157, 33] width 17 height 18
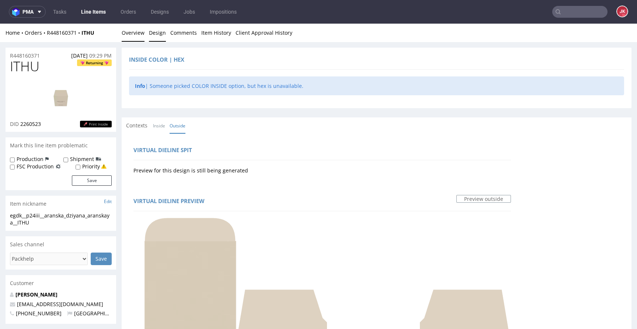
click at [139, 34] on link "Overview" at bounding box center [133, 33] width 23 height 18
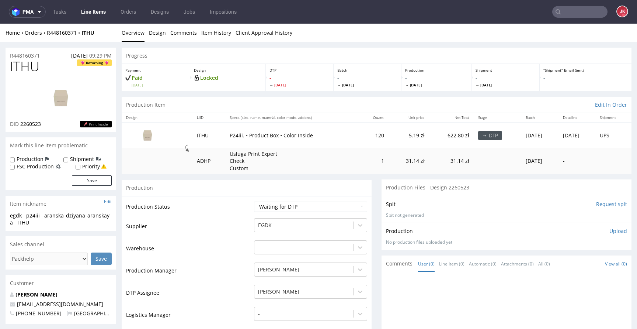
click at [89, 89] on img at bounding box center [60, 97] width 59 height 33
click at [268, 207] on select "Waiting for Artwork Waiting for Diecut Waiting for Mockup Waiting for DTP Waiti…" at bounding box center [310, 206] width 113 height 10
select select "dtp_in_process"
click at [254, 201] on select "Waiting for Artwork Waiting for Diecut Waiting for Mockup Waiting for DTP Waiti…" at bounding box center [310, 206] width 113 height 10
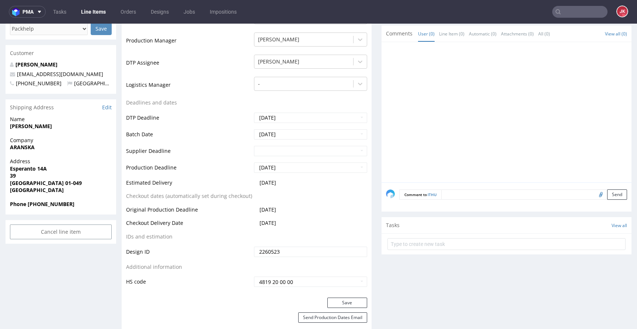
scroll to position [339, 0]
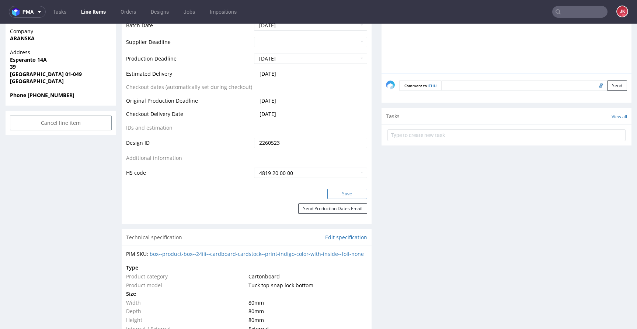
click at [329, 190] on button "Save" at bounding box center [347, 193] width 40 height 10
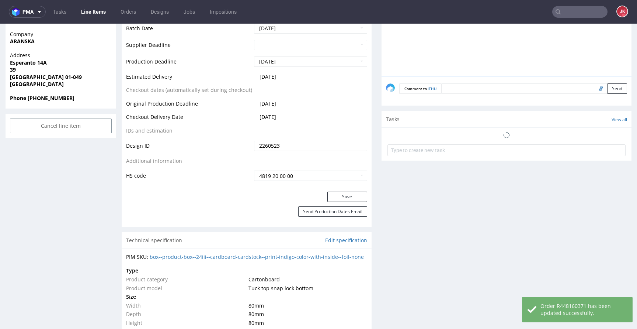
scroll to position [0, 0]
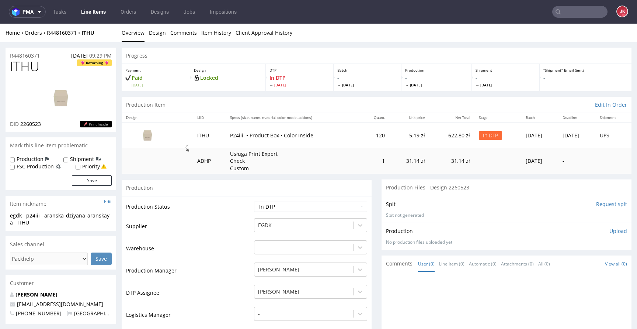
click at [69, 108] on img at bounding box center [60, 97] width 59 height 33
click at [198, 226] on td "Supplier" at bounding box center [189, 228] width 126 height 22
click at [159, 32] on link "Design" at bounding box center [157, 33] width 17 height 18
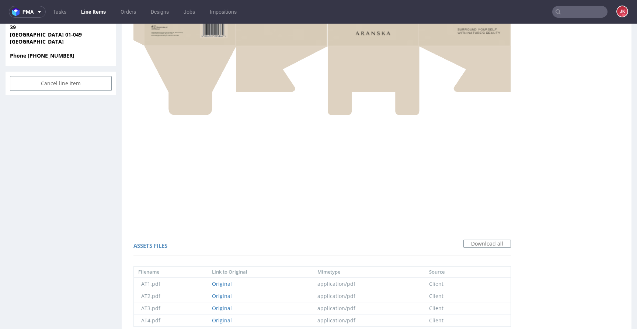
scroll to position [308, 0]
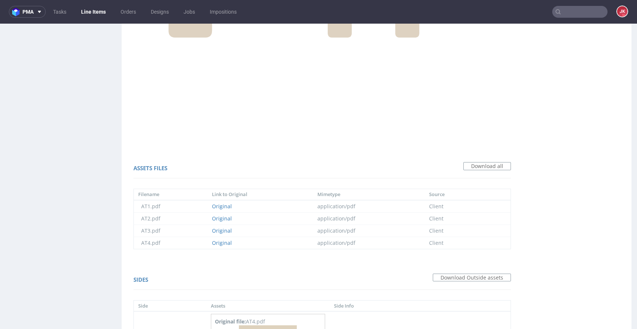
scroll to position [559, 0]
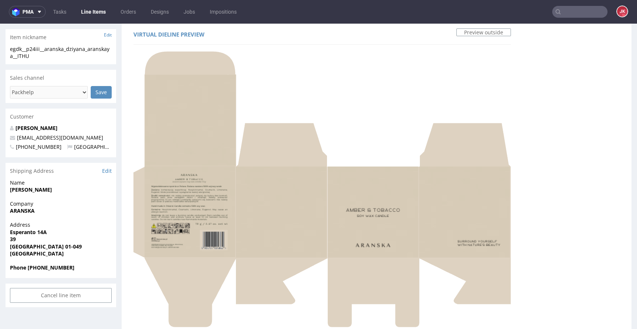
scroll to position [0, 0]
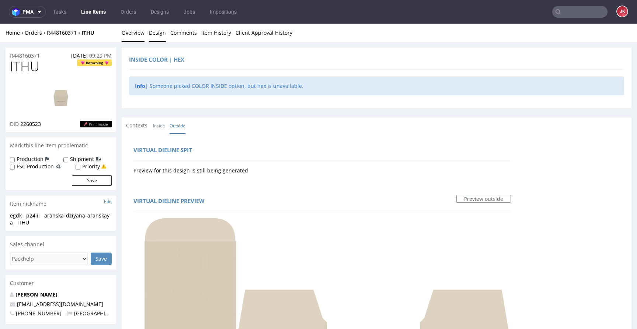
drag, startPoint x: 132, startPoint y: 35, endPoint x: 141, endPoint y: 36, distance: 8.9
click at [132, 35] on link "Overview" at bounding box center [133, 33] width 23 height 18
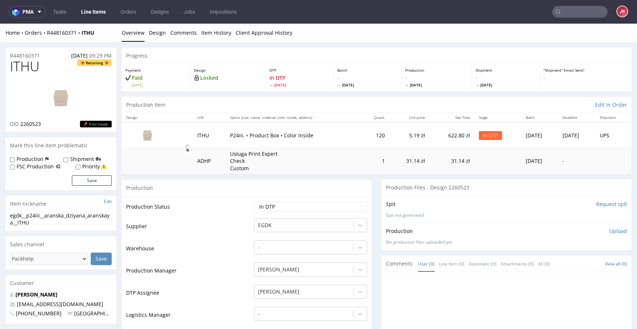
click at [157, 30] on link "Design" at bounding box center [157, 33] width 17 height 18
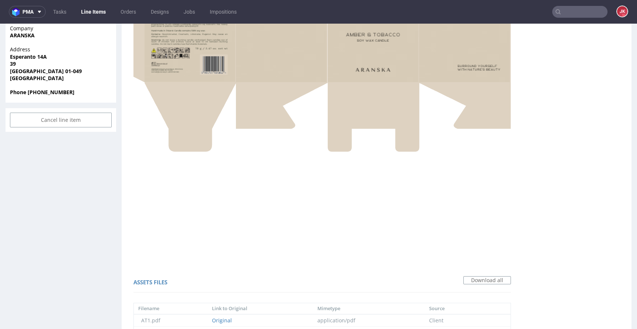
scroll to position [277, 0]
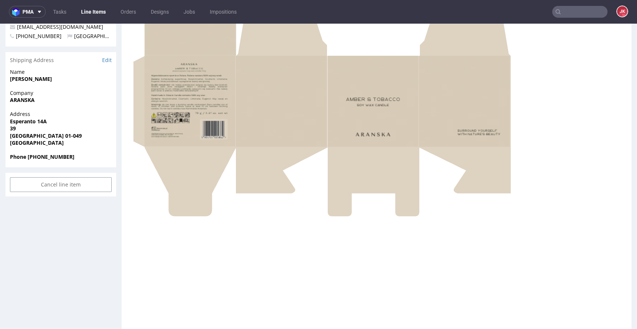
copy span "ded2c1"
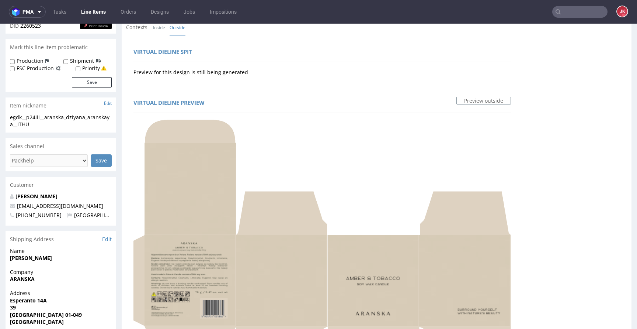
scroll to position [0, 0]
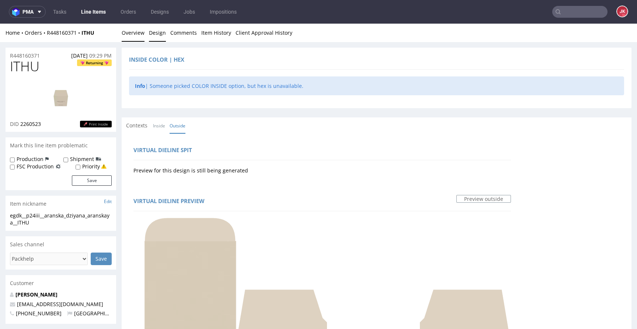
click at [136, 28] on link "Overview" at bounding box center [133, 33] width 23 height 18
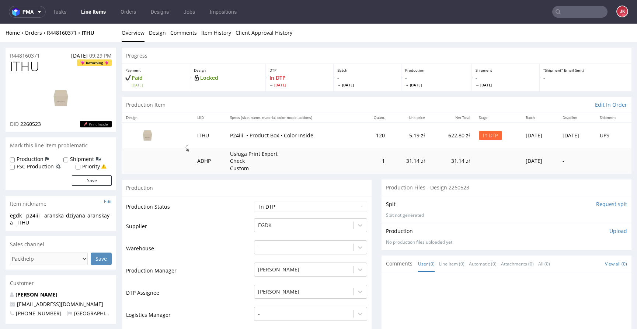
click at [28, 68] on span "ITHU" at bounding box center [25, 66] width 30 height 15
copy span "ITHU"
drag, startPoint x: 23, startPoint y: 219, endPoint x: 0, endPoint y: 214, distance: 23.6
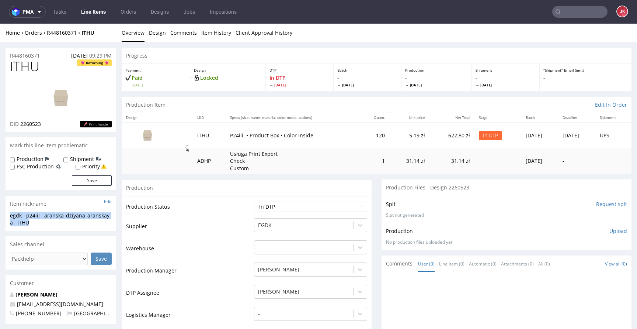
copy div "egdk__p24iii__aranska_dziyana_aranskaya__ITHU"
drag, startPoint x: 48, startPoint y: 54, endPoint x: 0, endPoint y: 57, distance: 48.4
copy p "R448160371"
drag, startPoint x: 21, startPoint y: 125, endPoint x: 56, endPoint y: 125, distance: 35.0
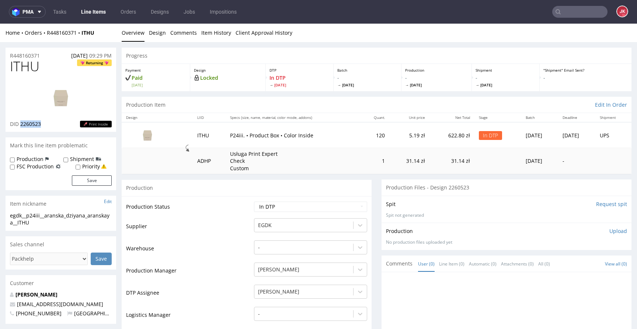
click at [56, 125] on div "DID 2260523 Print Inside" at bounding box center [61, 123] width 102 height 7
copy span "2260523"
click at [228, 231] on td "Supplier" at bounding box center [189, 228] width 126 height 22
click at [610, 228] on p "Upload" at bounding box center [619, 230] width 18 height 7
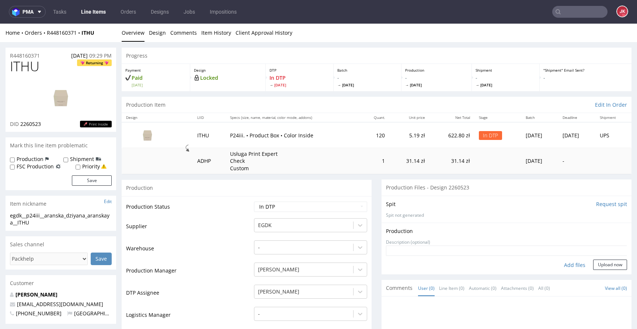
click at [572, 266] on div "Add files" at bounding box center [575, 264] width 37 height 11
type input "C:\fakepath\egdk__p24iii__aranska_dziyana_aranskaya__ITHU__d2260523__oR44816037…"
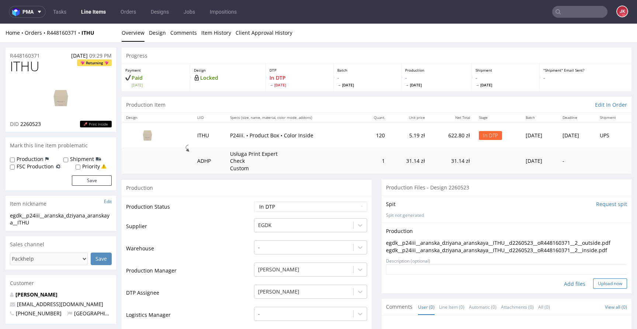
click at [593, 282] on button "Upload now" at bounding box center [610, 283] width 34 height 10
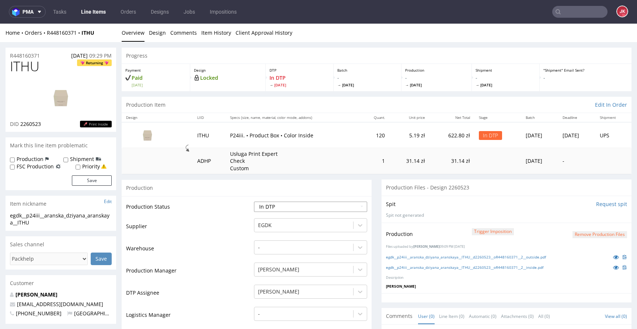
click at [317, 207] on select "Waiting for Artwork Waiting for Diecut Waiting for Mockup Waiting for DTP Waiti…" at bounding box center [310, 206] width 113 height 10
click at [254, 201] on select "Waiting for Artwork Waiting for Diecut Waiting for Mockup Waiting for DTP Waiti…" at bounding box center [310, 206] width 113 height 10
click at [316, 204] on select "Waiting for Artwork Waiting for Diecut Waiting for Mockup Waiting for DTP Waiti…" at bounding box center [310, 206] width 113 height 10
click at [254, 201] on select "Waiting for Artwork Waiting for Diecut Waiting for Mockup Waiting for DTP Waiti…" at bounding box center [310, 206] width 113 height 10
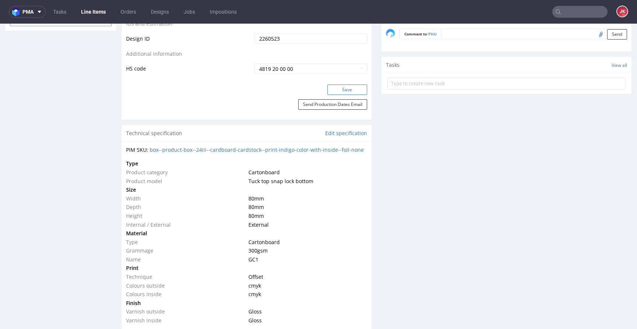
scroll to position [447, 0]
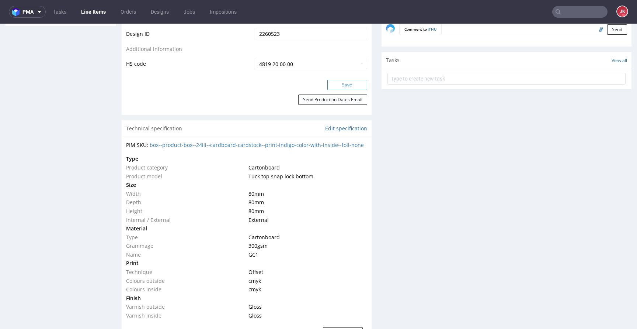
click at [340, 85] on button "Save" at bounding box center [347, 85] width 40 height 10
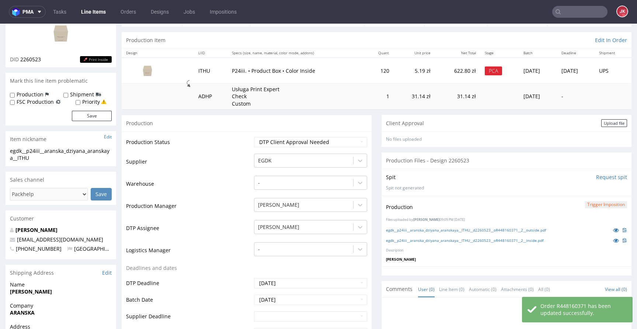
scroll to position [0, 0]
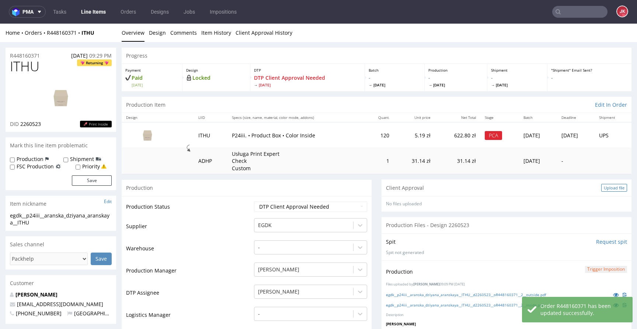
click at [601, 186] on div "Upload file" at bounding box center [614, 188] width 26 height 8
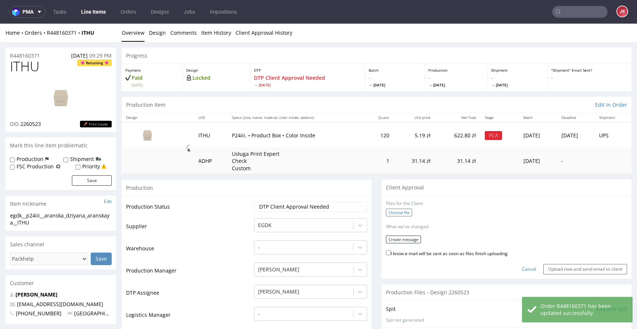
click at [402, 210] on label "Choose file" at bounding box center [399, 212] width 26 height 8
click at [0, 24] on input "Choose file" at bounding box center [0, 24] width 0 height 0
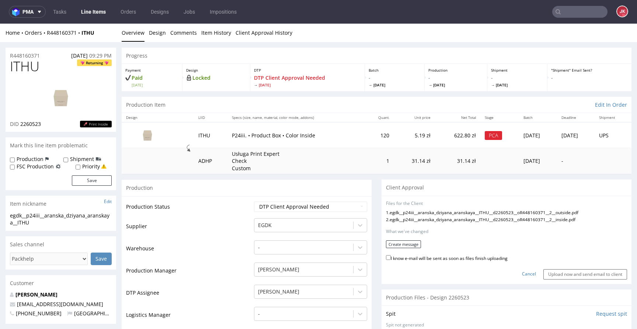
click at [517, 269] on div "Cancel Upload now and send email to client" at bounding box center [506, 271] width 241 height 16
click at [522, 271] on link "Cancel" at bounding box center [529, 274] width 14 height 6
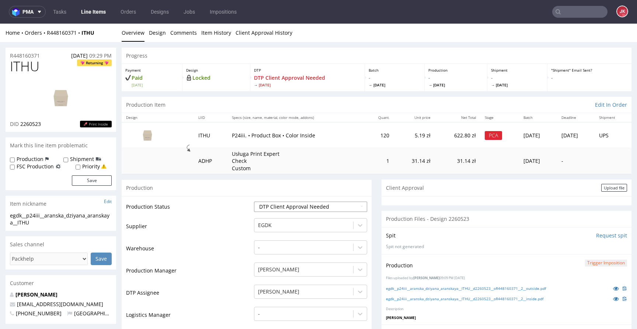
click at [311, 205] on select "Waiting for Artwork Waiting for Diecut Waiting for Mockup Waiting for DTP Waiti…" at bounding box center [310, 206] width 113 height 10
select select "dtp_waiting_for_double_check"
click at [254, 201] on select "Waiting for Artwork Waiting for Diecut Waiting for Mockup Waiting for DTP Waiti…" at bounding box center [310, 206] width 113 height 10
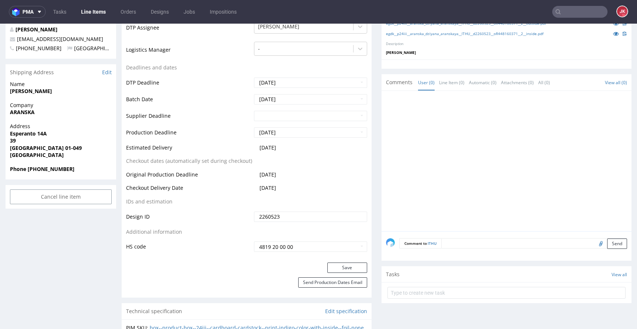
scroll to position [384, 0]
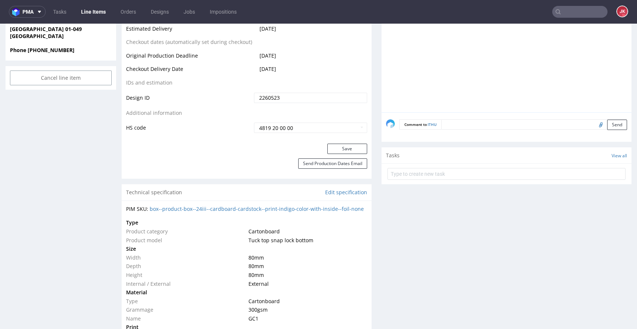
click at [350, 128] on input "4819 20 00 00" at bounding box center [310, 127] width 113 height 10
click at [342, 144] on button "Save" at bounding box center [347, 148] width 40 height 10
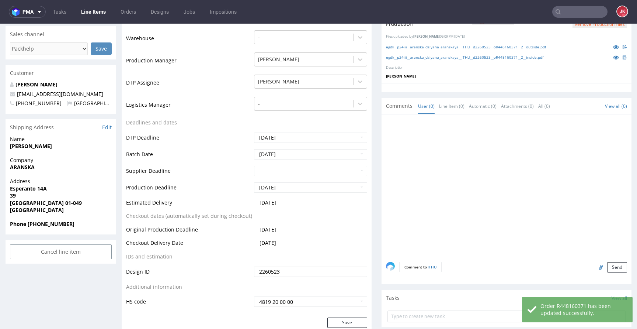
scroll to position [325, 0]
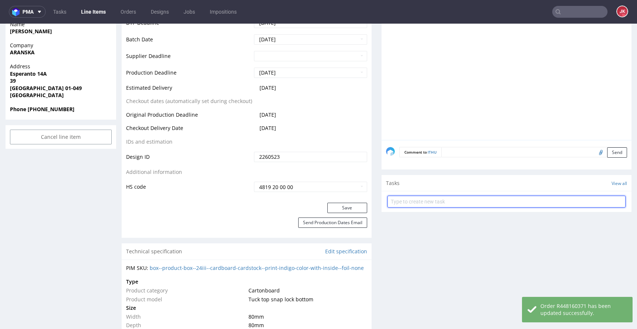
click at [425, 204] on input "text" at bounding box center [507, 201] width 238 height 12
type input "dc"
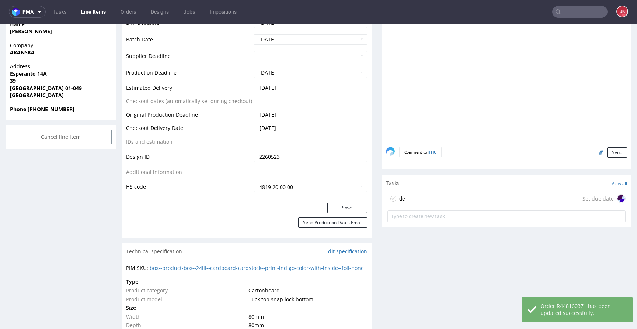
click at [419, 201] on div "dc Set due date" at bounding box center [507, 198] width 238 height 15
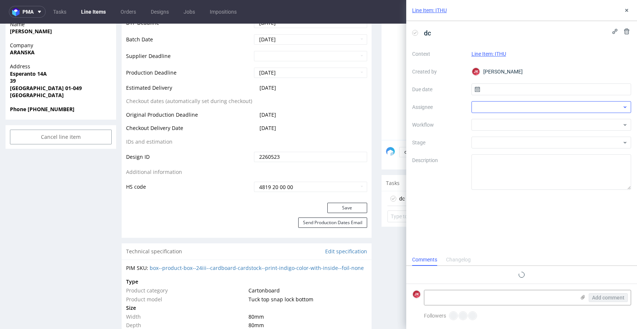
scroll to position [6, 0]
click at [492, 86] on input "text" at bounding box center [552, 89] width 160 height 12
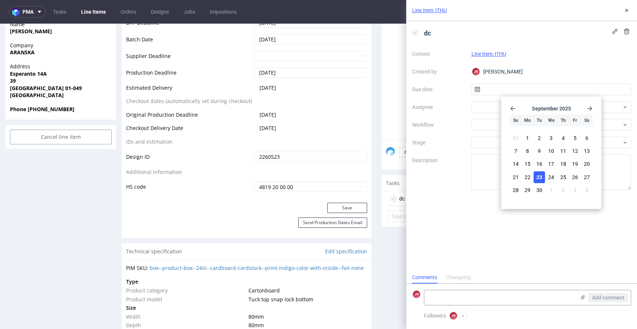
click at [539, 177] on span "23" at bounding box center [540, 176] width 6 height 7
type input "[DATE]"
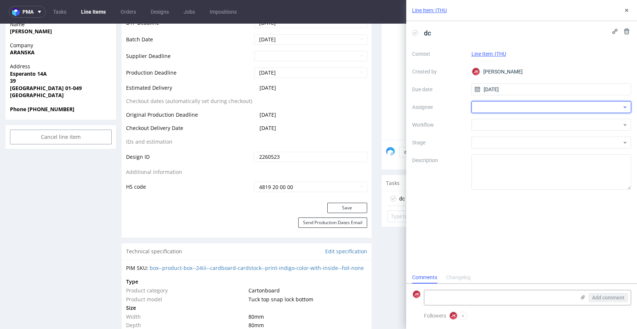
click at [499, 106] on div at bounding box center [552, 107] width 160 height 12
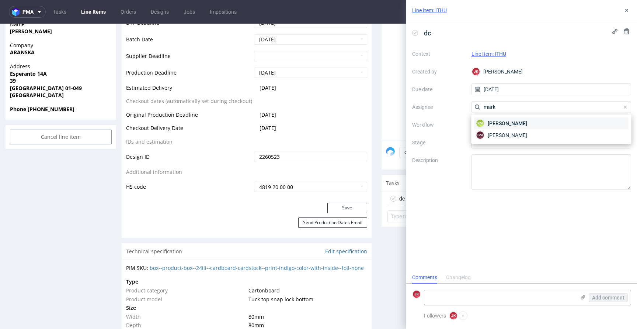
type input "mark"
click at [512, 123] on span "Karol Markowski" at bounding box center [507, 122] width 39 height 7
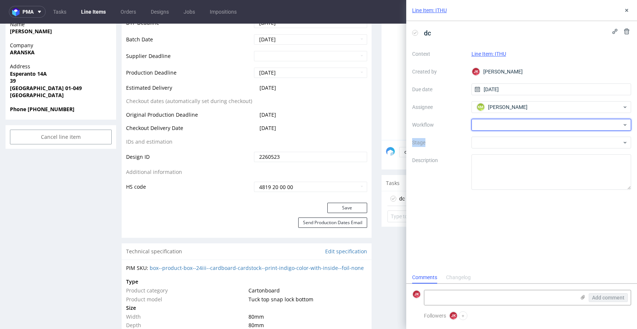
click at [512, 123] on div at bounding box center [552, 125] width 160 height 12
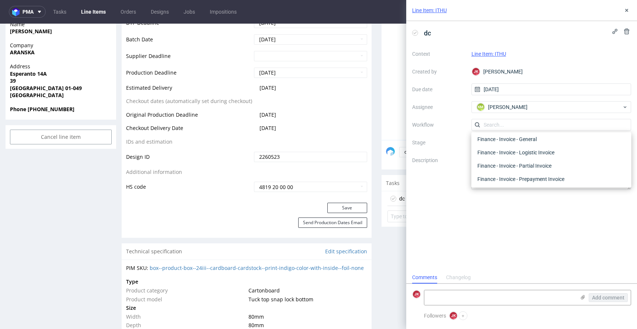
scroll to position [0, 0]
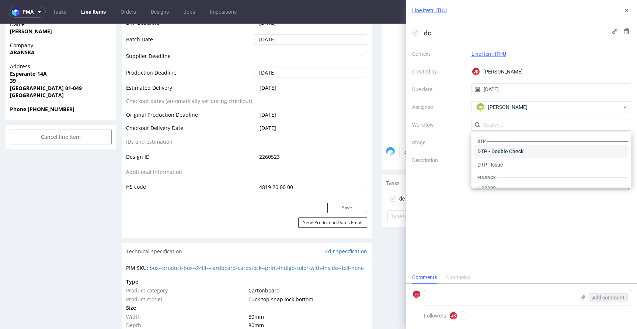
click at [512, 151] on div "DTP - Double Check" at bounding box center [552, 151] width 154 height 13
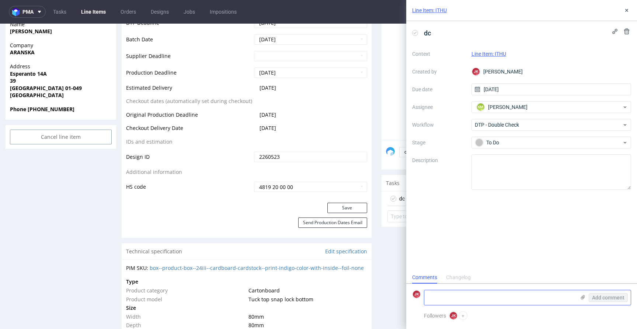
click at [472, 296] on textarea at bounding box center [499, 297] width 151 height 15
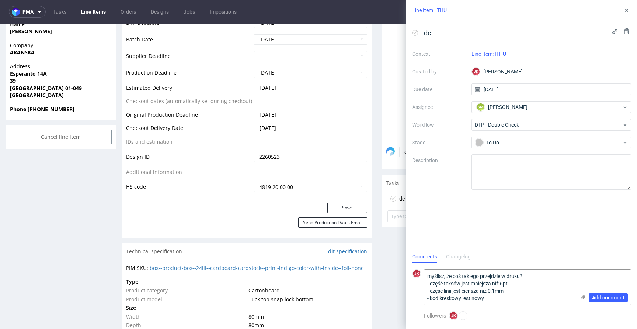
type textarea "myślisz, że coś takiego przejdzie w druku? - część teksów jest mniejsza niż 6pt…"
click at [609, 296] on span "Add comment" at bounding box center [608, 297] width 32 height 5
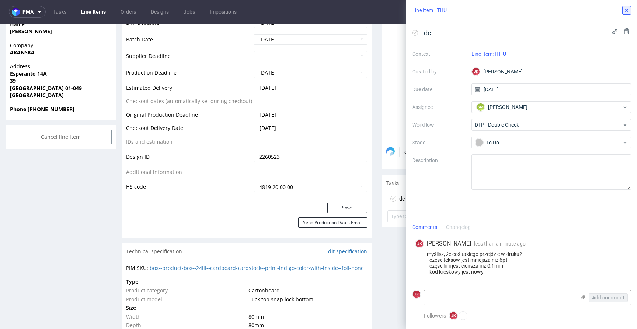
click at [629, 9] on icon at bounding box center [627, 10] width 6 height 6
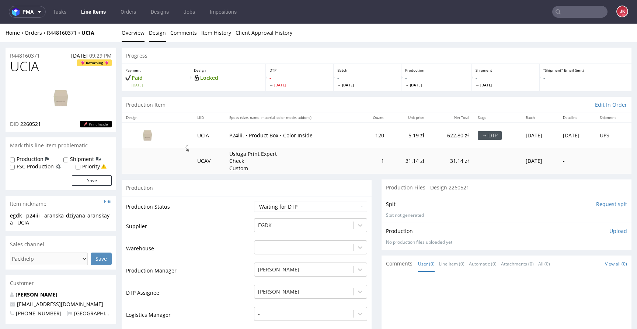
click at [161, 30] on link "Design" at bounding box center [157, 33] width 17 height 18
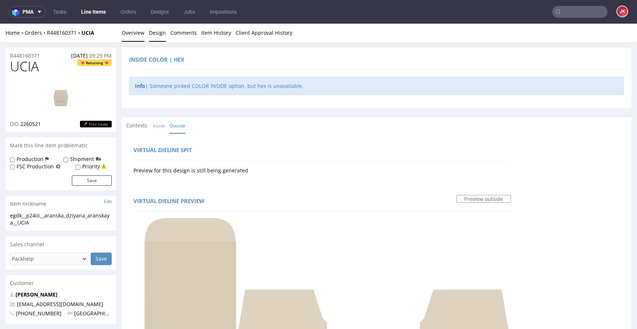
click at [131, 30] on link "Overview" at bounding box center [133, 33] width 23 height 18
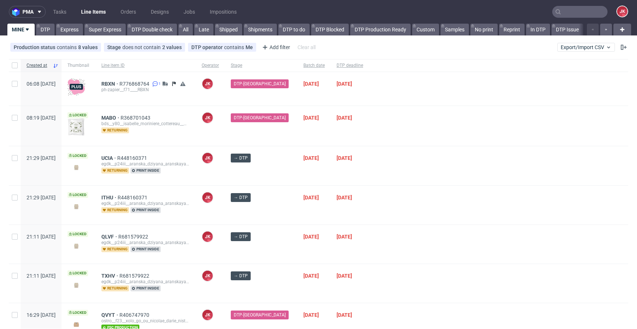
scroll to position [37, 0]
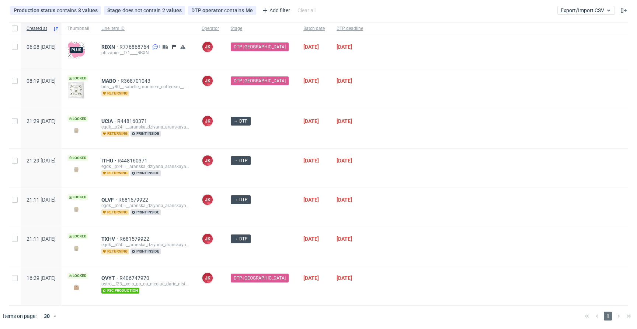
click at [374, 188] on div at bounding box center [498, 207] width 259 height 39
